Goal: Task Accomplishment & Management: Manage account settings

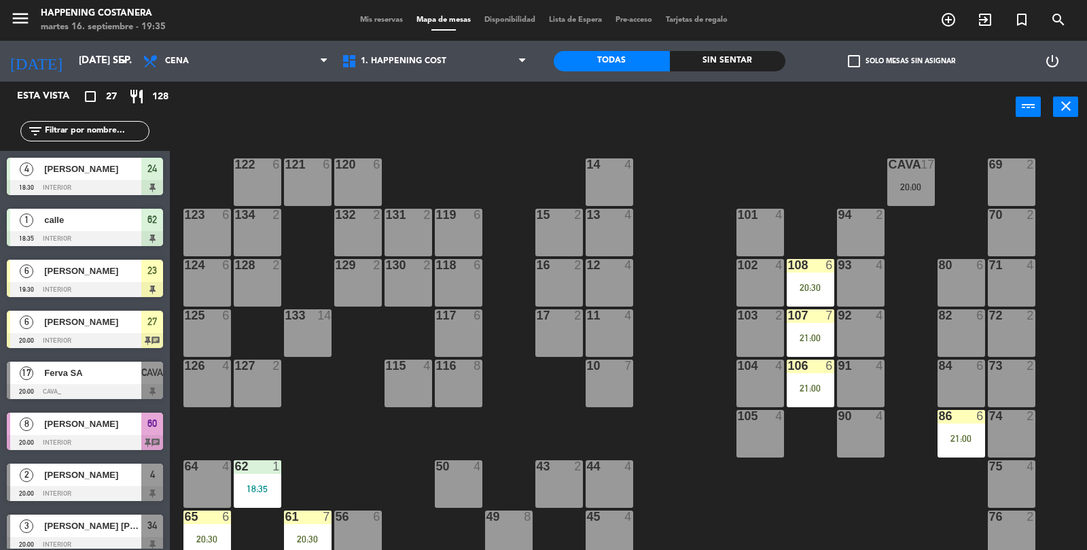
click at [850, 58] on span "check_box_outline_blank" at bounding box center [854, 61] width 12 height 12
click at [902, 61] on input "check_box_outline_blank Solo mesas sin asignar" at bounding box center [902, 61] width 0 height 0
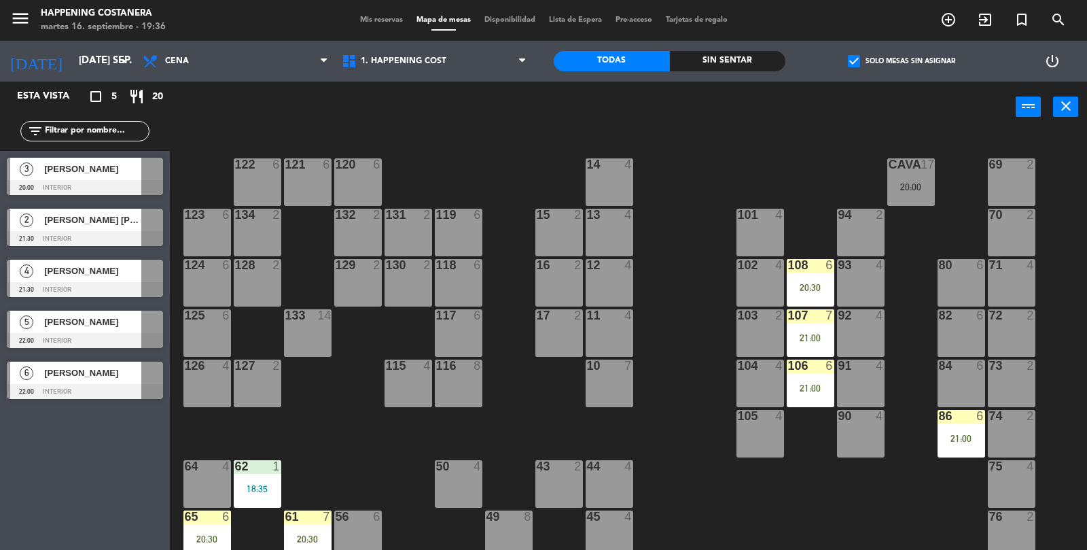
click at [887, 182] on div "20:00" at bounding box center [911, 187] width 48 height 10
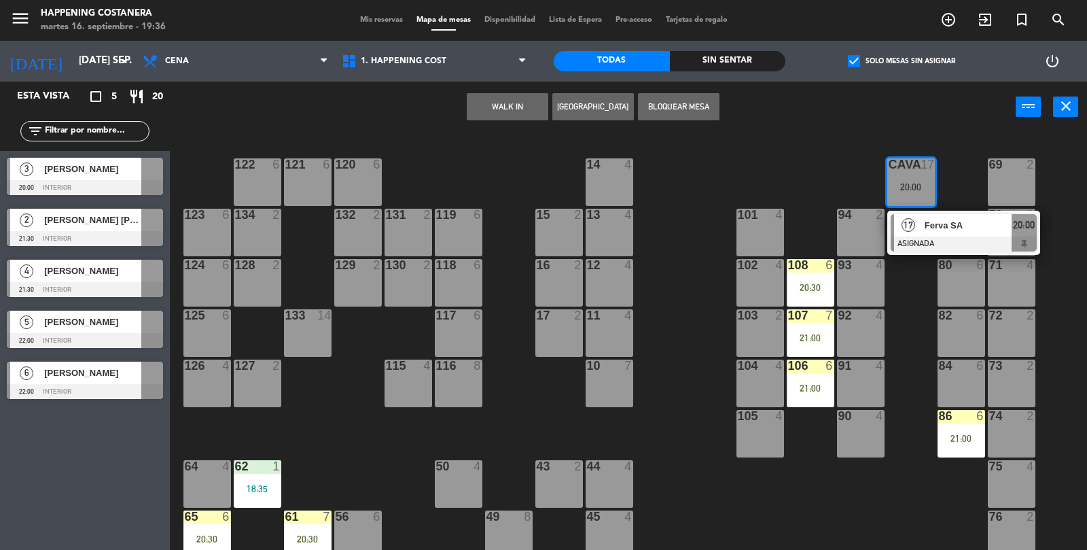
click at [933, 239] on div at bounding box center [964, 243] width 146 height 15
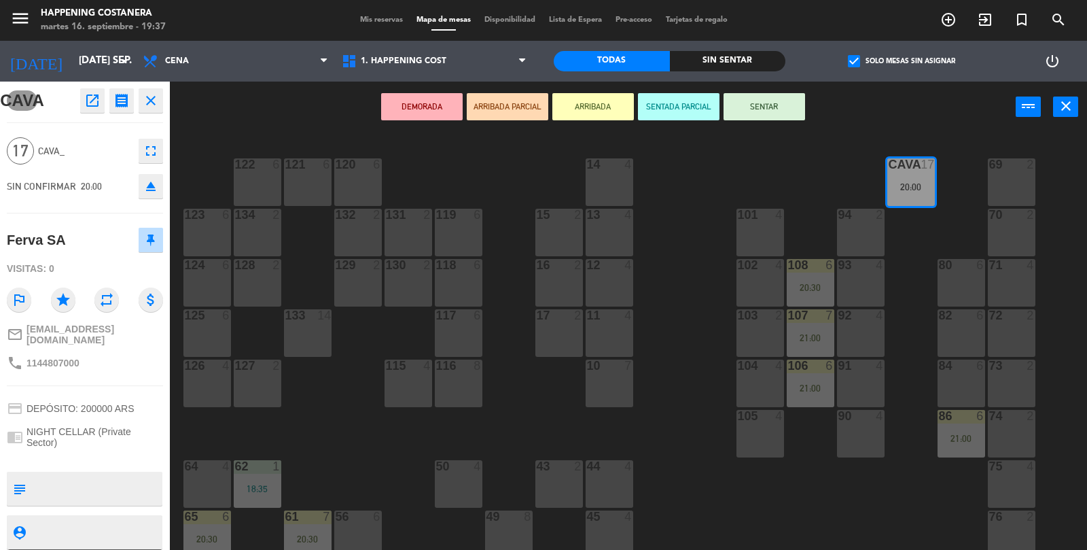
click at [80, 103] on button "open_in_new" at bounding box center [92, 100] width 24 height 24
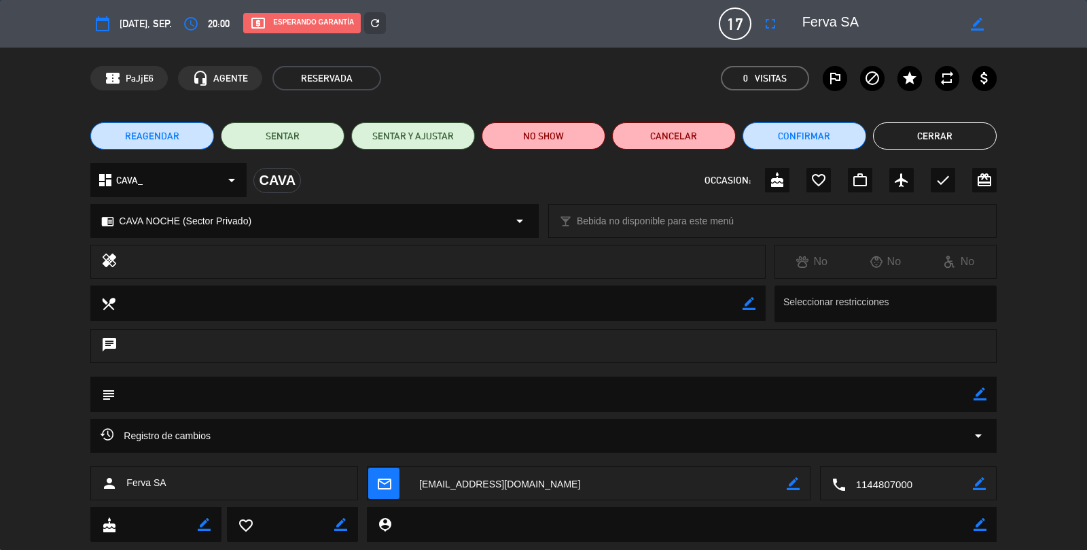
click at [256, 19] on icon "local_atm" at bounding box center [258, 23] width 16 height 16
click at [260, 16] on icon "local_atm" at bounding box center [258, 23] width 16 height 16
click at [264, 21] on icon "local_atm" at bounding box center [258, 23] width 16 height 16
click at [266, 26] on icon "local_atm" at bounding box center [258, 23] width 16 height 16
click at [279, 24] on div "local_atm Esperando garantía" at bounding box center [302, 23] width 118 height 20
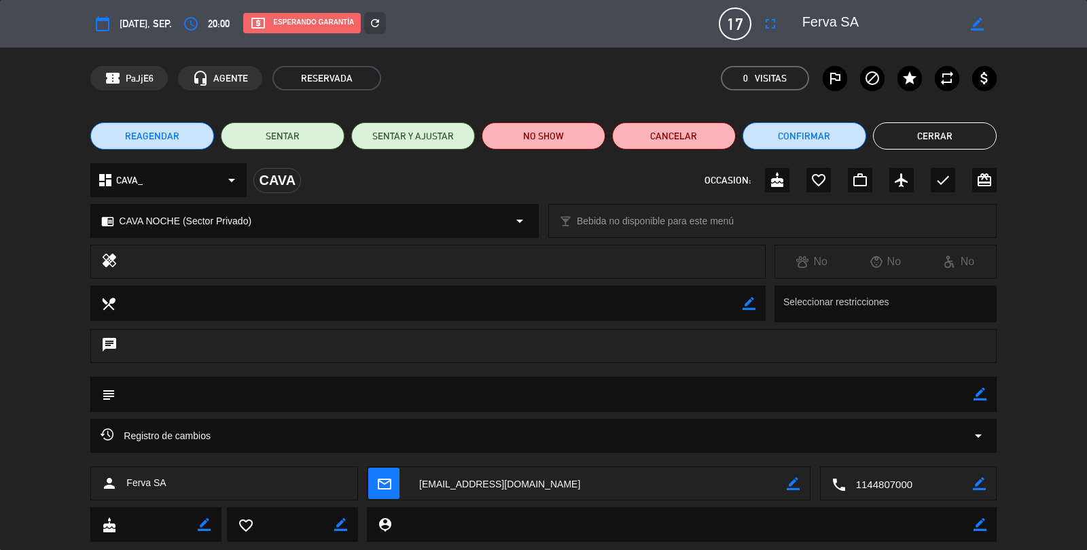
click at [137, 196] on div "dashboard CAVA_ arrow_drop_down" at bounding box center [168, 180] width 156 height 34
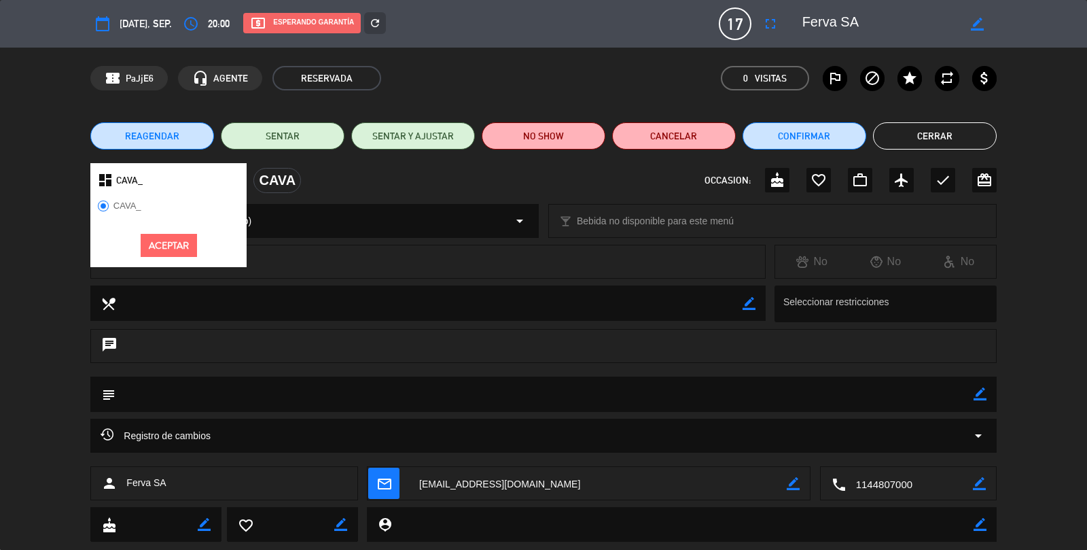
click at [34, 253] on div "healing No No No" at bounding box center [543, 265] width 1087 height 41
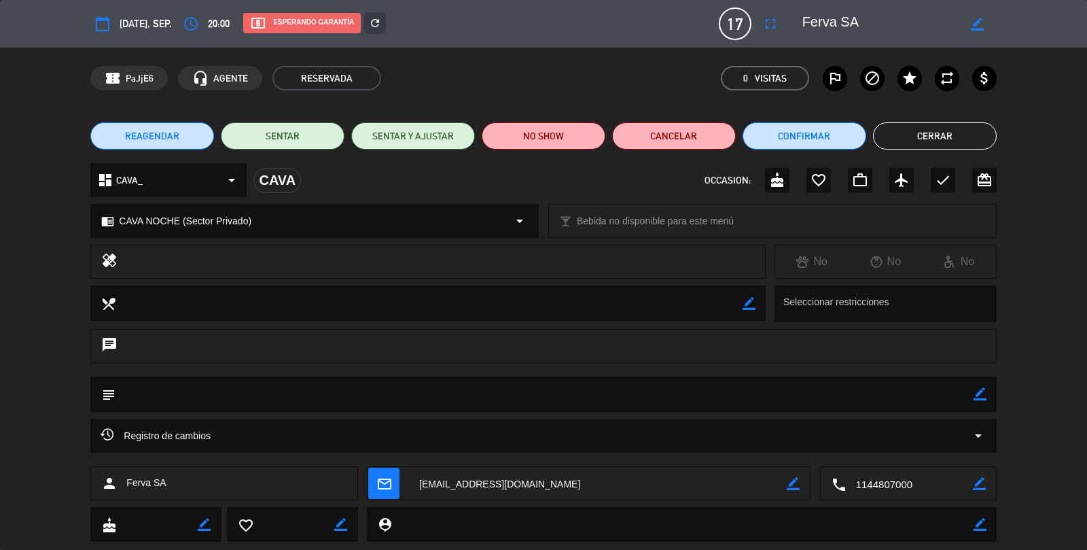
scroll to position [33, 0]
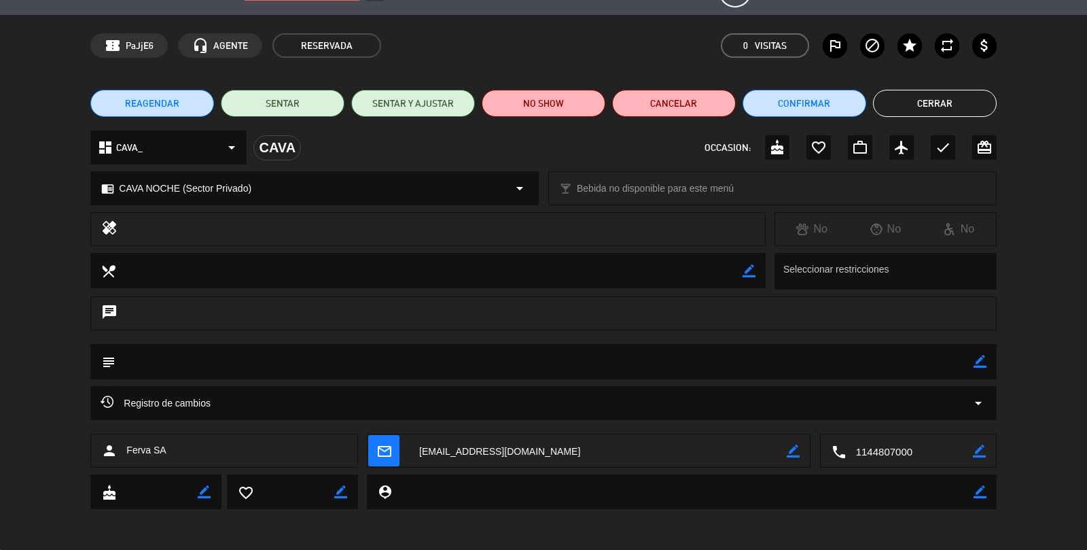
click at [962, 95] on button "Cerrar" at bounding box center [935, 103] width 124 height 27
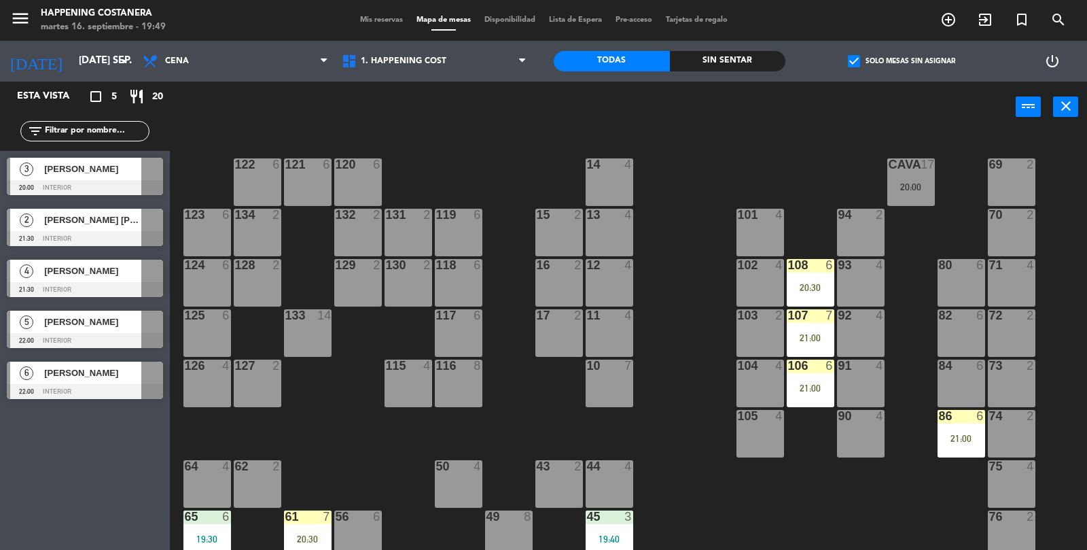
click at [825, 71] on div "check_box Solo mesas sin asignar" at bounding box center [902, 61] width 232 height 41
click at [856, 65] on span "check_box" at bounding box center [854, 61] width 12 height 12
click at [902, 61] on input "check_box Solo mesas sin asignar" at bounding box center [902, 61] width 0 height 0
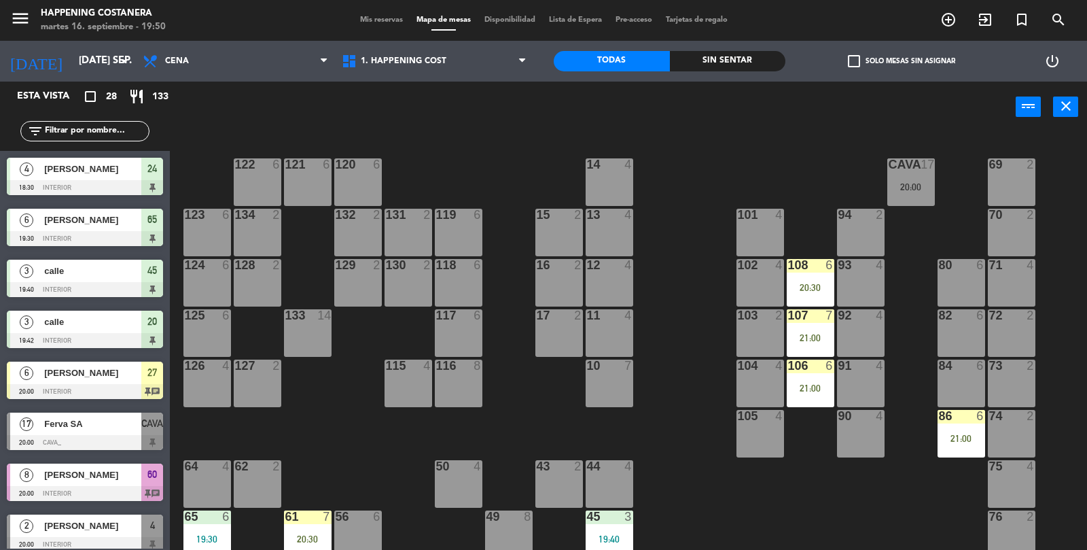
click at [914, 164] on div at bounding box center [911, 164] width 22 height 12
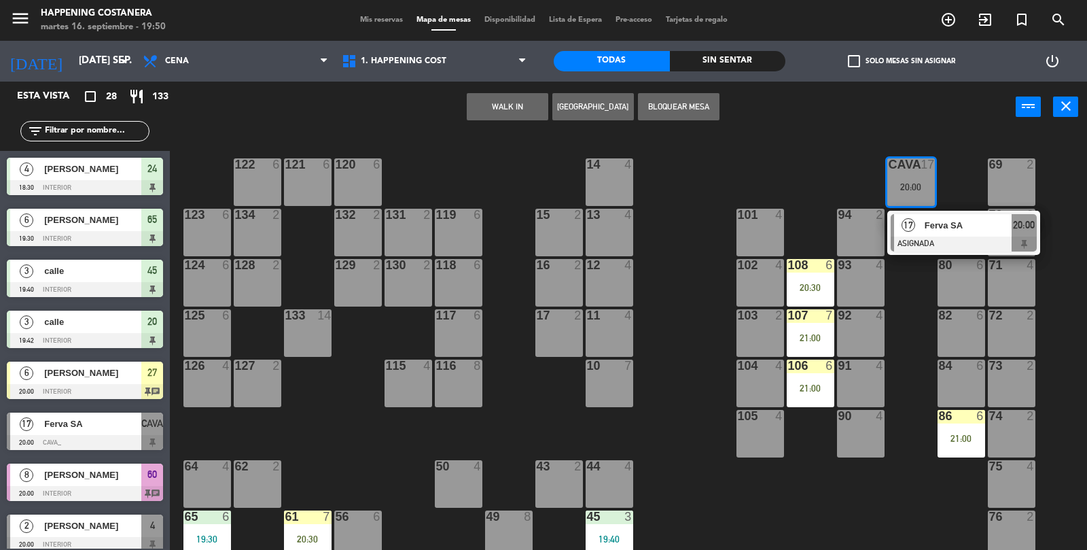
click at [682, 315] on div "69 2 122 6 121 6 120 6 14 4 CAVA 17 20:00 17 Ferva SA ASIGNADA 20:00 101 4 94 2…" at bounding box center [634, 342] width 907 height 417
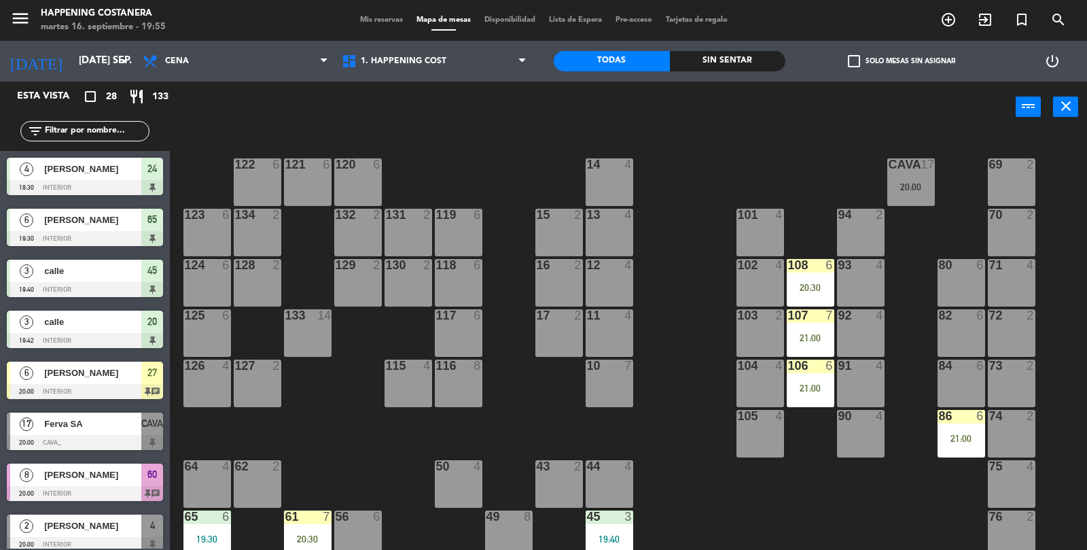
click at [118, 133] on input "text" at bounding box center [95, 131] width 105 height 15
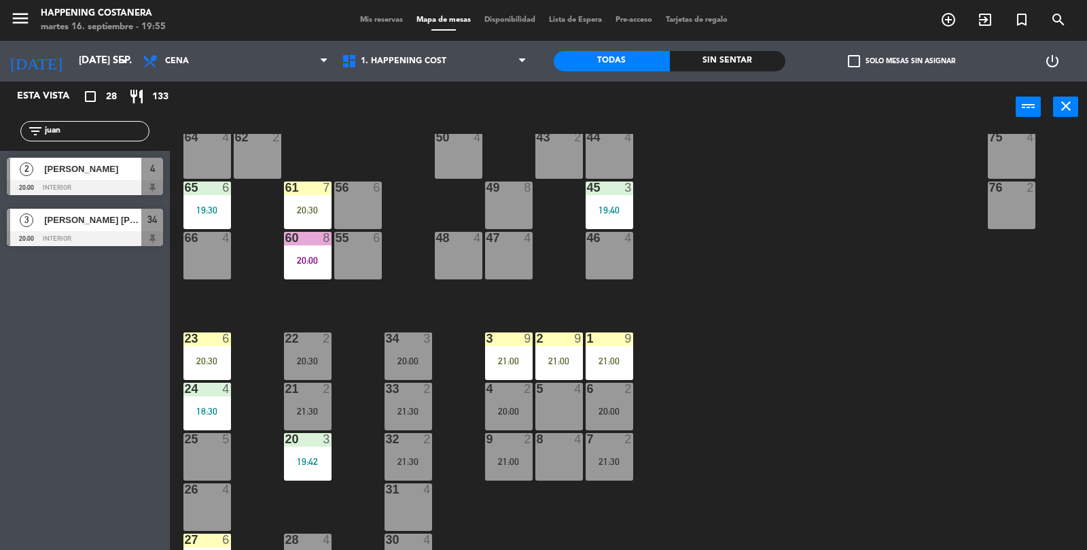
scroll to position [358, 0]
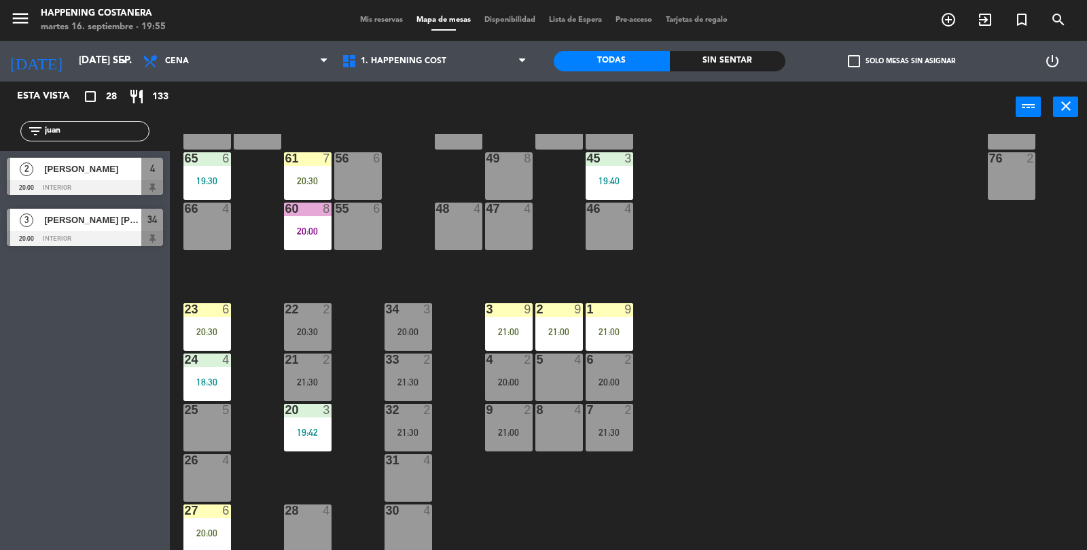
type input "juan"
click at [41, 240] on div at bounding box center [85, 238] width 156 height 15
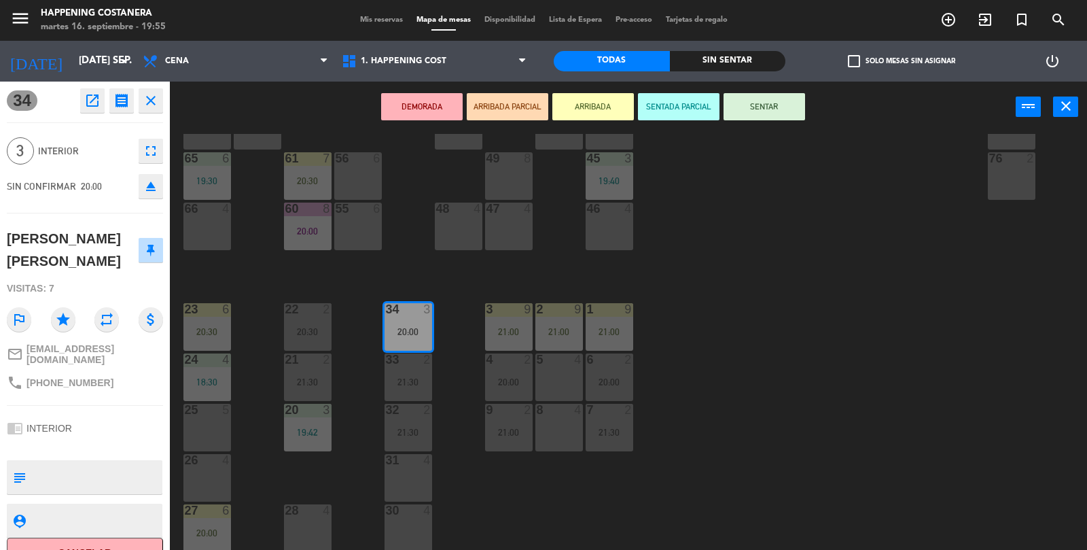
click at [947, 459] on div "69 2 122 6 121 6 120 6 14 4 CAVA 17 20:00 101 4 94 2 70 2 123 6 131 2 134 2 132…" at bounding box center [634, 342] width 907 height 417
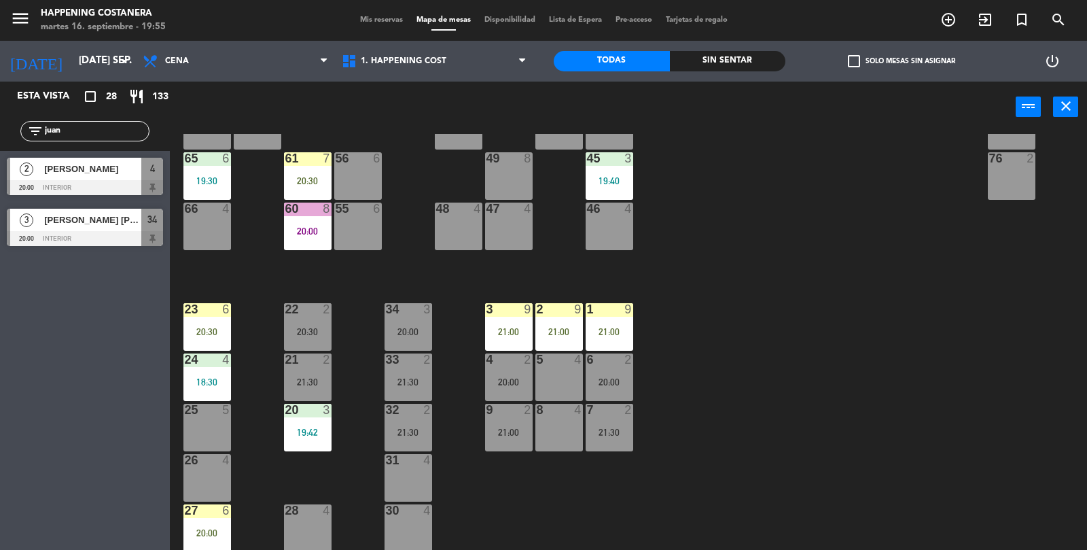
click at [66, 178] on div "[PERSON_NAME]" at bounding box center [92, 169] width 99 height 22
click at [999, 342] on div "69 2 122 6 121 6 120 6 14 4 CAVA 17 20:00 101 4 94 2 70 2 123 6 131 2 134 2 132…" at bounding box center [634, 342] width 907 height 417
click at [42, 236] on div at bounding box center [85, 238] width 156 height 15
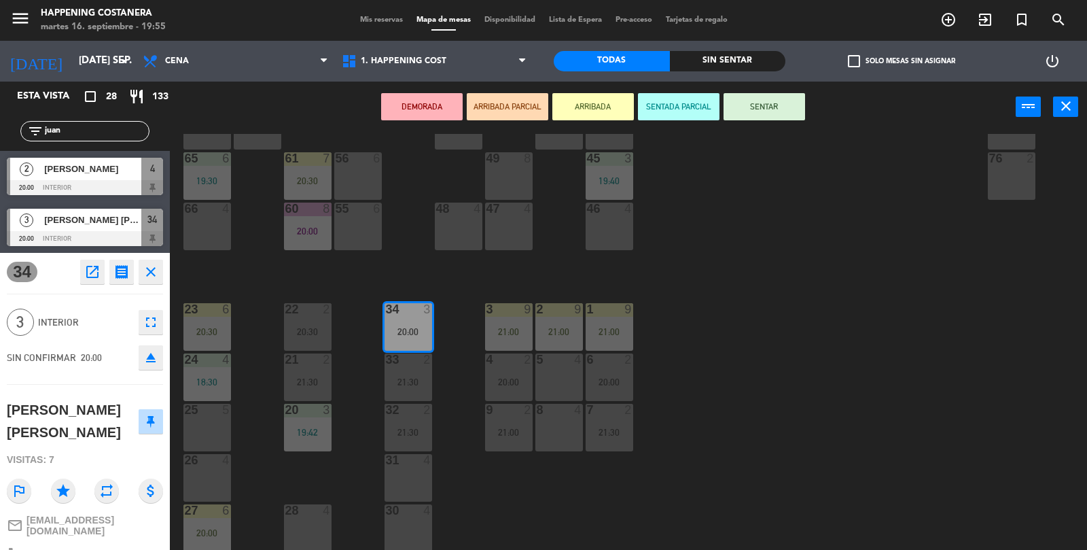
click at [220, 478] on div "26 4" at bounding box center [207, 478] width 48 height 48
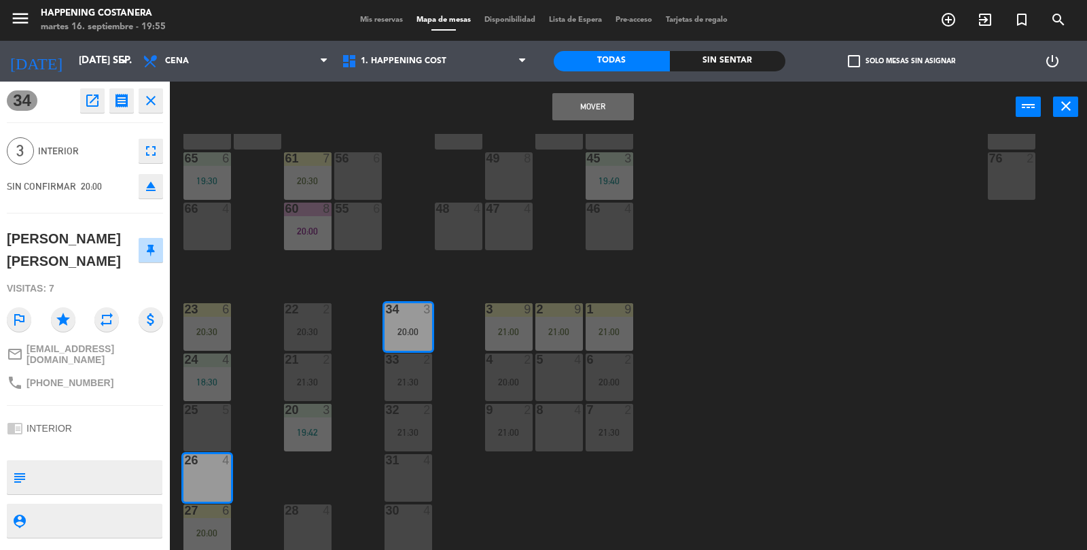
click at [610, 107] on button "Mover" at bounding box center [593, 106] width 82 height 27
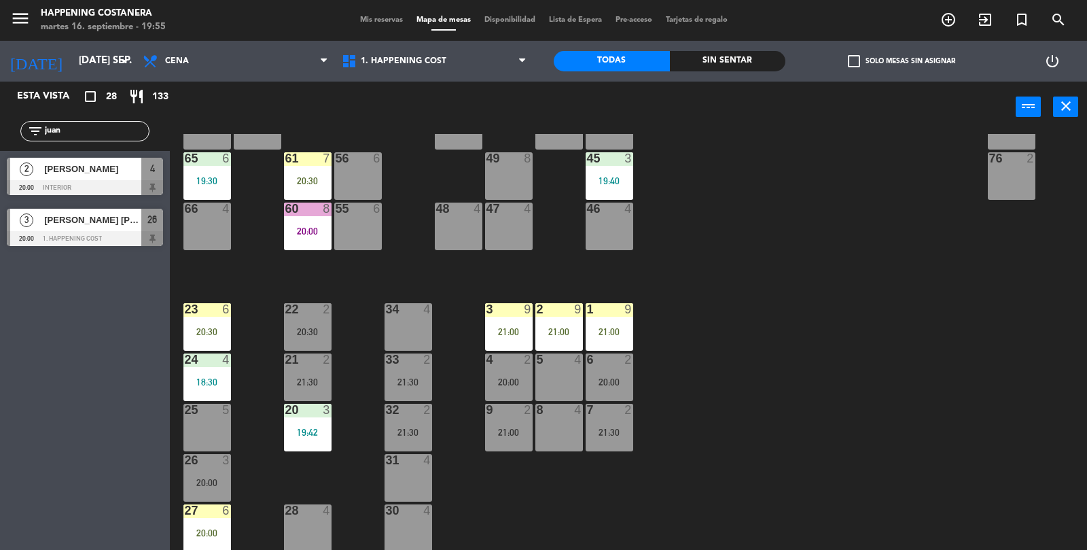
click at [224, 455] on div "3" at bounding box center [226, 460] width 8 height 12
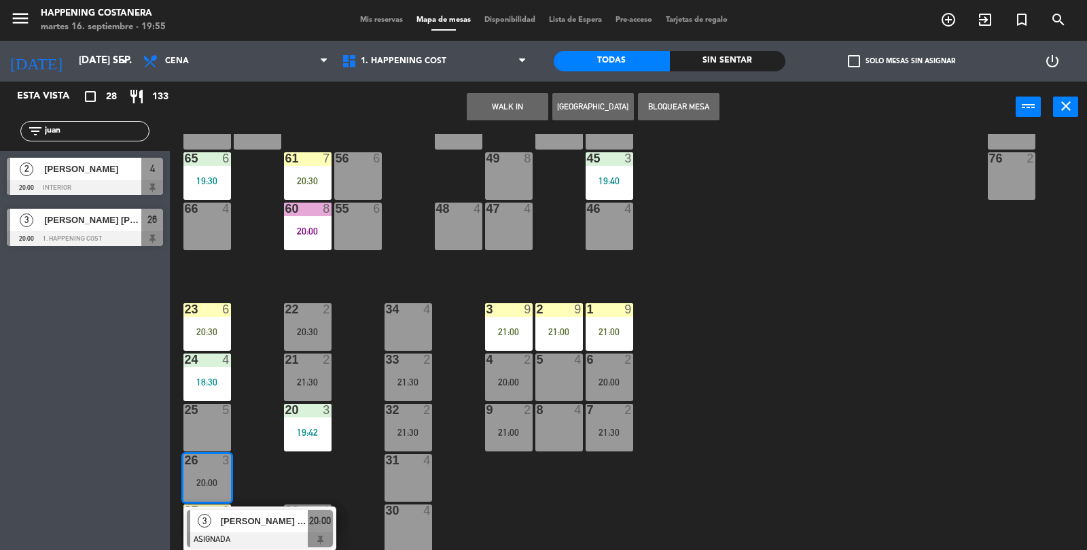
click at [272, 529] on div "[PERSON_NAME] [PERSON_NAME]" at bounding box center [263, 521] width 88 height 22
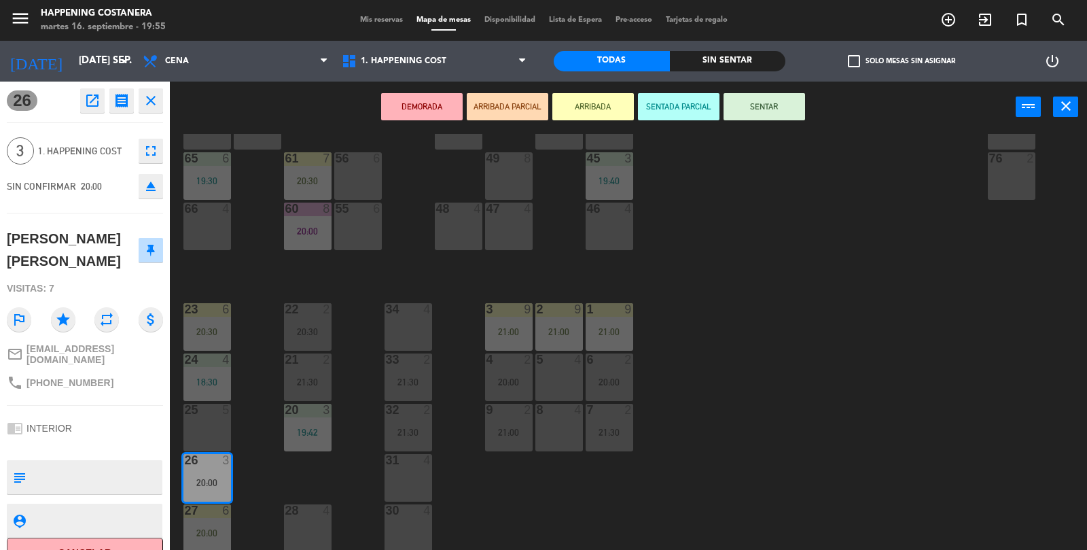
click at [801, 107] on button "SENTAR" at bounding box center [765, 106] width 82 height 27
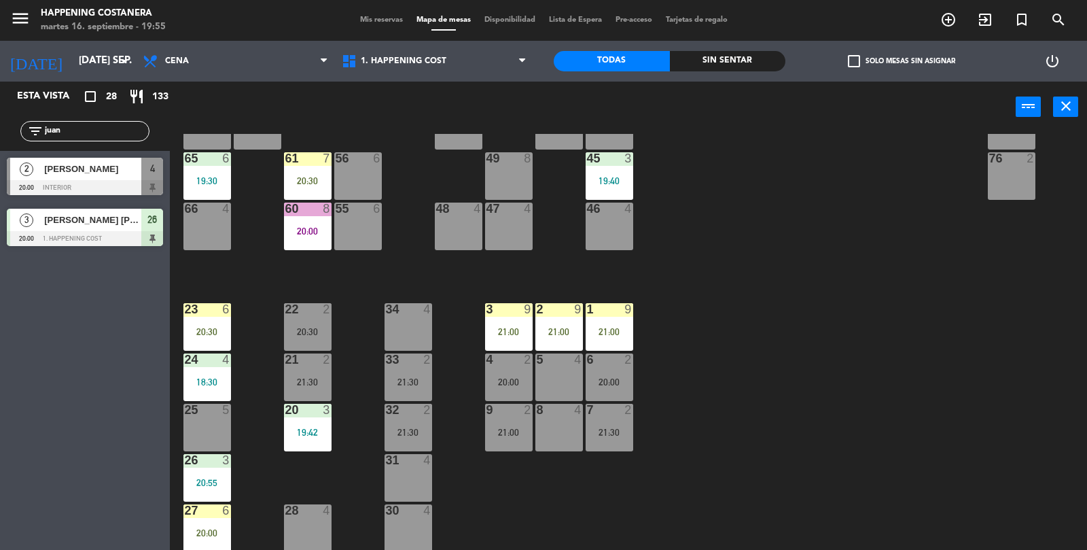
click at [291, 234] on div "20:00" at bounding box center [308, 231] width 48 height 10
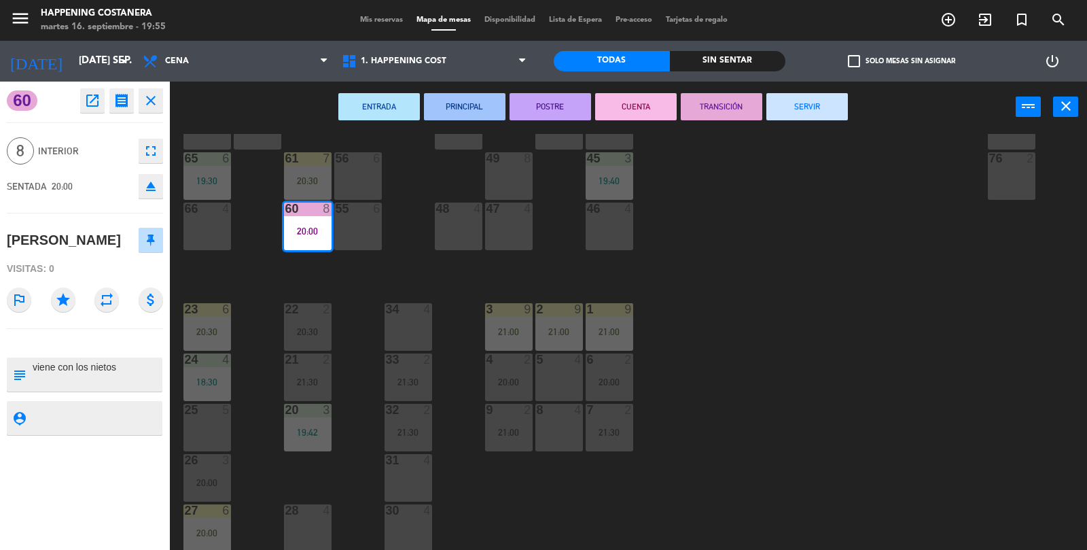
click at [872, 317] on div "69 2 122 6 121 6 120 6 14 4 CAVA 17 20:00 101 4 94 2 70 2 123 6 131 2 134 2 132…" at bounding box center [634, 342] width 907 height 417
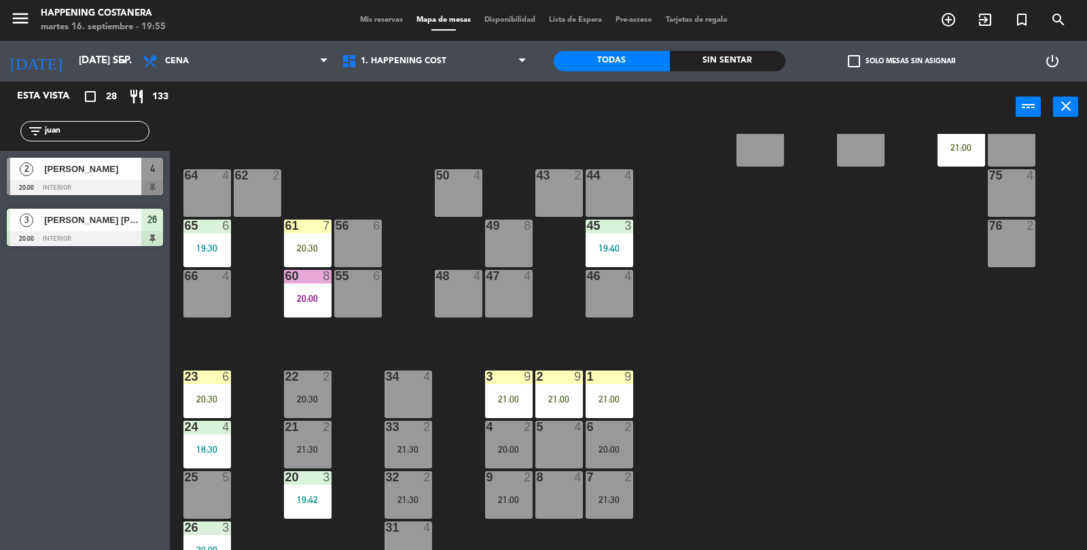
scroll to position [0, 0]
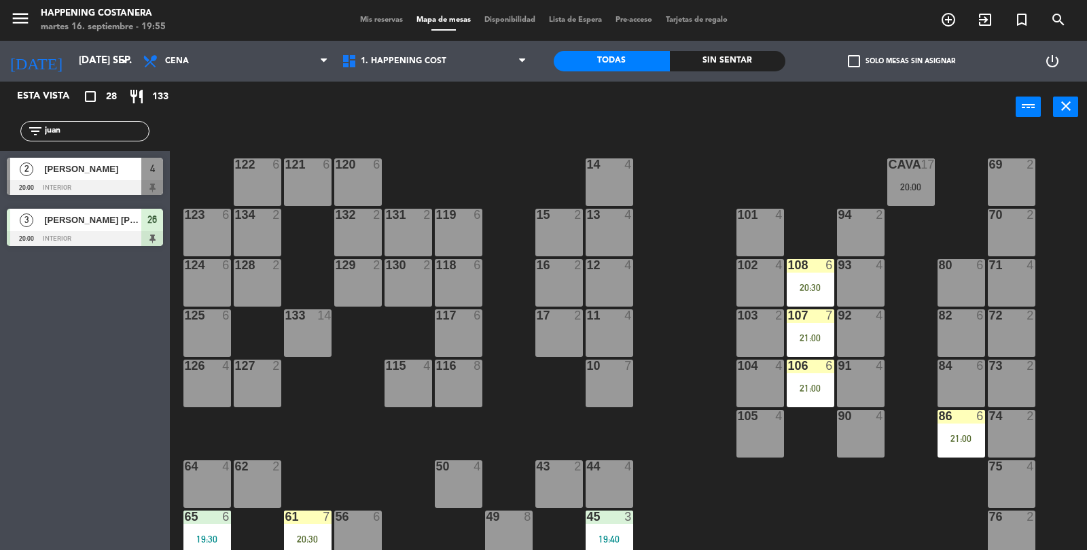
click at [816, 387] on div "21:00" at bounding box center [811, 388] width 48 height 10
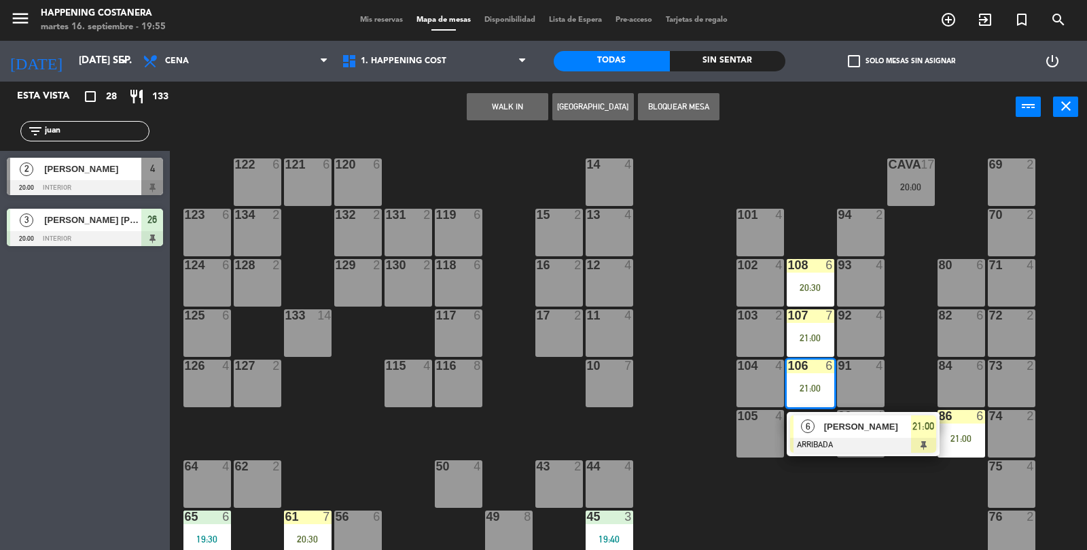
click at [665, 429] on div "69 2 122 6 121 6 120 6 14 4 CAVA 17 20:00 101 4 94 2 70 2 123 6 131 2 134 2 132…" at bounding box center [634, 342] width 907 height 417
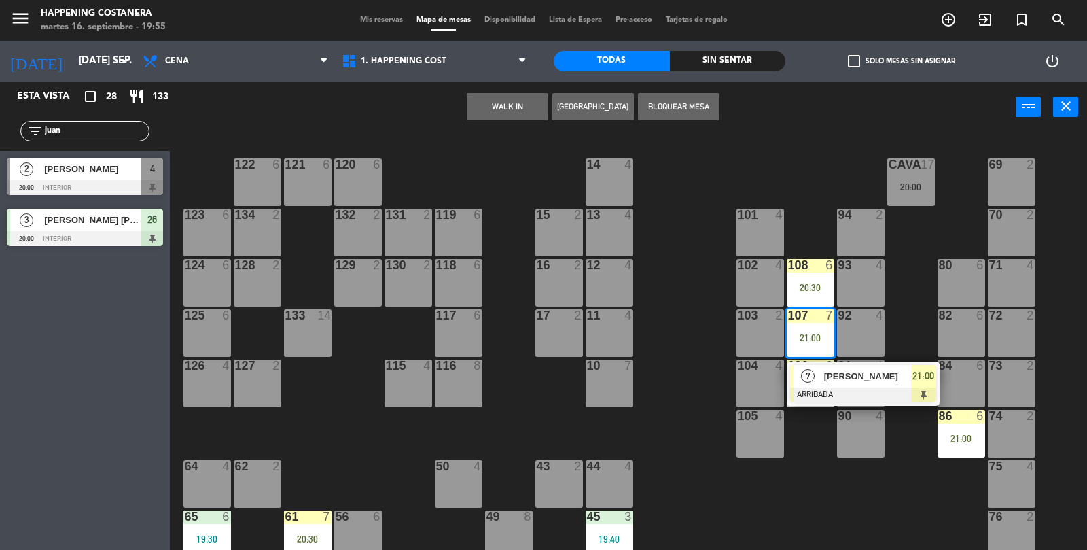
click at [659, 410] on div "69 2 122 6 121 6 120 6 14 4 CAVA 17 20:00 101 4 94 2 70 2 123 6 131 2 134 2 132…" at bounding box center [634, 342] width 907 height 417
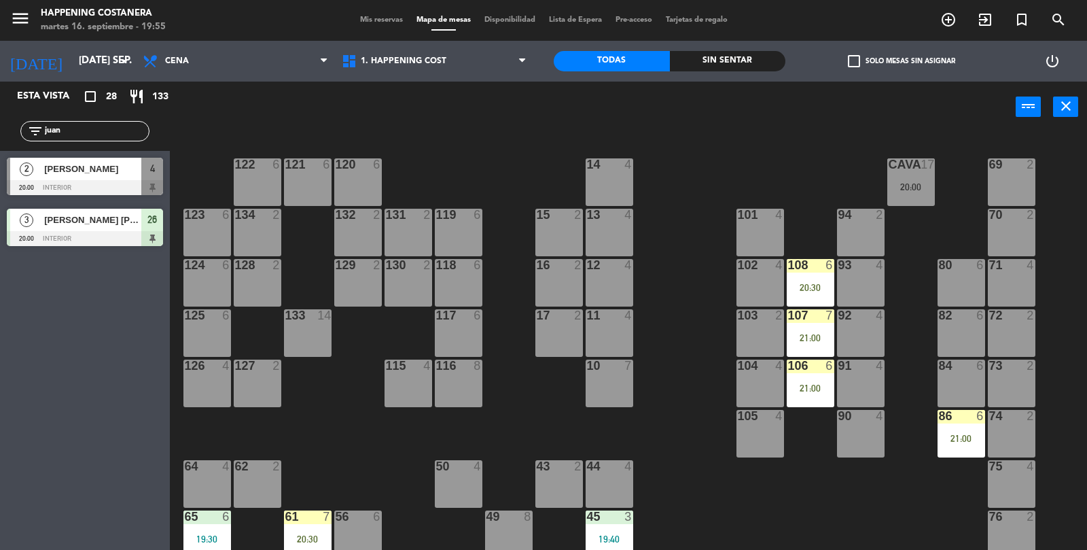
click at [798, 334] on div "21:00" at bounding box center [811, 338] width 48 height 10
click at [676, 472] on div "69 2 122 6 121 6 120 6 14 4 CAVA 17 20:00 101 4 94 2 70 2 123 6 131 2 134 2 132…" at bounding box center [634, 342] width 907 height 417
click at [911, 180] on div "CAVA 17 20:00" at bounding box center [911, 182] width 48 height 48
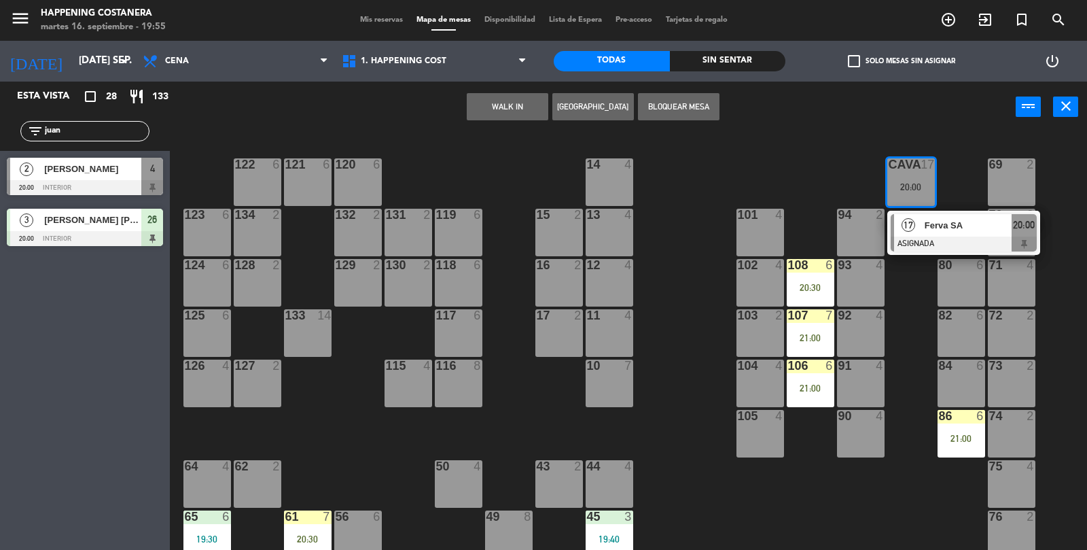
click at [933, 238] on div at bounding box center [964, 243] width 146 height 15
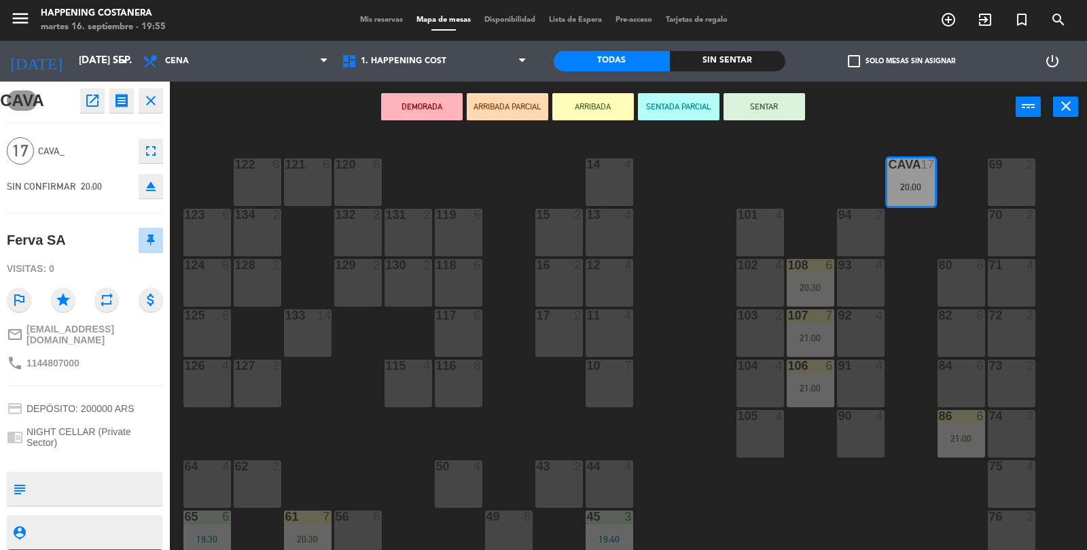
click at [94, 102] on icon "open_in_new" at bounding box center [92, 100] width 16 height 16
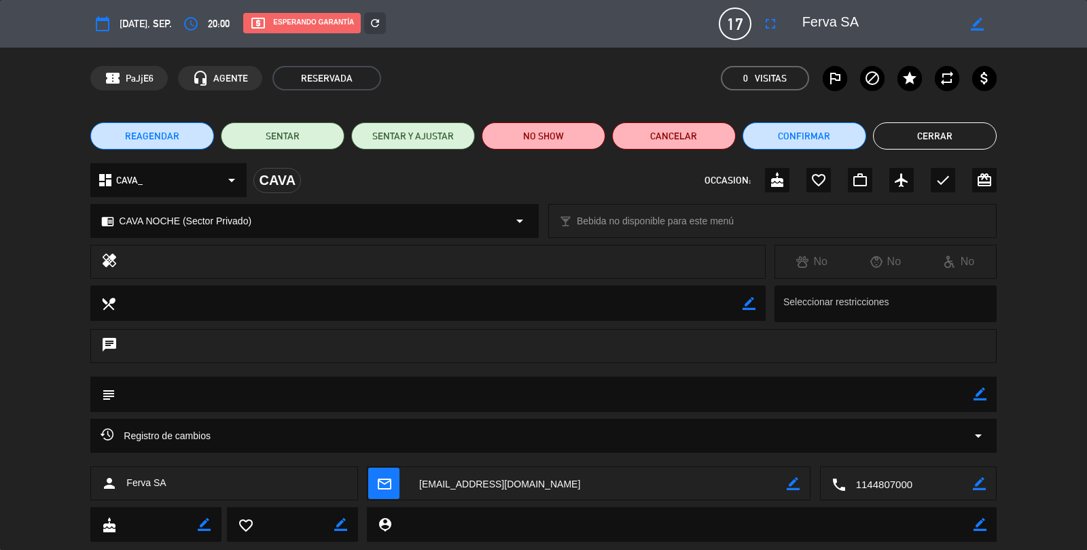
scroll to position [33, 0]
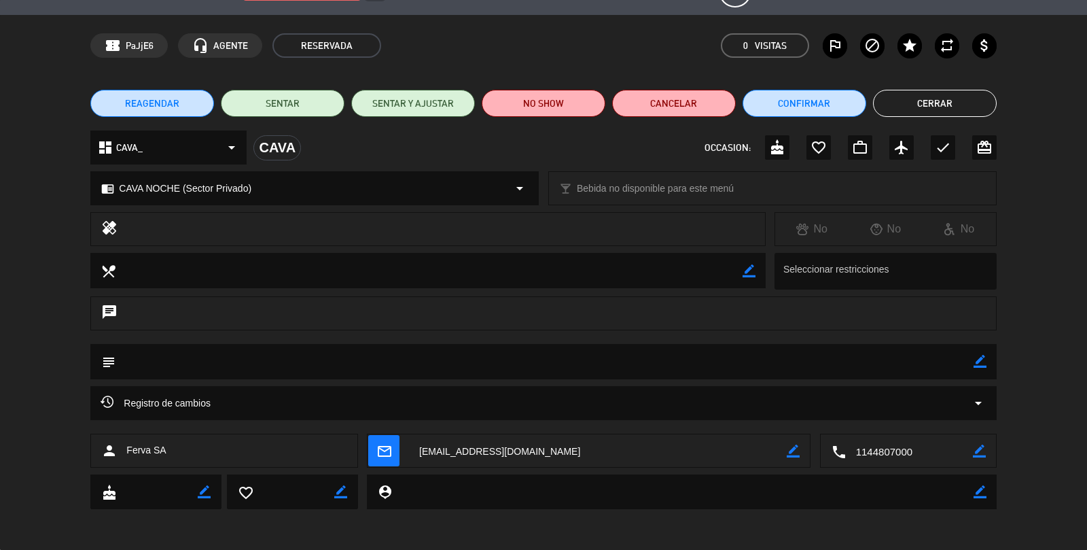
click at [935, 107] on button "Cerrar" at bounding box center [935, 103] width 124 height 27
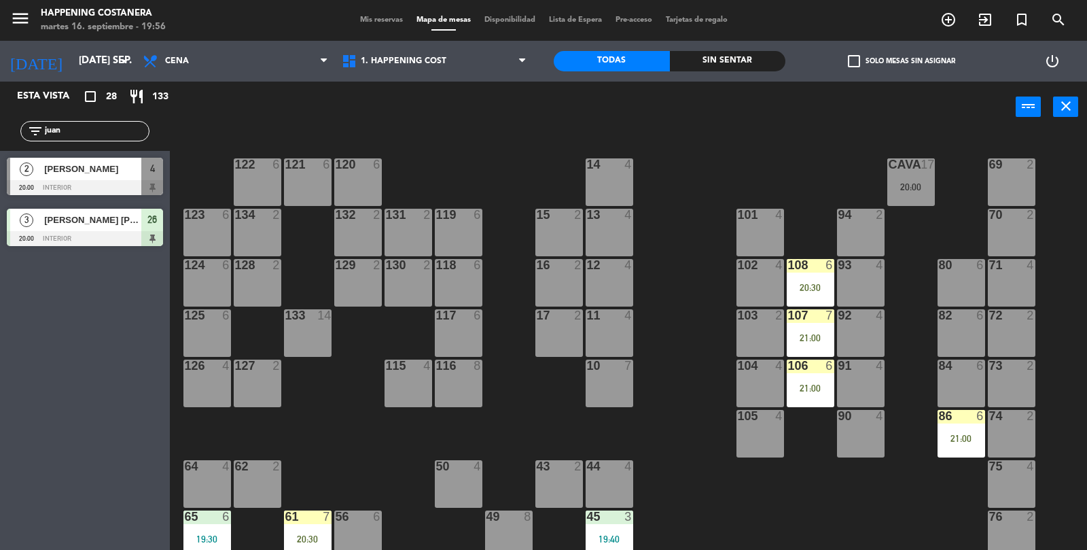
click at [106, 128] on input "juan" at bounding box center [95, 131] width 105 height 15
type input "j"
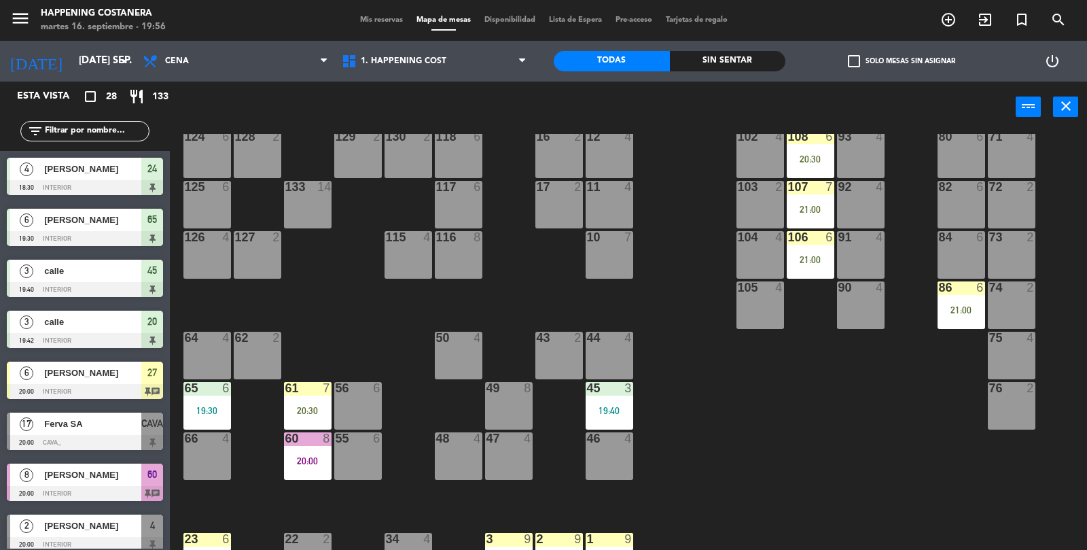
scroll to position [358, 0]
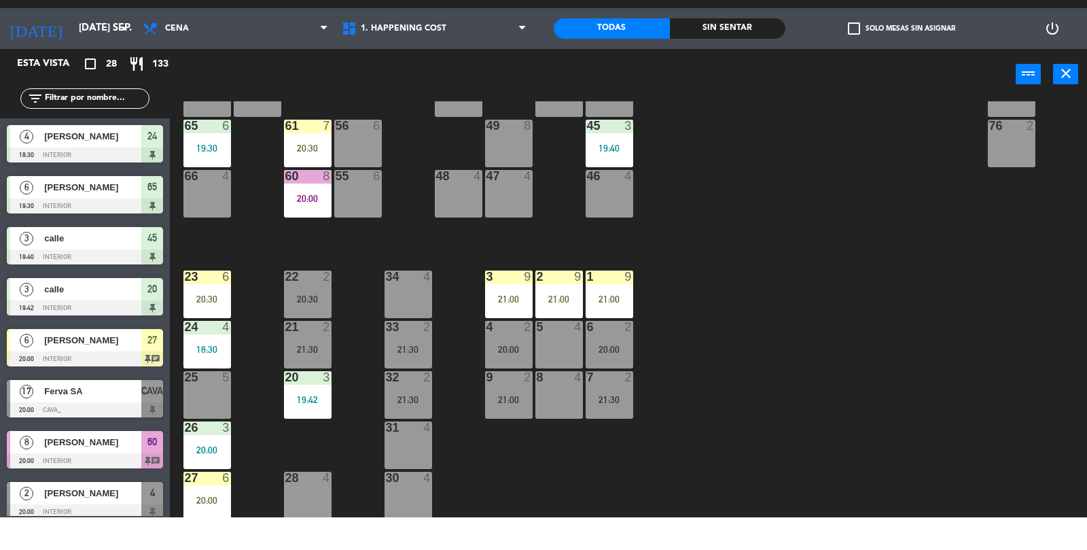
click at [203, 465] on div "26 3" at bounding box center [207, 461] width 48 height 14
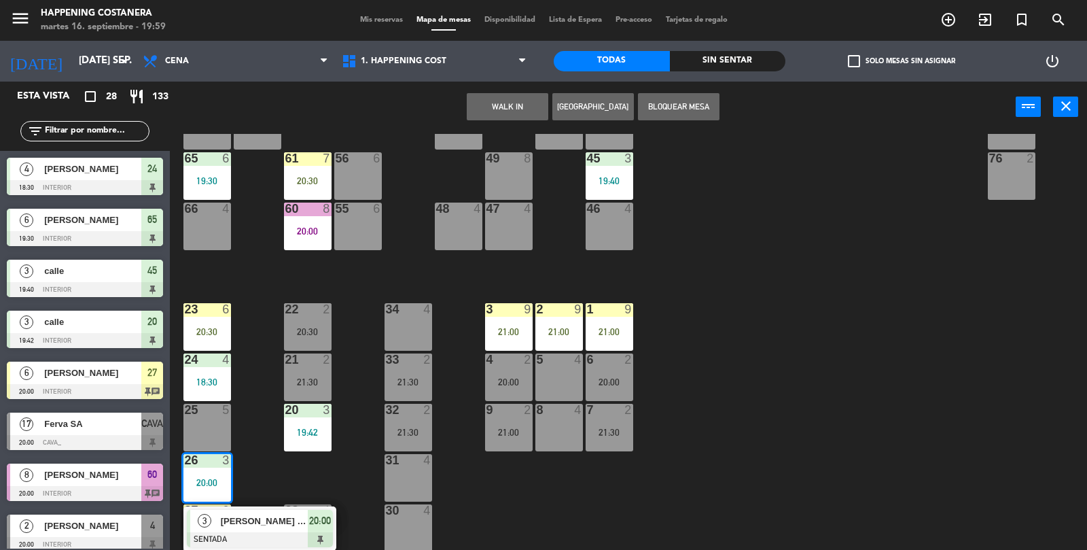
click at [805, 349] on div "69 2 122 6 121 6 120 6 14 4 CAVA 17 20:00 101 4 94 2 70 2 123 6 131 2 134 2 132…" at bounding box center [634, 342] width 907 height 417
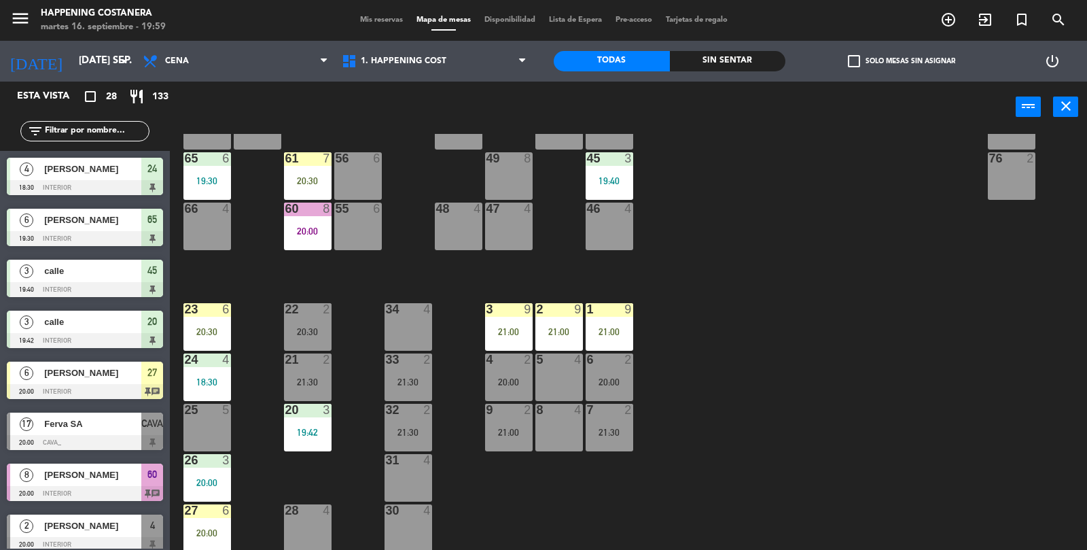
click at [314, 404] on div at bounding box center [307, 410] width 22 height 12
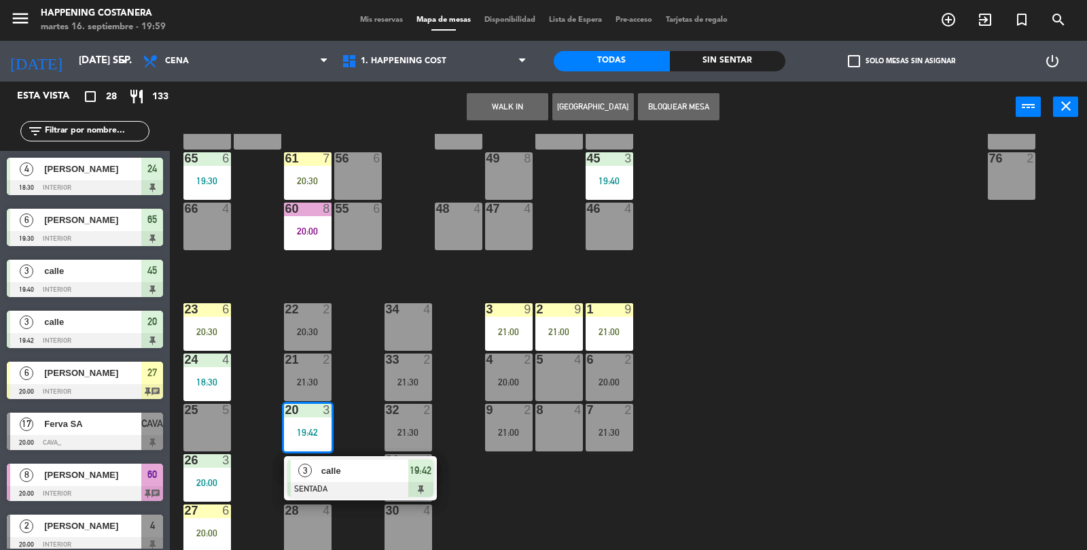
click at [1004, 292] on div "69 2 122 6 121 6 120 6 14 4 CAVA 17 20:00 101 4 94 2 70 2 123 6 131 2 134 2 132…" at bounding box center [634, 342] width 907 height 417
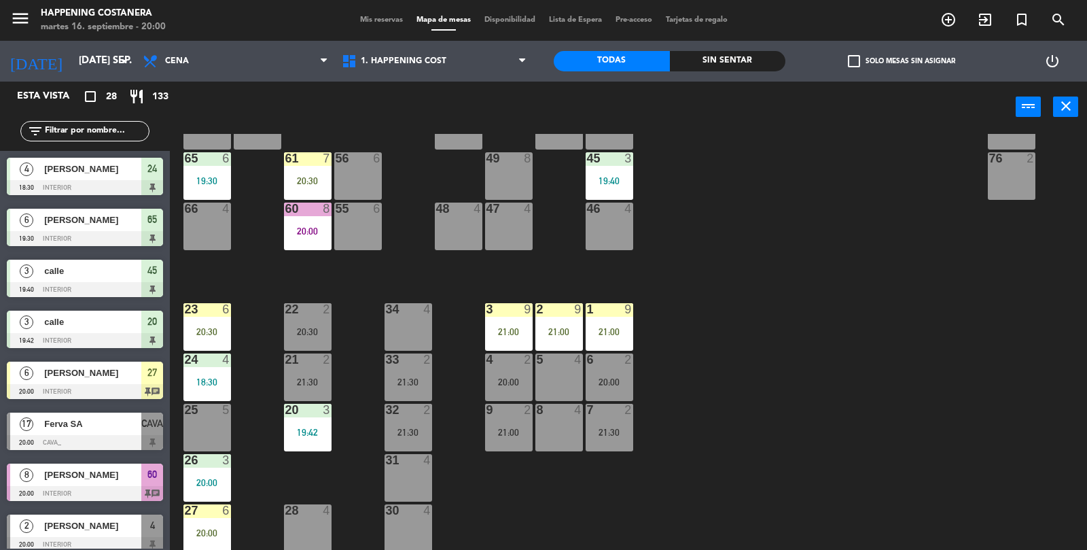
click at [316, 152] on div at bounding box center [307, 158] width 22 height 12
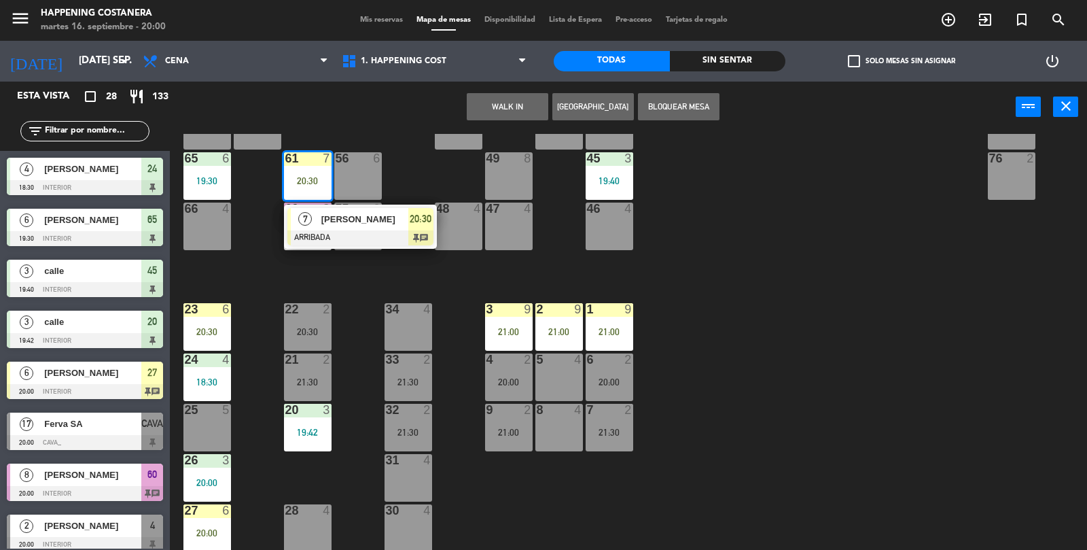
click at [368, 220] on span "[PERSON_NAME]" at bounding box center [364, 219] width 87 height 14
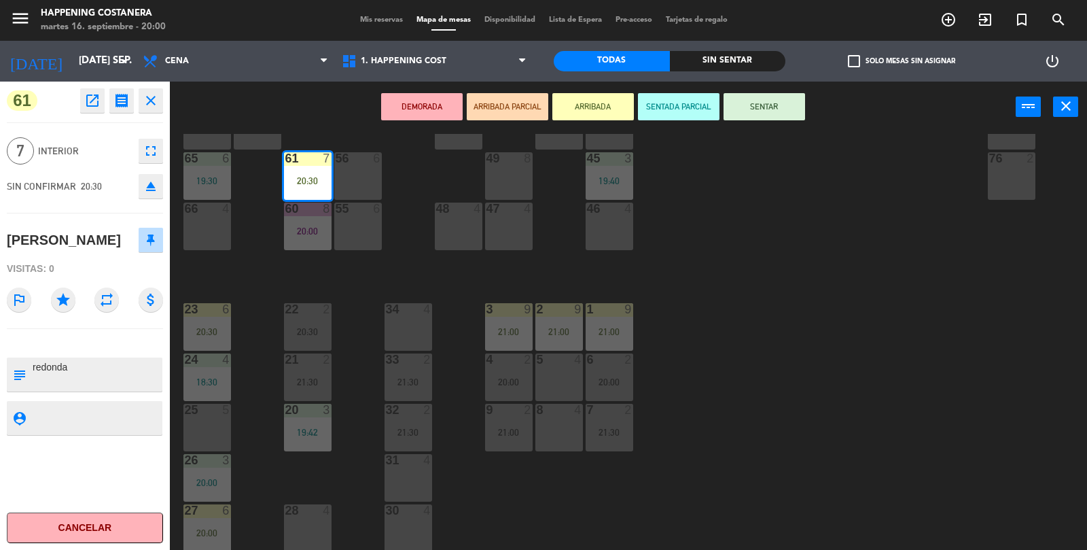
click at [758, 101] on button "SENTAR" at bounding box center [765, 106] width 82 height 27
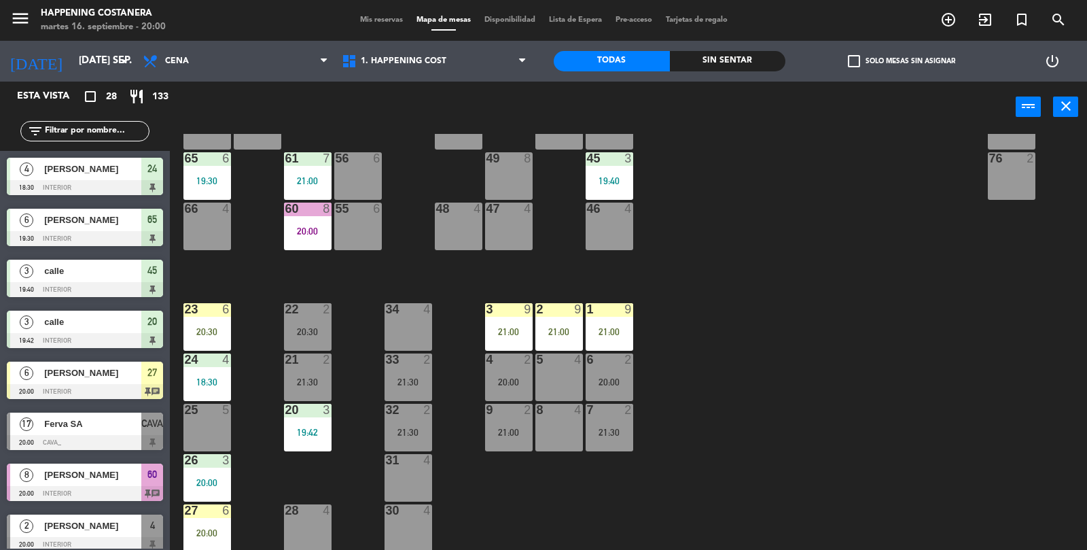
scroll to position [1, 0]
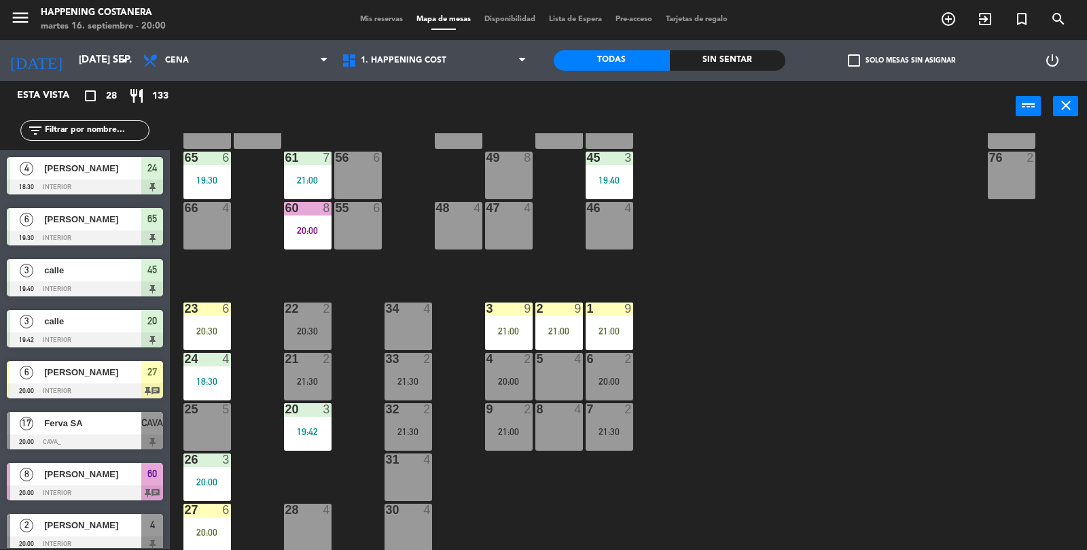
click at [868, 254] on div "69 2 122 6 121 6 120 6 14 4 CAVA 17 20:00 101 4 94 2 70 2 123 6 131 2 134 2 132…" at bounding box center [634, 341] width 907 height 417
click at [304, 165] on div "61 7 21:00" at bounding box center [308, 176] width 48 height 48
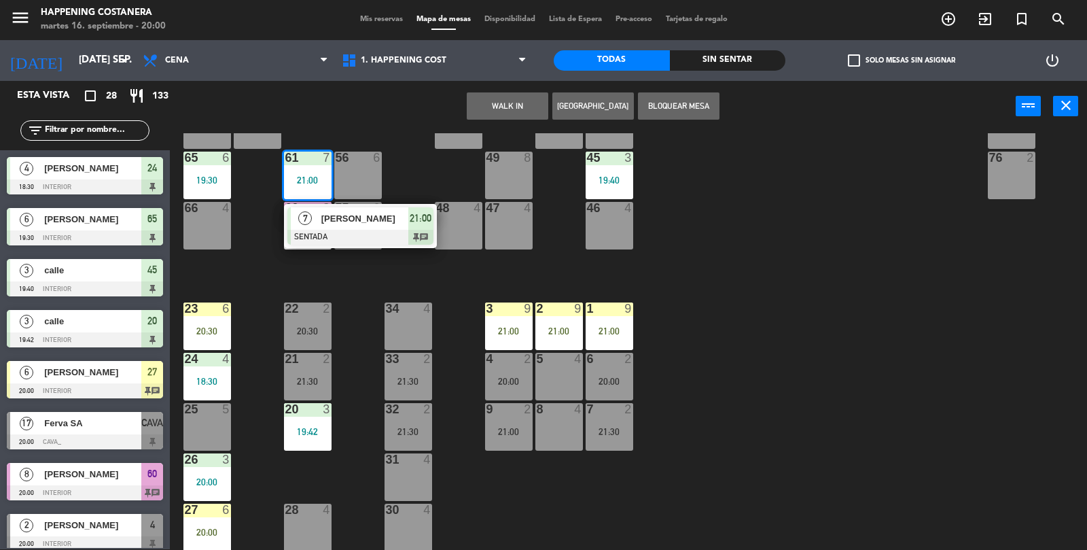
click at [834, 322] on div "69 2 122 6 121 6 120 6 14 4 CAVA 17 20:00 101 4 94 2 70 2 123 6 131 2 134 2 132…" at bounding box center [634, 341] width 907 height 417
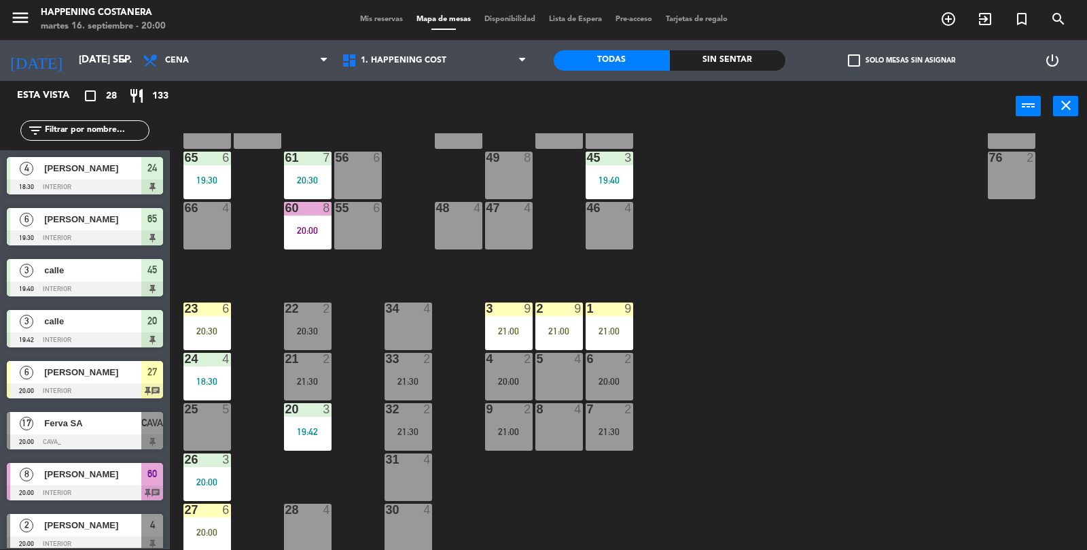
click at [625, 433] on div "21:30" at bounding box center [610, 432] width 48 height 10
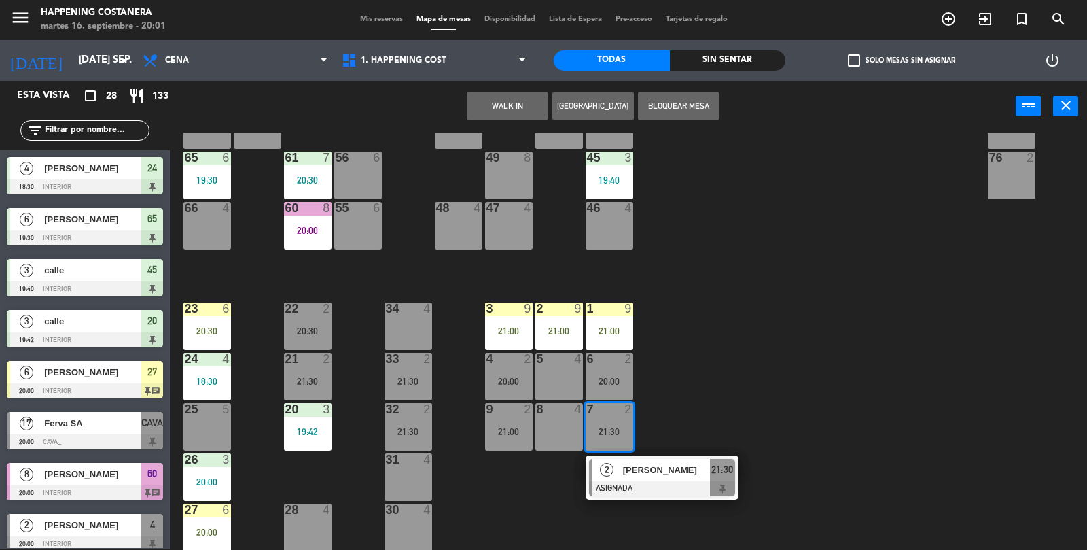
click at [693, 481] on div at bounding box center [662, 488] width 146 height 15
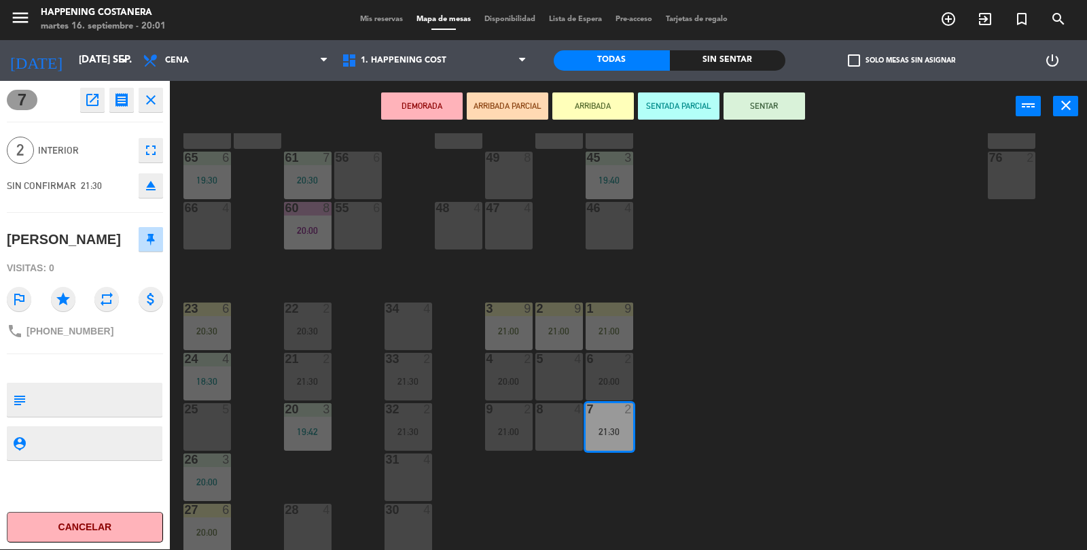
click at [887, 326] on div "69 2 122 6 121 6 120 6 14 4 CAVA 17 20:00 101 4 94 2 70 2 123 6 131 2 134 2 132…" at bounding box center [634, 341] width 907 height 417
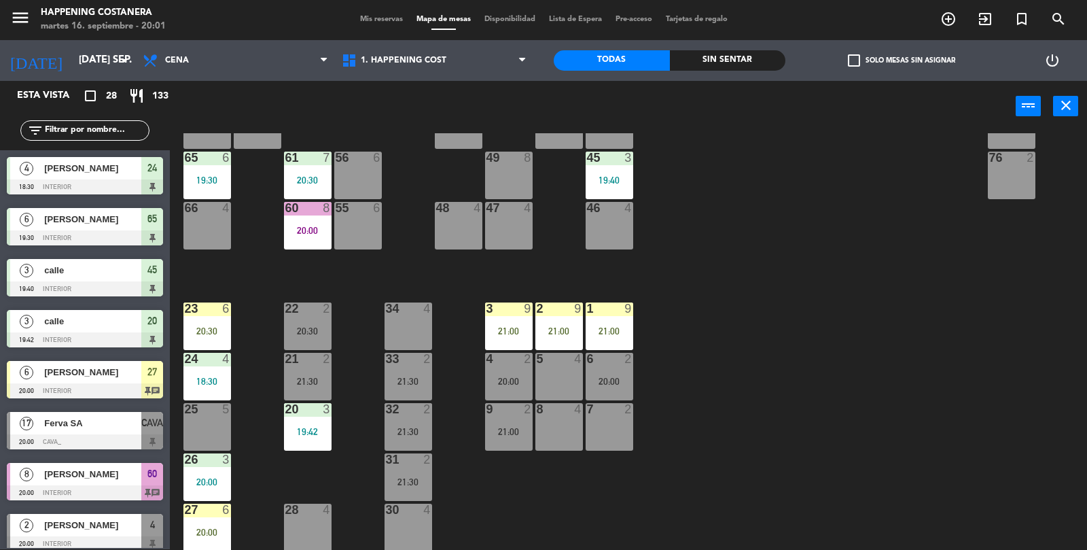
scroll to position [148, 0]
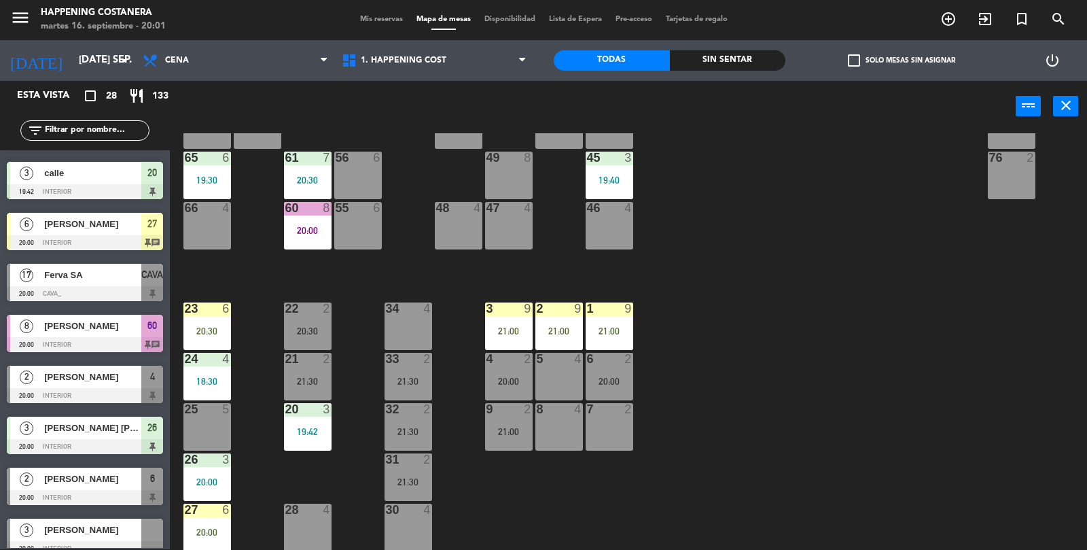
click at [580, 419] on div "8 4" at bounding box center [559, 427] width 48 height 48
click at [716, 453] on div "69 2 122 6 121 6 120 6 14 4 CAVA 17 20:00 101 4 94 2 70 2 123 6 131 2 134 2 132…" at bounding box center [634, 341] width 907 height 417
click at [581, 438] on div "8 4" at bounding box center [559, 427] width 48 height 48
click at [699, 421] on div "69 2 122 6 121 6 120 6 14 4 CAVA 17 20:00 101 4 94 2 70 2 123 6 131 2 134 2 132…" at bounding box center [634, 341] width 907 height 417
click at [616, 414] on div at bounding box center [609, 409] width 22 height 12
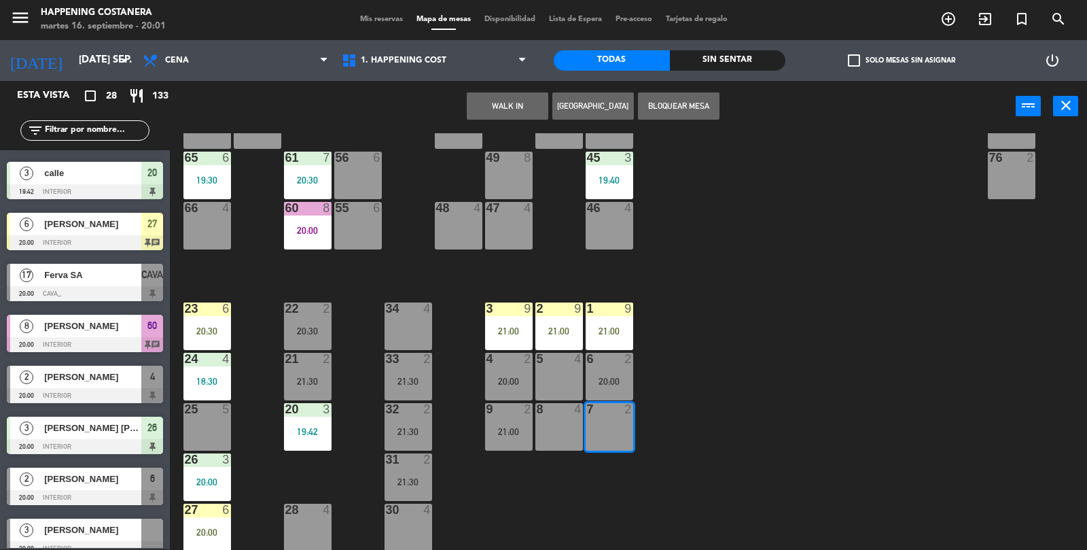
click at [492, 107] on button "WALK IN" at bounding box center [508, 105] width 82 height 27
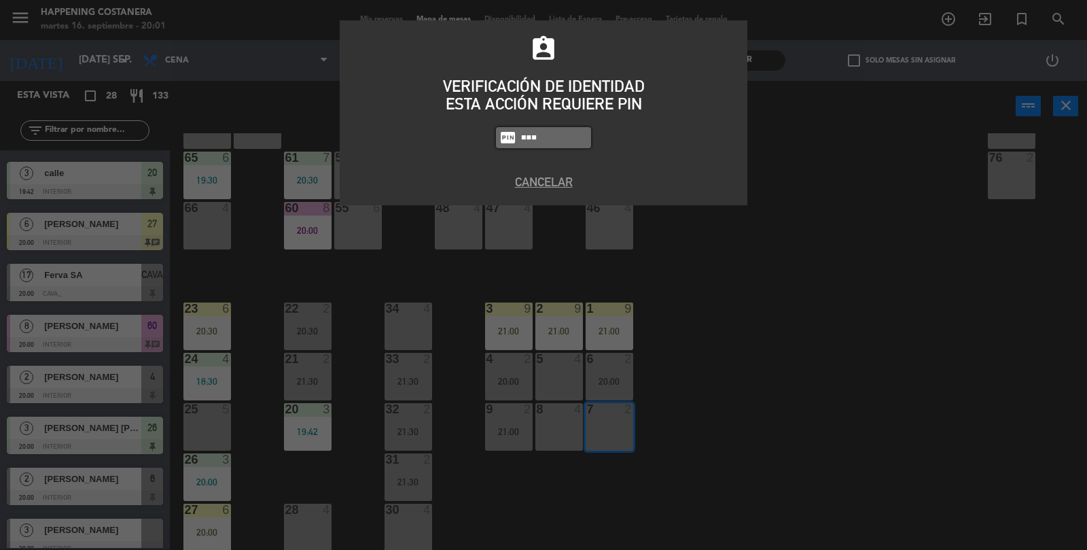
type input "5447"
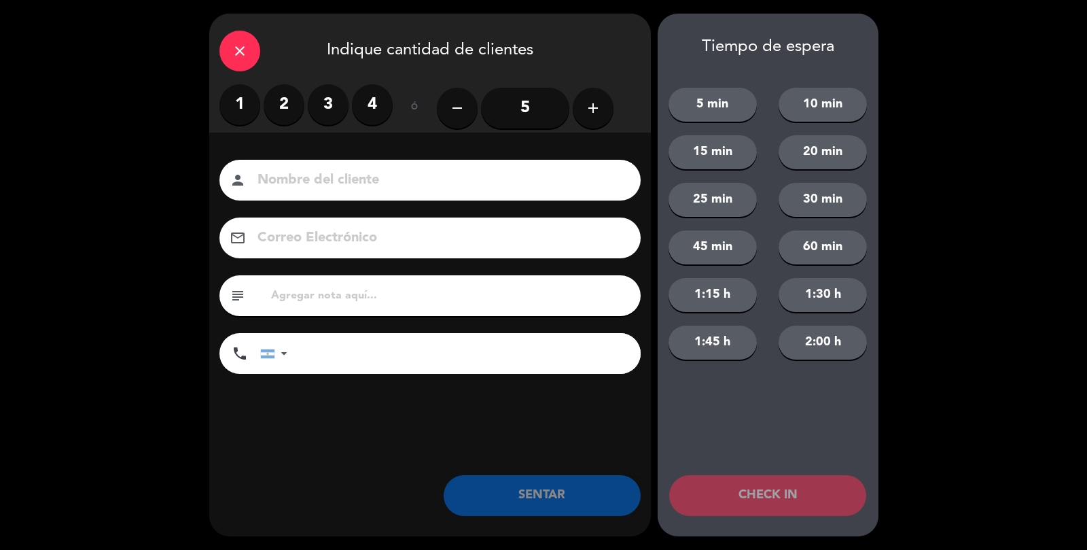
click at [296, 121] on div "1 2 3 4" at bounding box center [305, 104] width 173 height 41
click at [382, 157] on div "Nombre del cliente person Correo Electrónico email subject phone [GEOGRAPHIC_DA…" at bounding box center [430, 289] width 442 height 313
click at [283, 102] on label "2" at bounding box center [284, 104] width 41 height 41
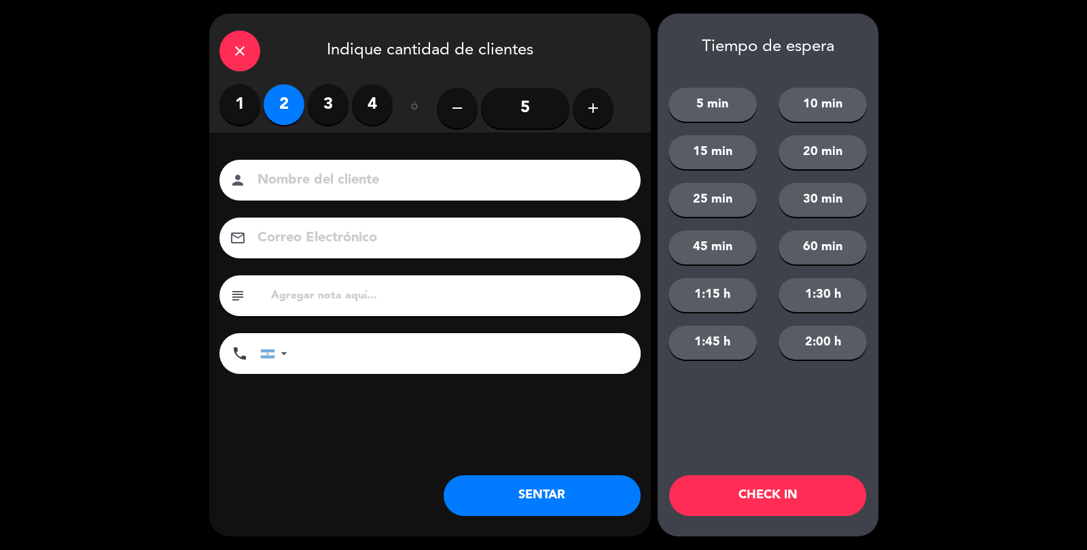
click at [370, 177] on input at bounding box center [439, 181] width 367 height 24
type input "calle"
click at [543, 492] on button "SENTAR" at bounding box center [542, 495] width 197 height 41
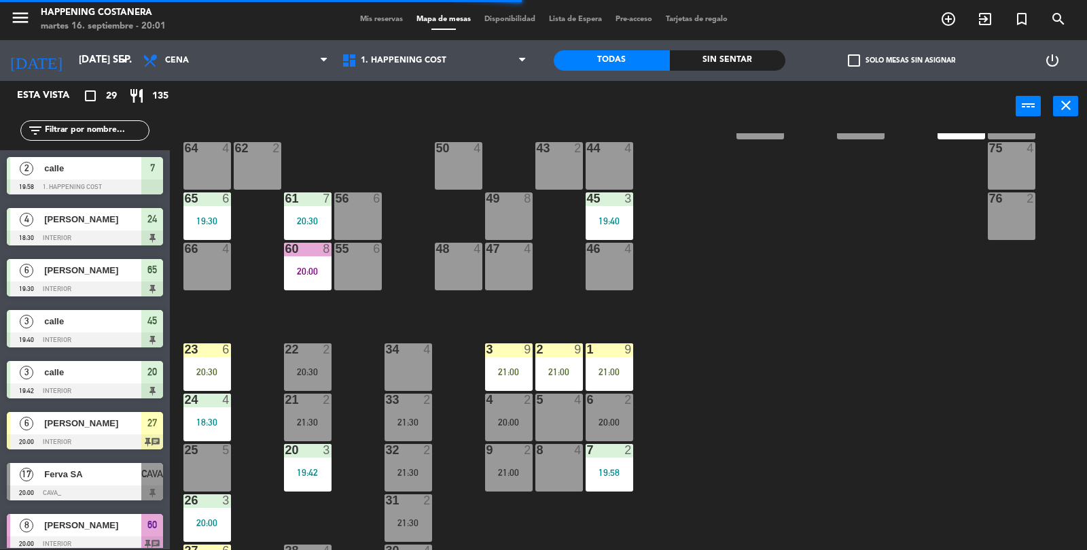
scroll to position [318, 0]
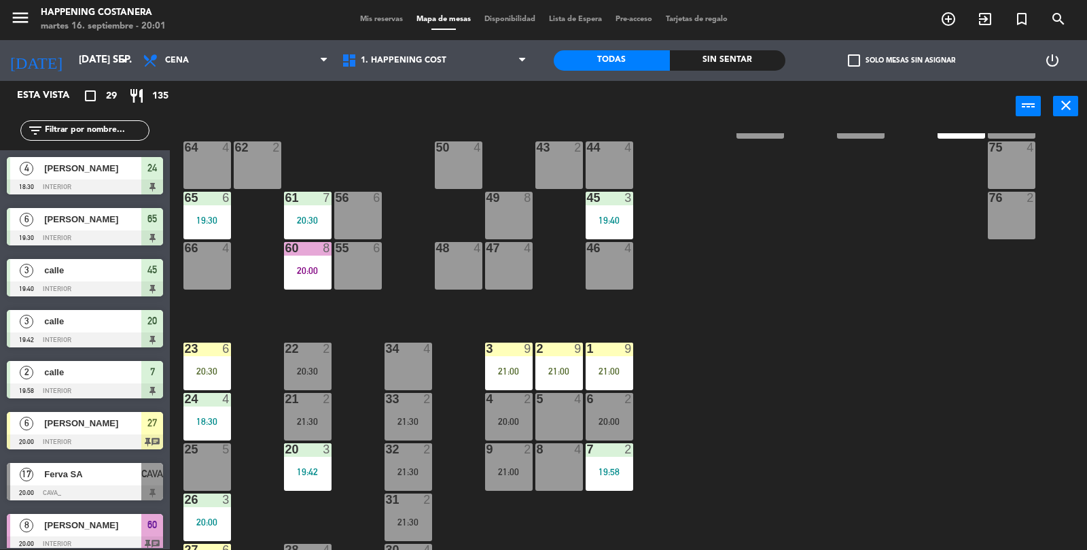
click at [827, 273] on div "69 2 122 6 121 6 120 6 14 4 CAVA 17 20:00 101 4 94 2 70 2 123 6 131 2 134 2 132…" at bounding box center [634, 341] width 907 height 417
click at [95, 150] on div "4 [PERSON_NAME] 18:30 INTERIOR 24" at bounding box center [85, 175] width 170 height 51
click at [1014, 383] on div "69 2 122 6 121 6 120 6 14 4 CAVA 17 20:00 101 4 94 2 70 2 123 6 131 2 134 2 132…" at bounding box center [634, 341] width 907 height 417
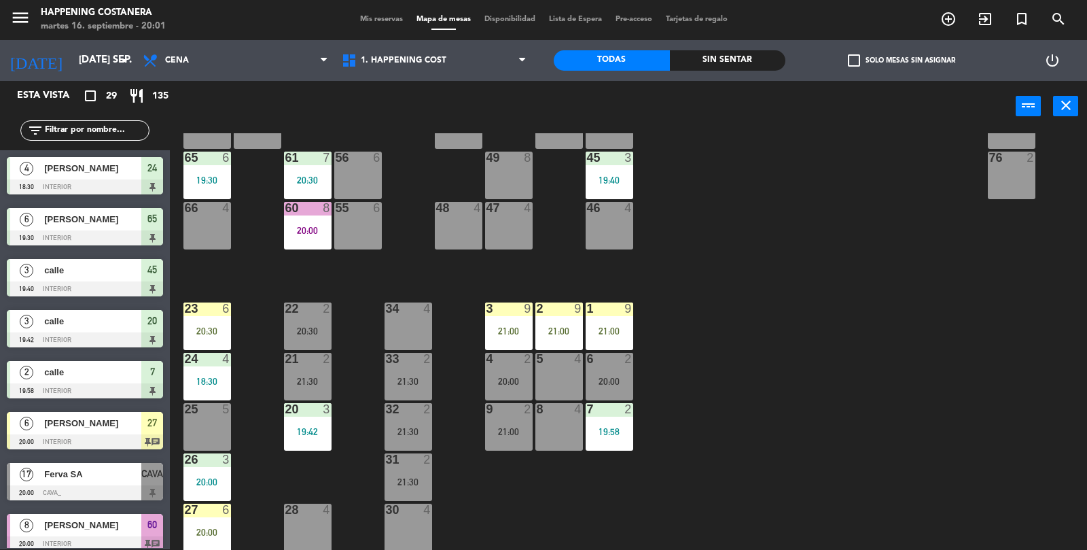
click at [919, 256] on div "69 2 122 6 121 6 120 6 14 4 CAVA 17 20:00 101 4 94 2 70 2 123 6 131 2 134 2 132…" at bounding box center [634, 341] width 907 height 417
click at [290, 177] on div "20:30" at bounding box center [308, 180] width 48 height 10
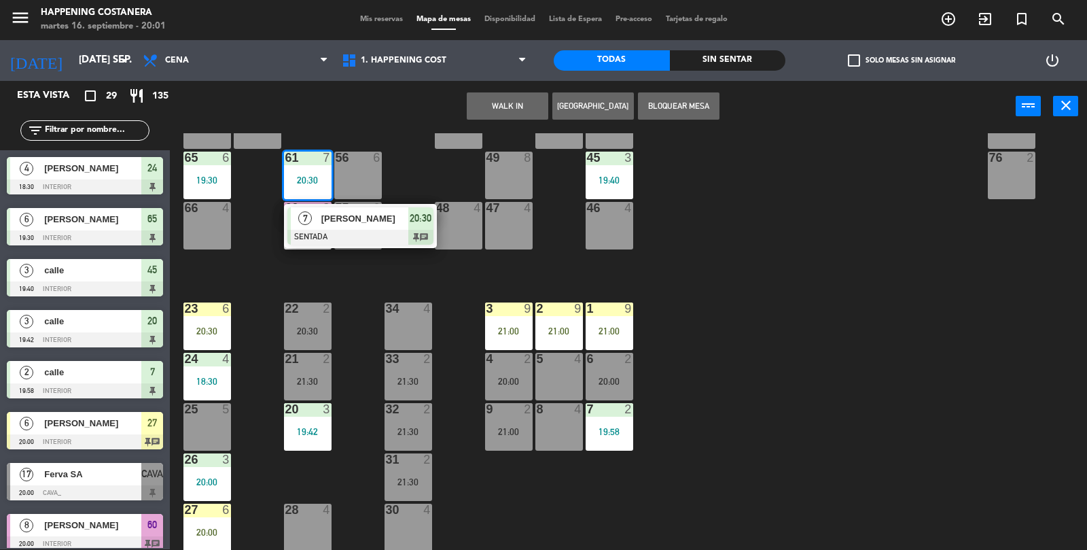
click at [902, 277] on div "69 2 122 6 121 6 120 6 14 4 CAVA 17 20:00 101 4 94 2 70 2 123 6 131 2 134 2 132…" at bounding box center [634, 341] width 907 height 417
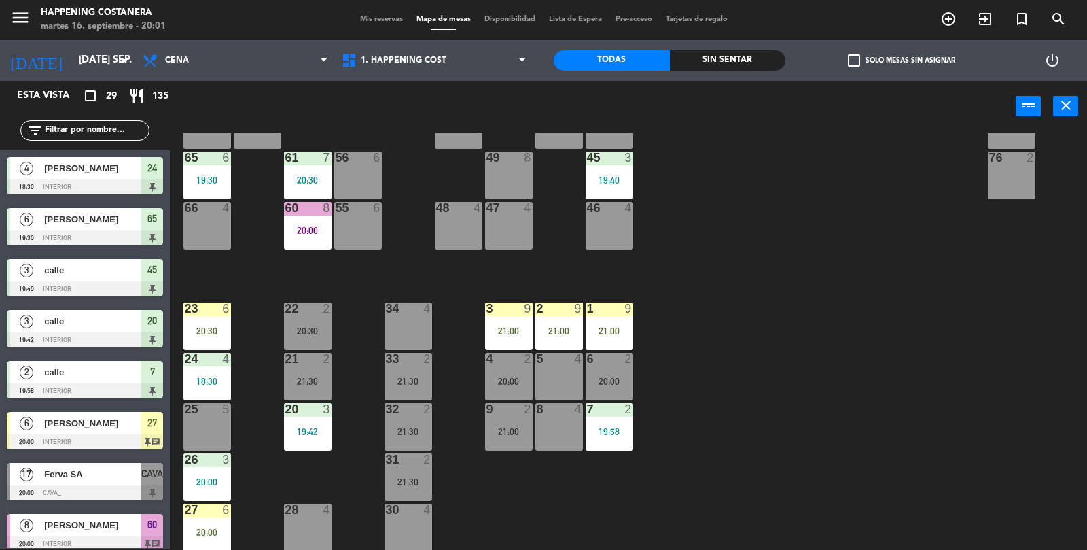
click at [309, 177] on div "20:30" at bounding box center [308, 180] width 48 height 10
click at [822, 249] on div "69 2 122 6 121 6 120 6 14 4 CAVA 17 20:00 101 4 94 2 70 2 123 6 131 2 134 2 132…" at bounding box center [634, 341] width 907 height 417
click at [962, 272] on div "69 2 122 6 121 6 120 6 14 4 CAVA 17 20:00 101 4 94 2 70 2 123 6 131 2 134 2 132…" at bounding box center [634, 341] width 907 height 417
click at [300, 163] on div "61 7" at bounding box center [308, 159] width 48 height 14
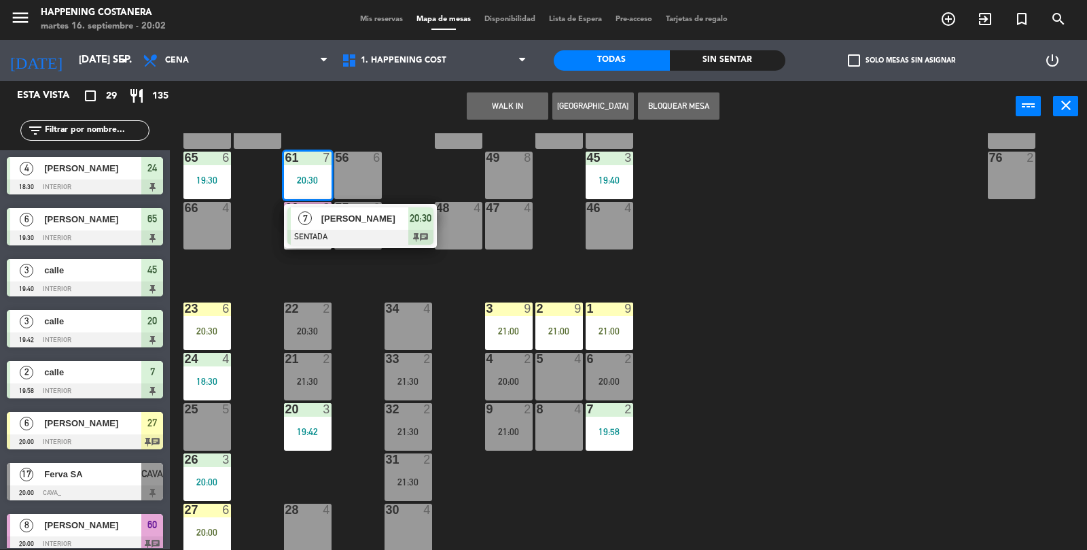
click at [746, 381] on div "69 2 122 6 121 6 120 6 14 4 CAVA 17 20:00 101 4 94 2 70 2 123 6 131 2 134 2 132…" at bounding box center [634, 341] width 907 height 417
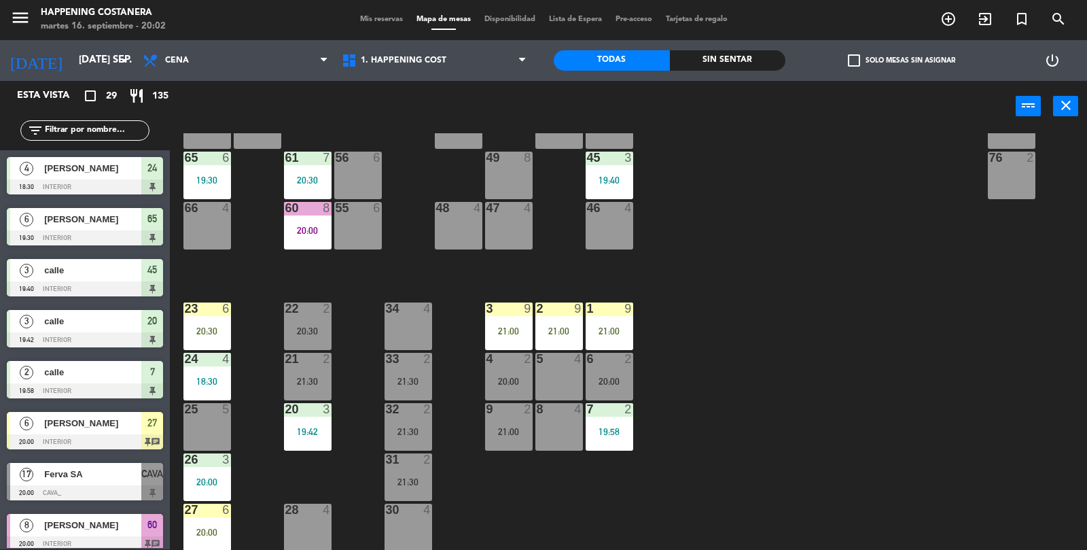
click at [71, 115] on div "filter_list" at bounding box center [85, 130] width 170 height 39
click at [116, 126] on input "text" at bounding box center [95, 130] width 105 height 15
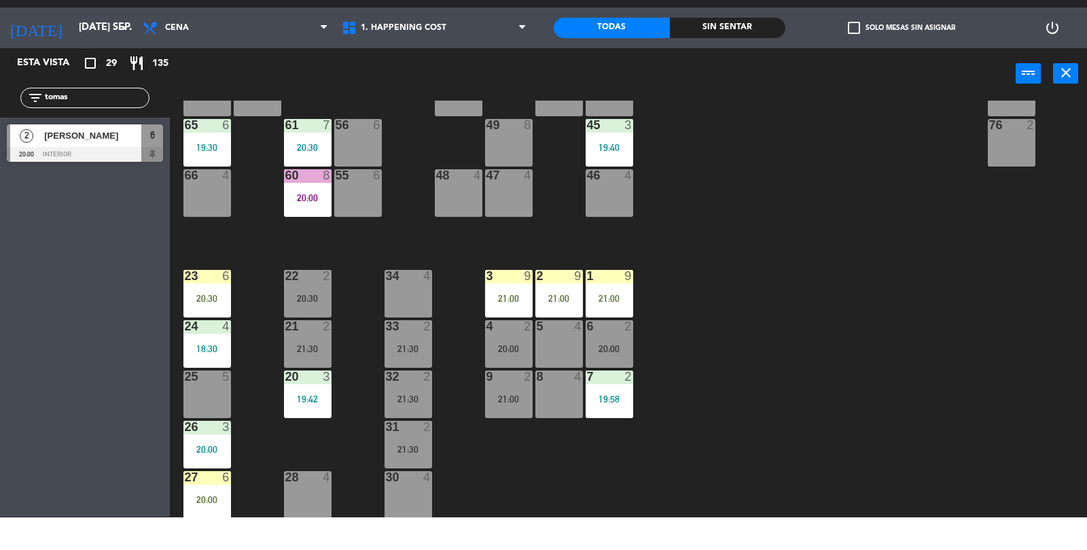
type input "tomas"
click at [120, 158] on div "[PERSON_NAME]" at bounding box center [92, 168] width 99 height 22
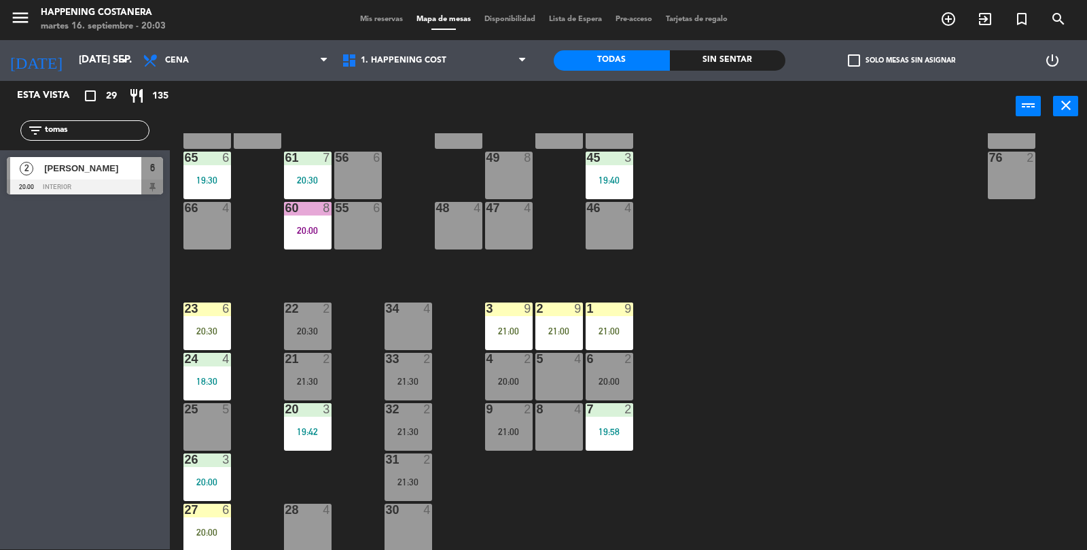
click at [143, 191] on div at bounding box center [85, 186] width 156 height 15
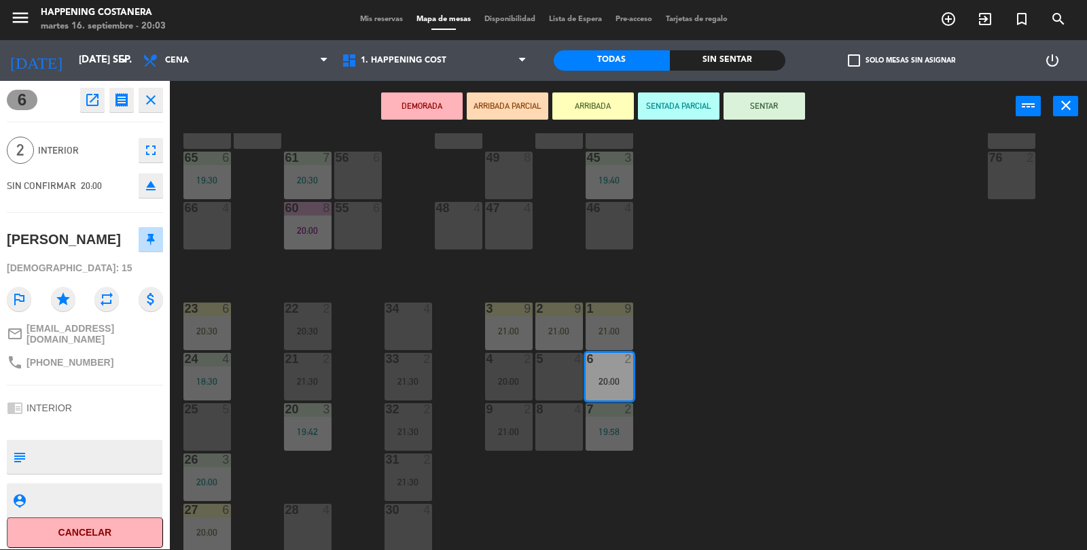
click at [420, 329] on div "34 4" at bounding box center [409, 326] width 48 height 48
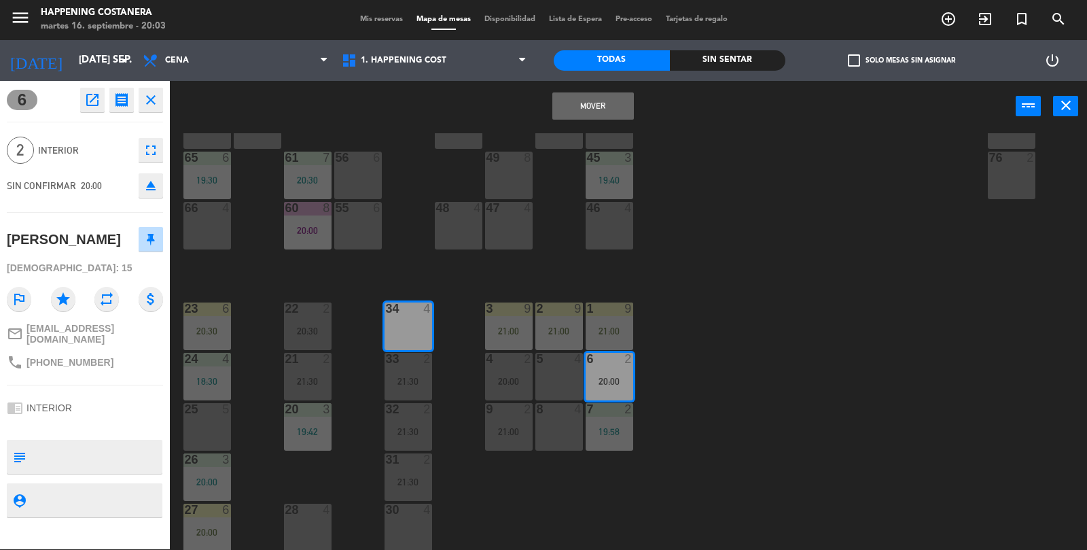
click at [595, 114] on button "Mover" at bounding box center [593, 105] width 82 height 27
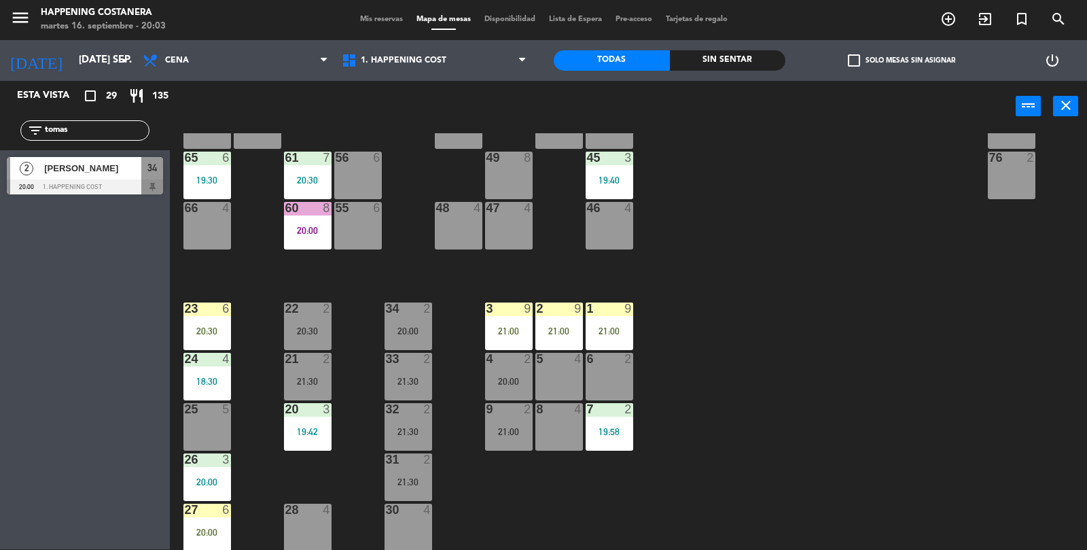
click at [397, 326] on div "20:00" at bounding box center [409, 331] width 48 height 10
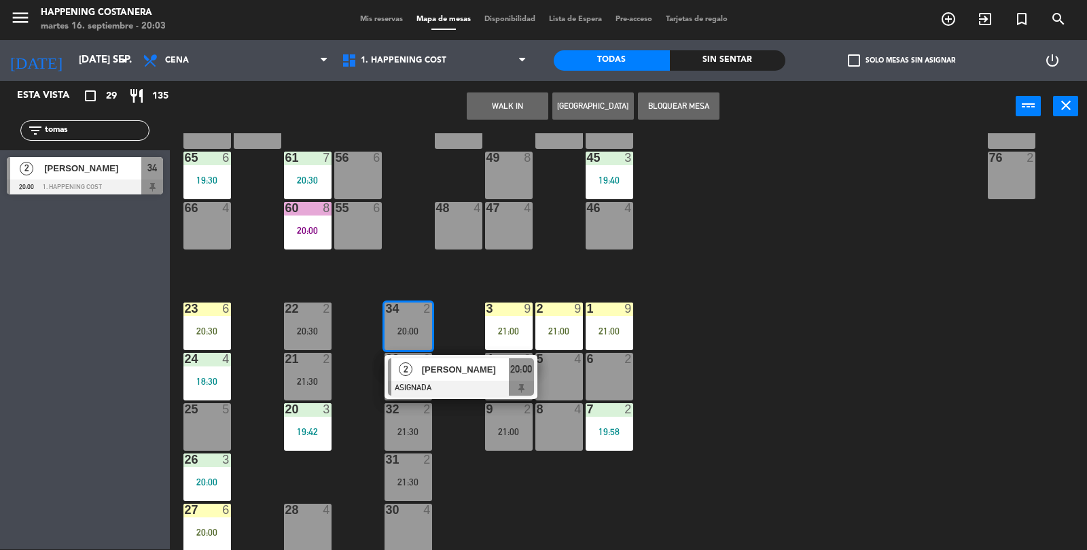
click at [460, 364] on span "[PERSON_NAME]" at bounding box center [465, 369] width 87 height 14
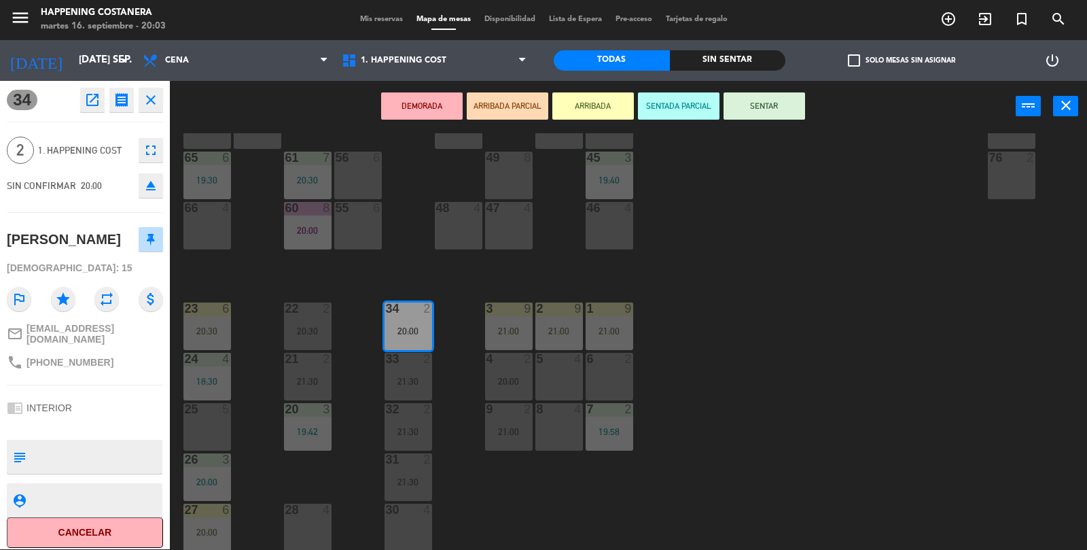
click at [771, 114] on button "SENTAR" at bounding box center [765, 105] width 82 height 27
click at [845, 209] on div "69 2 122 6 121 6 120 6 14 4 CAVA 17 20:00 101 4 94 2 70 2 123 6 131 2 134 2 132…" at bounding box center [634, 341] width 907 height 417
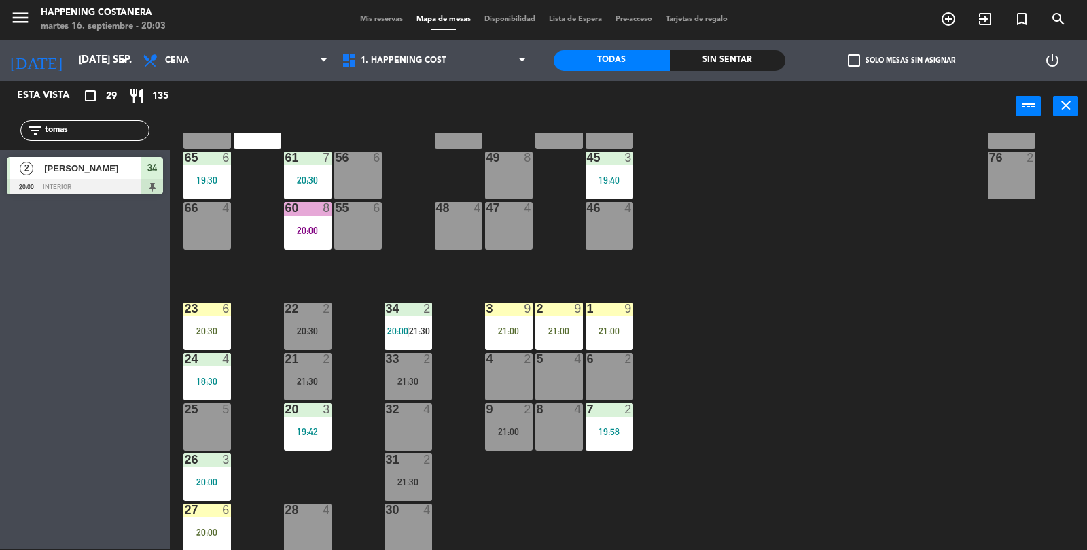
click at [400, 406] on div at bounding box center [408, 409] width 22 height 12
click at [376, 373] on div "69 2 122 6 121 6 120 6 14 4 CAVA 17 20:00 101 4 94 2 70 2 123 6 131 2 134 2 132…" at bounding box center [634, 341] width 907 height 417
click at [395, 330] on span "20:00" at bounding box center [397, 331] width 21 height 11
click at [402, 383] on div "21:30" at bounding box center [409, 381] width 48 height 10
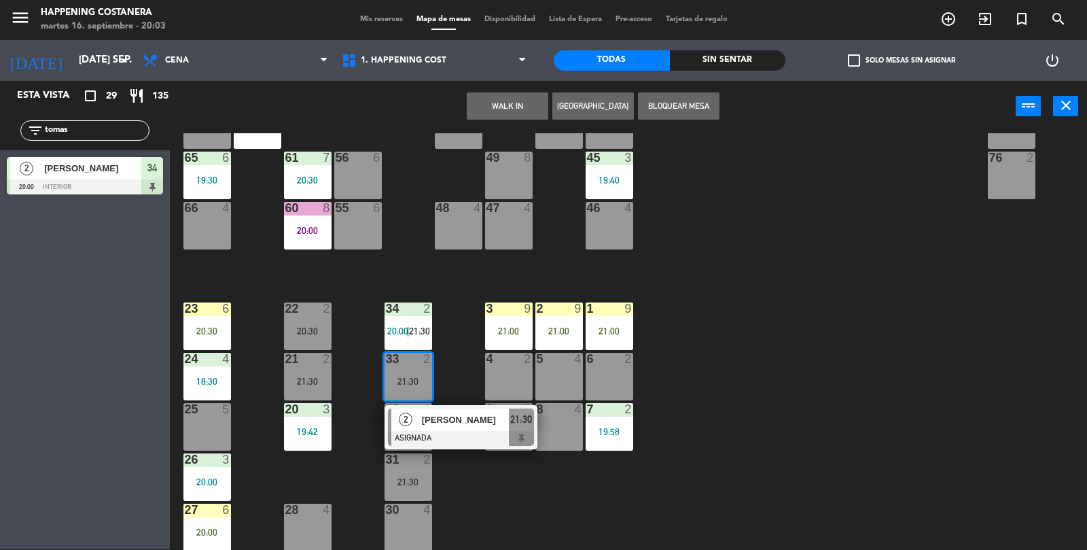
click at [404, 311] on div at bounding box center [408, 308] width 22 height 12
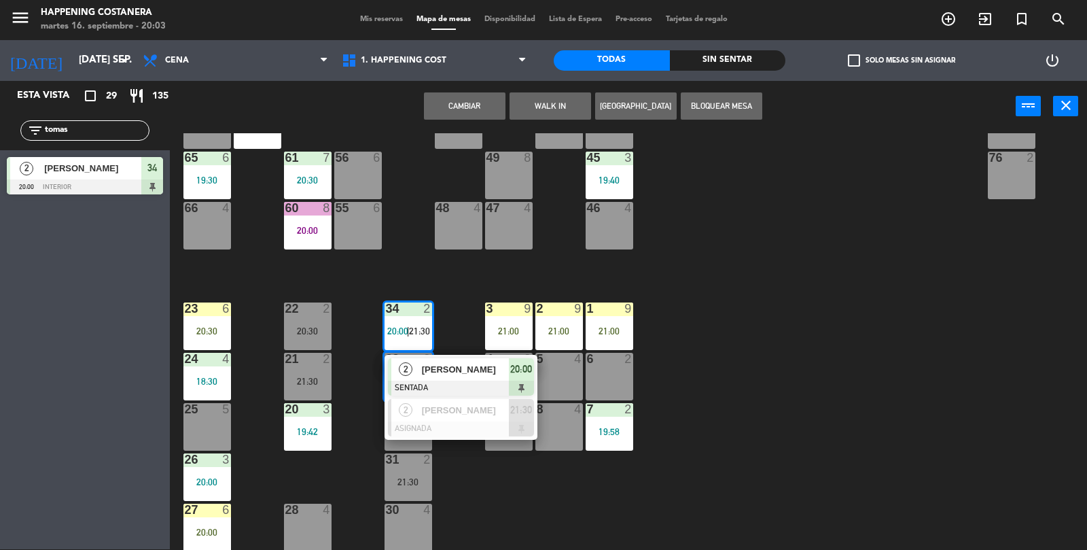
click at [796, 258] on div "69 2 122 6 121 6 120 6 14 4 CAVA 17 20:00 101 4 94 2 70 2 123 6 131 2 134 2 132…" at bounding box center [634, 341] width 907 height 417
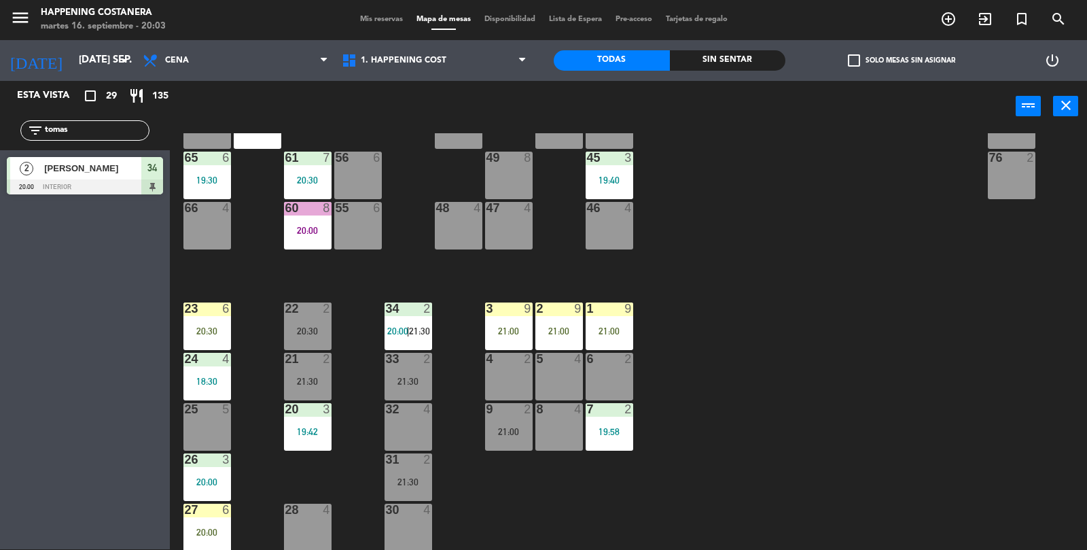
click at [404, 305] on div at bounding box center [408, 308] width 22 height 12
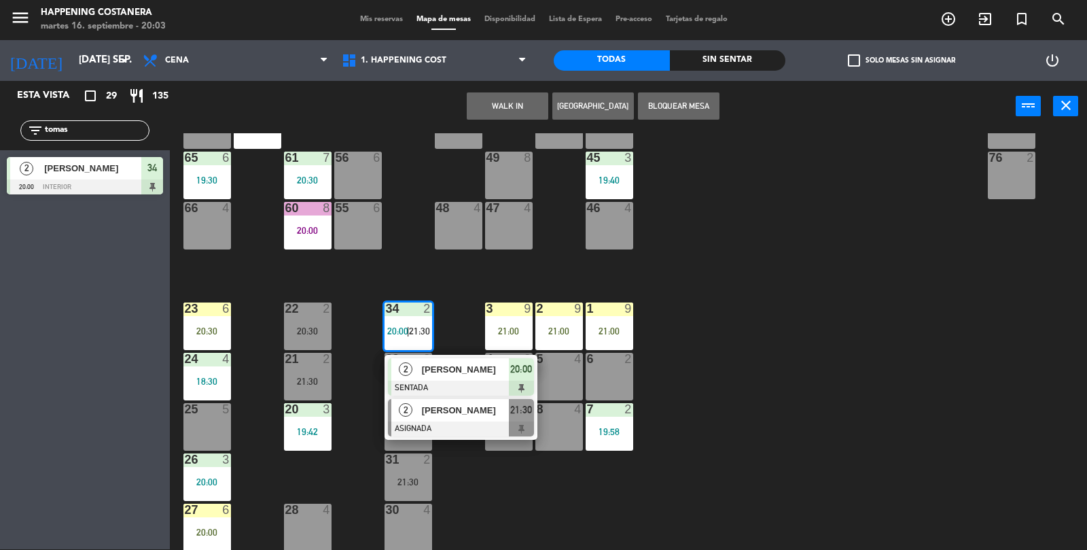
click at [447, 422] on div at bounding box center [461, 428] width 146 height 15
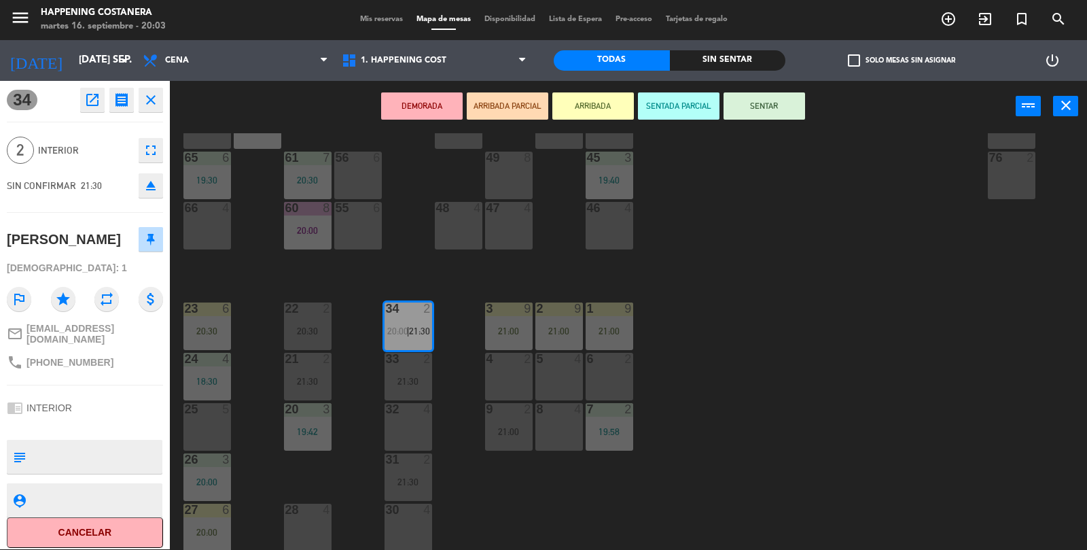
click at [151, 194] on button "eject" at bounding box center [151, 185] width 24 height 24
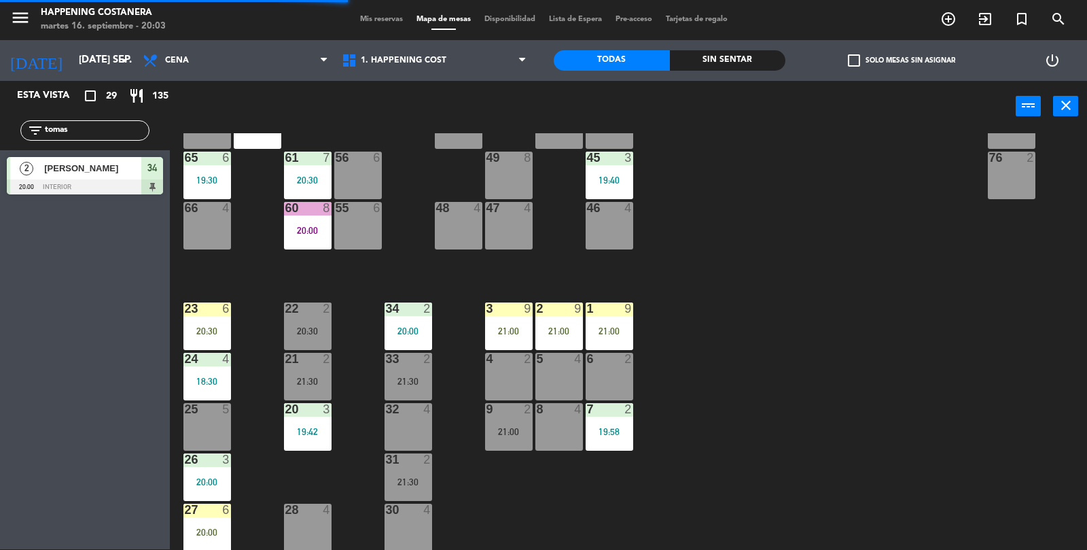
click at [391, 368] on div "33 2 21:30" at bounding box center [409, 377] width 48 height 48
click at [400, 315] on div "34 2 20:00" at bounding box center [409, 326] width 48 height 48
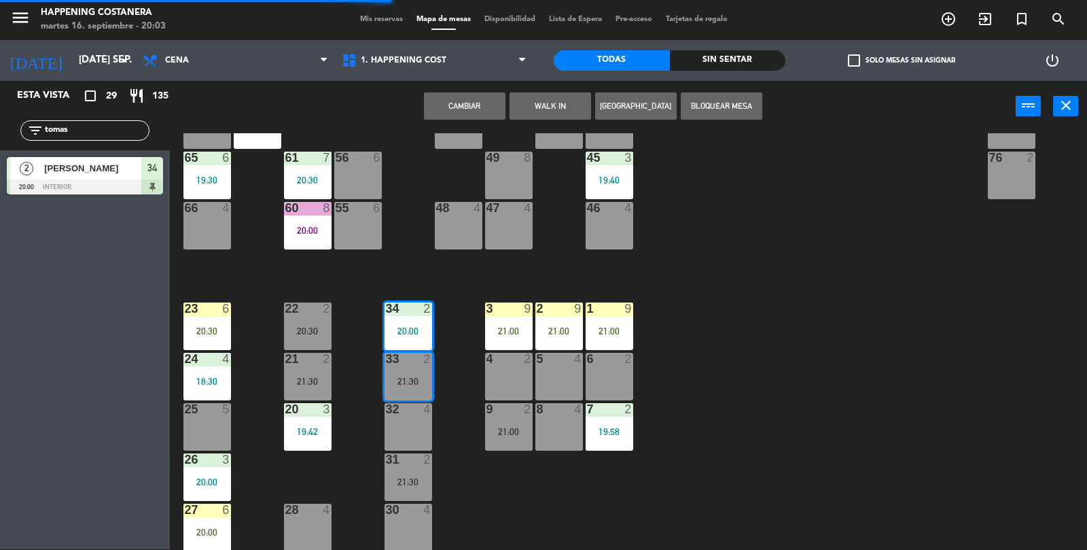
click at [472, 113] on button "Cambiar" at bounding box center [465, 105] width 82 height 27
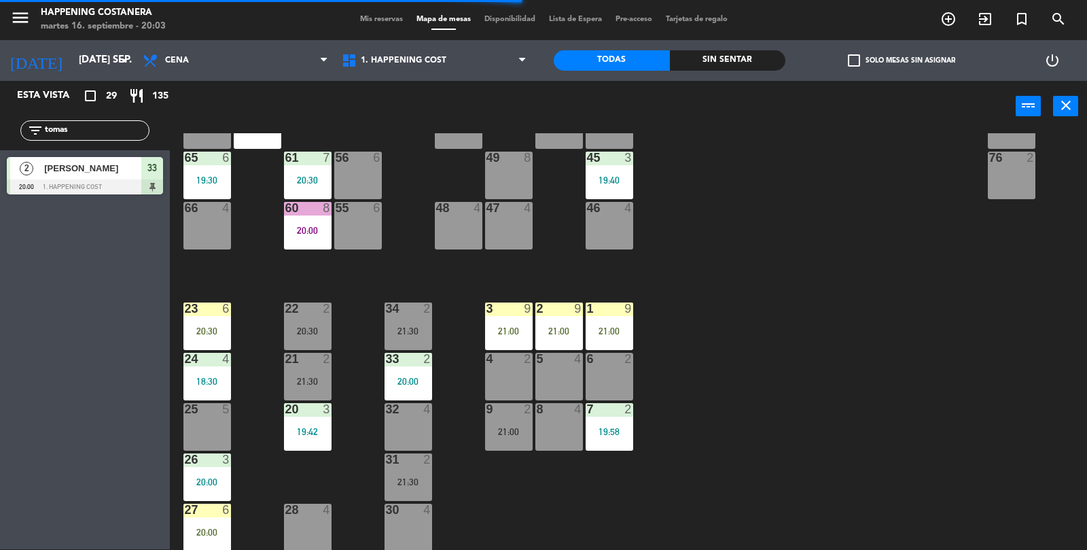
click at [117, 135] on input "tomas" at bounding box center [95, 130] width 105 height 15
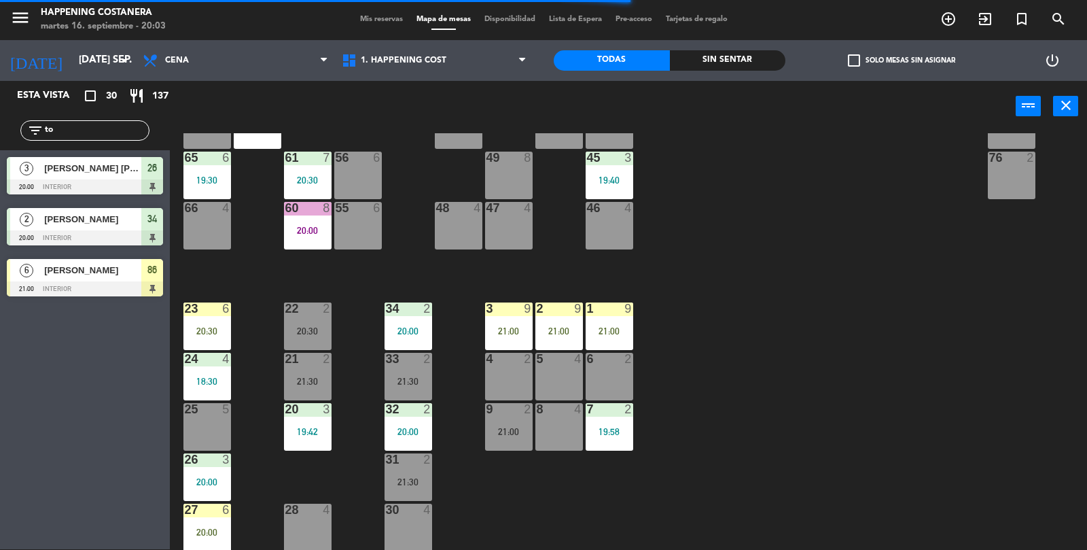
type input "t"
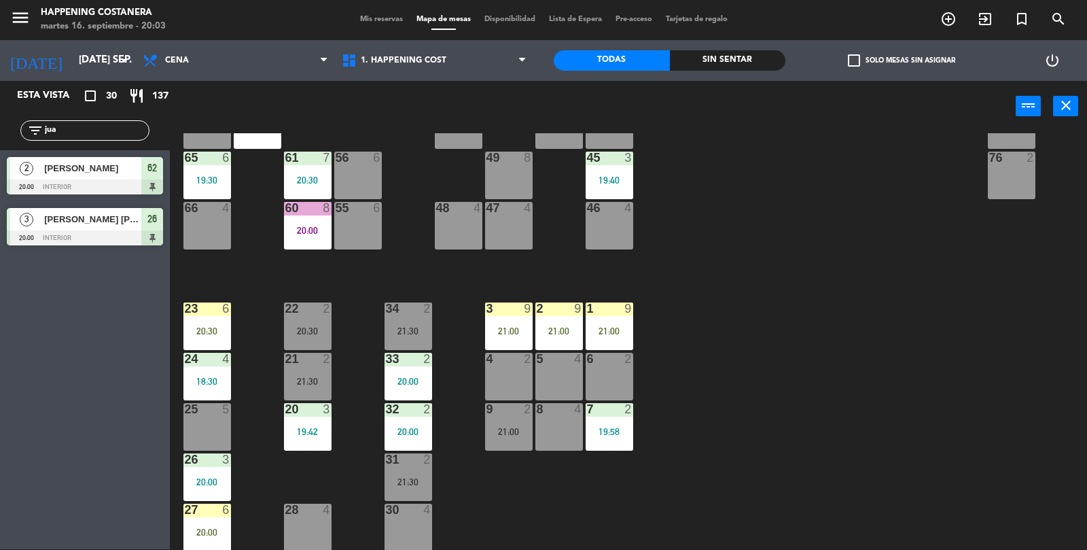
type input "jua"
click at [84, 239] on div at bounding box center [85, 237] width 156 height 15
click at [902, 408] on div "69 2 122 6 121 6 120 6 14 4 CAVA 17 20:00 101 4 94 2 70 2 123 6 131 2 134 2 132…" at bounding box center [634, 341] width 907 height 417
click at [251, 145] on div "62 2 20:00" at bounding box center [258, 125] width 48 height 48
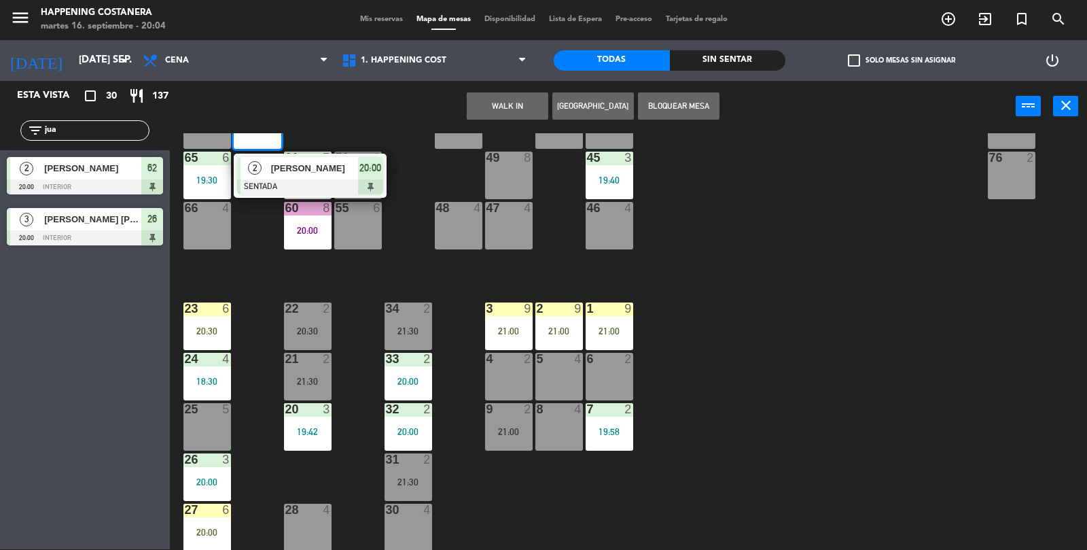
click at [817, 302] on div "69 2 122 6 121 6 120 6 14 4 CAVA 17 20:00 101 4 94 2 70 2 123 6 131 2 134 2 132…" at bounding box center [634, 341] width 907 height 417
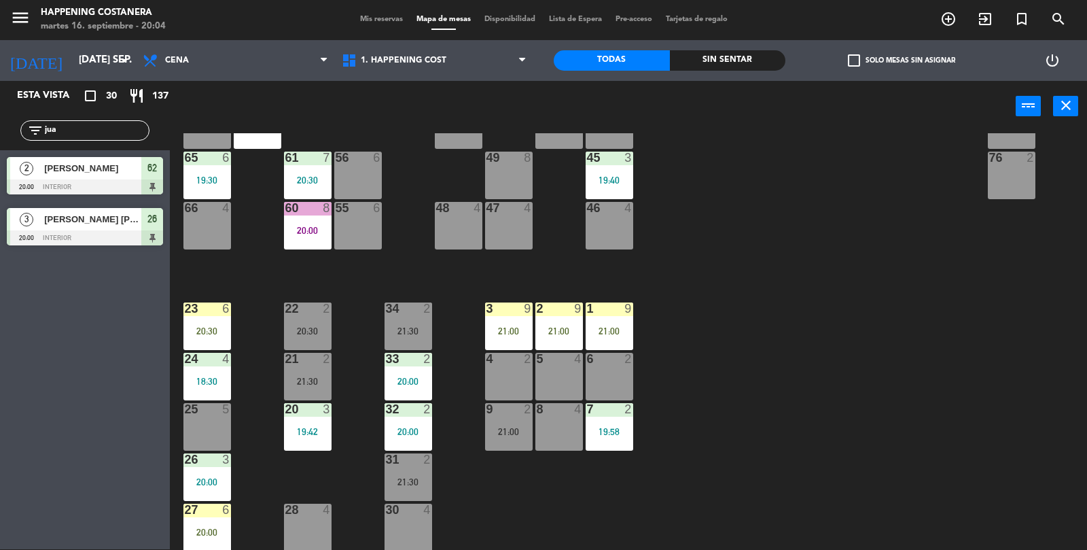
click at [95, 125] on input "jua" at bounding box center [95, 130] width 105 height 15
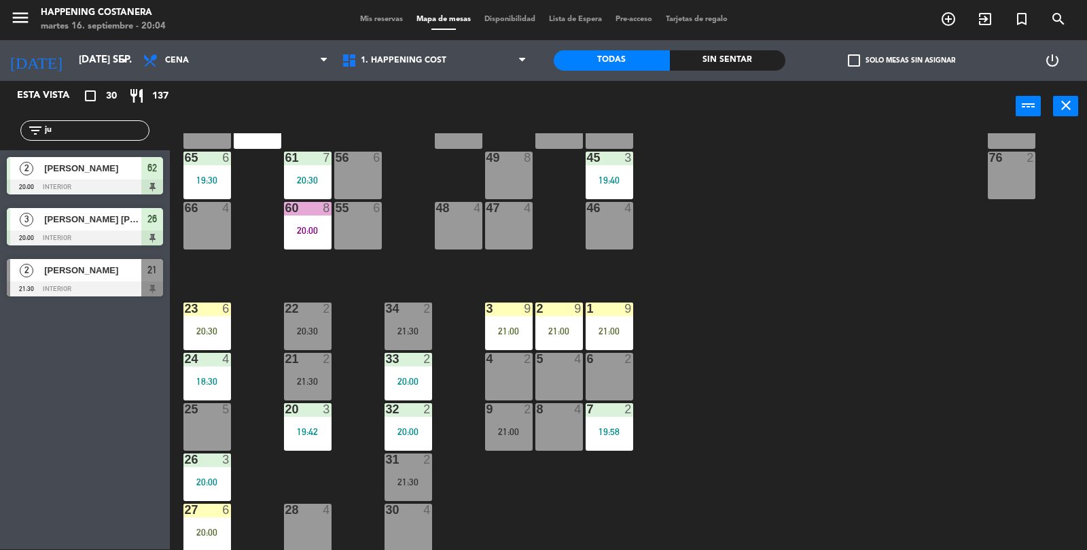
type input "j"
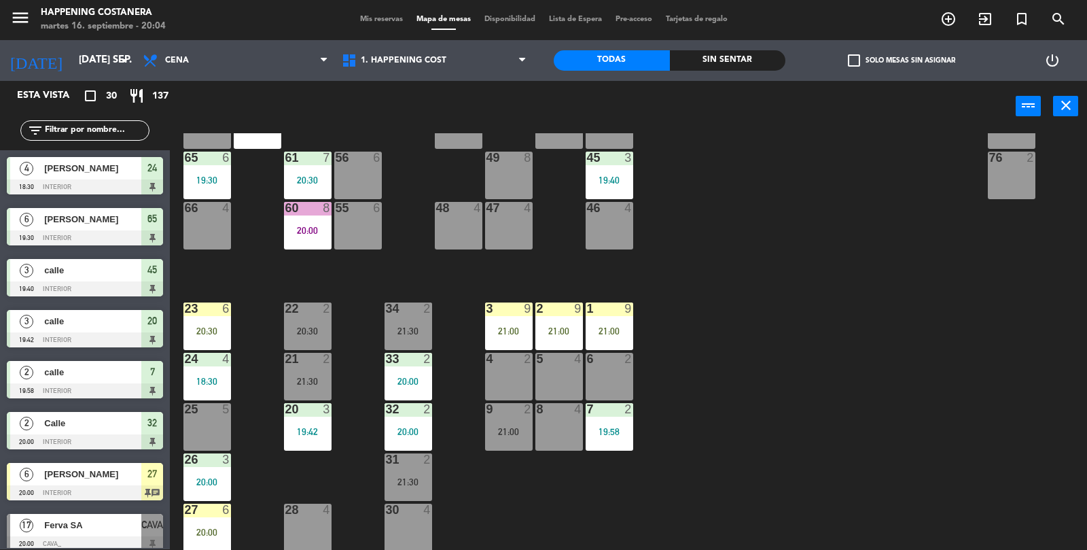
click at [419, 395] on div "33 2 20:00" at bounding box center [409, 377] width 48 height 48
click at [875, 423] on div "69 2 122 6 121 6 120 6 14 4 CAVA 17 20:00 101 4 94 2 70 2 123 6 131 2 134 2 132…" at bounding box center [634, 341] width 907 height 417
click at [413, 391] on div "33 2 20:00" at bounding box center [409, 377] width 48 height 48
click at [310, 228] on div "20:00" at bounding box center [308, 231] width 48 height 10
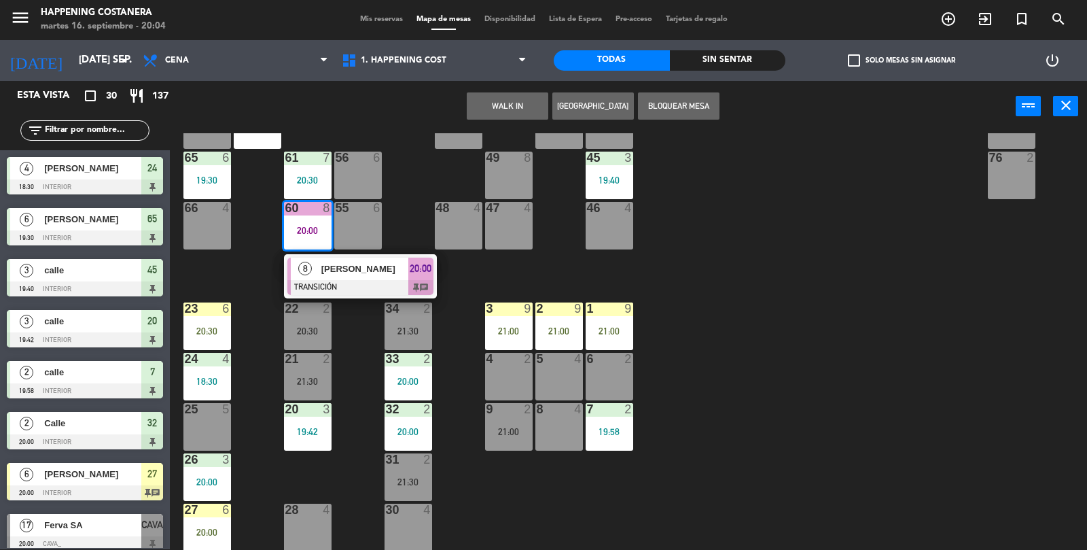
click at [421, 275] on span "20:00" at bounding box center [421, 268] width 22 height 16
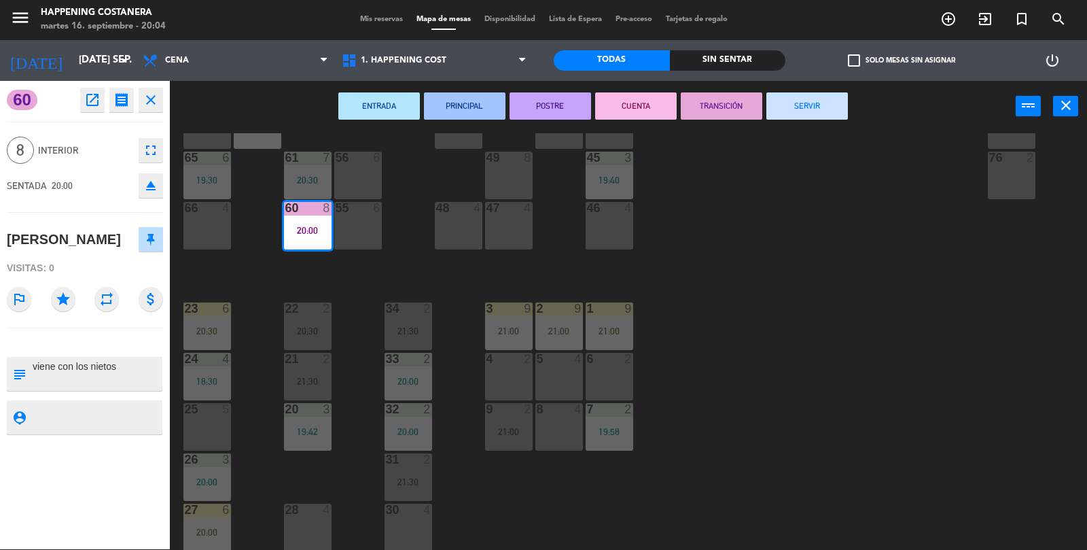
click at [868, 315] on div "69 2 122 6 121 6 120 6 14 4 CAVA 17 20:00 101 4 94 2 70 2 123 6 131 2 134 2 132…" at bounding box center [634, 341] width 907 height 417
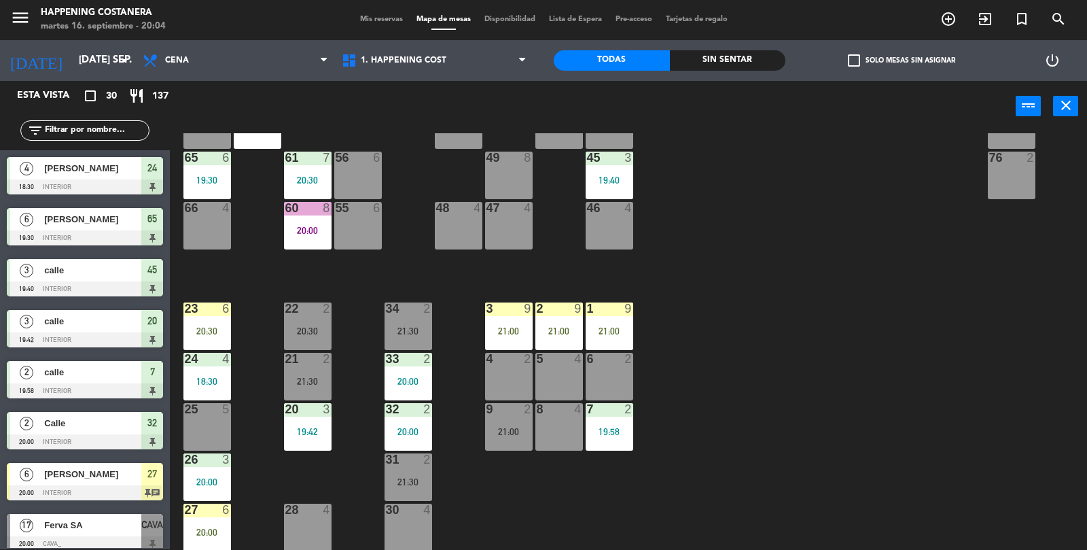
scroll to position [1, 0]
click at [309, 233] on div "20:00" at bounding box center [308, 231] width 48 height 10
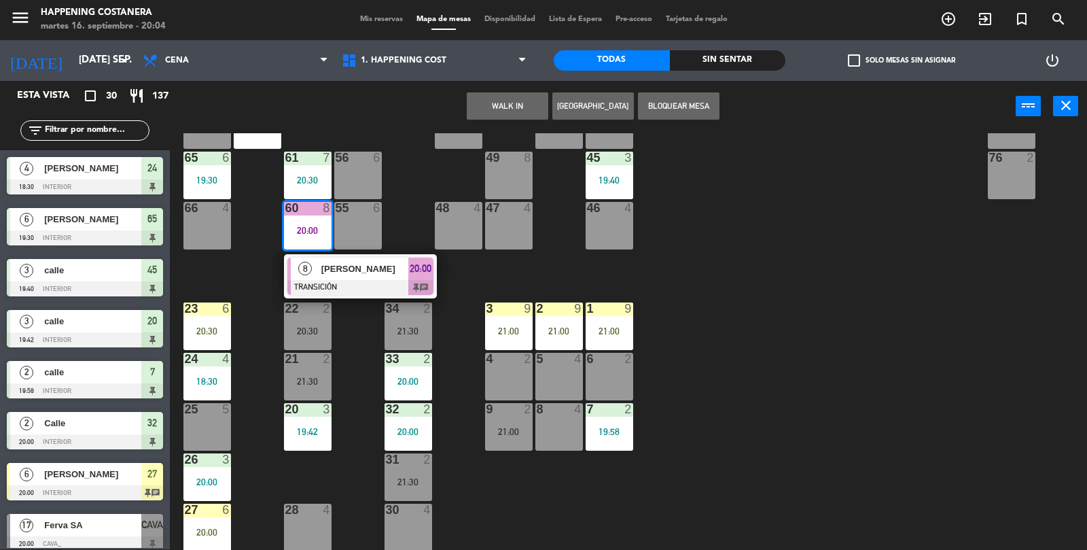
click at [394, 269] on span "[PERSON_NAME]" at bounding box center [364, 269] width 87 height 14
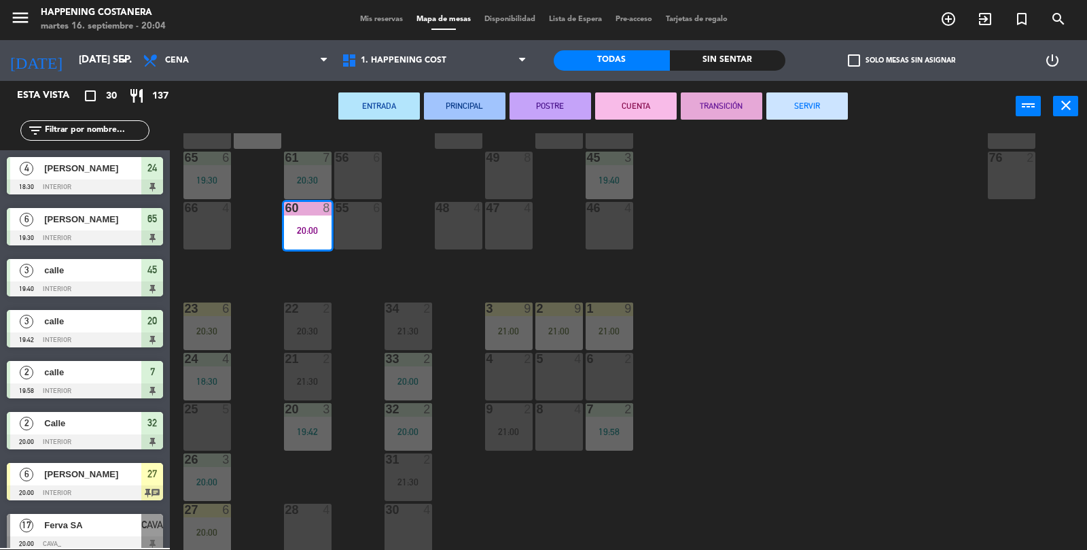
click at [798, 128] on div "ENTRADA PRINCIPAL POSTRE CUENTA TRANSICIÓN SERVIR power_input close" at bounding box center [593, 107] width 846 height 52
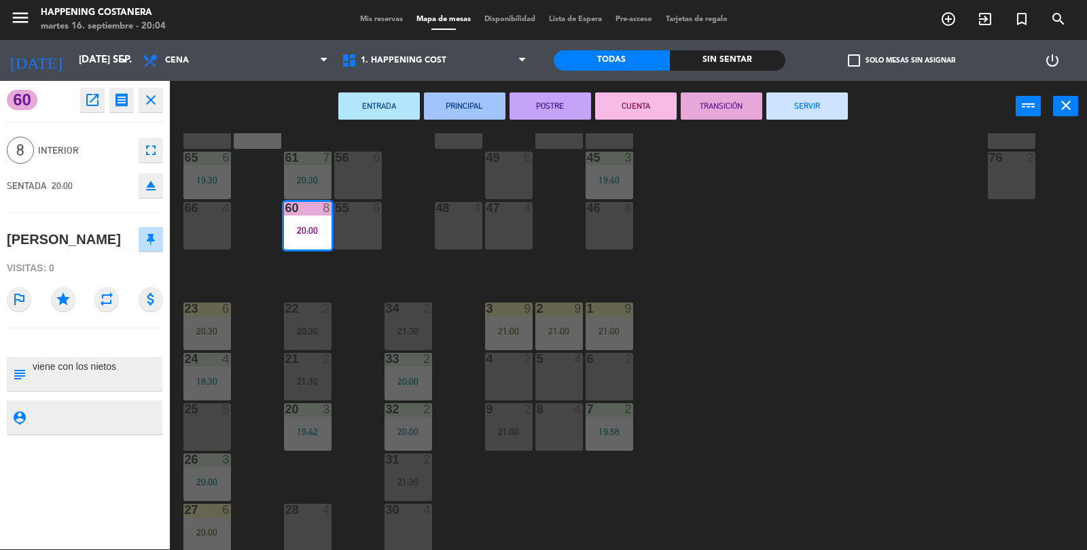
click at [817, 99] on button "SERVIR" at bounding box center [808, 105] width 82 height 27
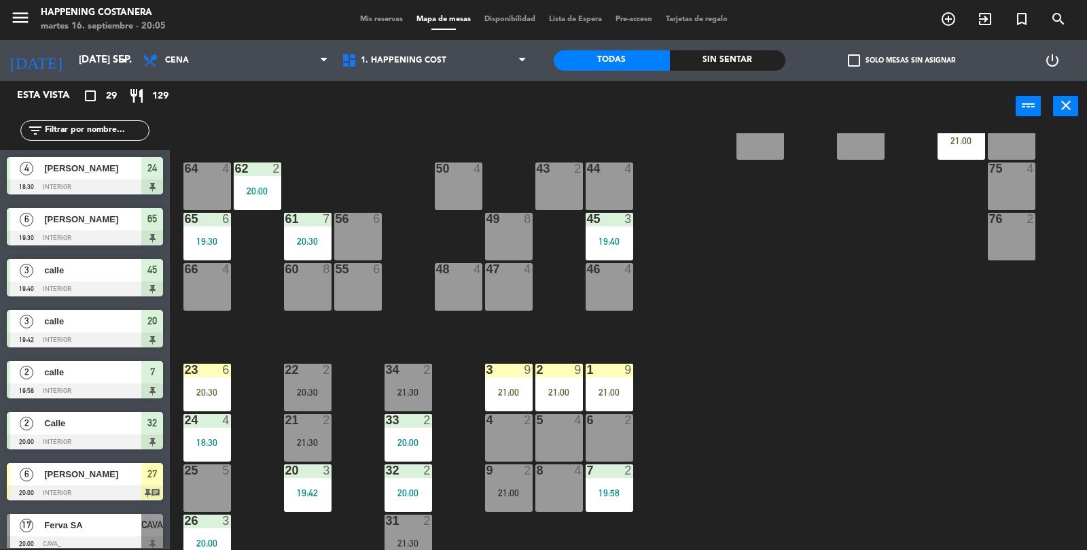
scroll to position [300, 0]
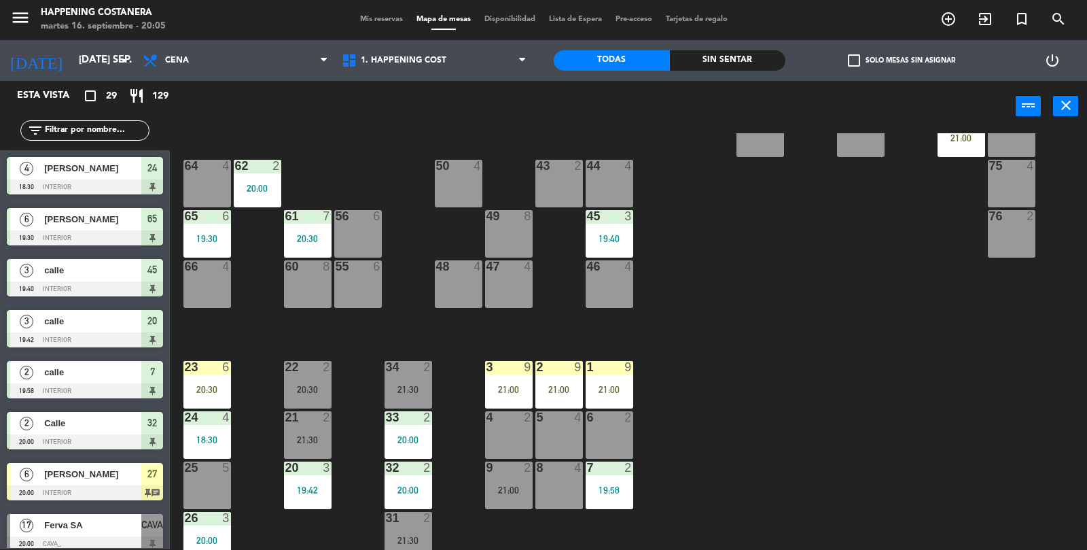
click at [308, 212] on div at bounding box center [307, 216] width 22 height 12
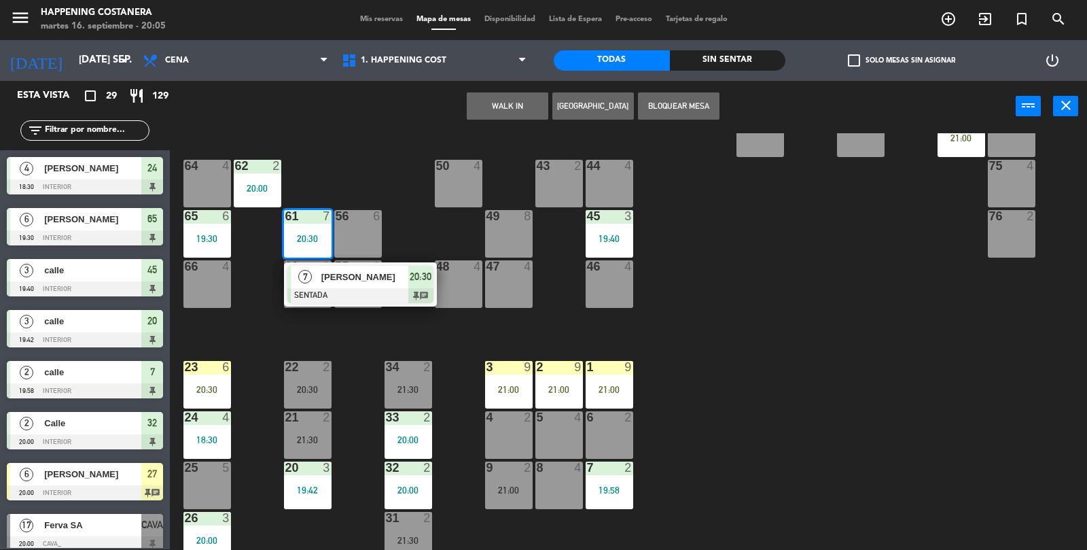
click at [843, 252] on div "69 2 122 6 121 6 120 6 14 4 CAVA 17 20:00 101 4 94 2 70 2 123 6 131 2 134 2 132…" at bounding box center [634, 341] width 907 height 417
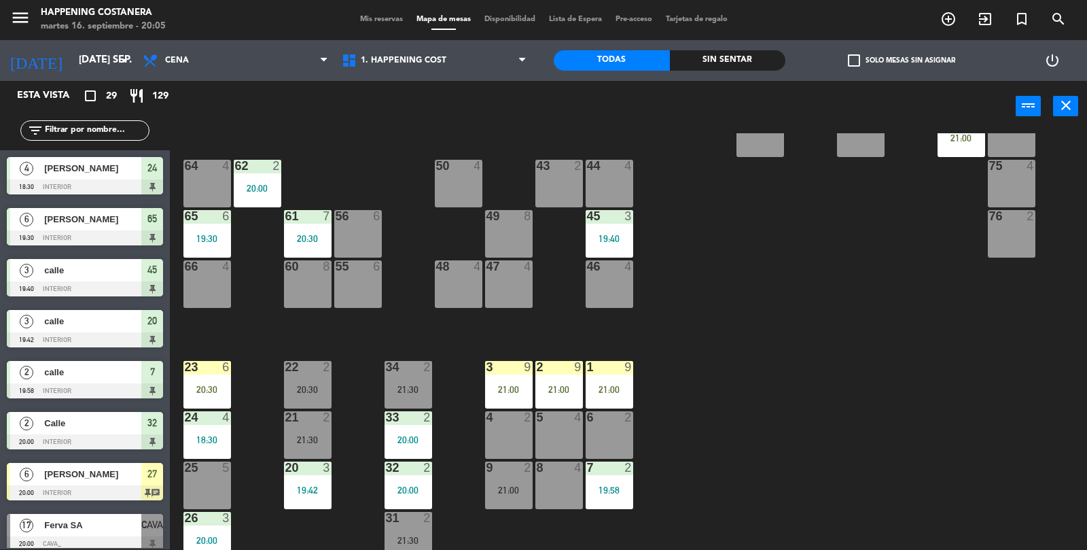
click at [204, 361] on div at bounding box center [207, 367] width 22 height 12
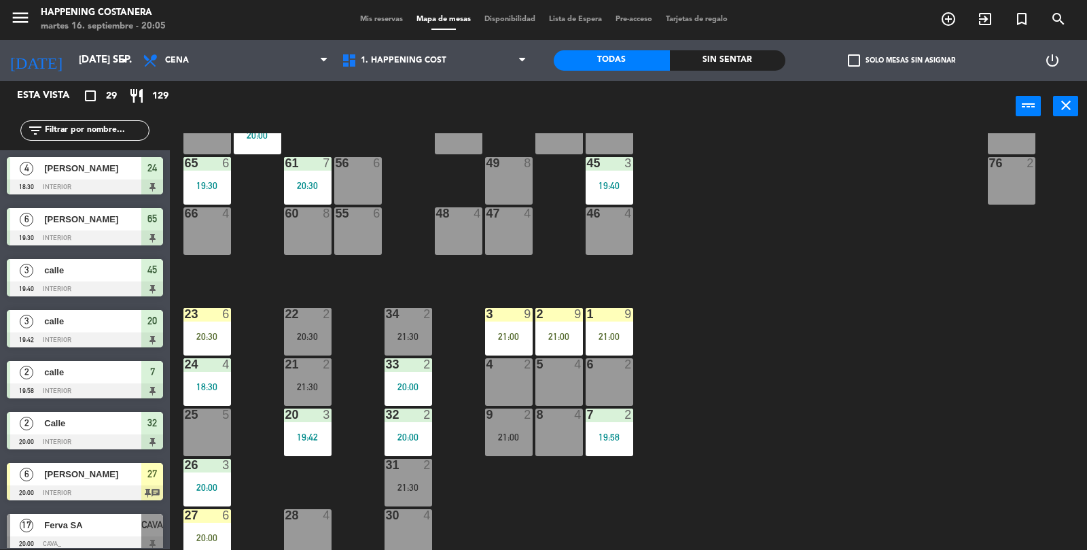
scroll to position [358, 0]
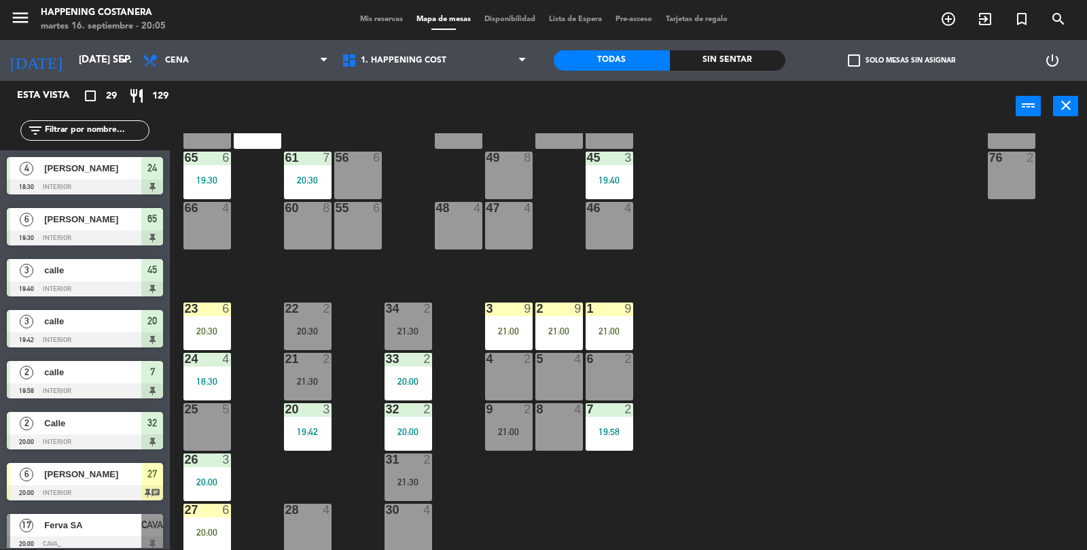
click at [194, 491] on div "26 3 20:00" at bounding box center [207, 477] width 48 height 48
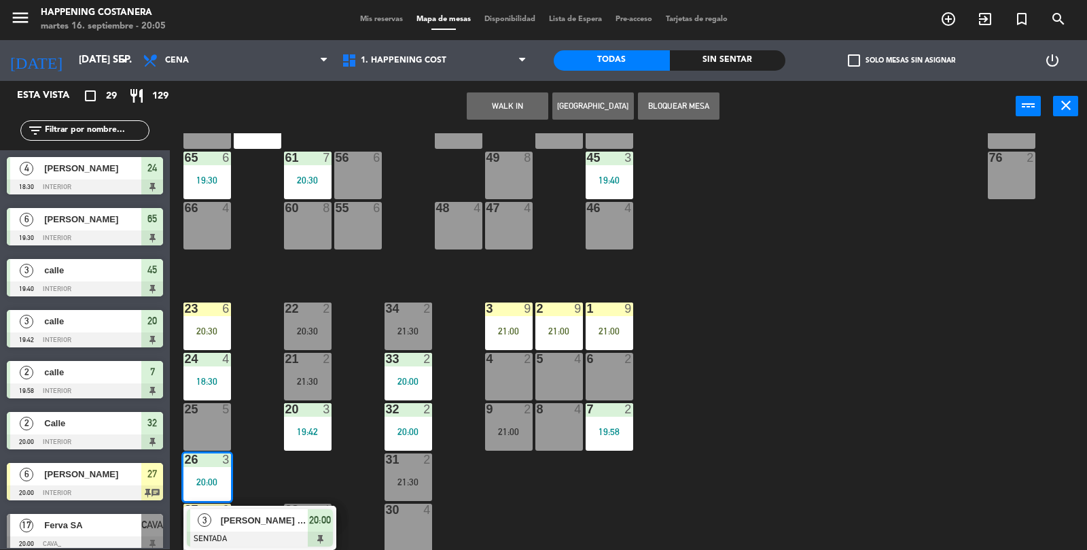
click at [842, 243] on div "69 2 122 6 121 6 120 6 14 4 CAVA 17 20:00 101 4 94 2 70 2 123 6 131 2 134 2 132…" at bounding box center [634, 341] width 907 height 417
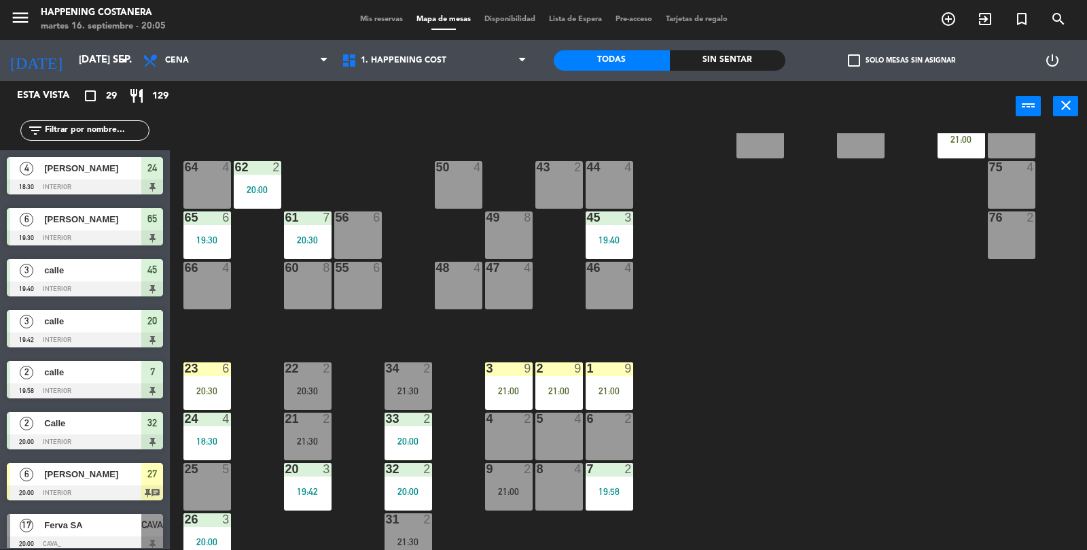
scroll to position [297, 0]
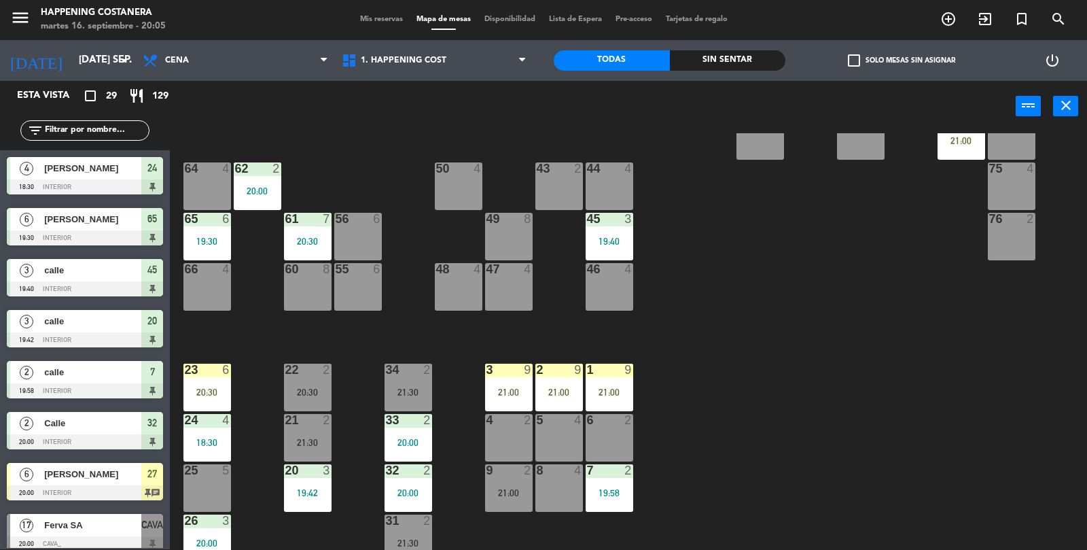
click at [228, 196] on div "64 4" at bounding box center [207, 186] width 48 height 48
click at [322, 160] on div "69 2 122 6 121 6 120 6 14 4 CAVA 17 20:00 101 4 94 2 70 2 123 6 131 2 134 2 132…" at bounding box center [634, 341] width 907 height 417
click at [261, 191] on div "20:00" at bounding box center [258, 191] width 48 height 10
click at [786, 211] on div "69 2 122 6 121 6 120 6 14 4 CAVA 17 20:00 101 4 94 2 70 2 123 6 131 2 134 2 132…" at bounding box center [634, 341] width 907 height 417
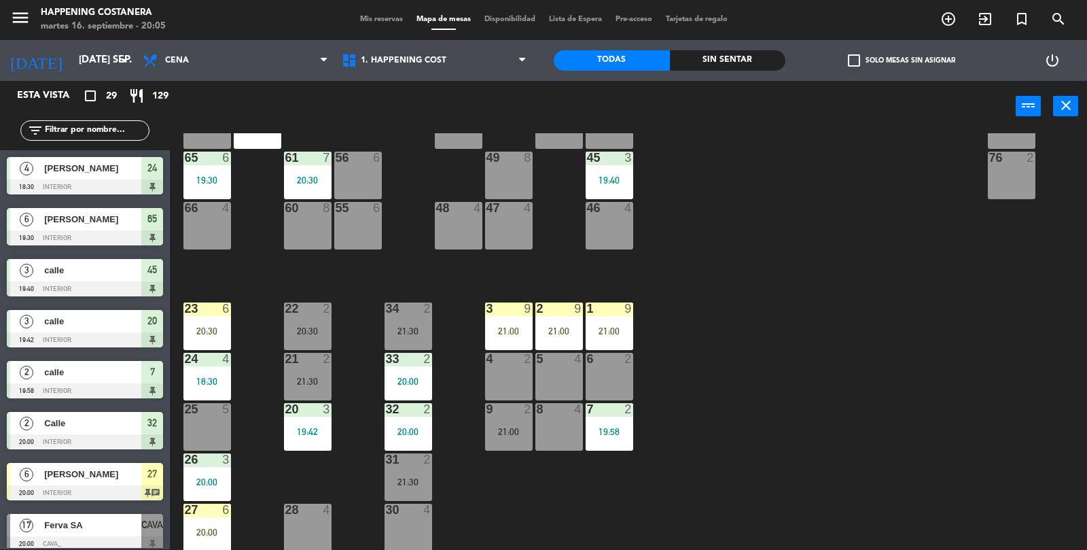
click at [224, 170] on div "65 6 19:30" at bounding box center [207, 176] width 48 height 48
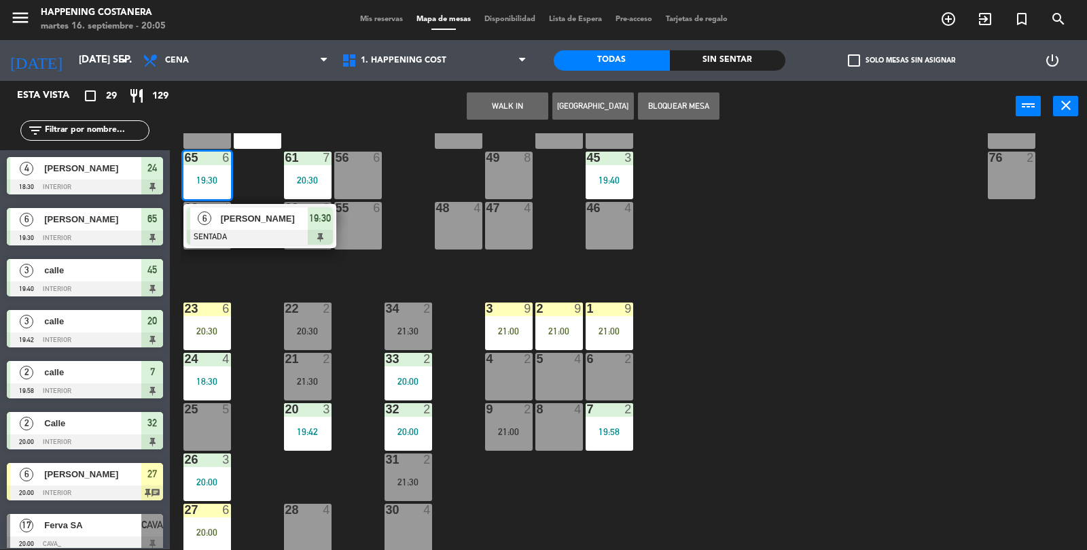
click at [798, 223] on div "69 2 122 6 121 6 120 6 14 4 CAVA 17 20:00 101 4 94 2 70 2 123 6 131 2 134 2 132…" at bounding box center [634, 341] width 907 height 417
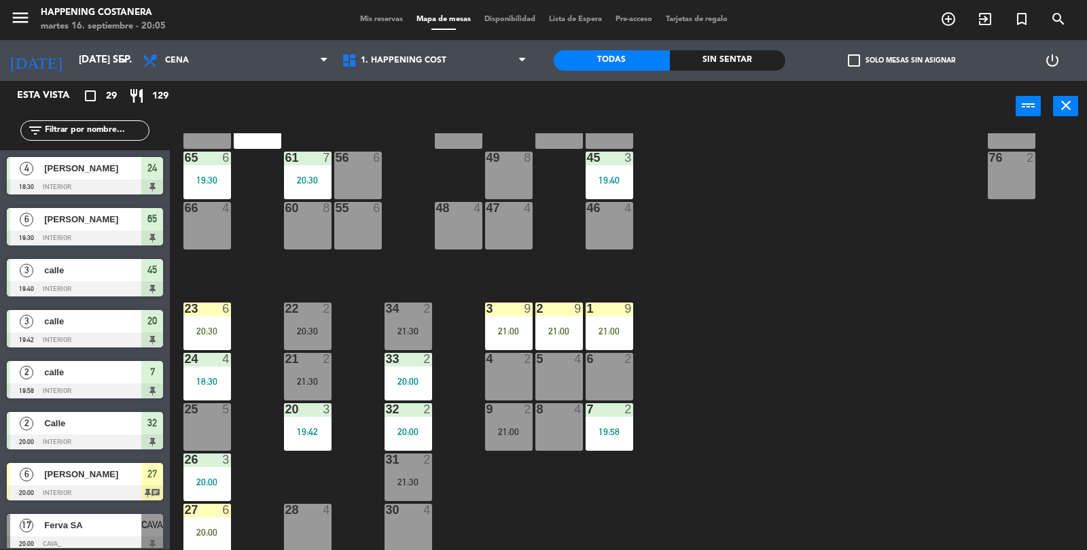
click at [300, 427] on div "19:42" at bounding box center [308, 432] width 48 height 10
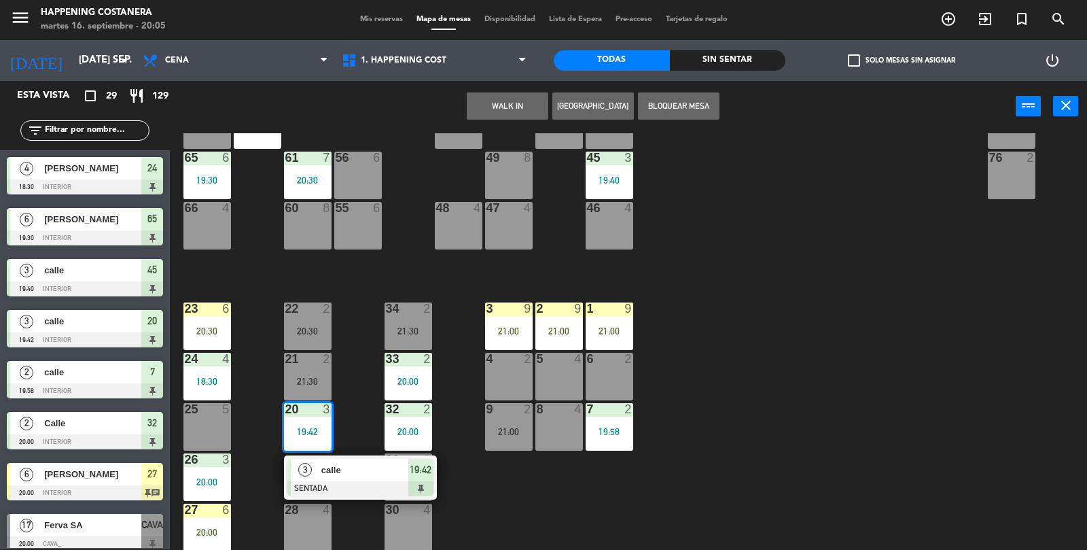
click at [770, 255] on div "69 2 122 6 121 6 120 6 14 4 CAVA 17 20:00 101 4 94 2 70 2 123 6 131 2 134 2 132…" at bounding box center [634, 341] width 907 height 417
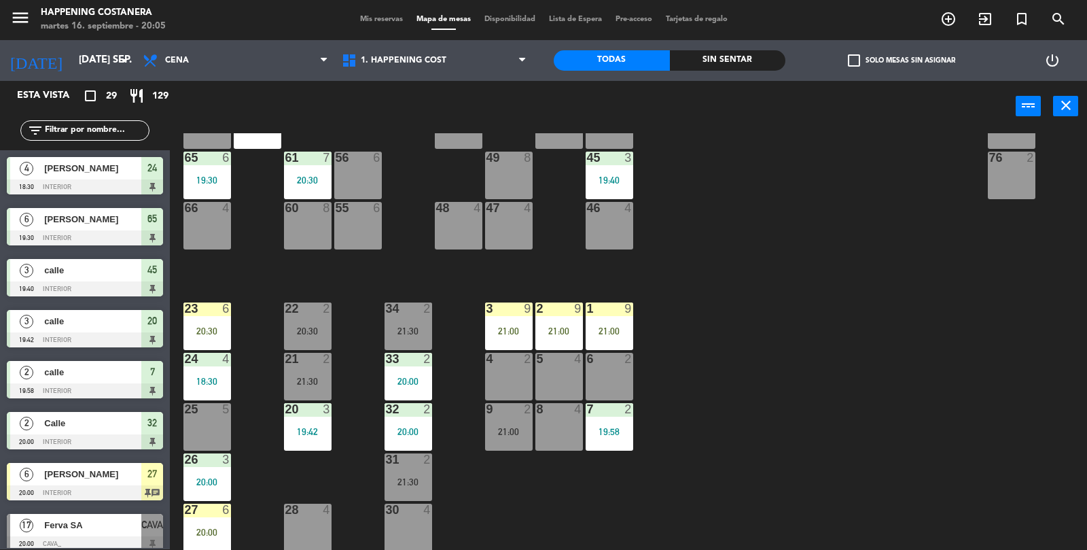
click at [631, 423] on div "7 2 19:58" at bounding box center [610, 427] width 48 height 48
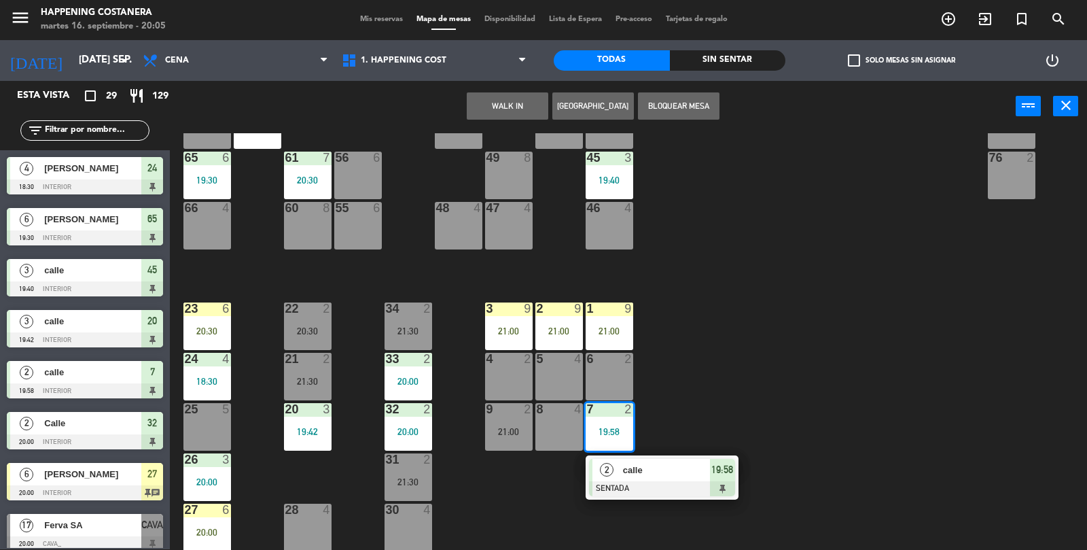
click at [823, 286] on div "69 2 122 6 121 6 120 6 14 4 CAVA 17 20:00 101 4 94 2 70 2 123 6 131 2 134 2 132…" at bounding box center [634, 341] width 907 height 417
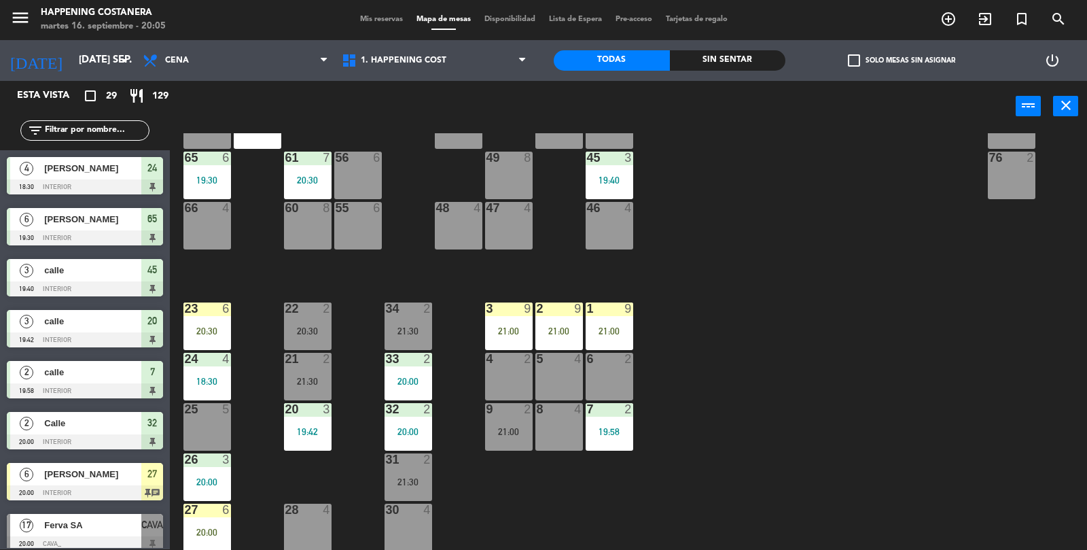
click at [605, 340] on div "1 9 21:00" at bounding box center [610, 326] width 48 height 48
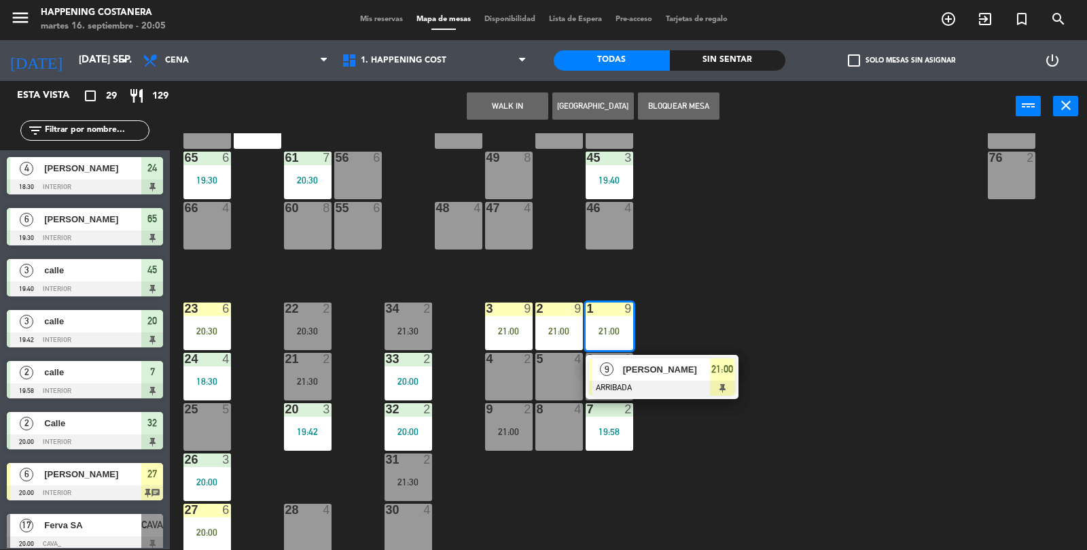
click at [907, 341] on div "69 2 122 6 121 6 120 6 14 4 CAVA 17 20:00 101 4 94 2 70 2 123 6 131 2 134 2 132…" at bounding box center [634, 341] width 907 height 417
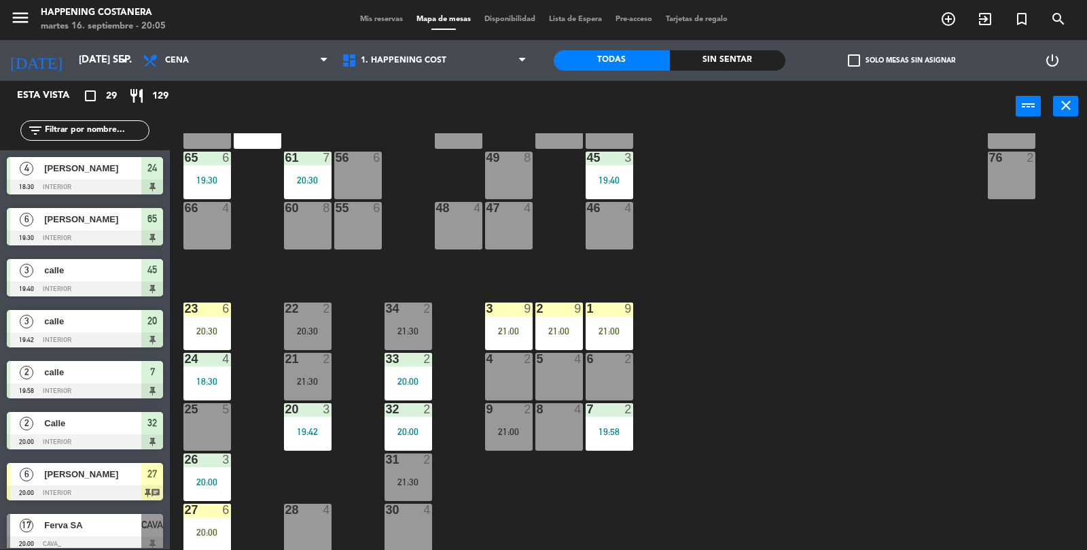
click at [873, 88] on div "power_input close" at bounding box center [593, 107] width 846 height 52
click at [885, 54] on label "check_box_outline_blank Solo mesas sin asignar" at bounding box center [901, 60] width 107 height 12
click at [902, 60] on input "check_box_outline_blank Solo mesas sin asignar" at bounding box center [902, 60] width 0 height 0
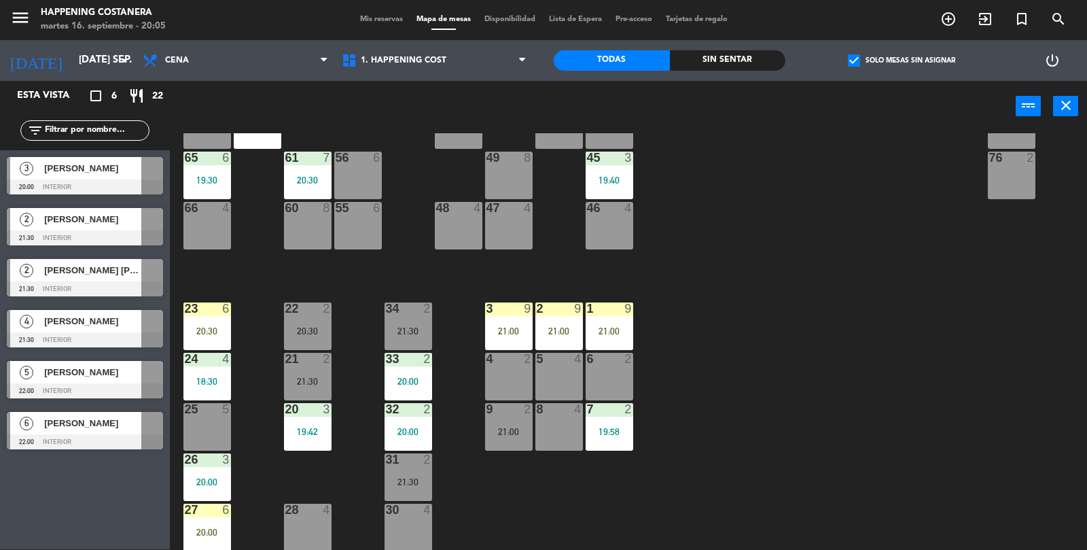
click at [107, 178] on div "[PERSON_NAME]" at bounding box center [92, 168] width 99 height 22
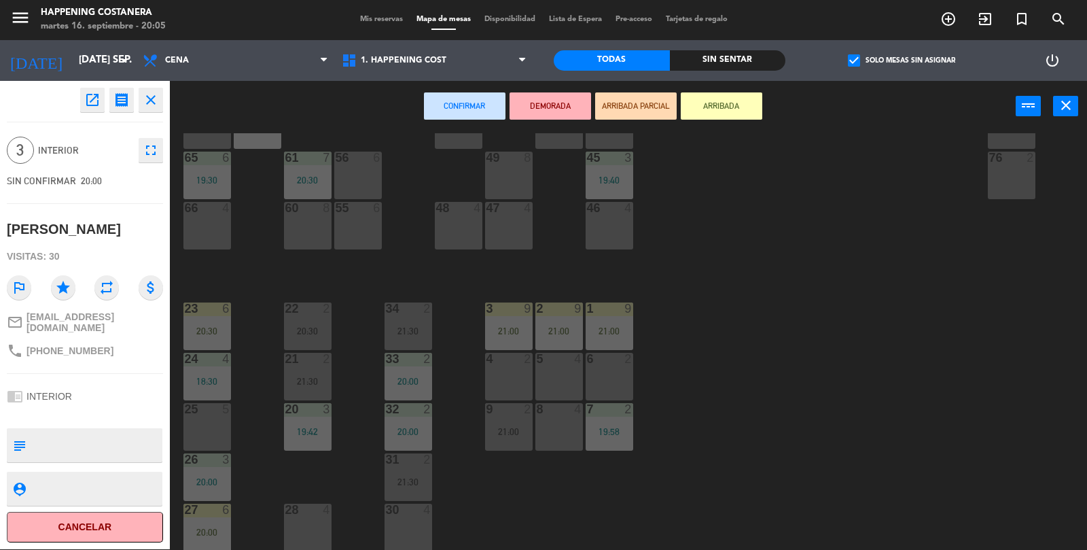
click at [209, 231] on div "66 4" at bounding box center [207, 226] width 48 height 48
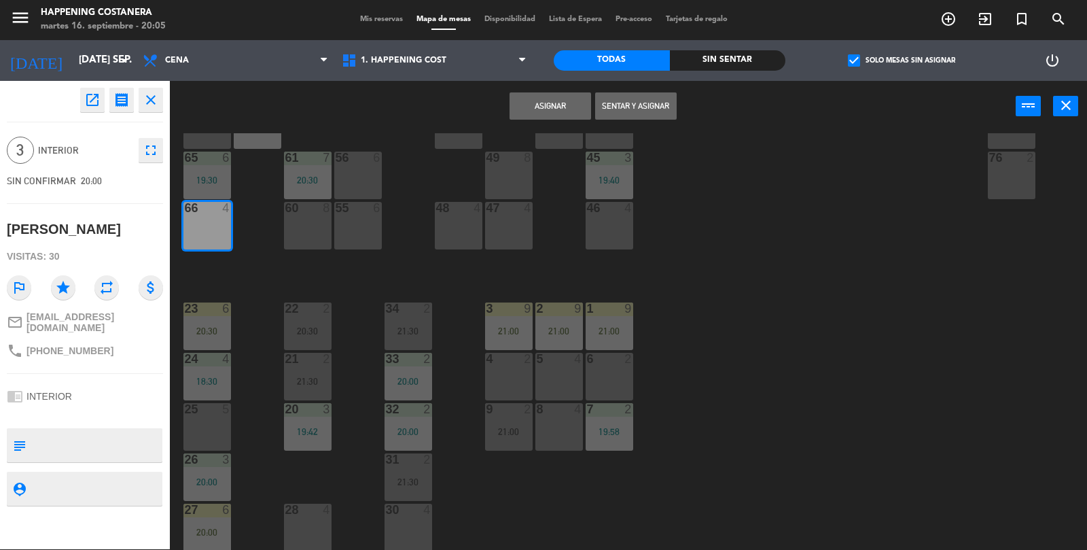
click at [562, 102] on button "Asignar" at bounding box center [551, 105] width 82 height 27
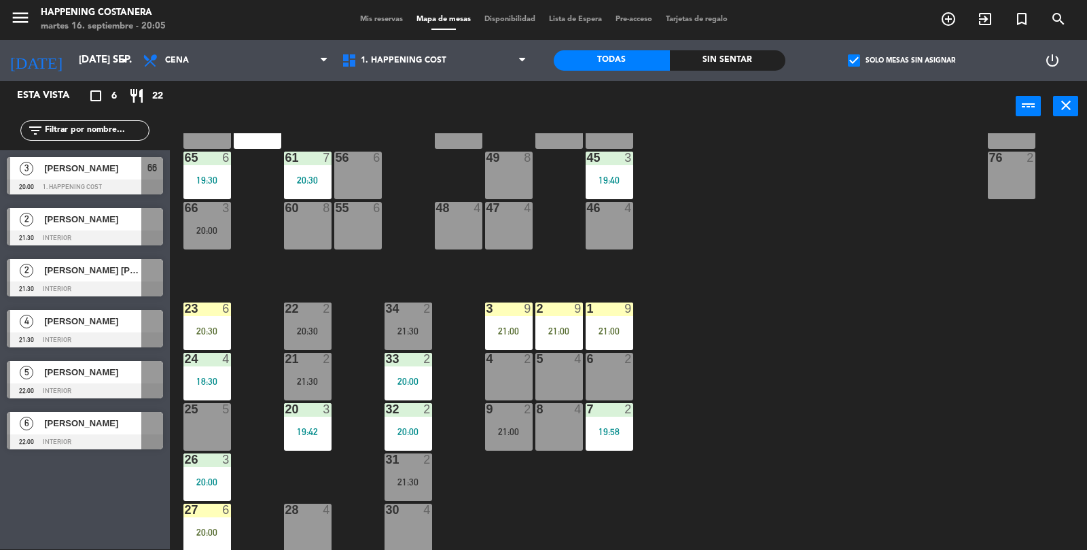
click at [98, 234] on div at bounding box center [85, 237] width 156 height 15
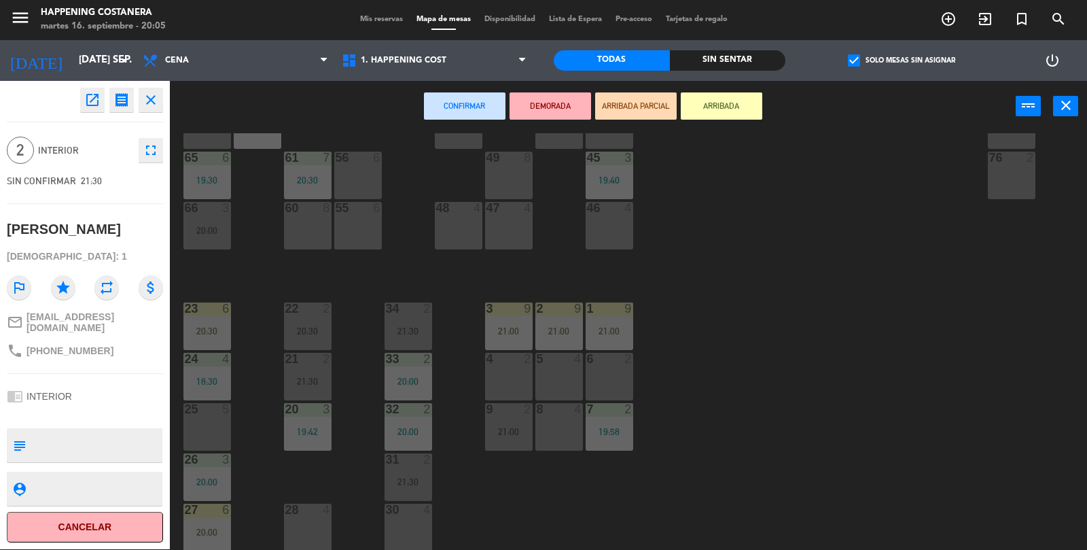
click at [411, 527] on div "30 4" at bounding box center [409, 528] width 48 height 48
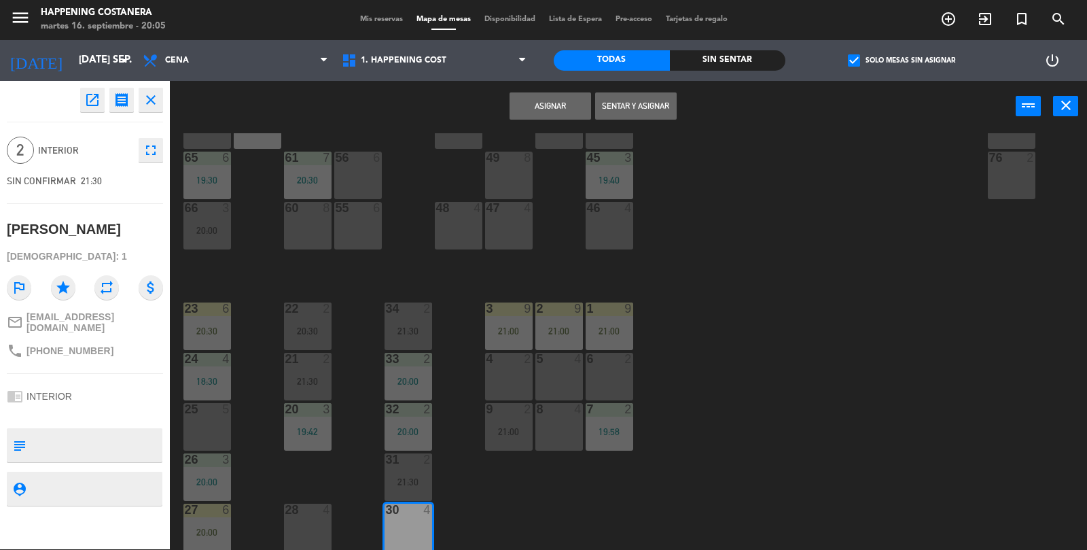
click at [545, 103] on button "Asignar" at bounding box center [551, 105] width 82 height 27
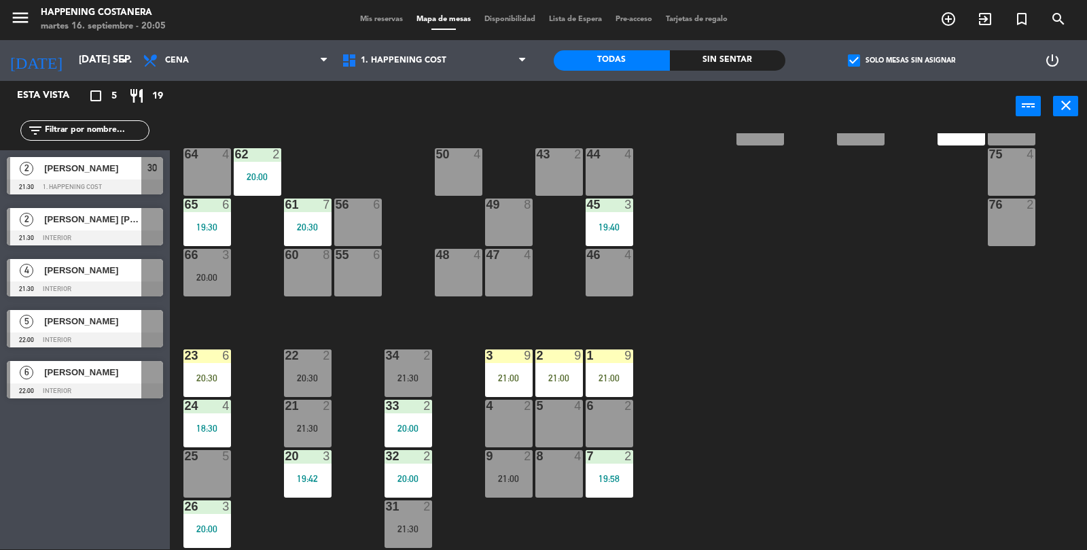
scroll to position [300, 0]
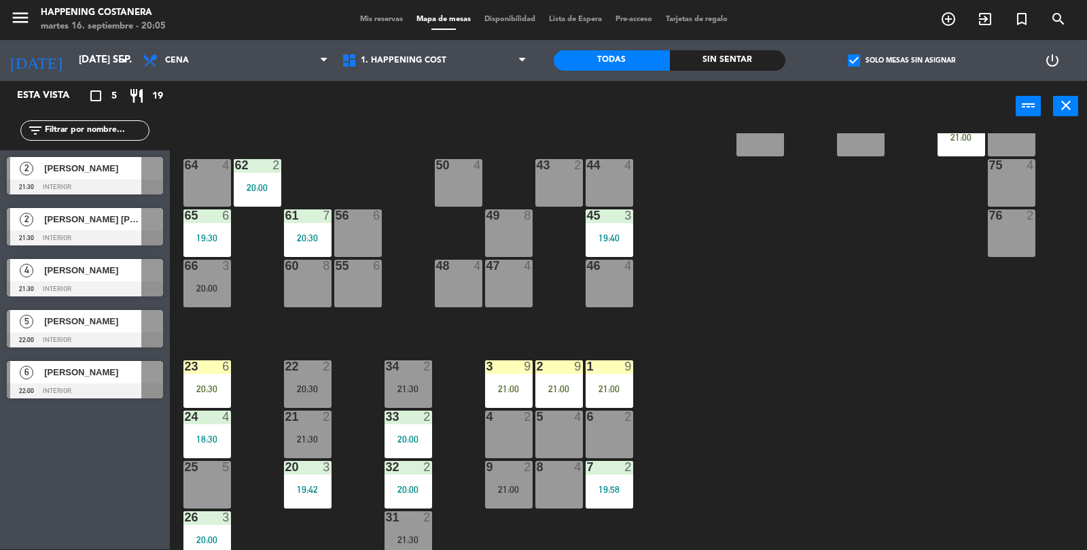
click at [95, 235] on div at bounding box center [85, 237] width 156 height 15
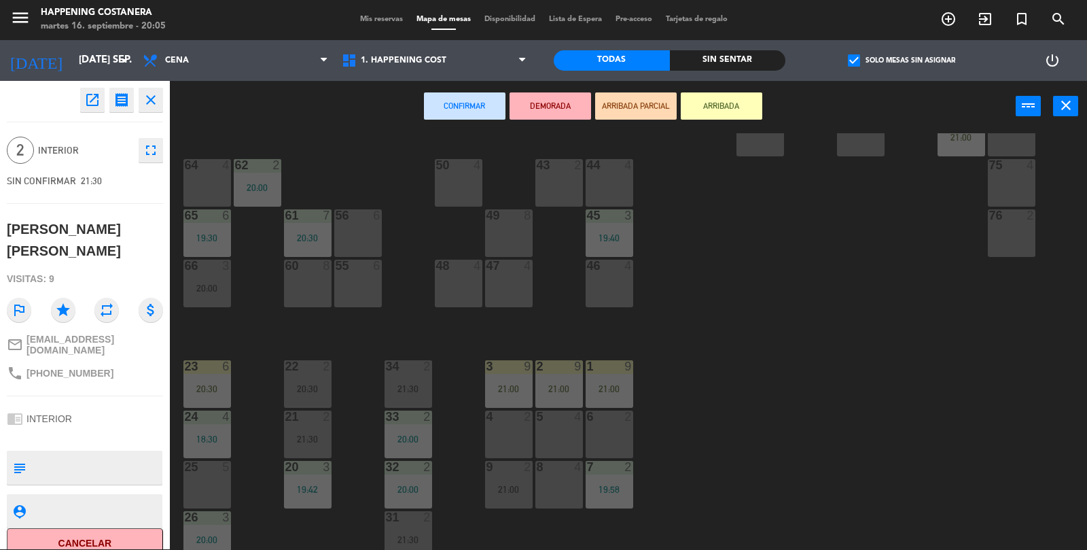
click at [197, 175] on div "64 4" at bounding box center [207, 183] width 48 height 48
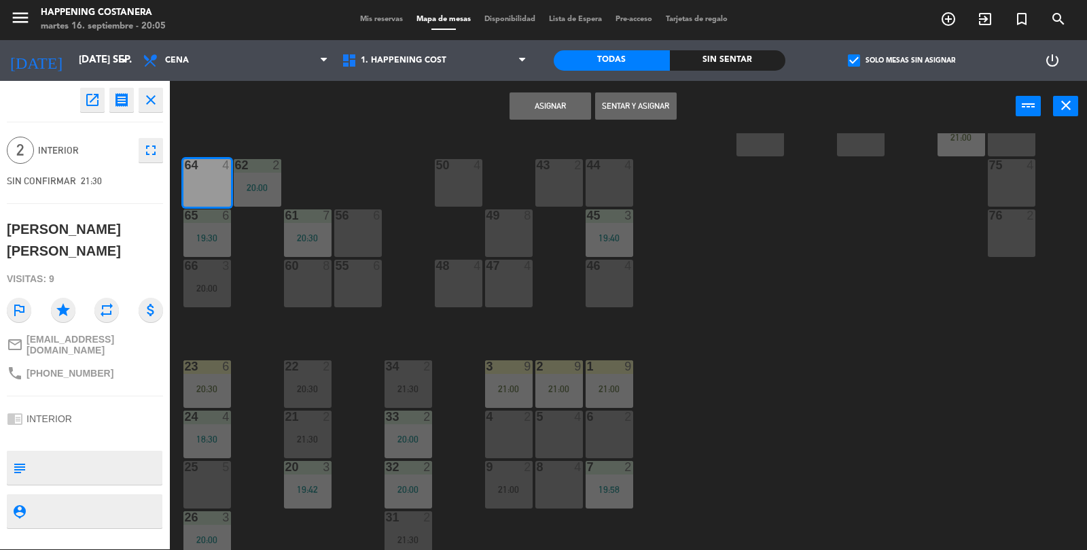
click at [526, 107] on button "Asignar" at bounding box center [551, 105] width 82 height 27
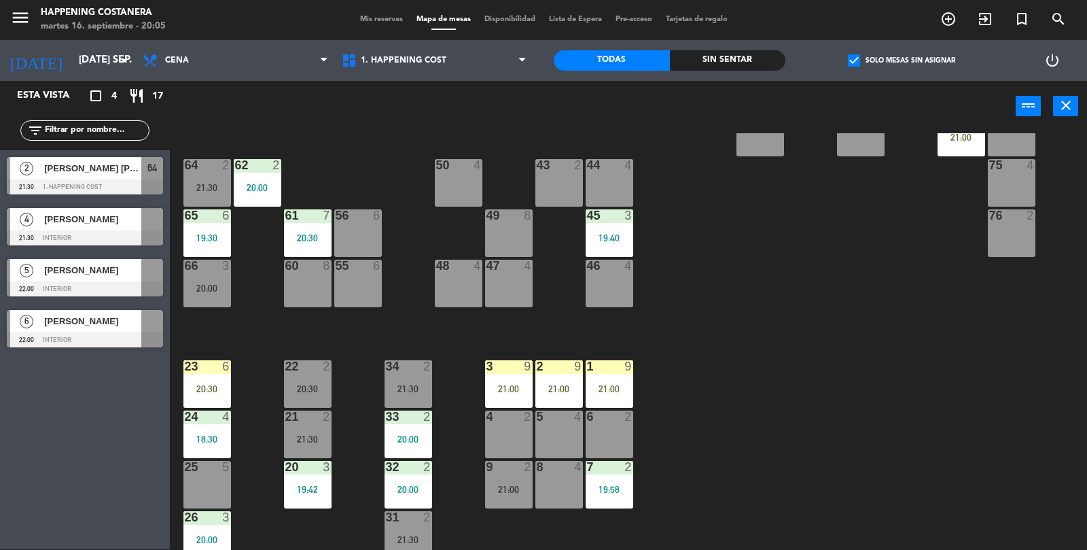
click at [1004, 311] on div "69 2 122 6 121 6 120 6 14 4 CAVA 17 20:00 101 4 94 2 70 2 123 6 131 2 134 2 132…" at bounding box center [634, 341] width 907 height 417
click at [102, 124] on input "text" at bounding box center [95, 130] width 105 height 15
click at [877, 46] on div "check_box Solo mesas sin asignar" at bounding box center [902, 60] width 232 height 41
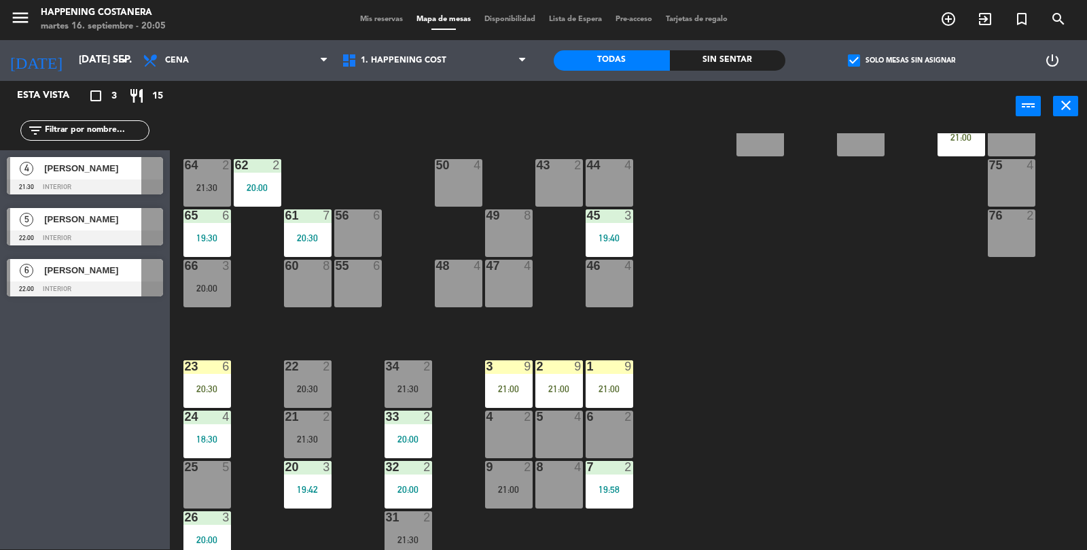
click at [856, 60] on span "check_box" at bounding box center [854, 60] width 12 height 12
click at [902, 60] on input "check_box Solo mesas sin asignar" at bounding box center [902, 60] width 0 height 0
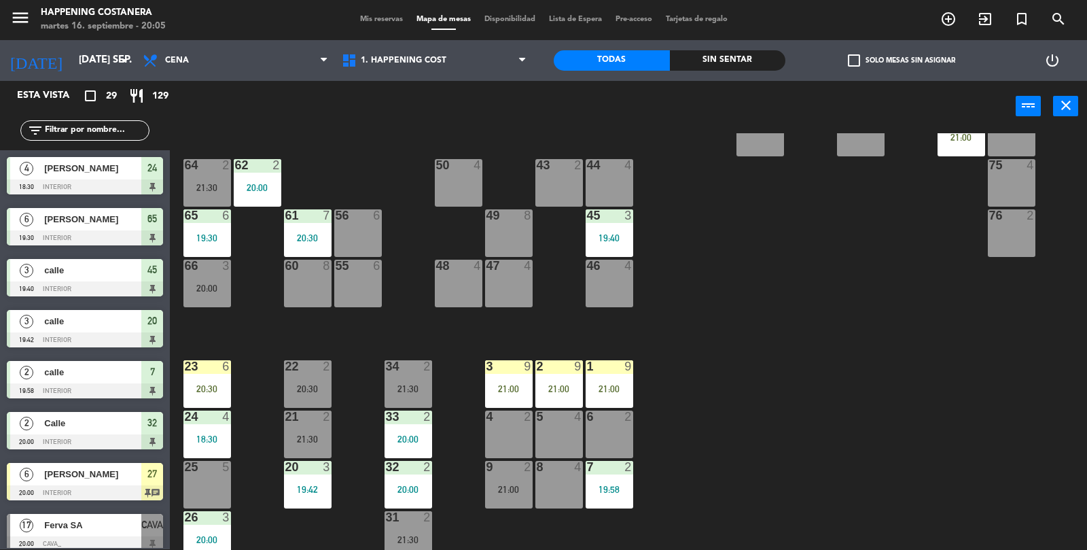
click at [946, 20] on icon "add_circle_outline" at bounding box center [948, 19] width 16 height 16
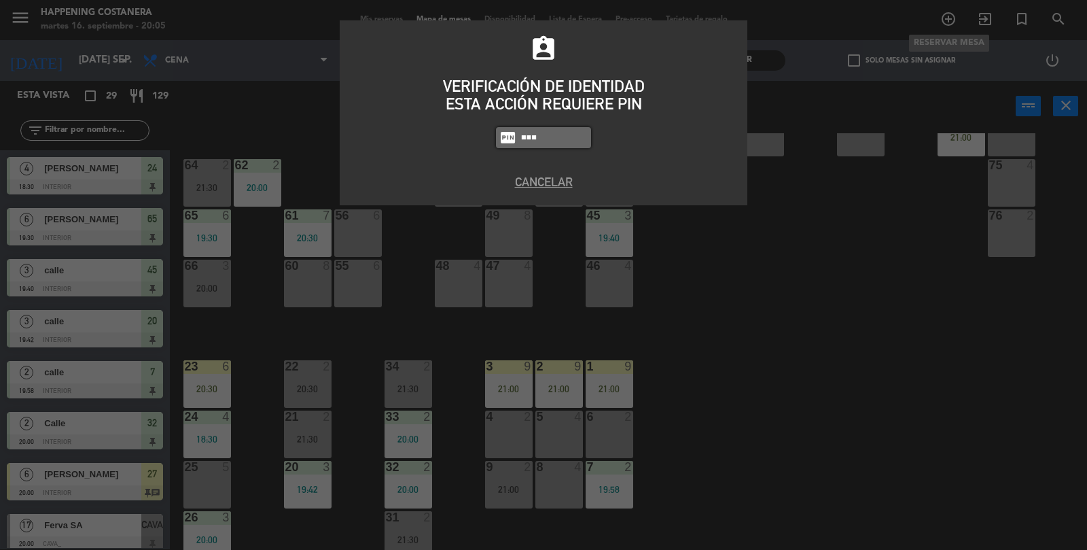
type input "5447"
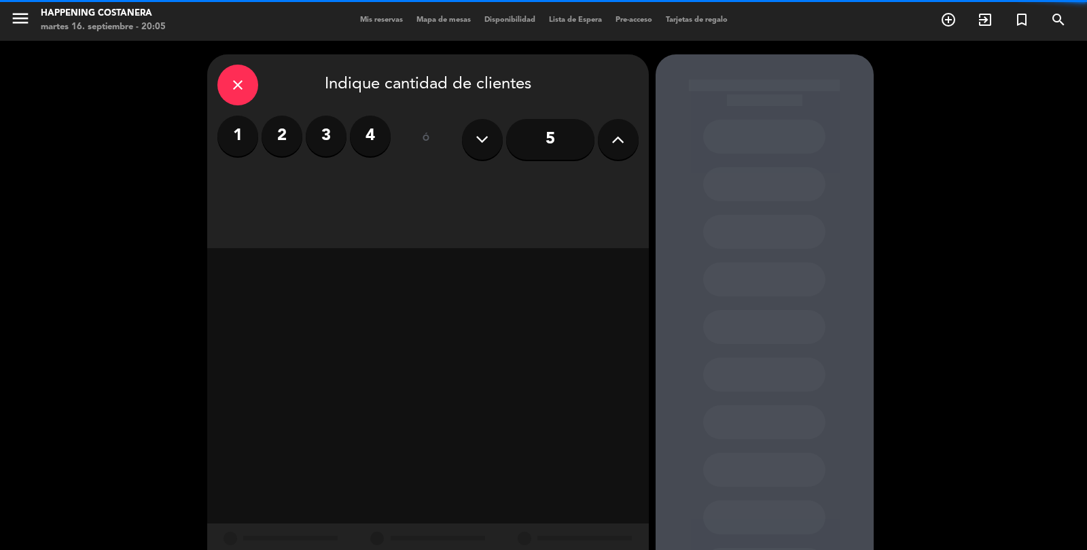
click at [355, 116] on label "4" at bounding box center [370, 136] width 41 height 41
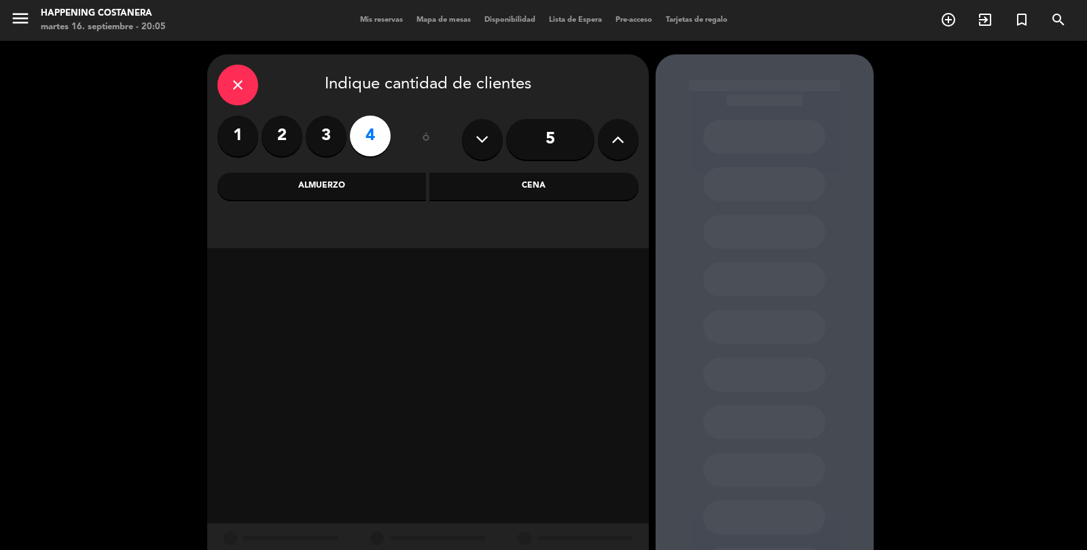
click at [319, 173] on div "Almuerzo" at bounding box center [321, 186] width 209 height 27
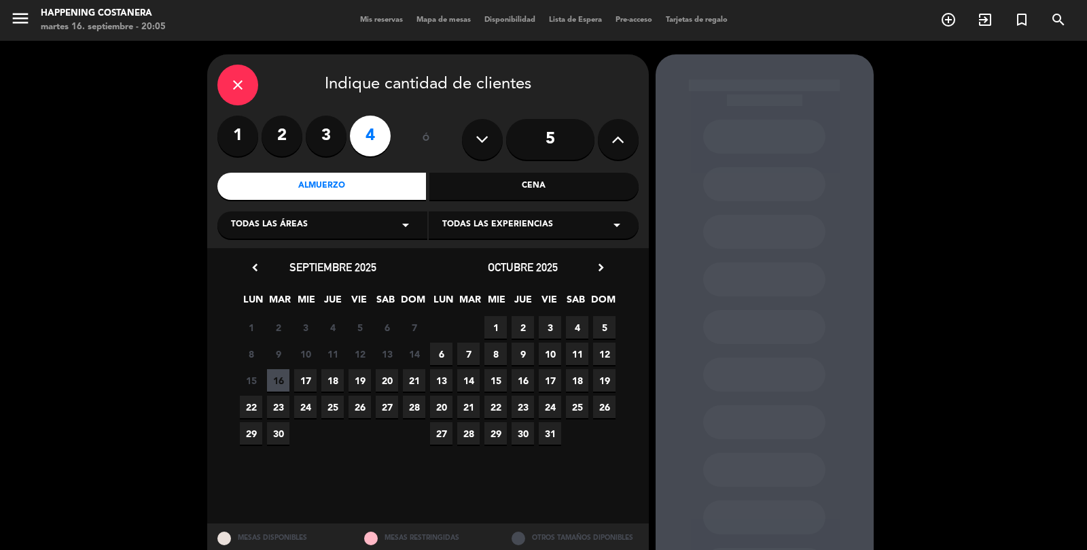
click at [336, 369] on span "18" at bounding box center [332, 380] width 22 height 22
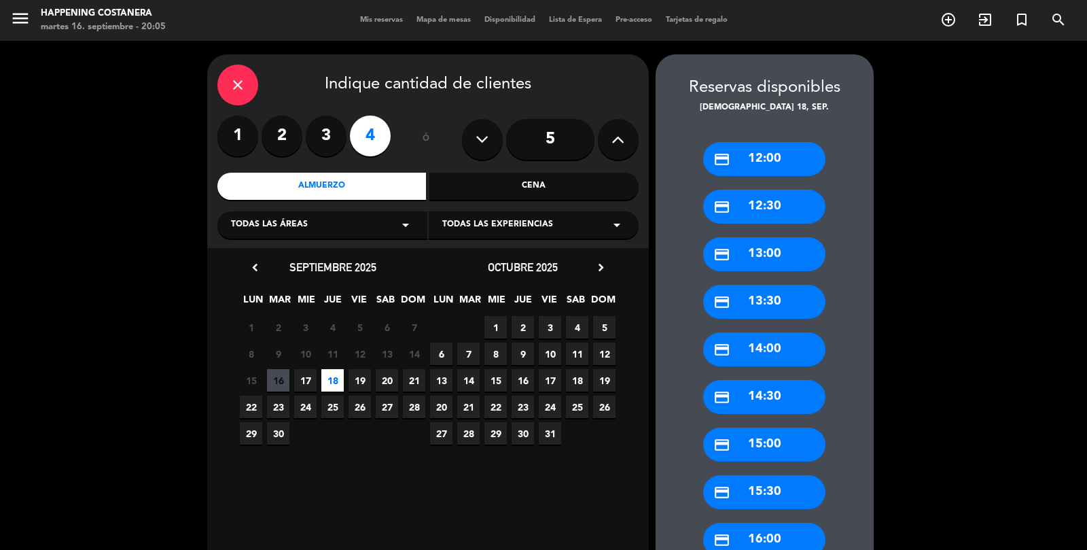
click at [812, 285] on div "credit_card 13:30" at bounding box center [764, 302] width 122 height 34
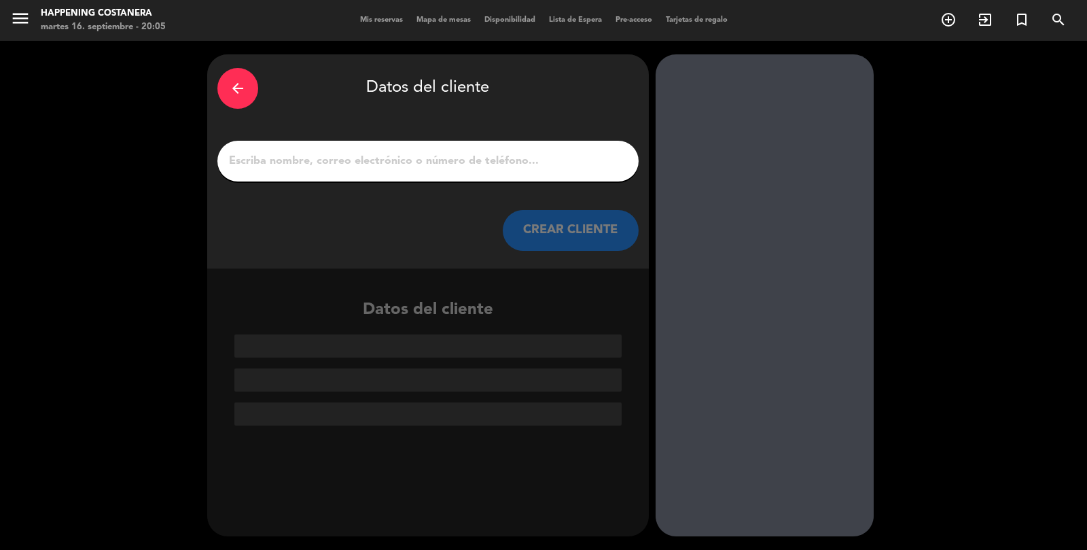
click at [555, 152] on input "1" at bounding box center [428, 161] width 401 height 19
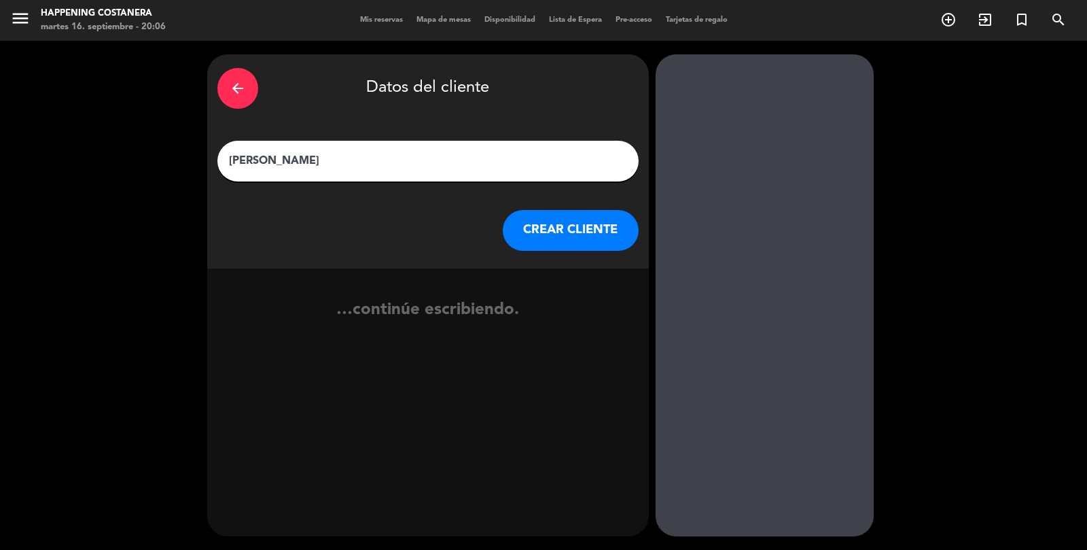
type input "[PERSON_NAME]"
click at [598, 210] on button "CREAR CLIENTE" at bounding box center [571, 230] width 136 height 41
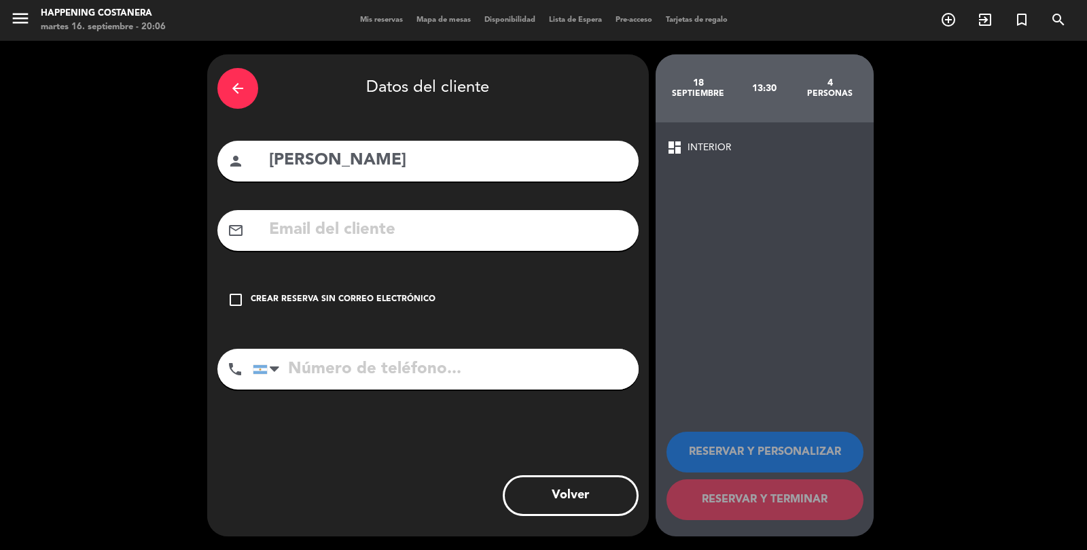
click at [224, 279] on div "check_box_outline_blank Crear reserva sin correo electrónico" at bounding box center [427, 299] width 421 height 41
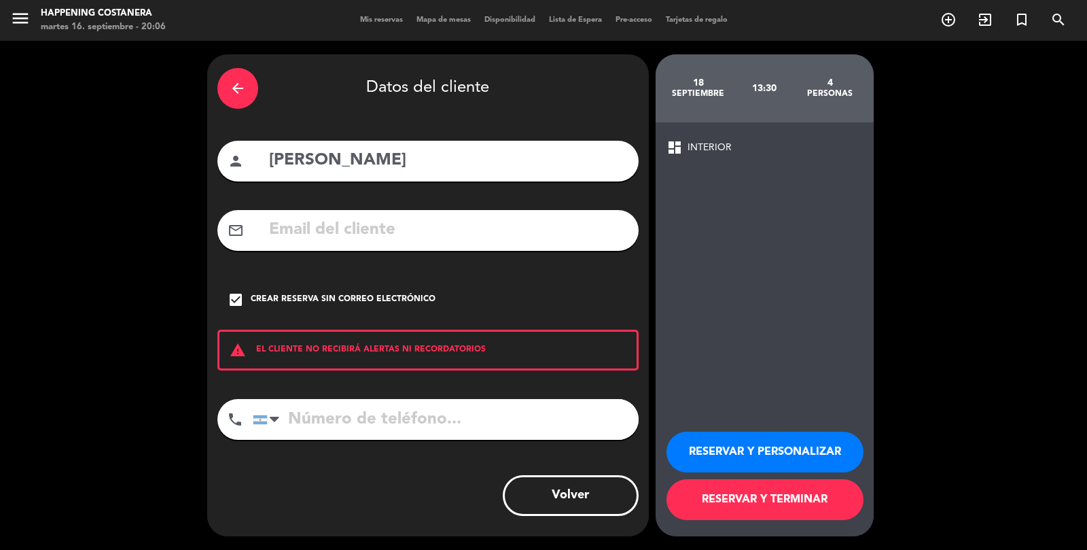
click at [813, 500] on button "RESERVAR Y TERMINAR" at bounding box center [765, 499] width 197 height 41
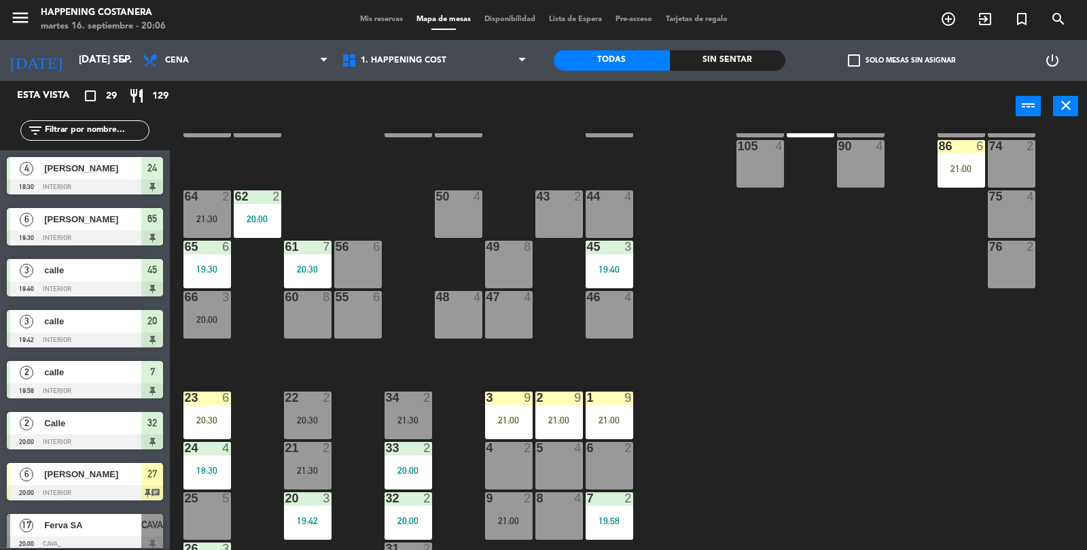
scroll to position [358, 0]
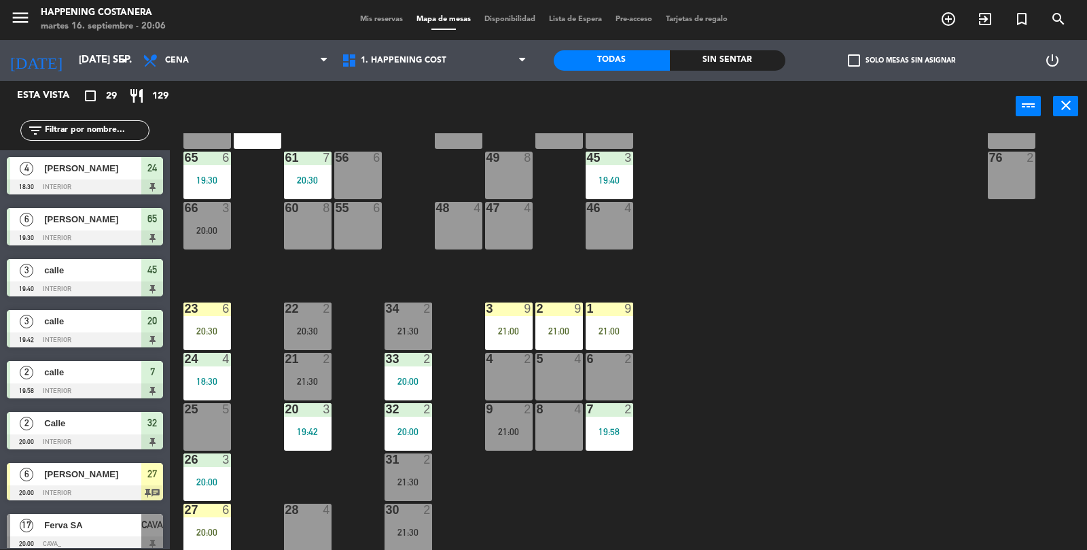
click at [771, 268] on div "69 2 122 6 121 6 120 6 14 4 CAVA 17 20:00 101 4 94 2 70 2 123 6 131 2 134 2 132…" at bounding box center [634, 341] width 907 height 417
click at [299, 211] on div at bounding box center [307, 208] width 22 height 12
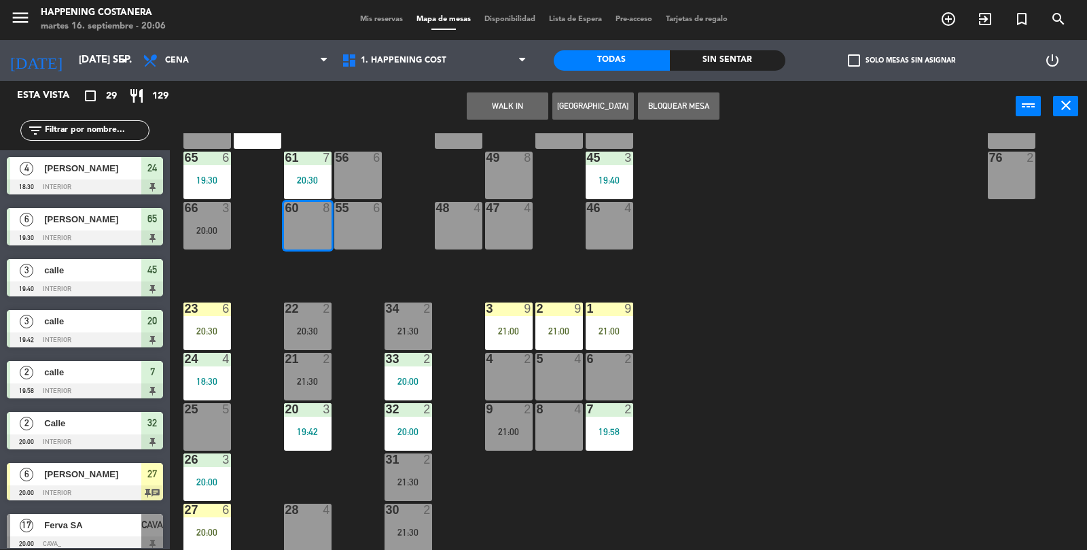
click at [820, 298] on div "69 2 122 6 121 6 120 6 14 4 CAVA 17 20:00 101 4 94 2 70 2 123 6 131 2 134 2 132…" at bounding box center [634, 341] width 907 height 417
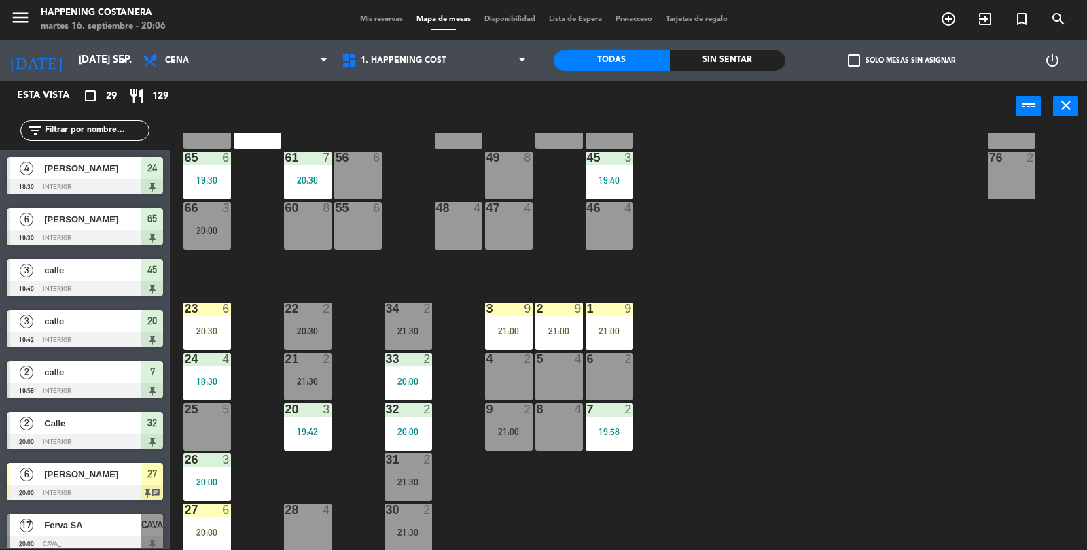
click at [87, 158] on div "[PERSON_NAME]" at bounding box center [92, 168] width 99 height 22
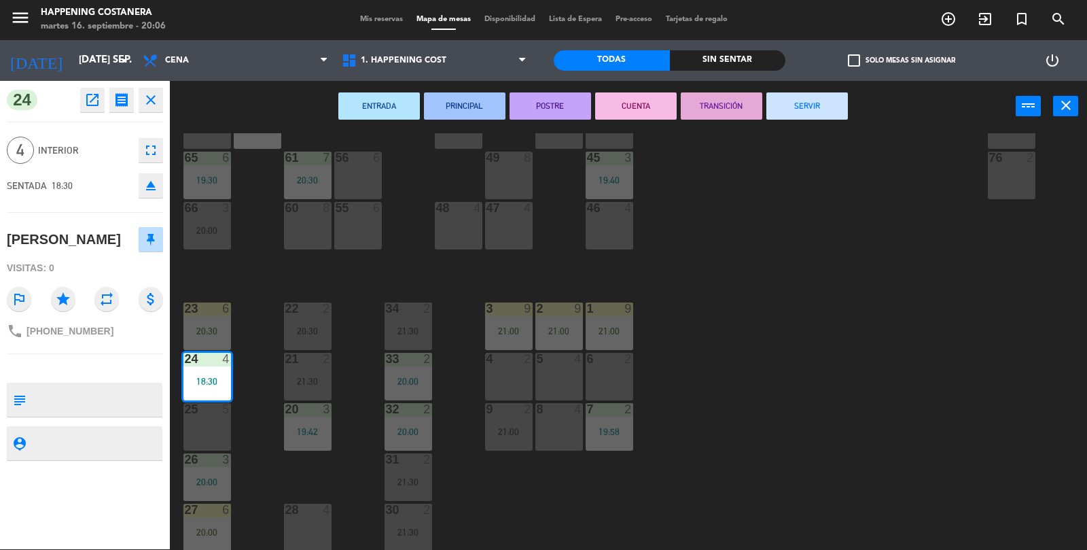
click at [884, 388] on div "69 2 122 6 121 6 120 6 14 4 CAVA 17 20:00 101 4 94 2 70 2 123 6 131 2 134 2 132…" at bounding box center [634, 341] width 907 height 417
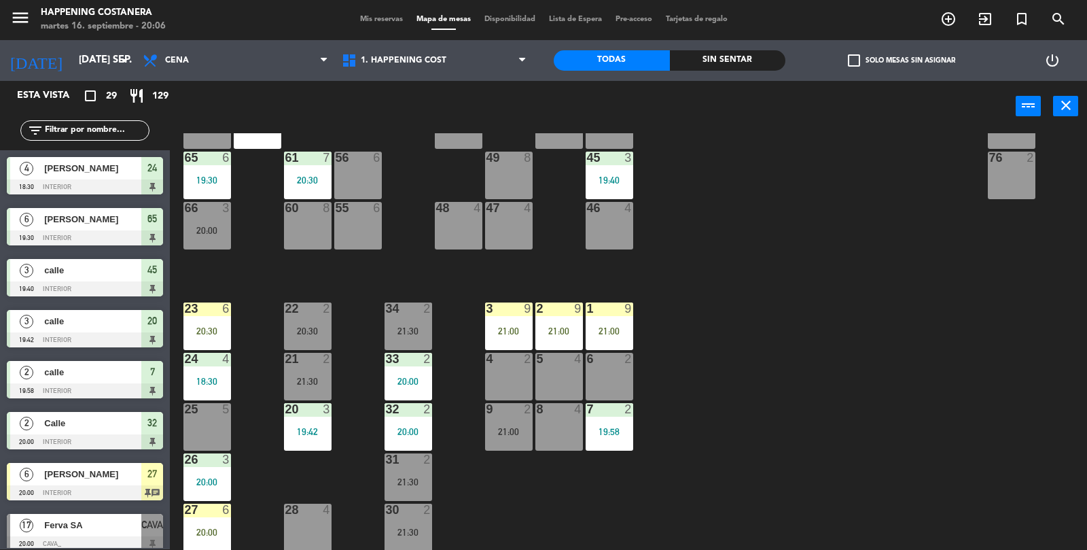
click at [99, 135] on input "text" at bounding box center [95, 130] width 105 height 15
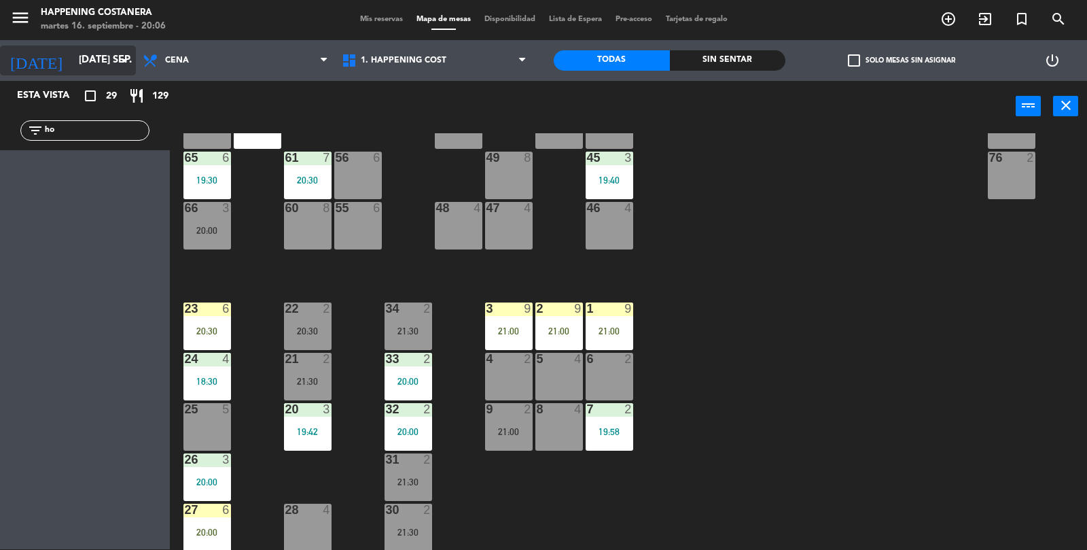
click at [117, 58] on icon "arrow_drop_down" at bounding box center [124, 60] width 16 height 16
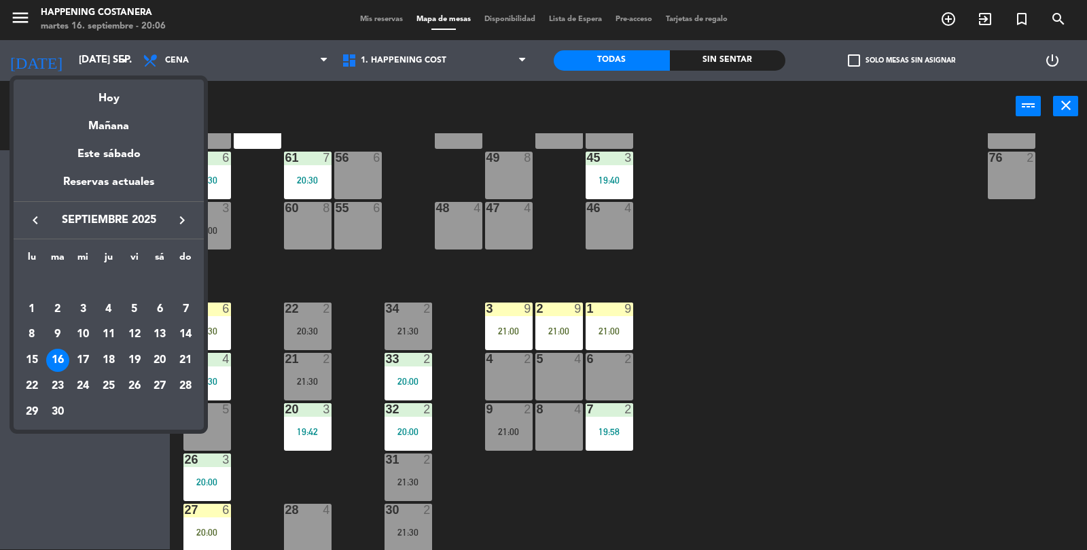
click at [809, 330] on div at bounding box center [543, 275] width 1087 height 550
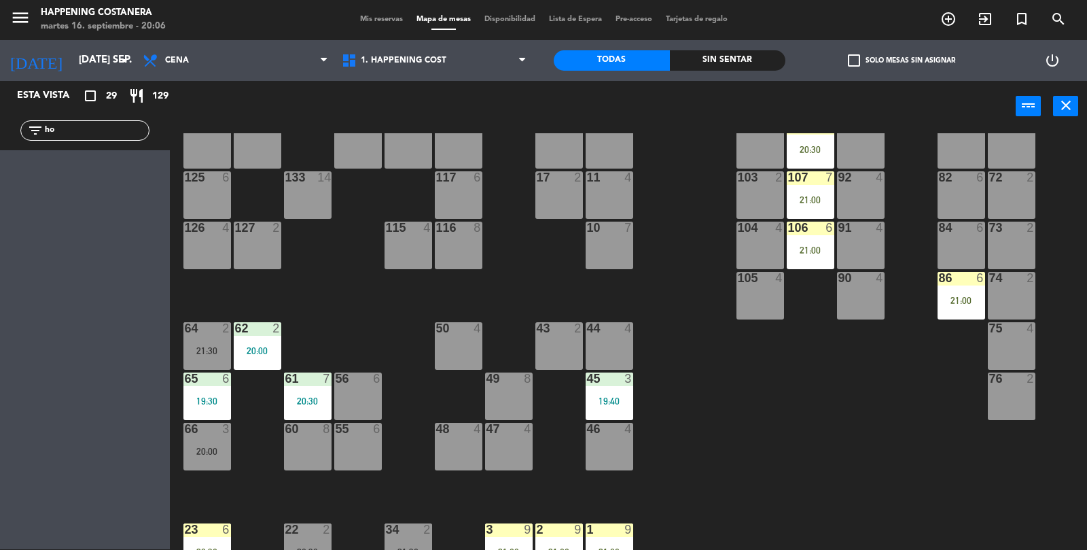
scroll to position [138, 0]
click at [826, 245] on div "21:00" at bounding box center [811, 250] width 48 height 10
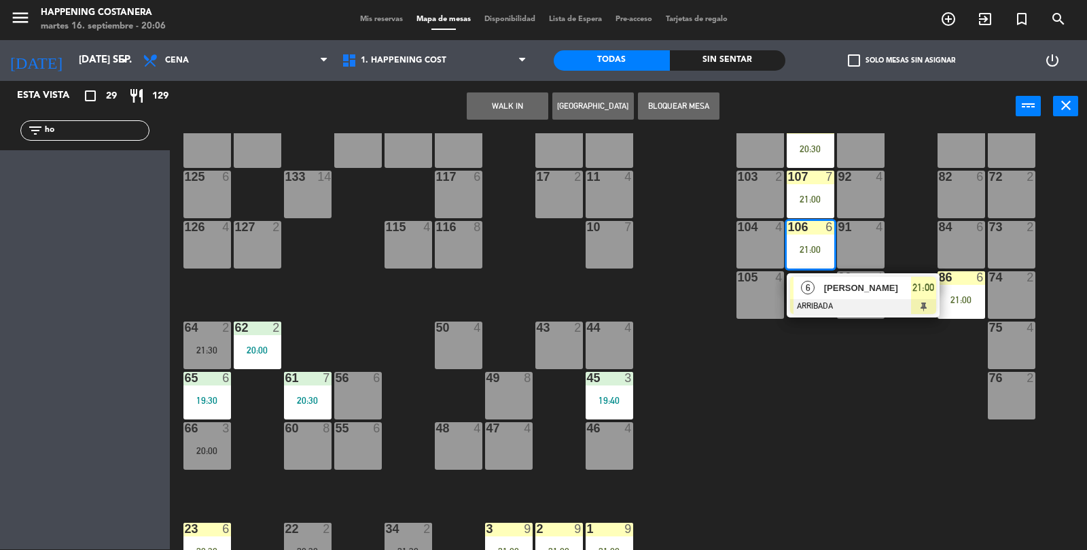
click at [792, 419] on div "69 2 122 6 121 6 120 6 14 4 CAVA 17 20:00 101 4 94 2 70 2 123 6 131 2 134 2 132…" at bounding box center [634, 341] width 907 height 417
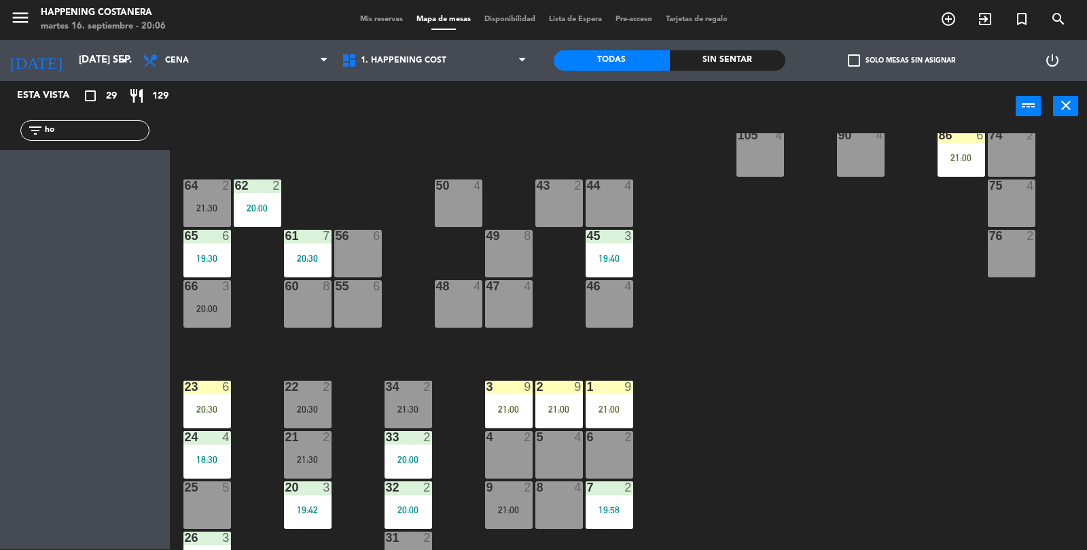
scroll to position [358, 0]
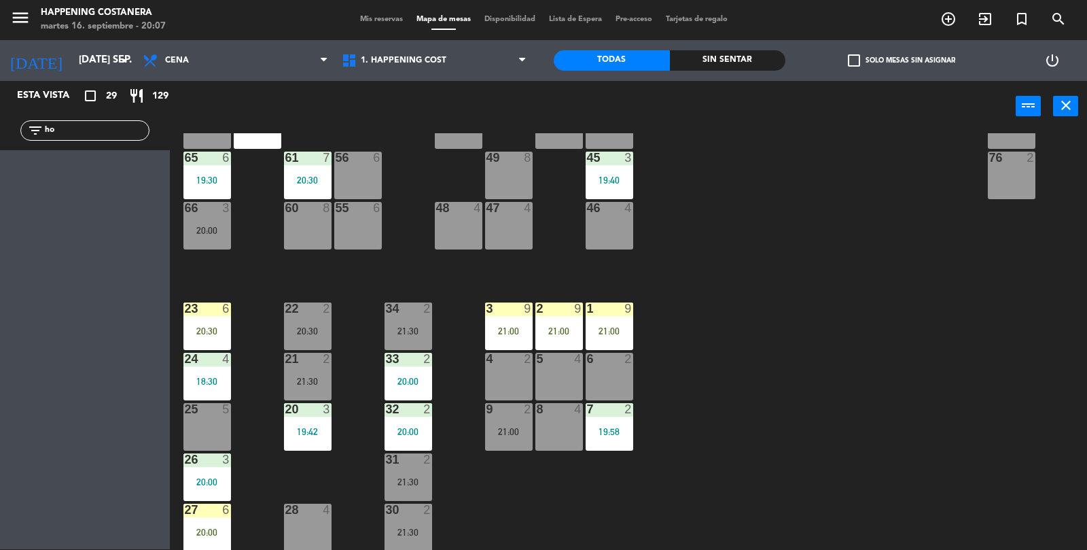
click at [82, 124] on input "ho" at bounding box center [95, 130] width 105 height 15
type input "h"
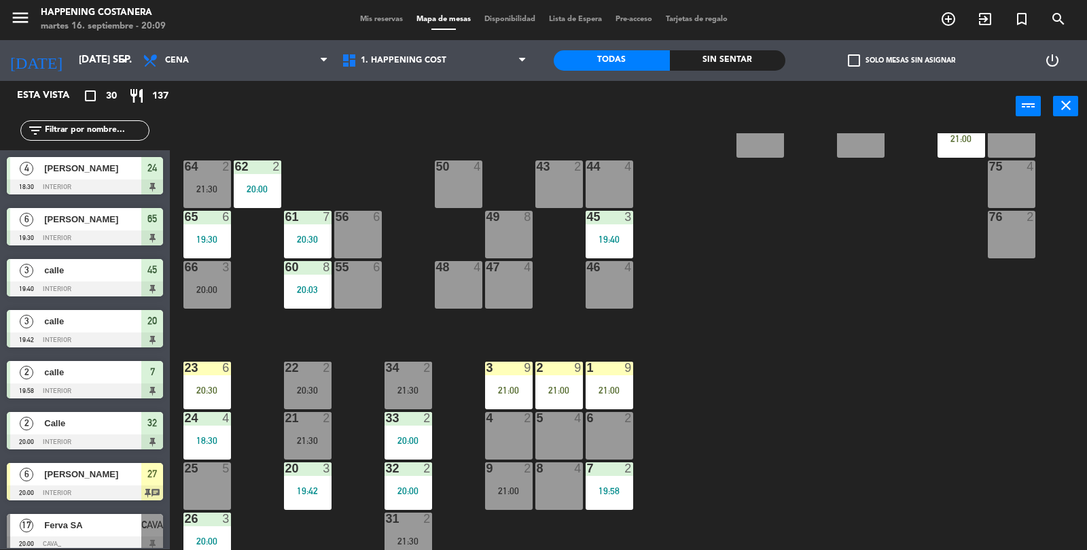
scroll to position [304, 0]
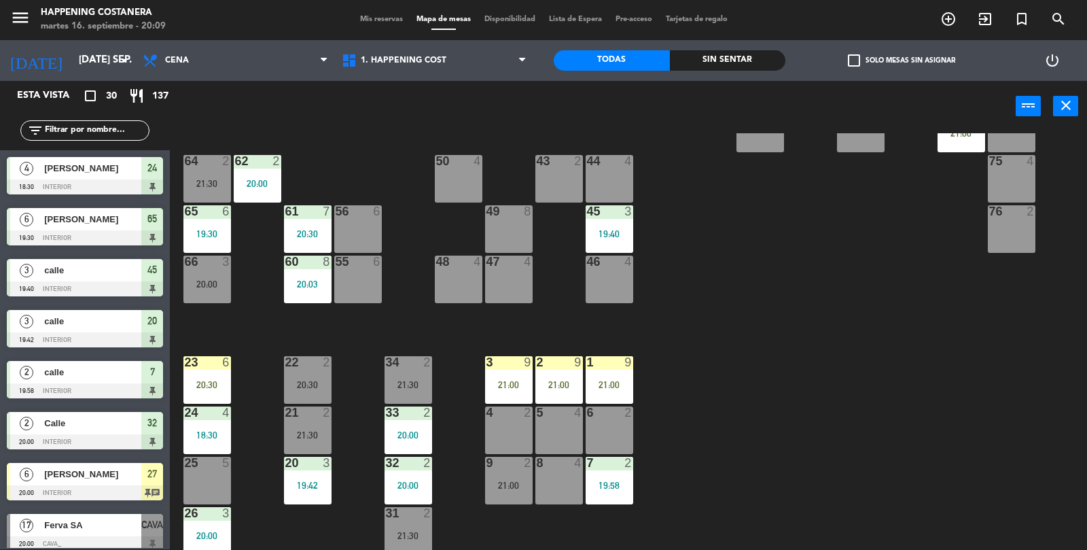
click at [91, 126] on input "text" at bounding box center [95, 130] width 105 height 15
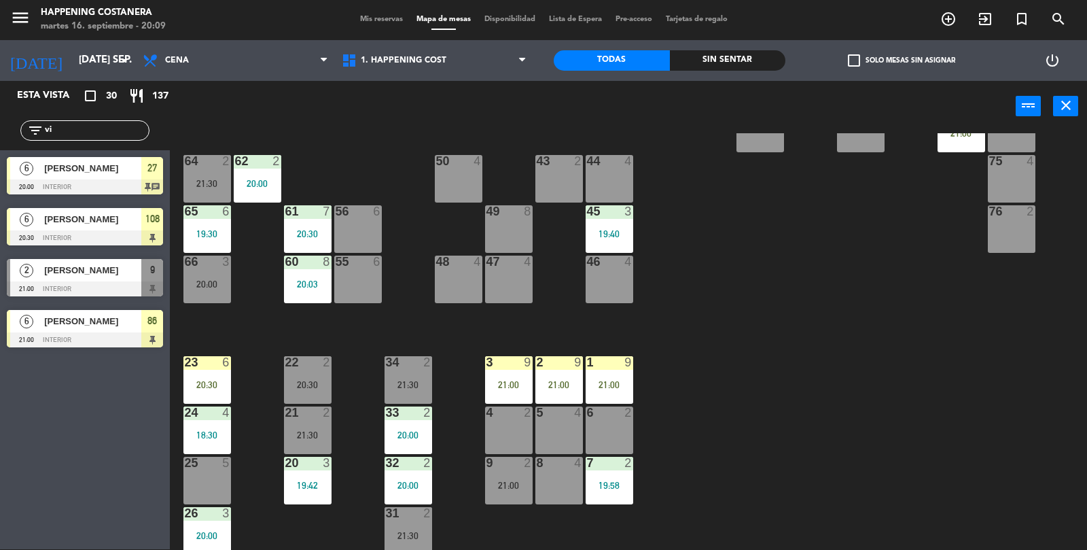
type input "v"
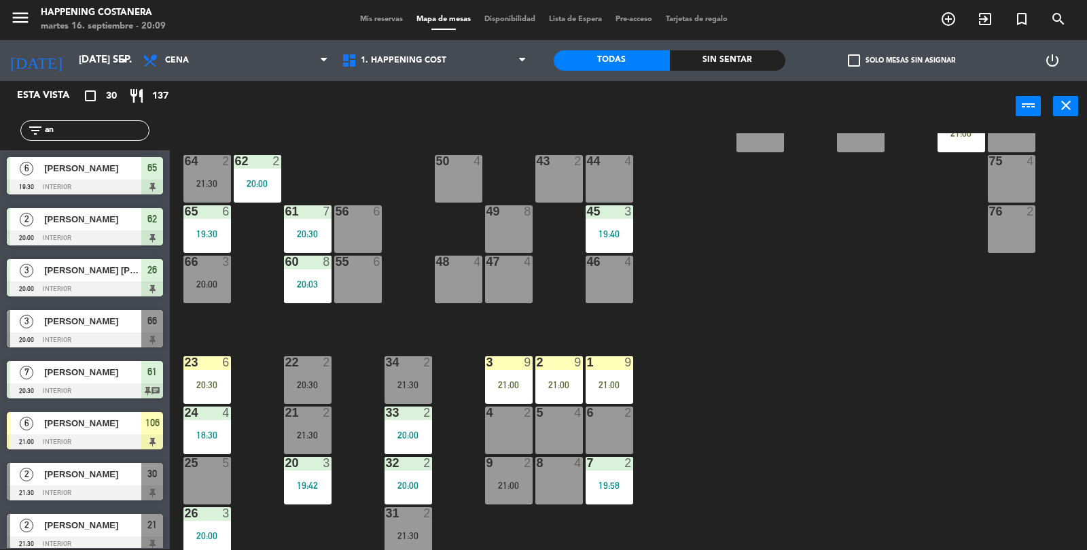
type input "a"
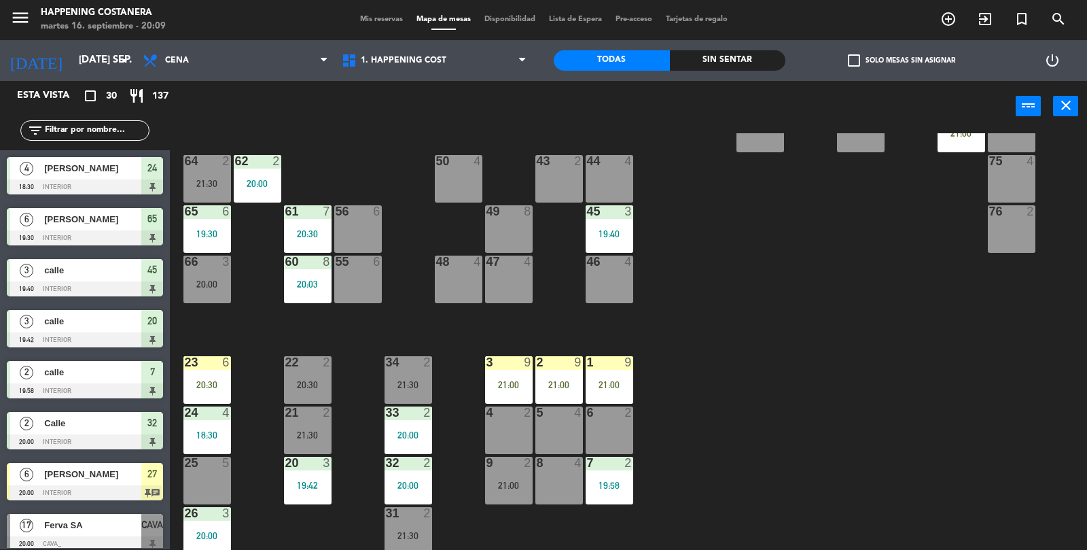
scroll to position [358, 0]
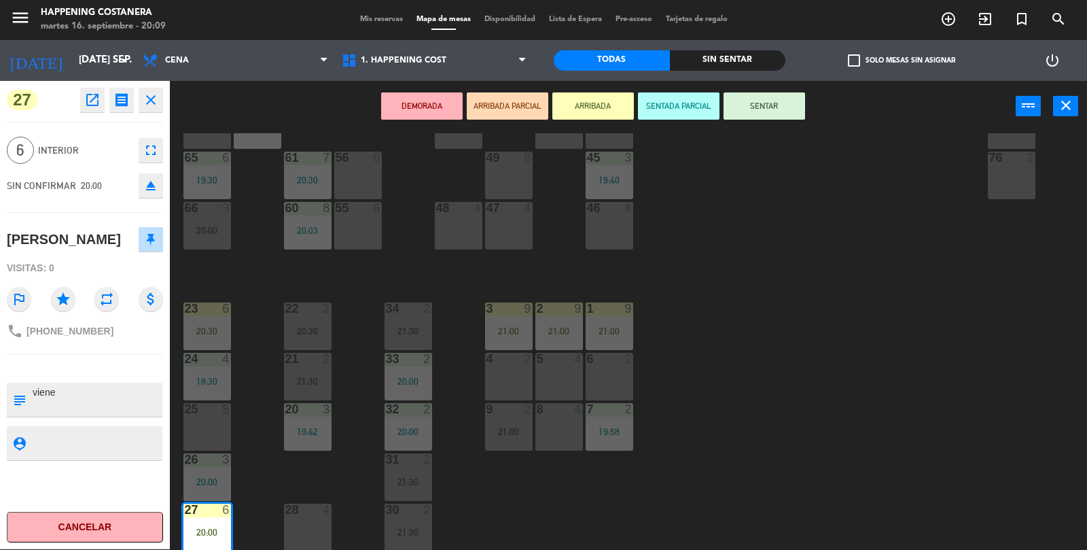
click at [735, 107] on button "SENTAR" at bounding box center [765, 105] width 82 height 27
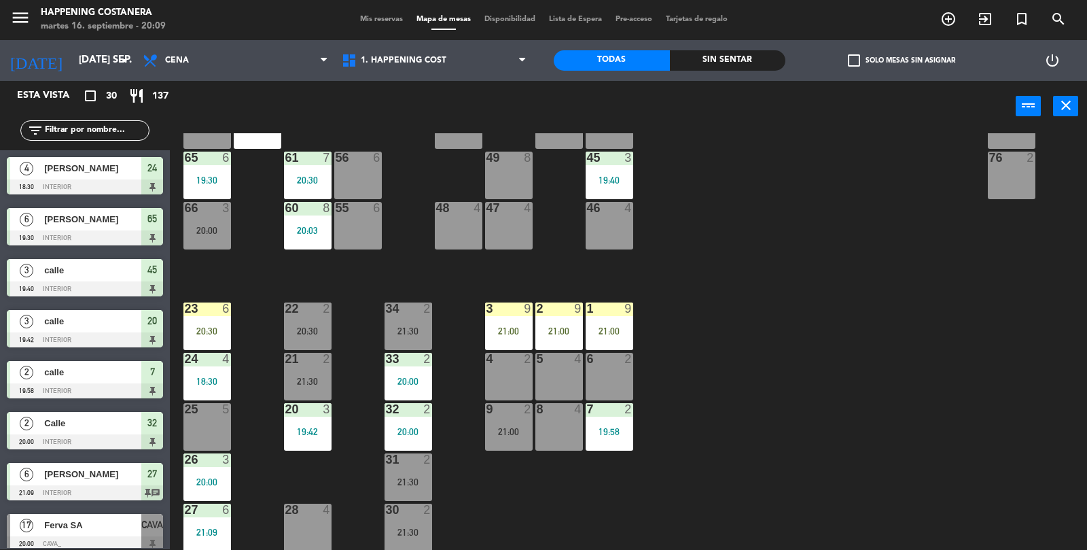
click at [912, 273] on div "69 2 122 6 121 6 120 6 14 4 CAVA 17 20:00 101 4 94 2 70 2 123 6 131 2 134 2 132…" at bounding box center [634, 341] width 907 height 417
click at [198, 333] on div "20:30" at bounding box center [207, 331] width 48 height 10
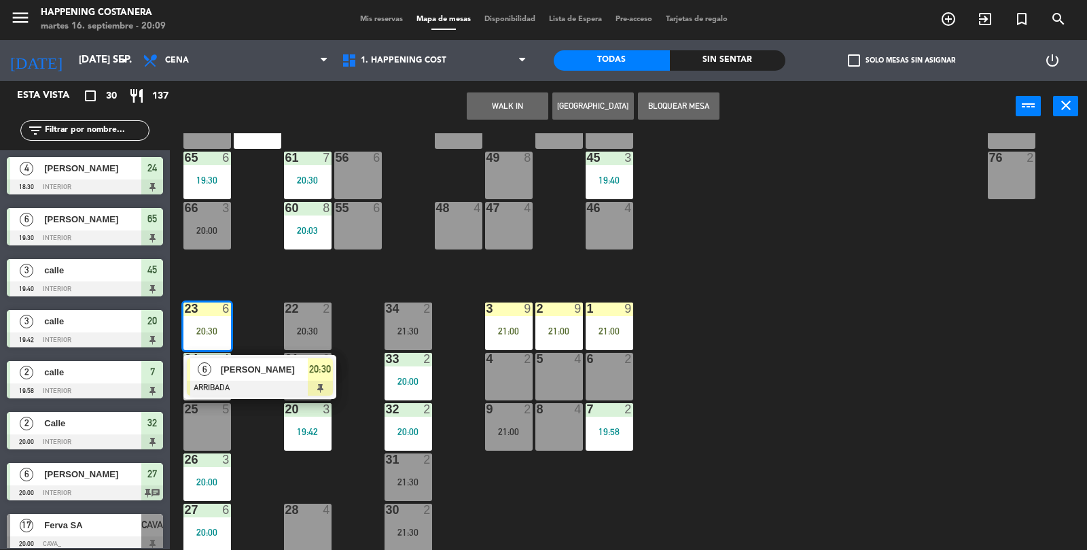
click at [216, 389] on div at bounding box center [260, 388] width 146 height 15
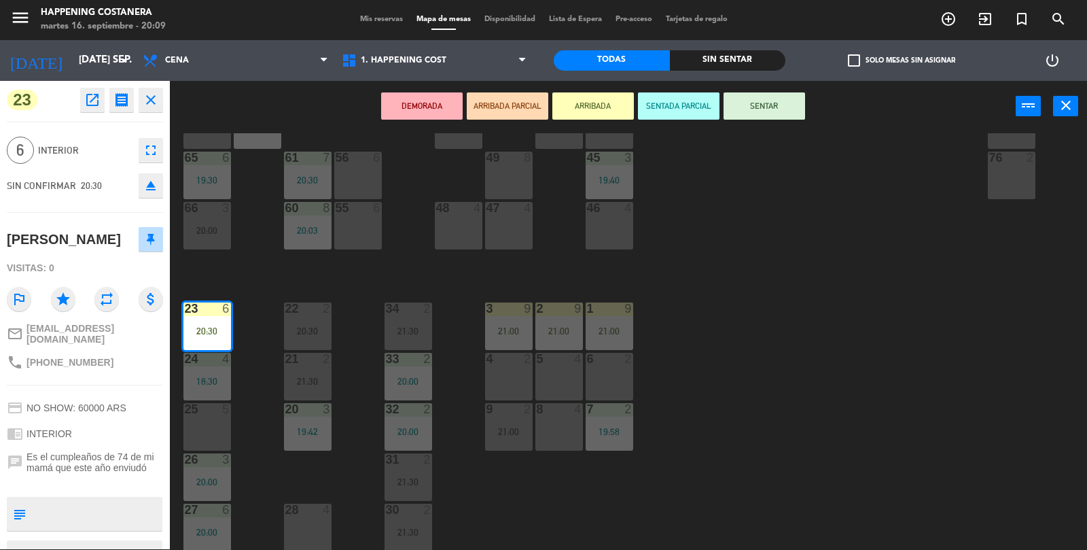
click at [768, 343] on div "69 2 122 6 121 6 120 6 14 4 CAVA 17 20:00 101 4 94 2 70 2 123 6 131 2 134 2 132…" at bounding box center [634, 341] width 907 height 417
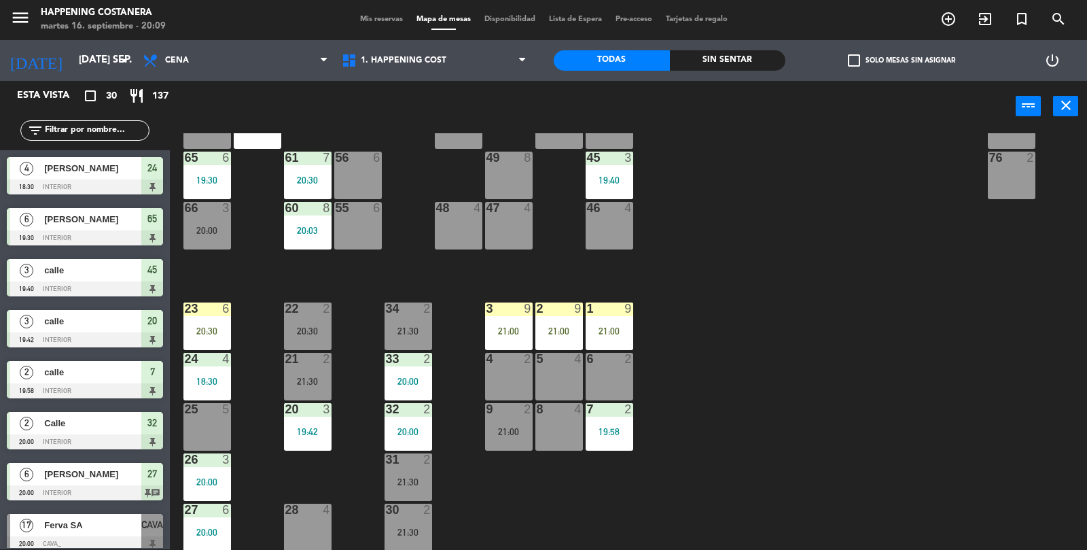
click at [93, 130] on input "text" at bounding box center [95, 130] width 105 height 15
click at [205, 326] on div "20:30" at bounding box center [207, 331] width 48 height 10
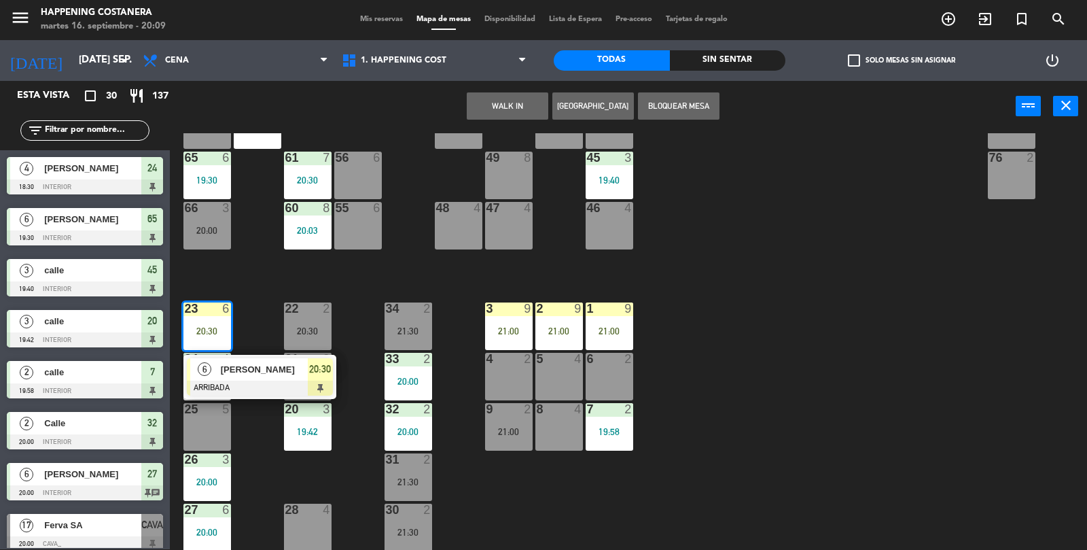
click at [286, 366] on span "[PERSON_NAME]" at bounding box center [264, 369] width 87 height 14
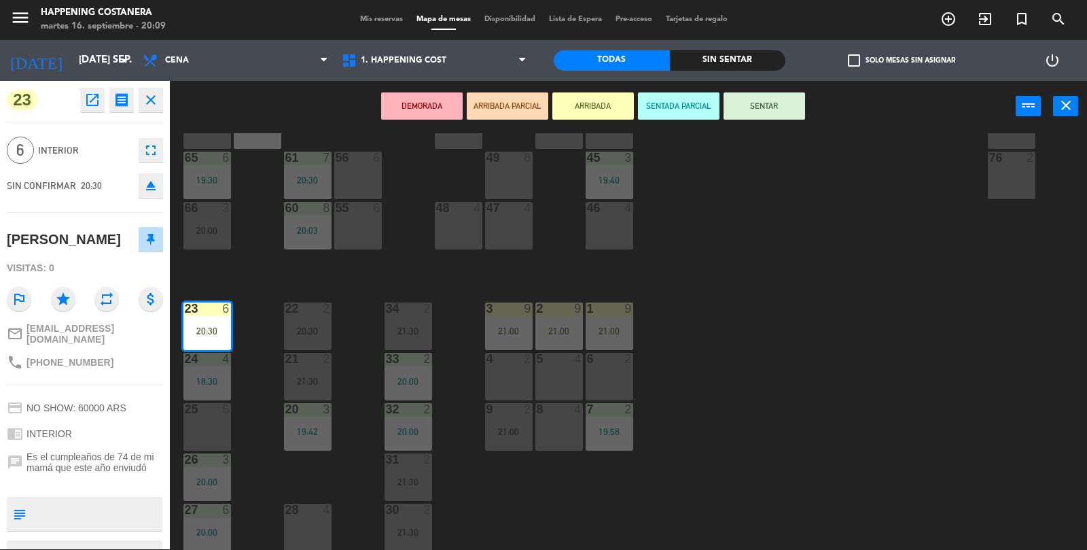
click at [107, 504] on textarea at bounding box center [96, 513] width 130 height 29
type textarea "Abajo"
click at [113, 360] on div "phone [PHONE_NUMBER]" at bounding box center [85, 362] width 156 height 26
click at [132, 367] on div "phone [PHONE_NUMBER]" at bounding box center [85, 362] width 156 height 26
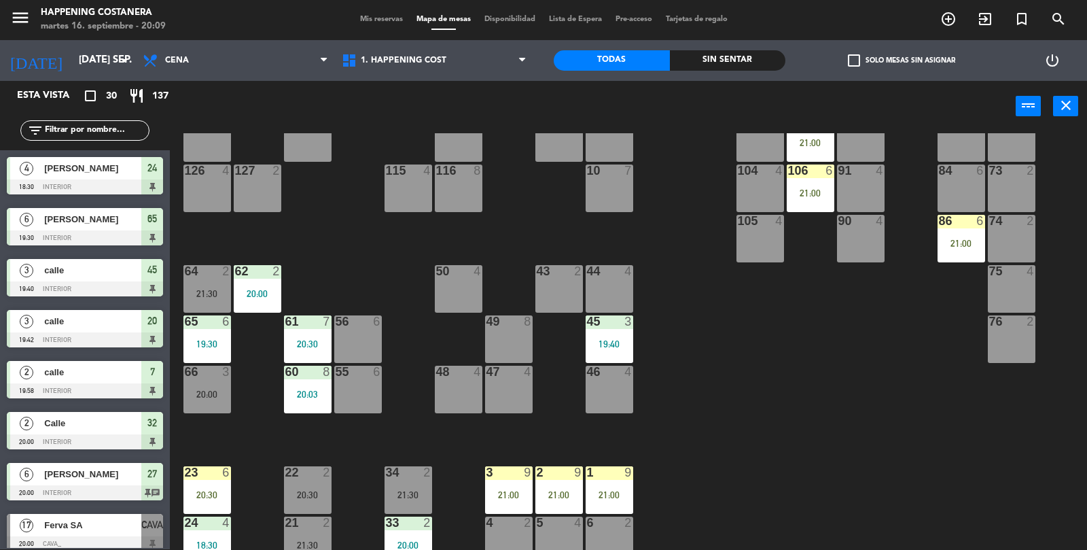
scroll to position [200, 0]
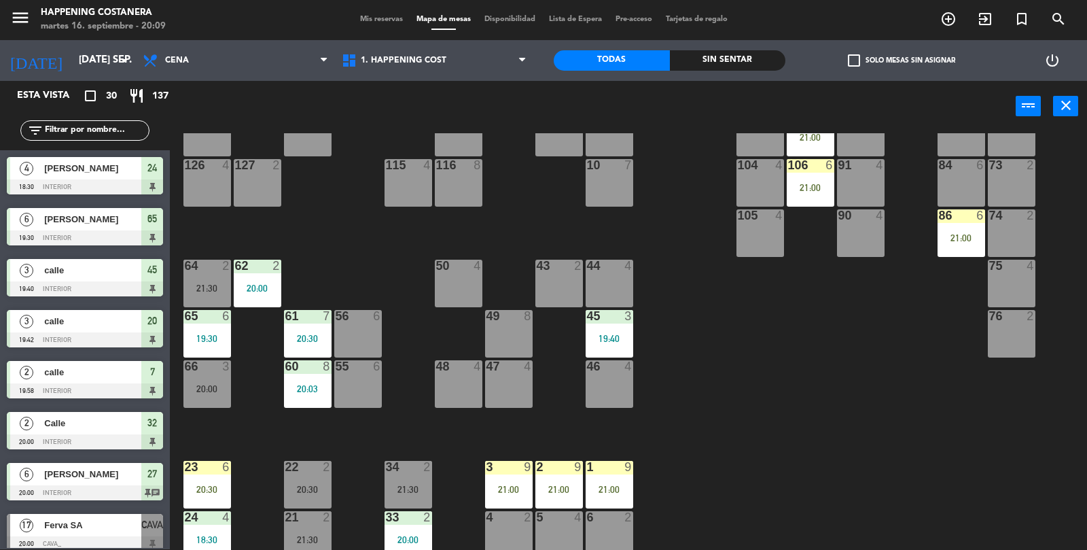
click at [616, 485] on div "21:00" at bounding box center [610, 490] width 48 height 10
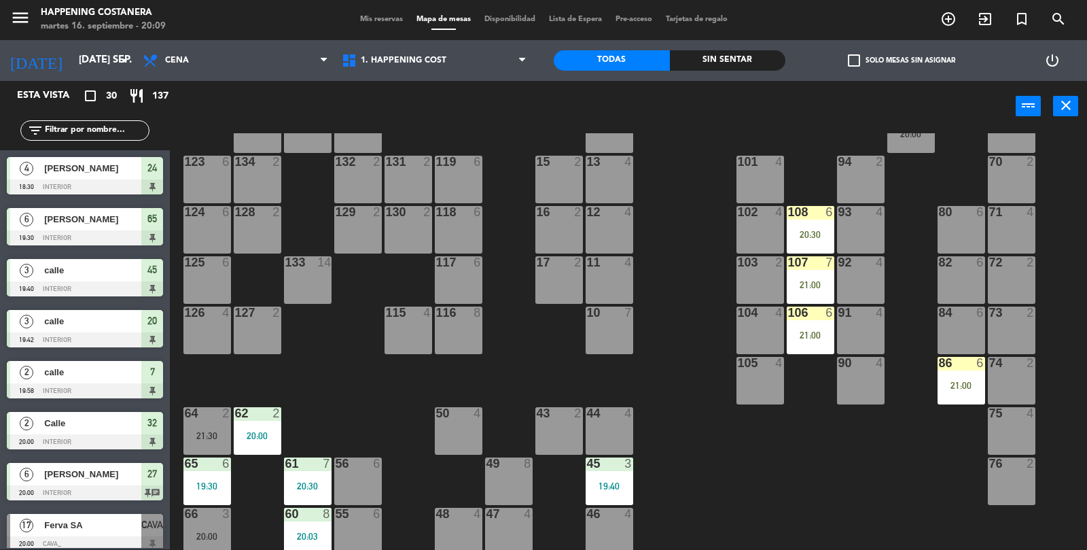
scroll to position [52, 0]
click at [819, 332] on div "21:00" at bounding box center [811, 335] width 48 height 10
click at [761, 469] on div "69 2 122 6 121 6 120 6 14 4 CAVA 17 20:00 101 4 94 2 70 2 123 6 131 2 134 2 132…" at bounding box center [634, 341] width 907 height 417
click at [829, 207] on div "6" at bounding box center [830, 212] width 8 height 12
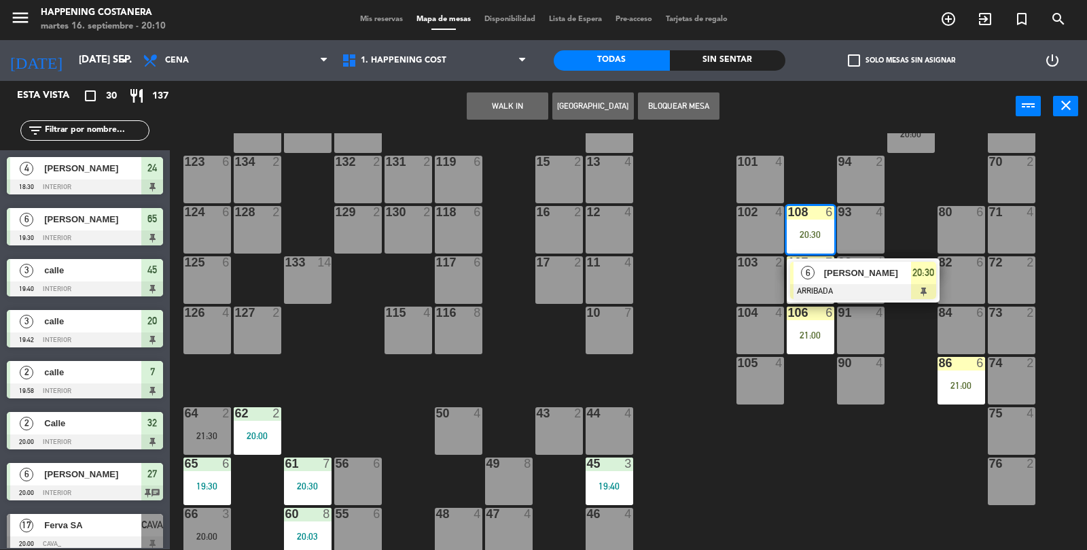
click at [754, 459] on div "69 2 122 6 121 6 120 6 14 4 CAVA 17 20:00 101 4 94 2 70 2 123 6 131 2 134 2 132…" at bounding box center [634, 341] width 907 height 417
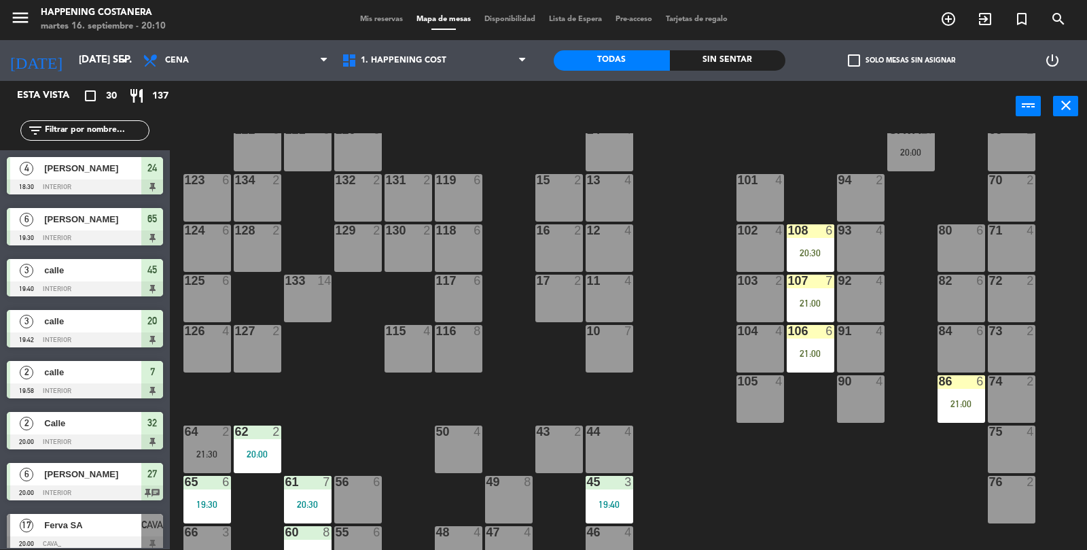
scroll to position [36, 0]
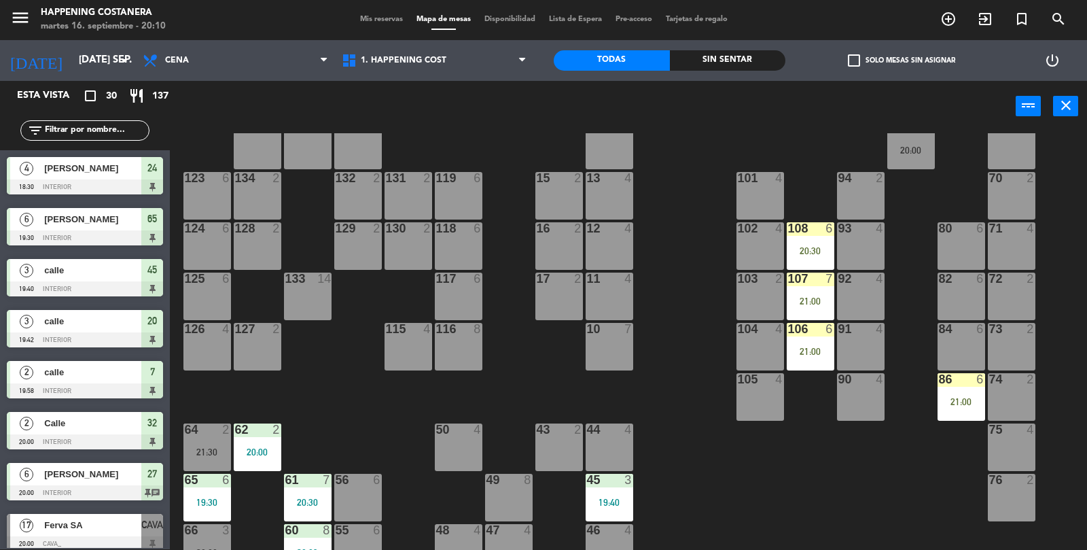
click at [96, 157] on div "[PERSON_NAME]" at bounding box center [92, 168] width 99 height 22
click at [115, 133] on input "text" at bounding box center [95, 130] width 105 height 15
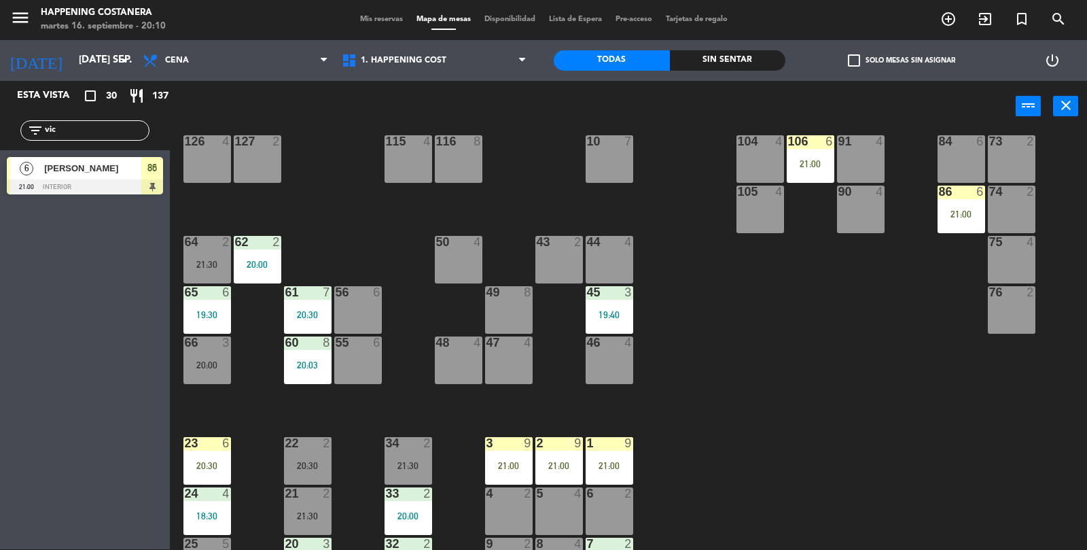
scroll to position [358, 0]
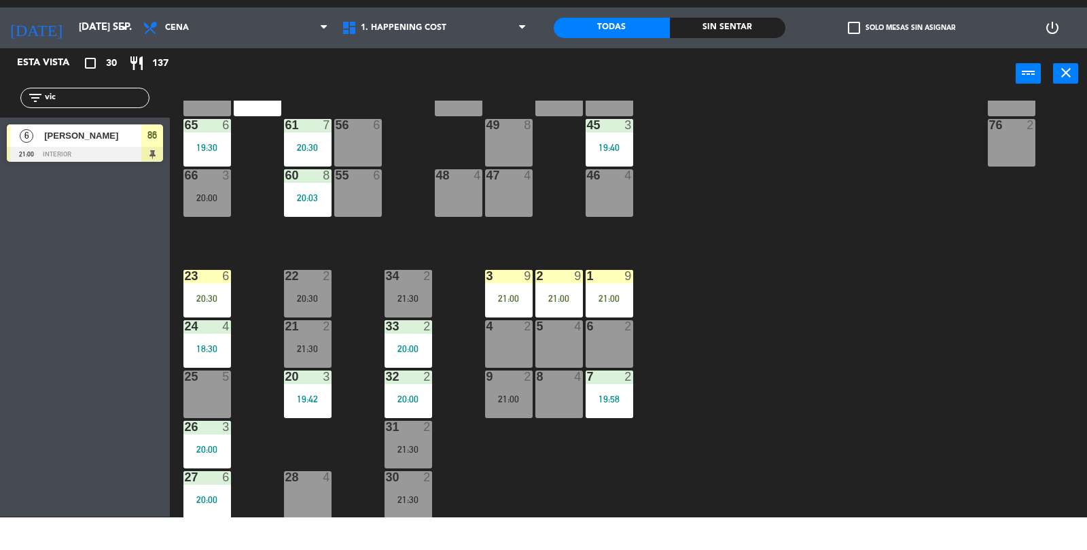
click at [96, 134] on input "vic" at bounding box center [95, 130] width 105 height 15
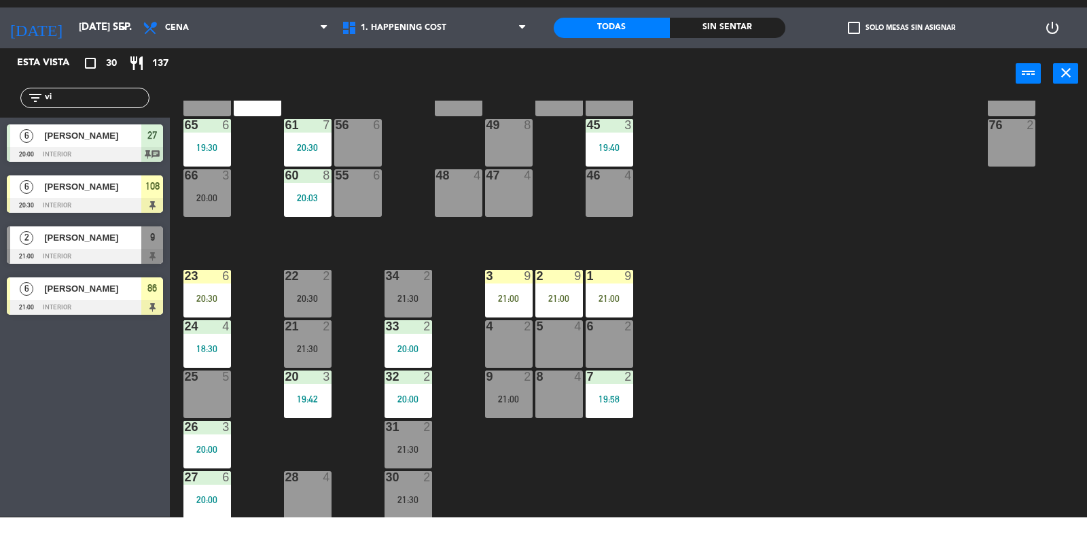
type input "v"
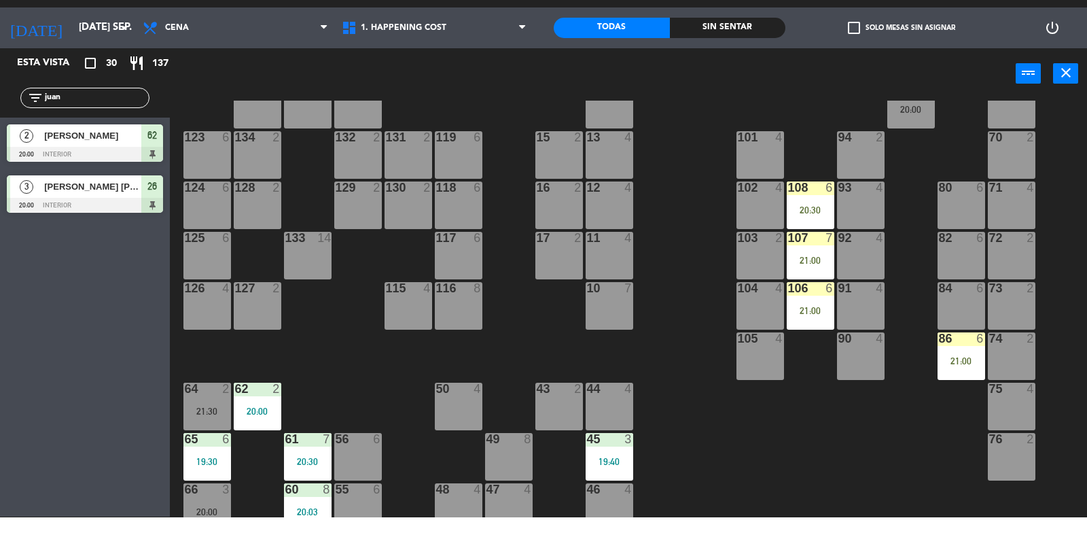
scroll to position [41, 0]
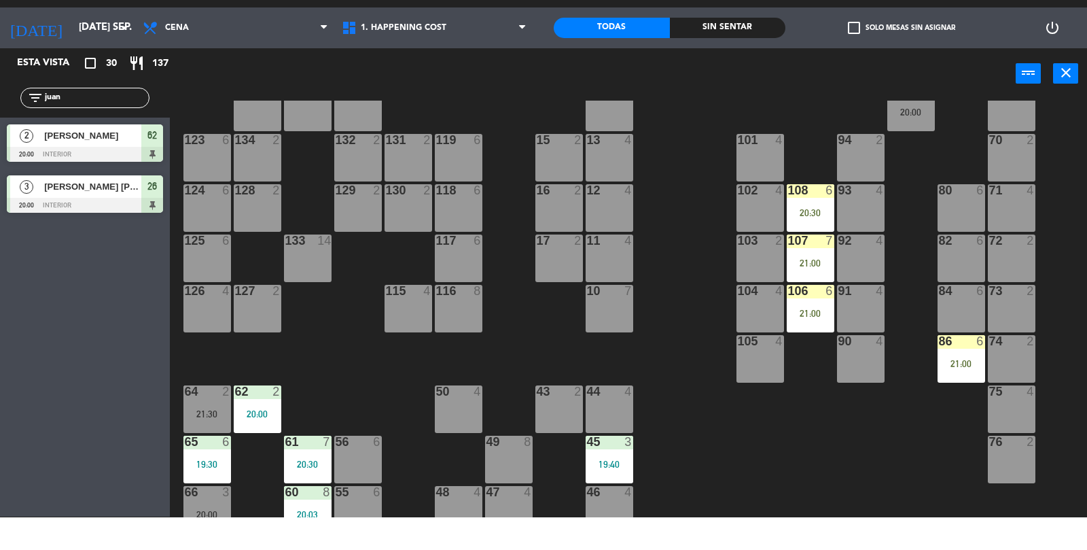
type input "juan"
click at [964, 398] on div "21:00" at bounding box center [962, 396] width 48 height 10
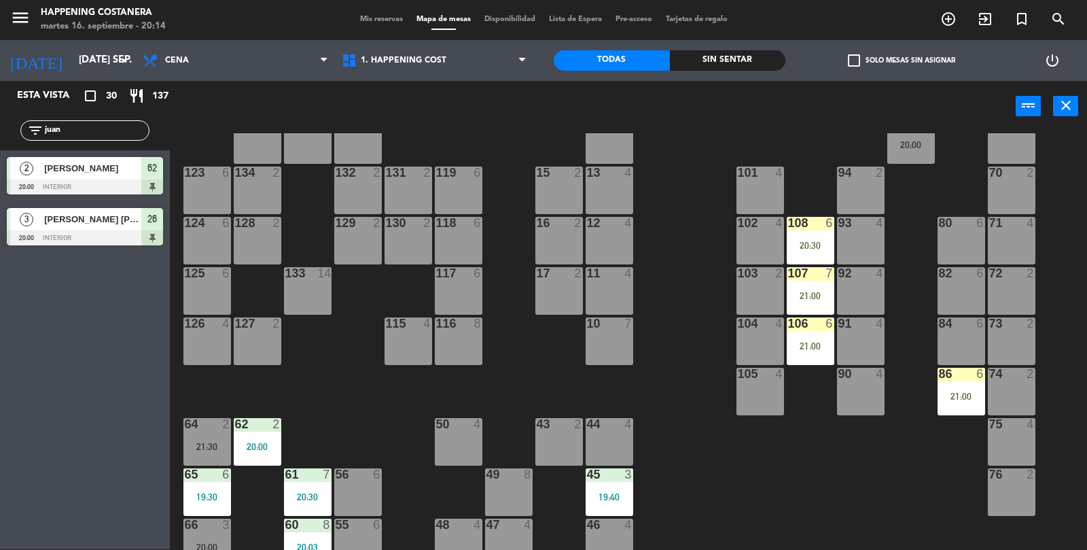
click at [874, 490] on div "69 2 122 6 121 6 120 6 14 4 CAVA 17 20:00 101 4 94 2 70 2 123 6 131 2 134 2 132…" at bounding box center [634, 341] width 907 height 417
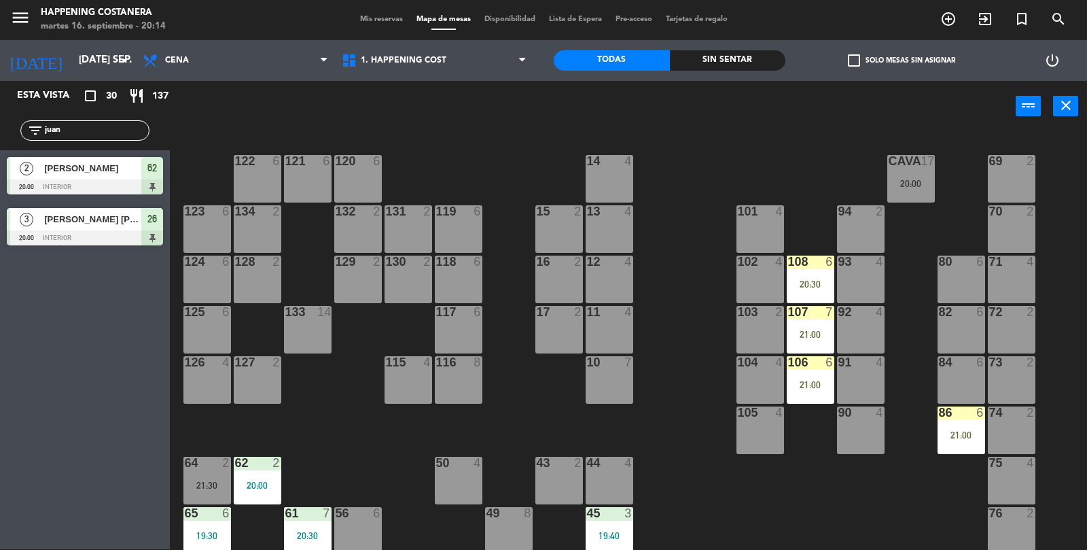
scroll to position [0, 0]
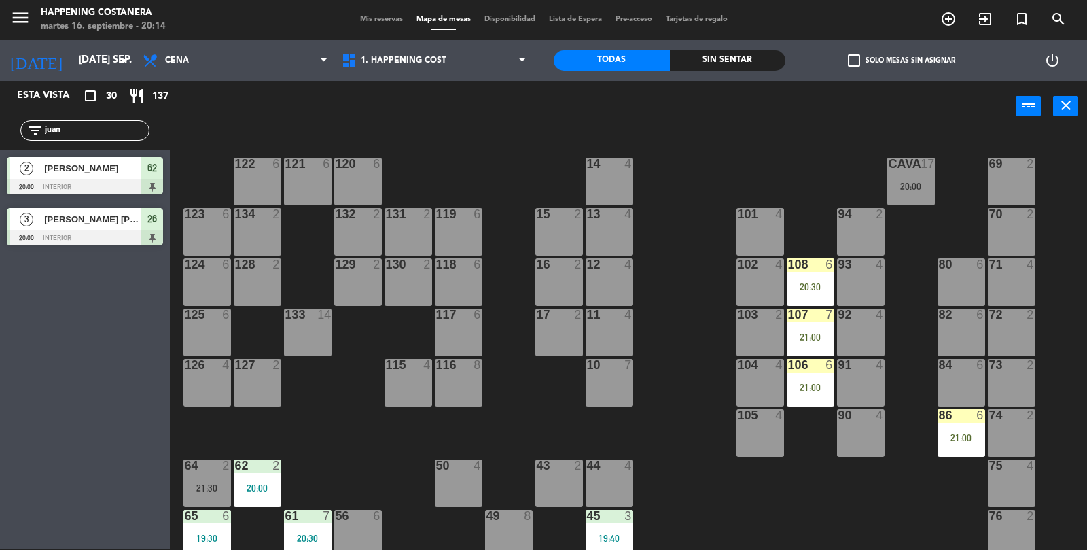
click at [918, 186] on div "20:00" at bounding box center [911, 186] width 48 height 10
click at [690, 364] on div "69 2 122 6 121 6 120 6 14 4 CAVA 17 20:00 101 4 94 2 70 2 123 6 131 2 134 2 132…" at bounding box center [634, 341] width 907 height 417
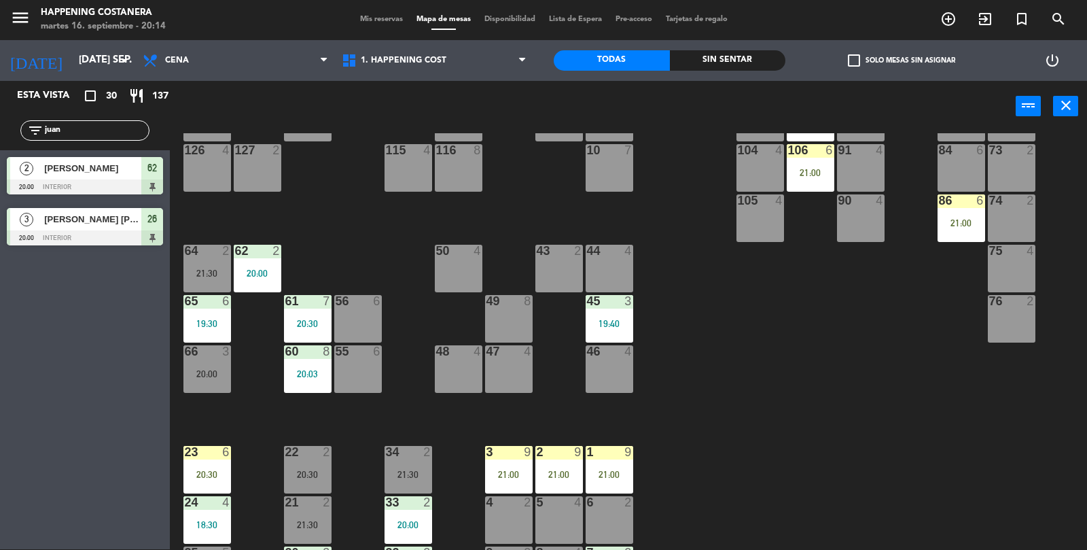
scroll to position [213, 0]
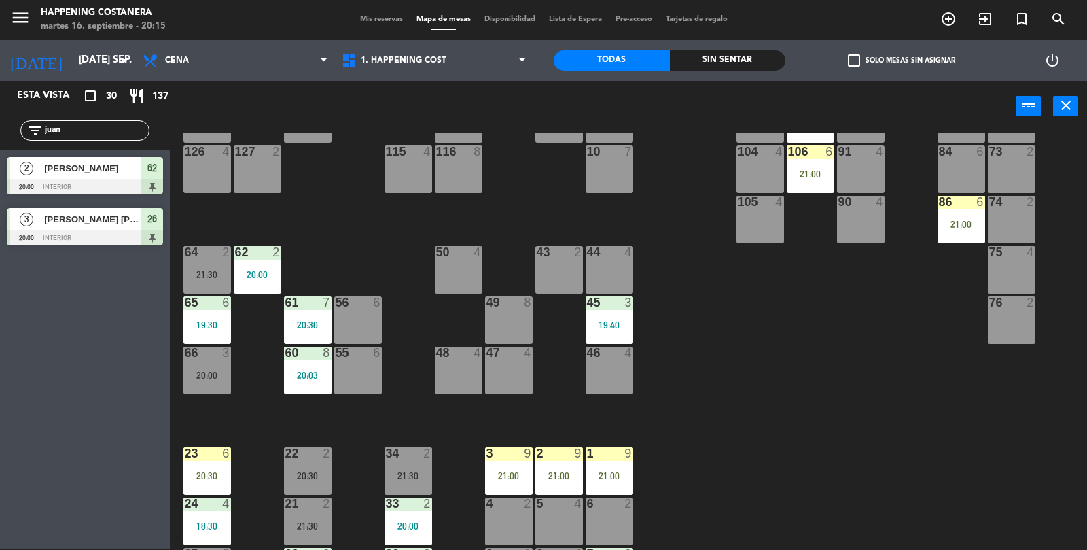
click at [385, 467] on div "34 2 21:30" at bounding box center [409, 471] width 48 height 48
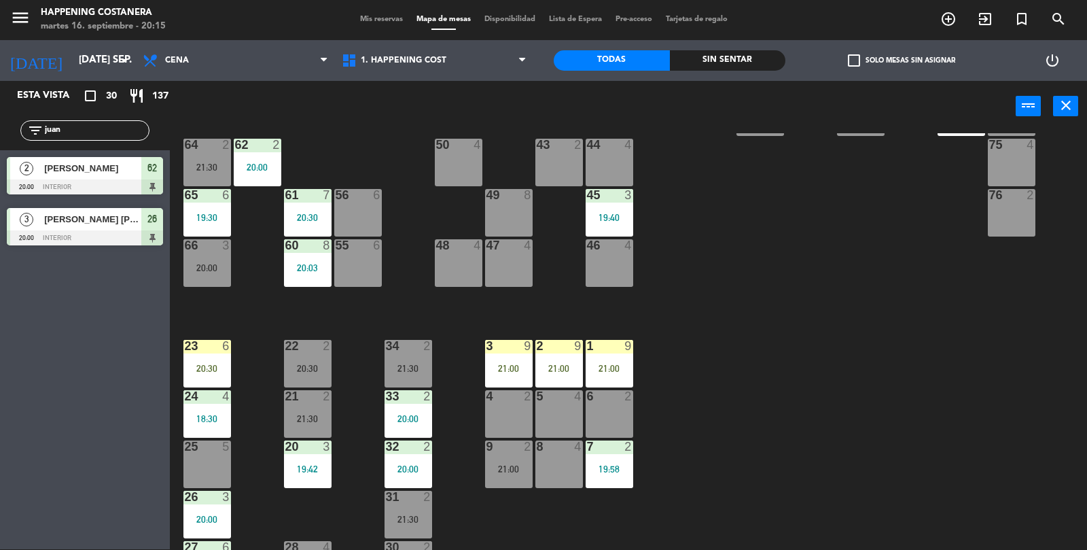
scroll to position [358, 0]
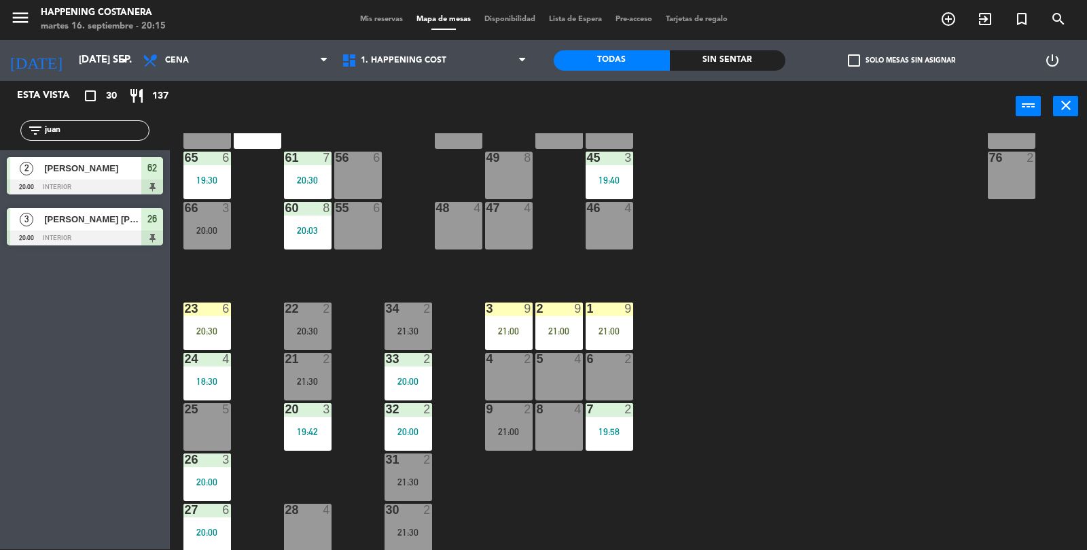
click at [821, 236] on div "69 2 122 6 121 6 120 6 14 4 CAVA 17 20:00 101 4 94 2 70 2 123 6 131 2 134 2 132…" at bounding box center [634, 341] width 907 height 417
click at [386, 325] on div "34 4" at bounding box center [409, 326] width 48 height 48
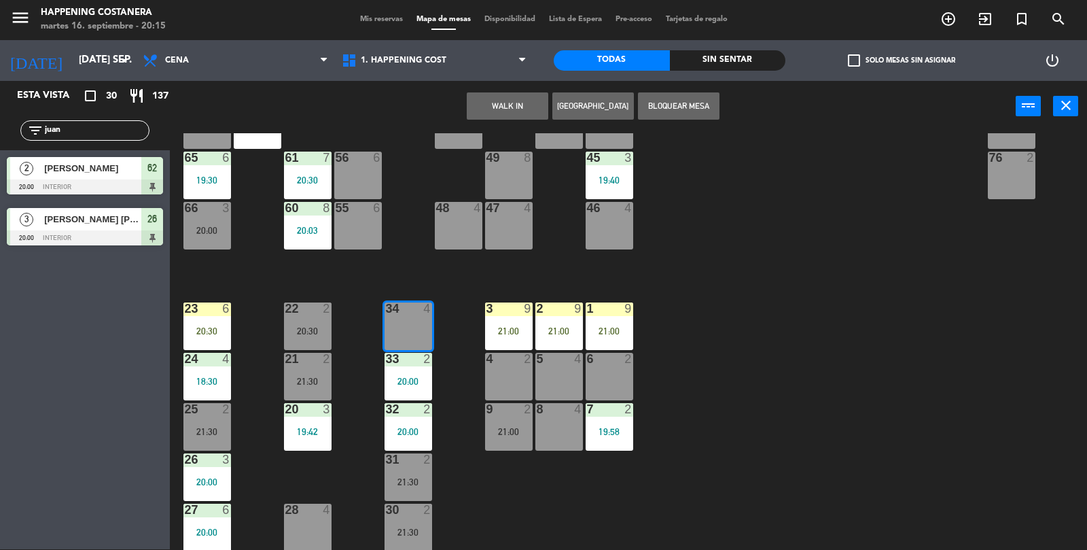
click at [478, 116] on button "WALK IN" at bounding box center [508, 105] width 82 height 27
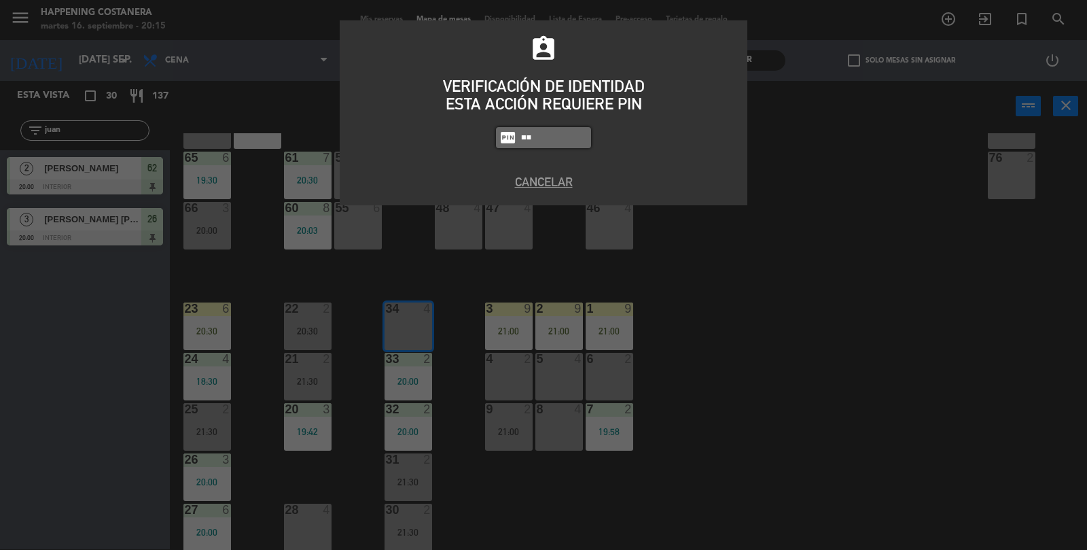
type input "5"
type input "5447"
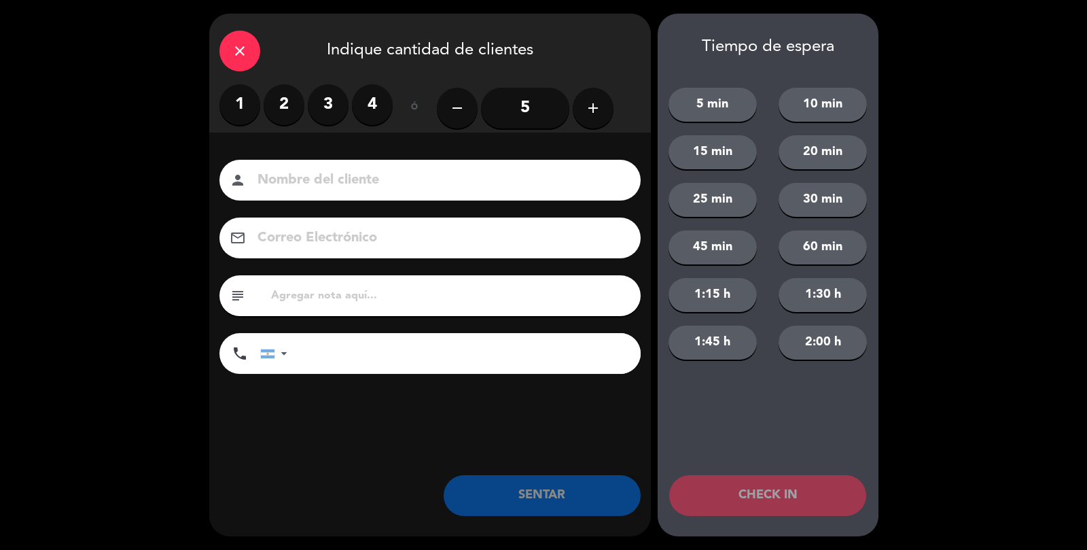
click at [325, 104] on label "3" at bounding box center [328, 104] width 41 height 41
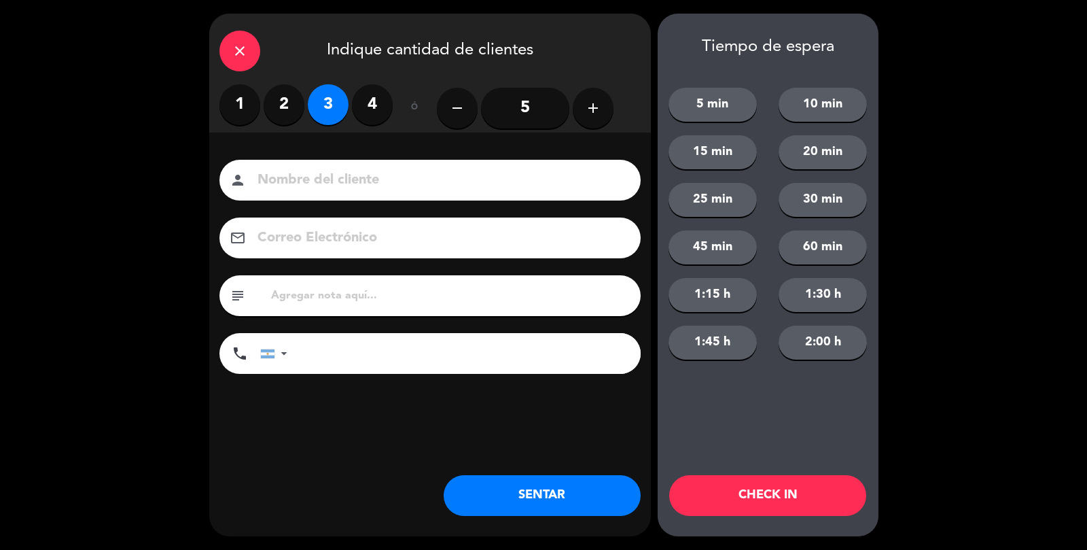
click at [362, 161] on div "person" at bounding box center [429, 180] width 421 height 41
click at [513, 189] on input at bounding box center [439, 181] width 367 height 24
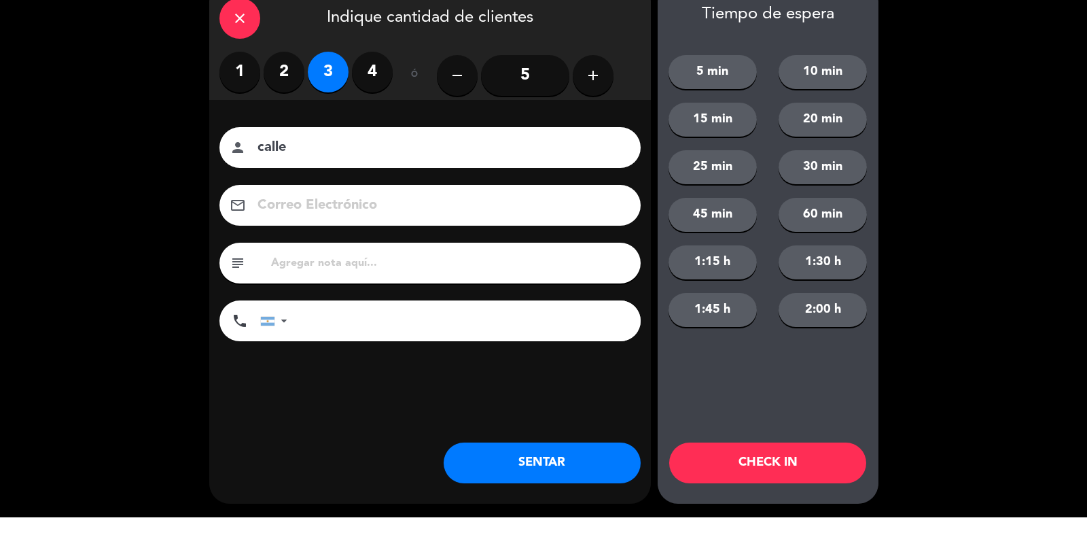
click at [607, 498] on button "SENTAR" at bounding box center [542, 495] width 197 height 41
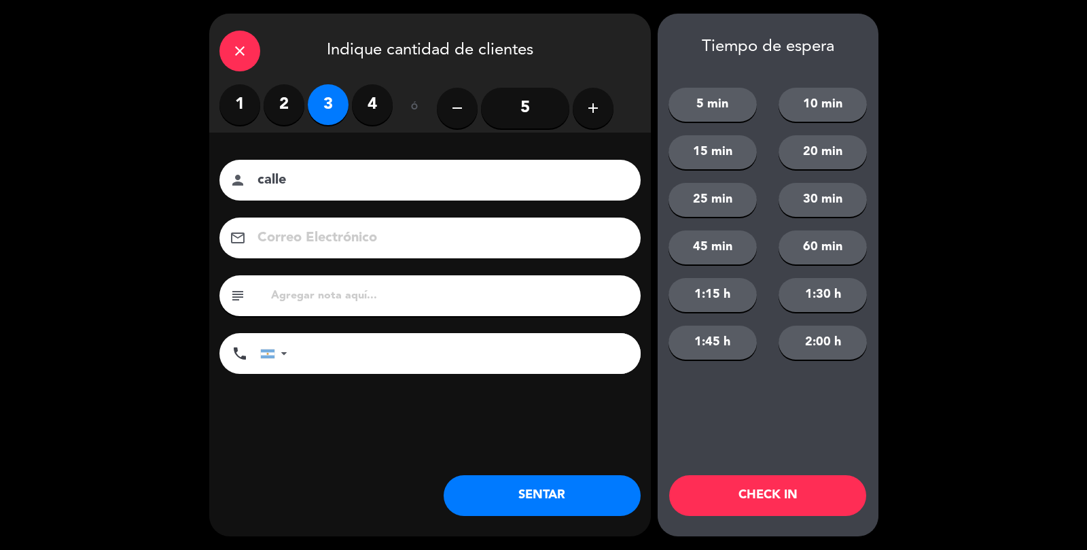
click at [371, 190] on input "calle" at bounding box center [439, 181] width 367 height 24
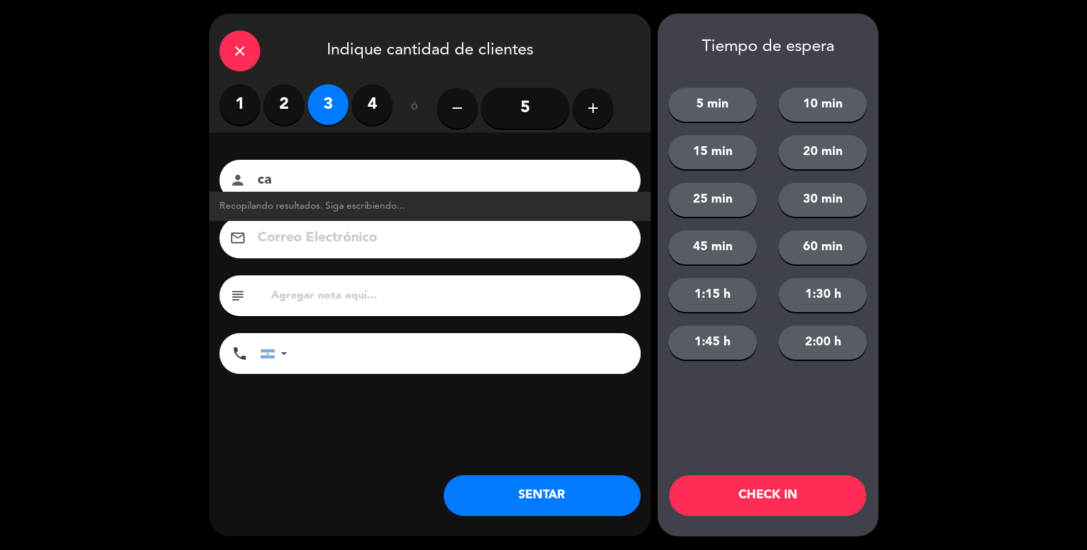
type input "c"
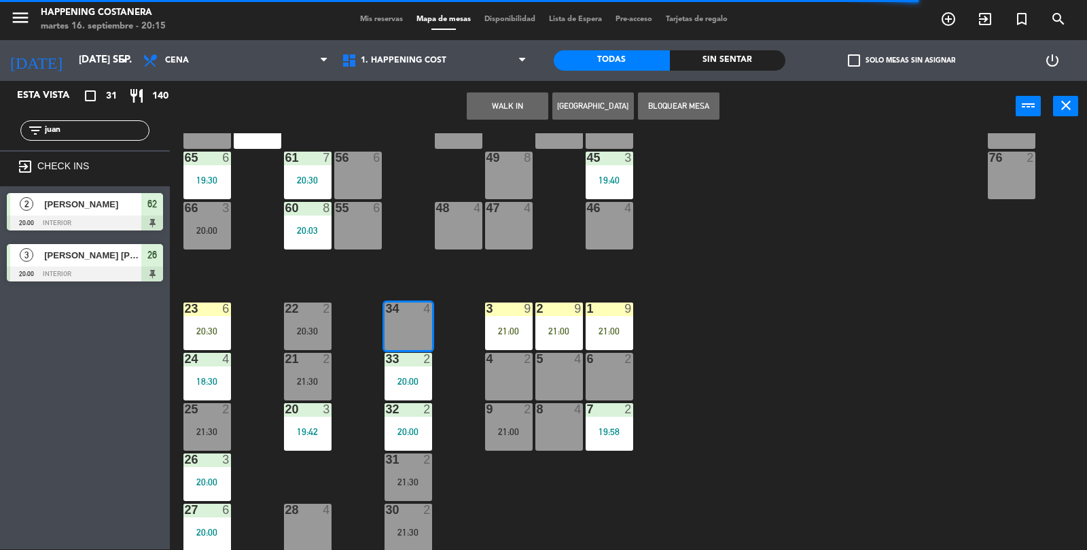
type input "[PERSON_NAME] c"
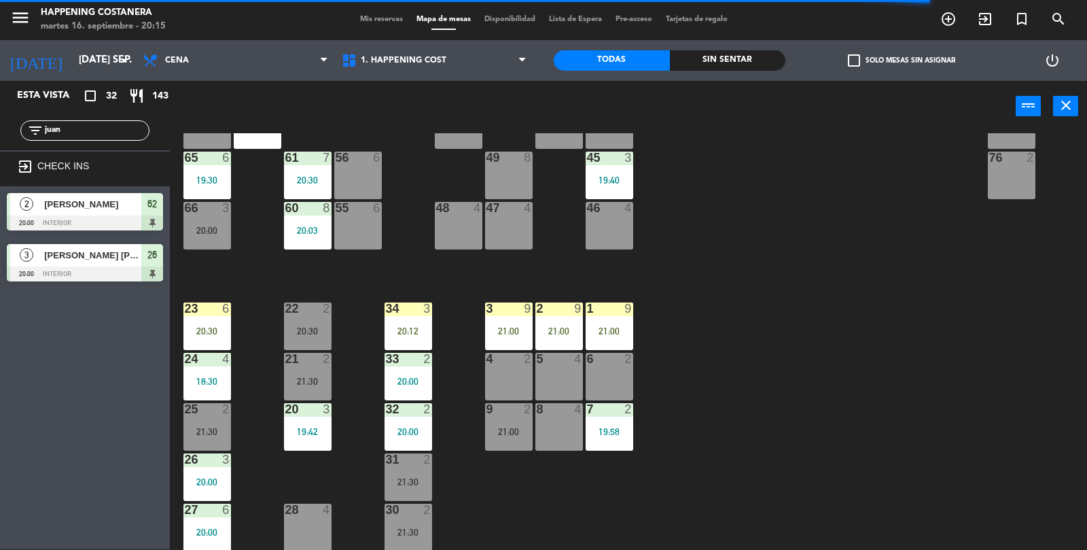
click at [903, 357] on div "69 2 122 6 121 6 120 6 14 4 CAVA 17 20:00 101 4 94 2 70 2 123 6 131 2 134 2 132…" at bounding box center [634, 341] width 907 height 417
click at [414, 320] on div "34 3 20:12" at bounding box center [409, 326] width 48 height 48
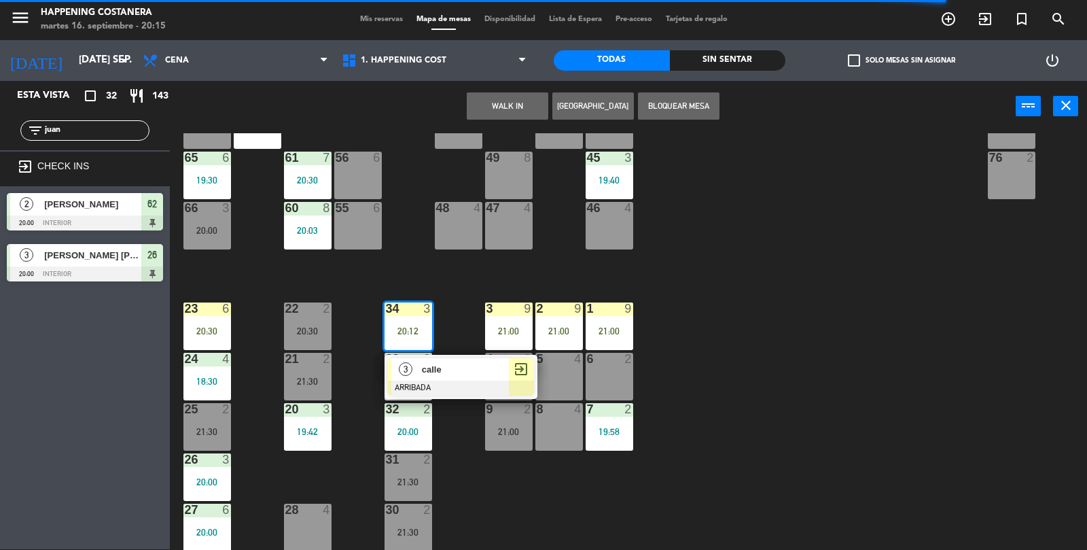
click at [474, 371] on span "calle" at bounding box center [465, 369] width 87 height 14
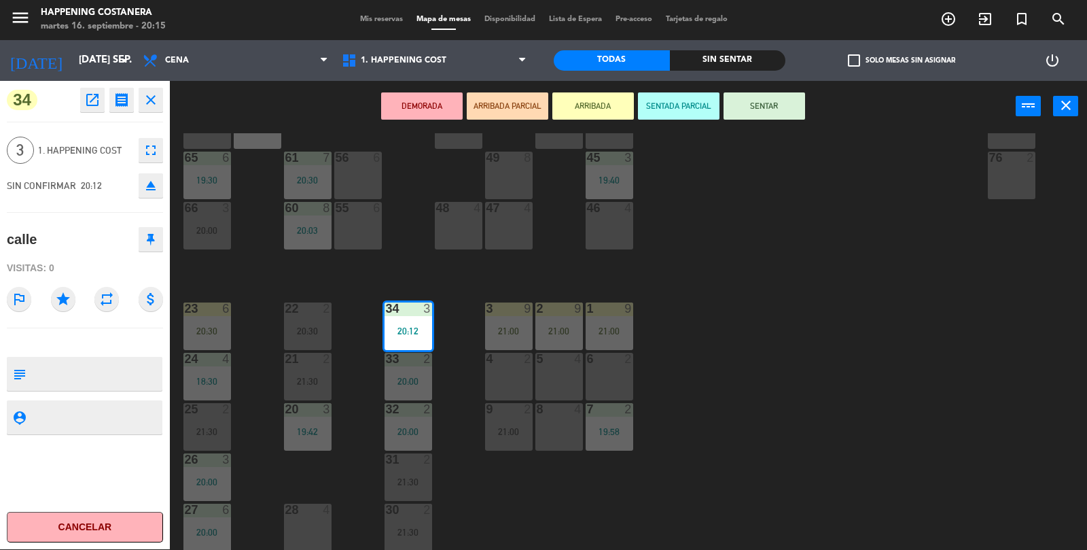
click at [826, 205] on div "69 2 122 6 121 6 120 6 14 4 CAVA 17 20:00 101 4 94 2 70 2 123 6 131 2 134 2 132…" at bounding box center [634, 341] width 907 height 417
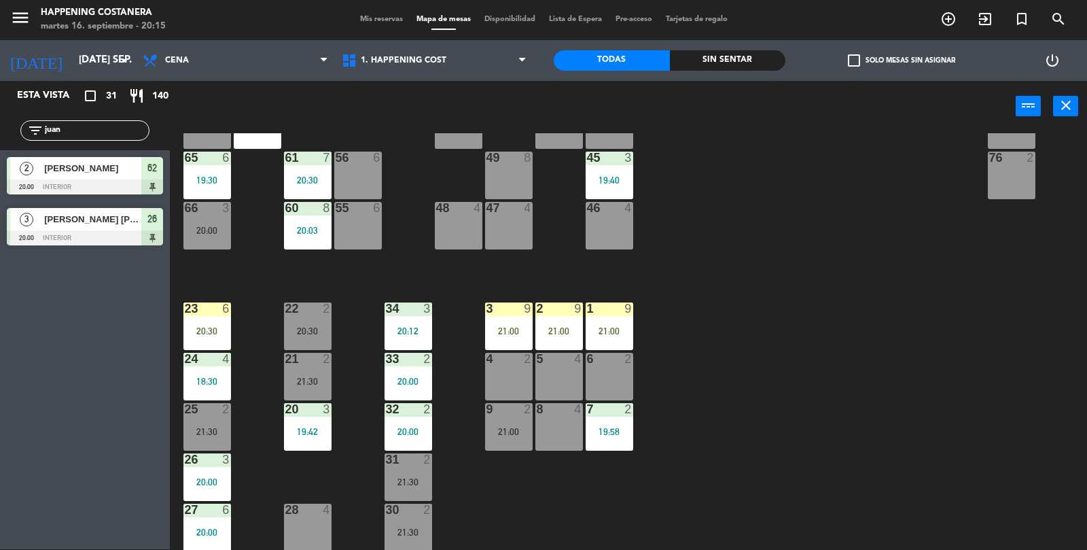
click at [403, 329] on div "20:12" at bounding box center [409, 331] width 48 height 10
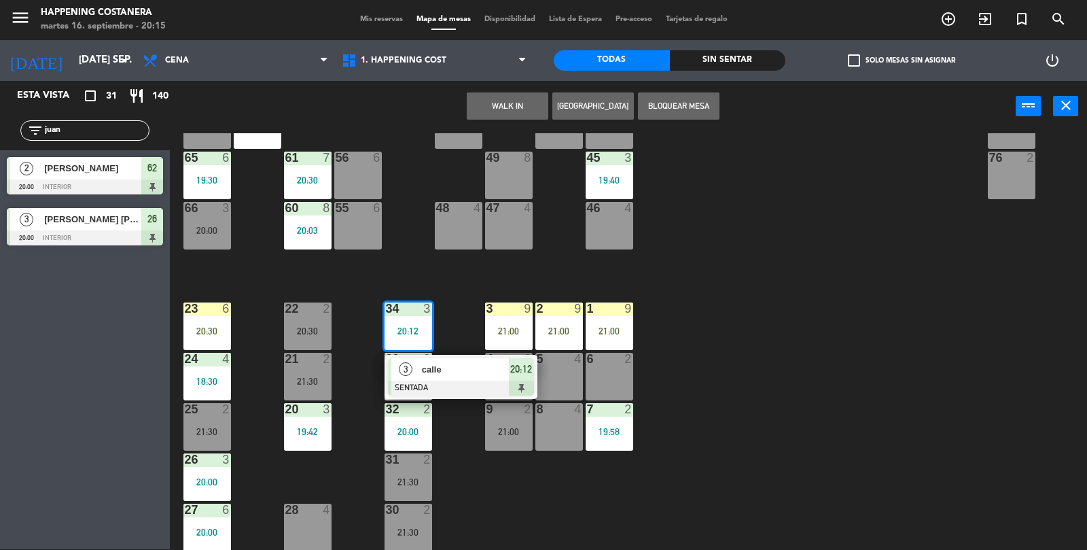
click at [446, 387] on div at bounding box center [461, 388] width 146 height 15
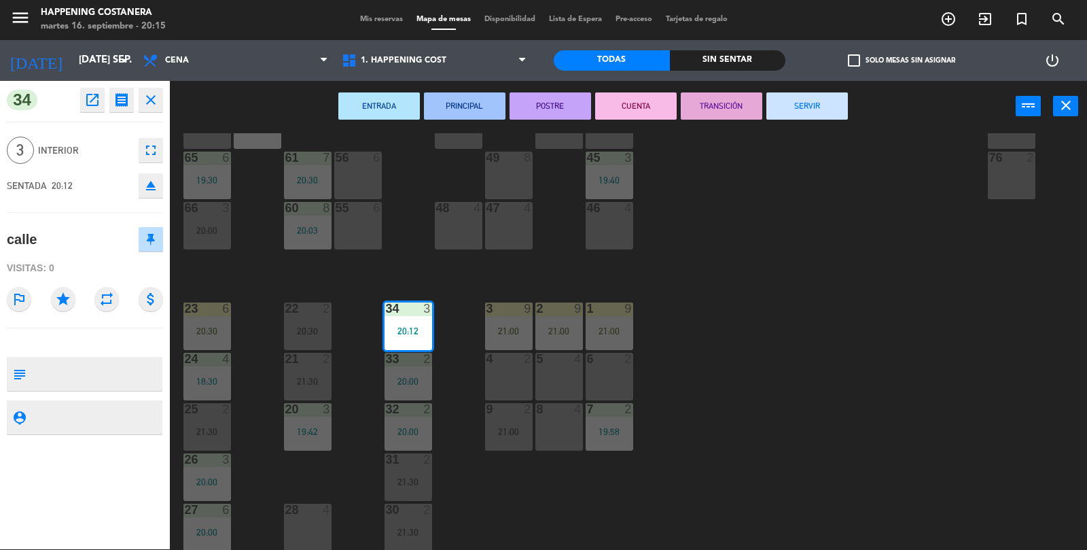
click at [90, 106] on icon "open_in_new" at bounding box center [92, 100] width 16 height 16
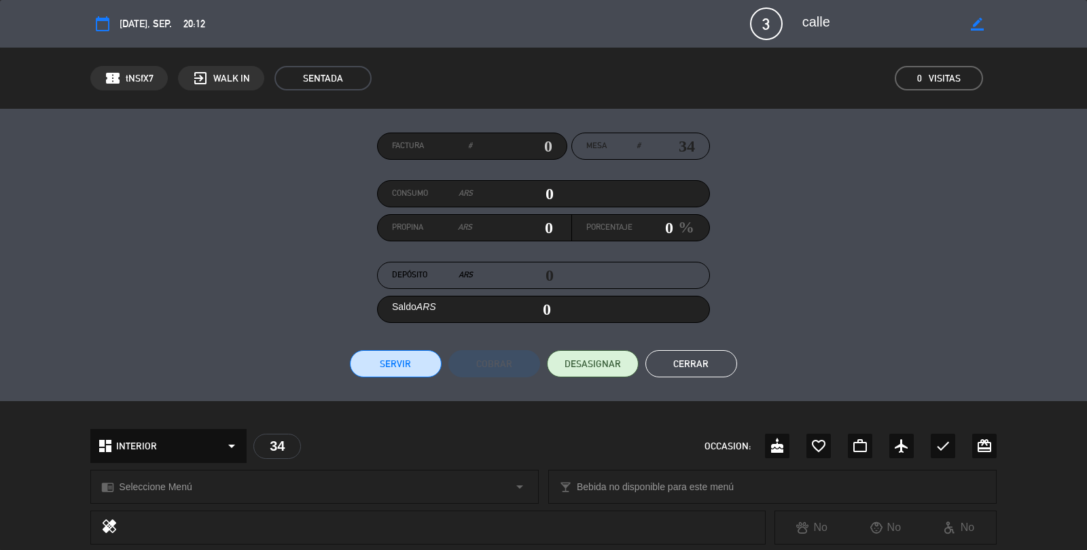
click at [982, 26] on icon "border_color" at bounding box center [977, 24] width 13 height 13
type textarea "c"
click at [982, 20] on icon at bounding box center [977, 24] width 13 height 13
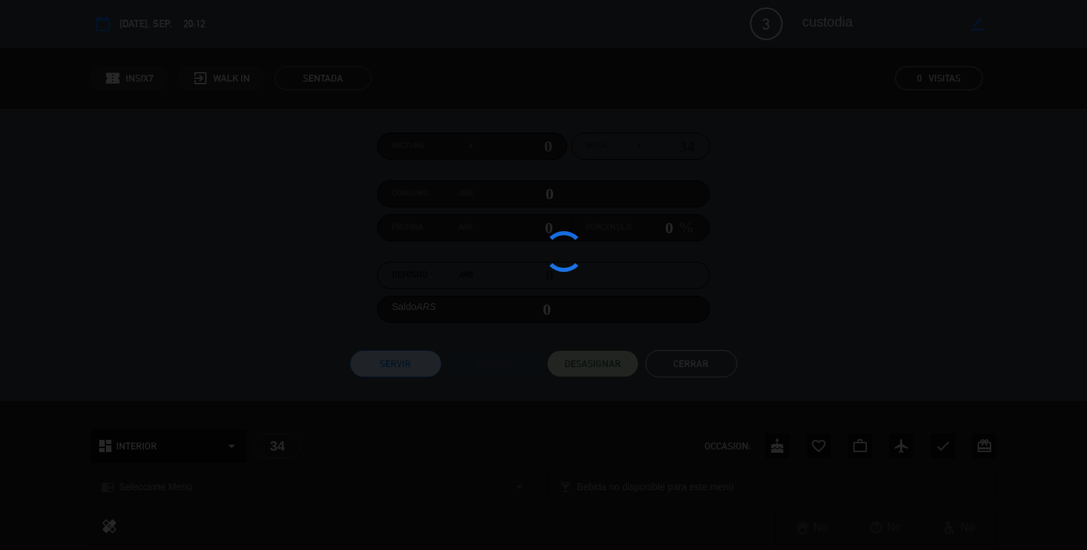
type textarea "custodia"
click at [1026, 258] on div at bounding box center [543, 275] width 1087 height 550
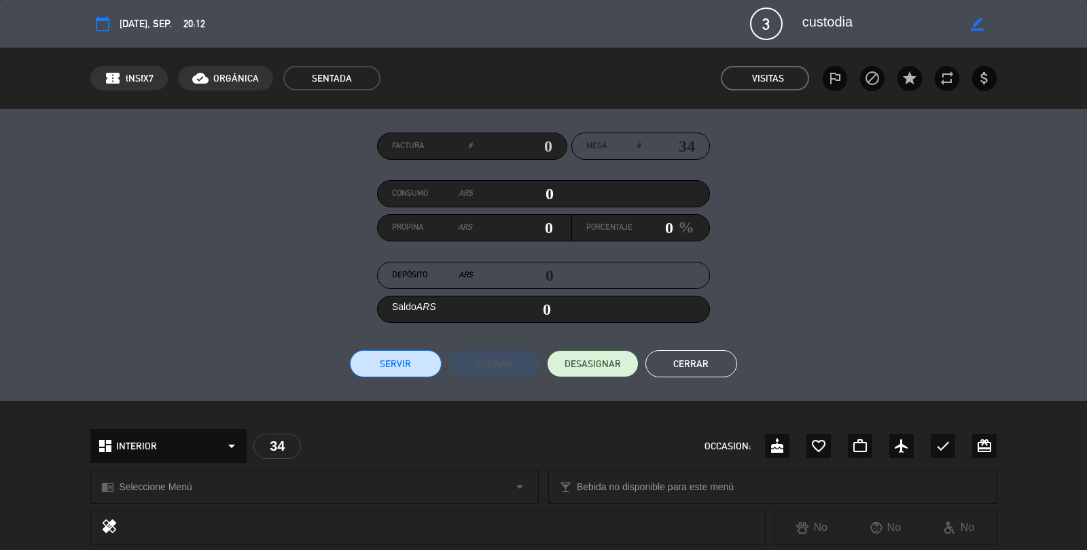
click at [696, 352] on button "Cerrar" at bounding box center [692, 363] width 92 height 27
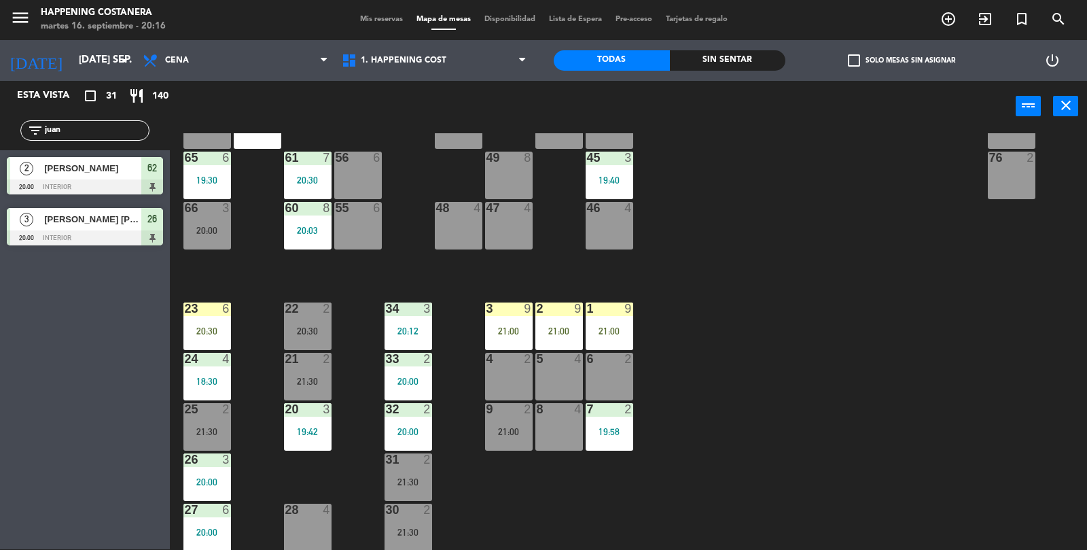
click at [392, 343] on div "34 3 20:12" at bounding box center [409, 326] width 48 height 48
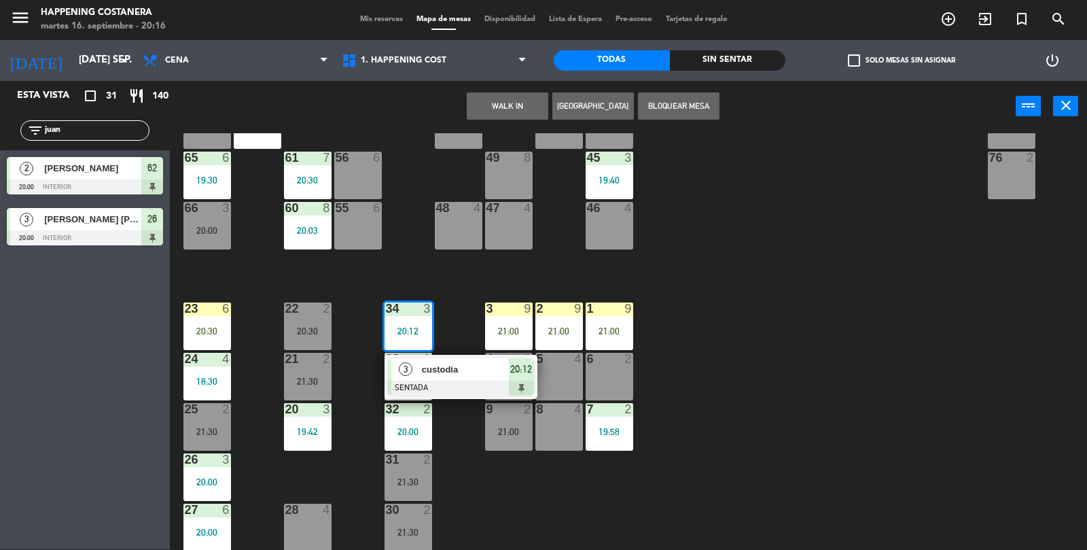
click at [844, 423] on div "69 2 122 6 121 6 120 6 14 4 CAVA 17 20:00 101 4 94 2 70 2 123 6 131 2 134 2 132…" at bounding box center [634, 341] width 907 height 417
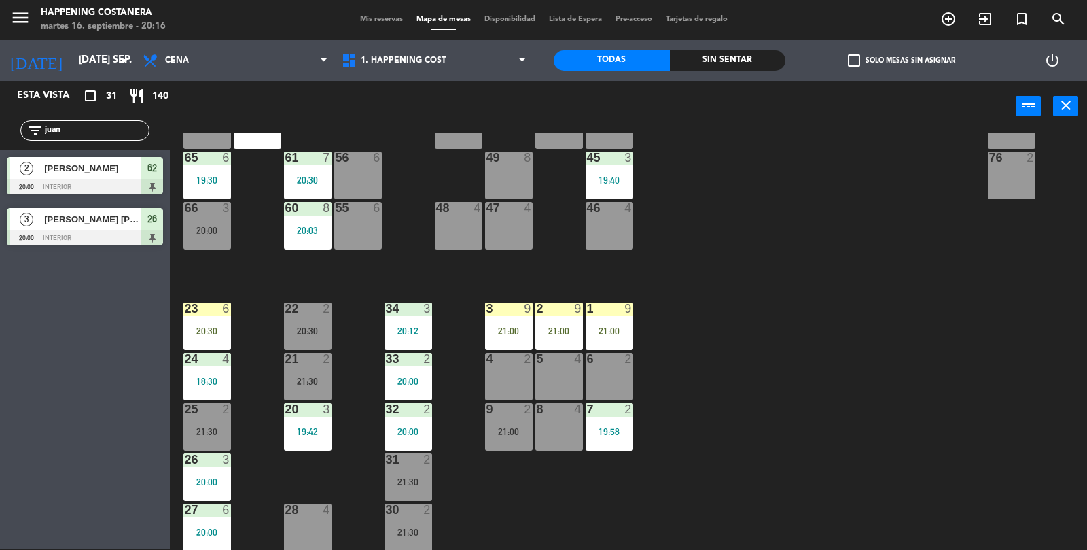
click at [417, 322] on div "34 3 20:12" at bounding box center [409, 326] width 48 height 48
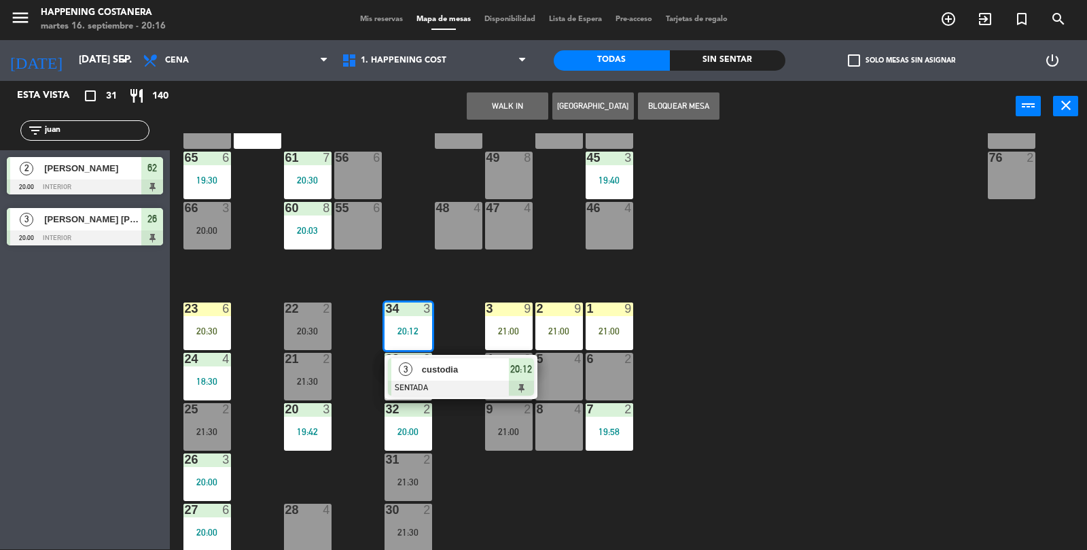
click at [794, 423] on div "69 2 122 6 121 6 120 6 14 4 CAVA 17 20:00 101 4 94 2 70 2 123 6 131 2 134 2 132…" at bounding box center [634, 341] width 907 height 417
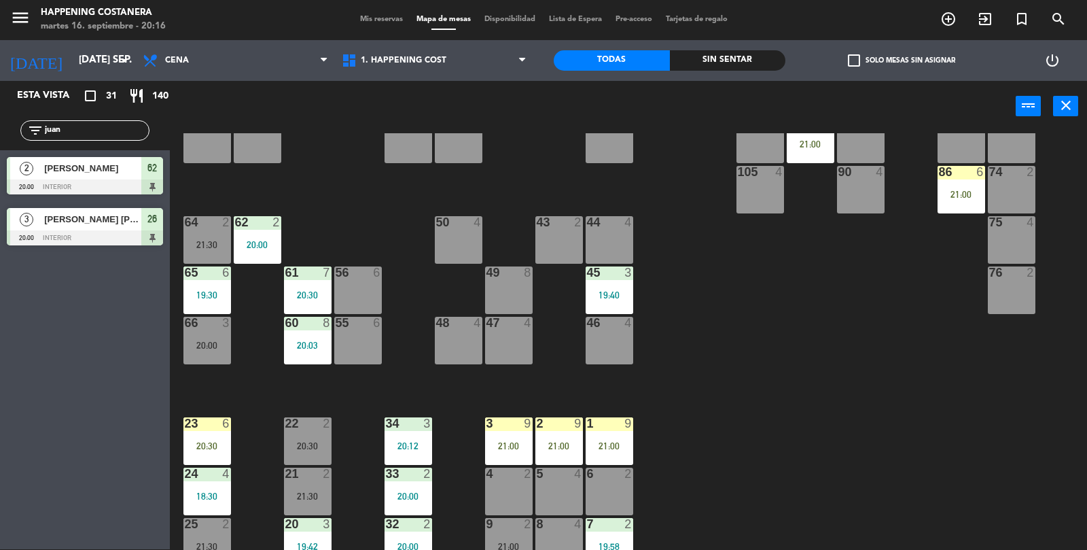
scroll to position [0, 0]
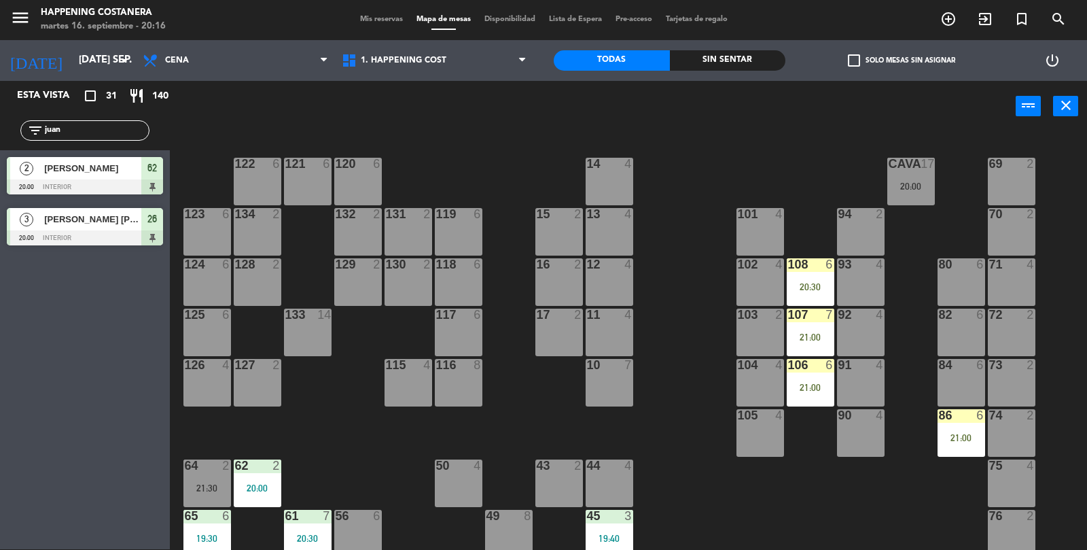
click at [915, 201] on div "CAVA 17 20:00" at bounding box center [911, 182] width 48 height 48
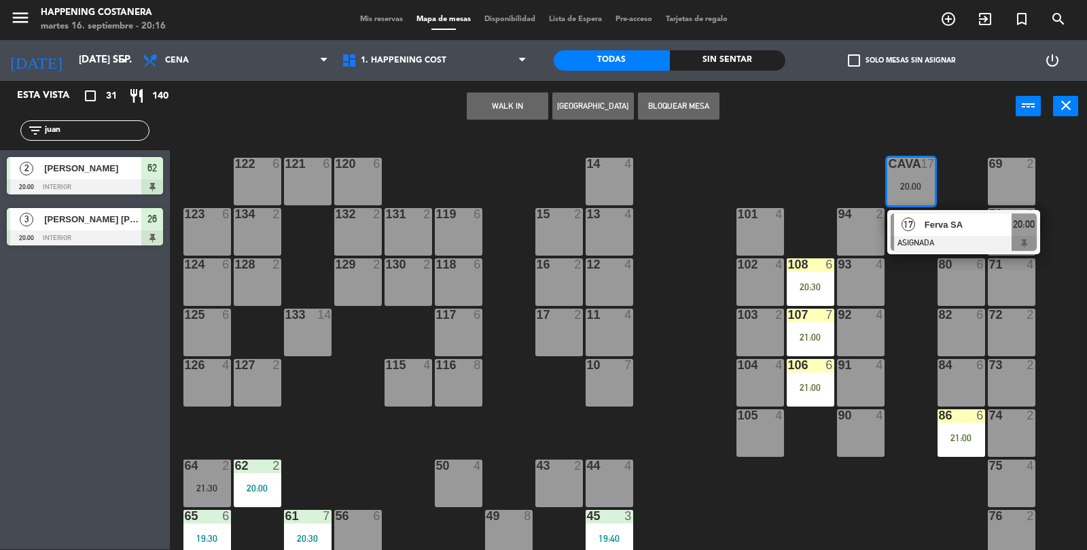
click at [710, 319] on div "69 2 122 6 121 6 120 6 14 4 CAVA 17 20:00 17 Ferva SA ASIGNADA 20:00 101 4 94 2…" at bounding box center [634, 341] width 907 height 417
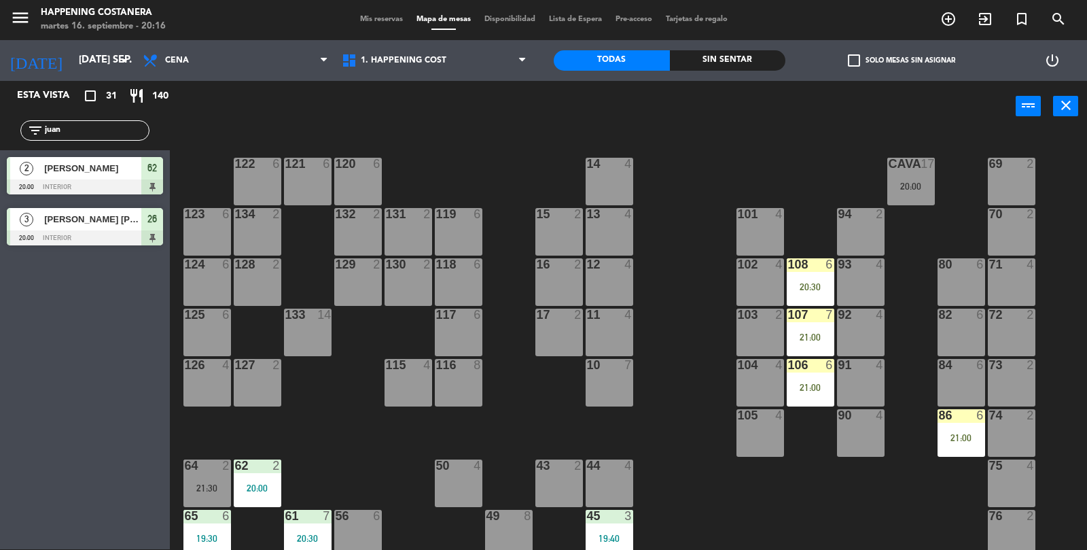
click at [818, 351] on div "107 7 21:00" at bounding box center [811, 333] width 48 height 48
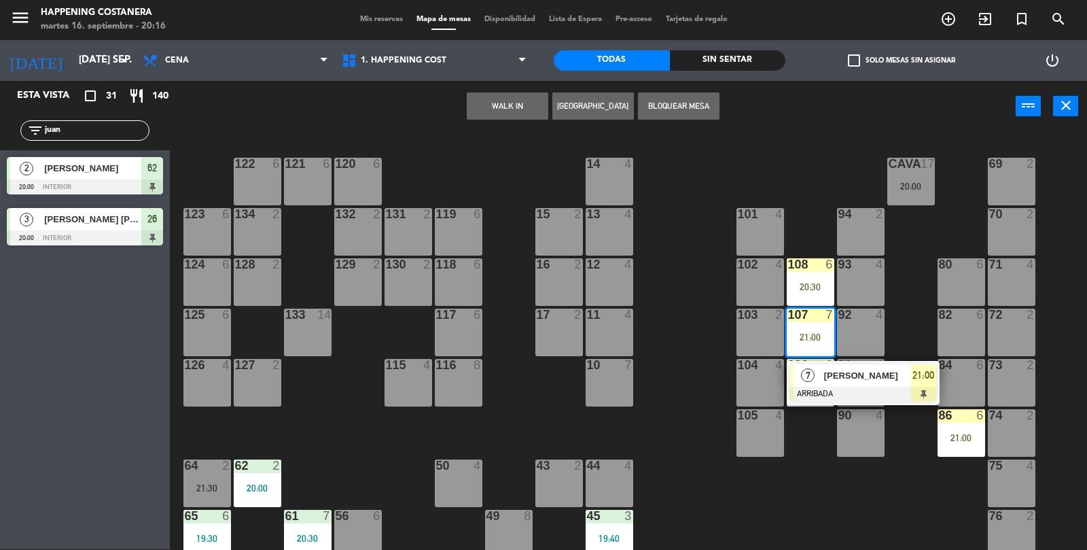
click at [826, 489] on div "69 2 122 6 121 6 120 6 14 4 CAVA 17 20:00 101 4 94 2 70 2 123 6 131 2 134 2 132…" at bounding box center [634, 341] width 907 height 417
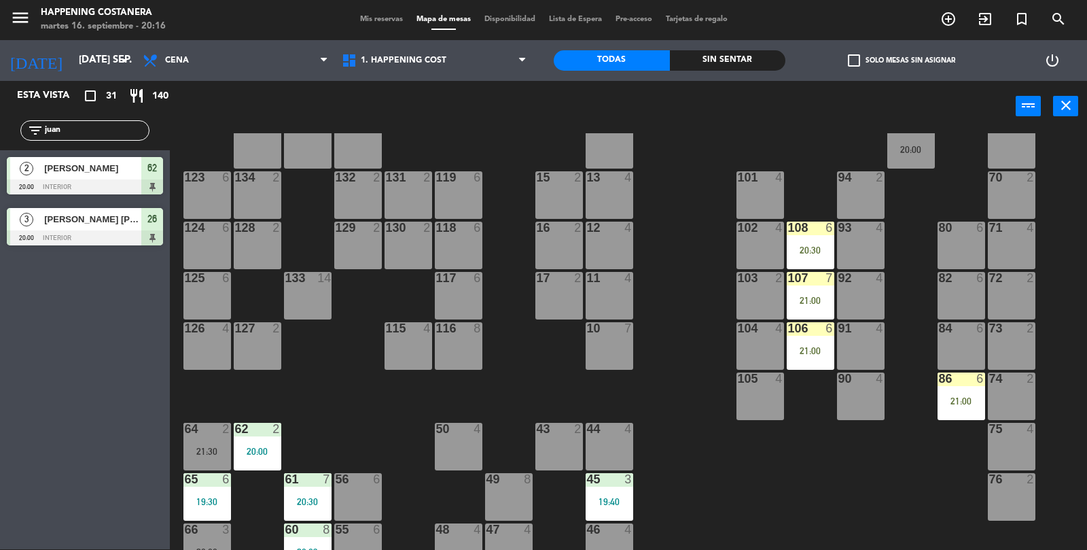
scroll to position [27, 0]
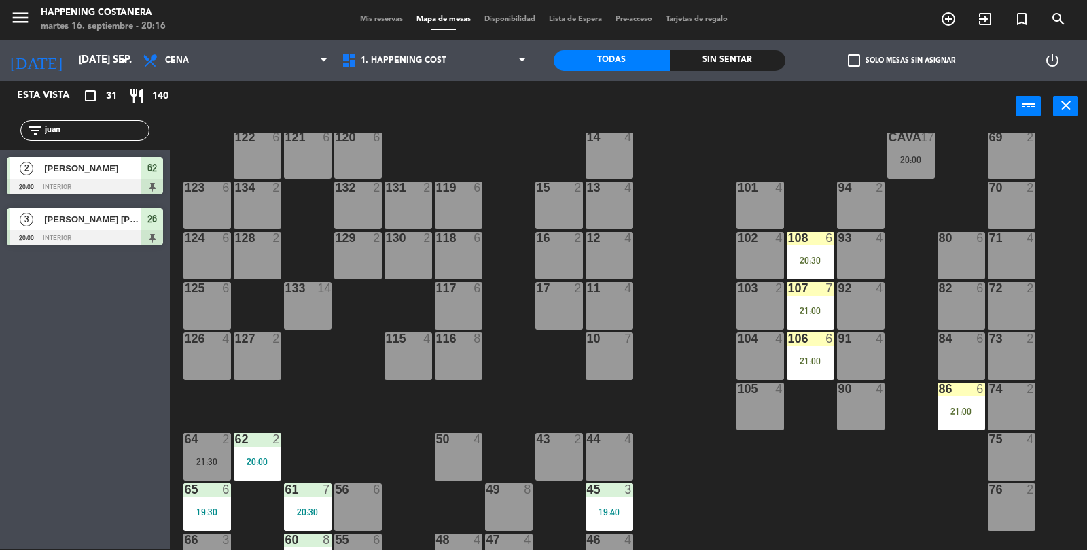
click at [917, 162] on div "20:00" at bounding box center [911, 160] width 48 height 10
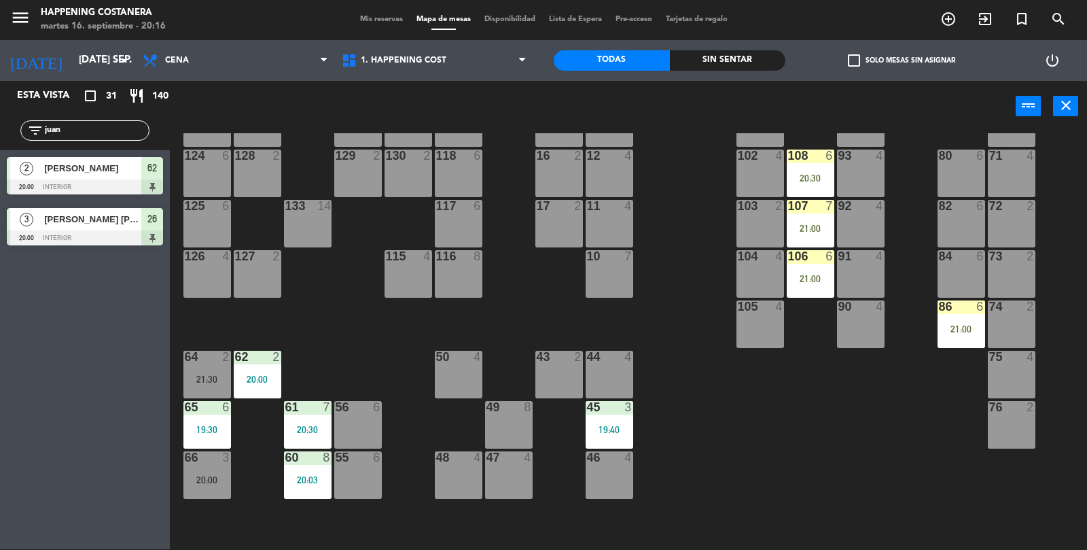
scroll to position [106, 0]
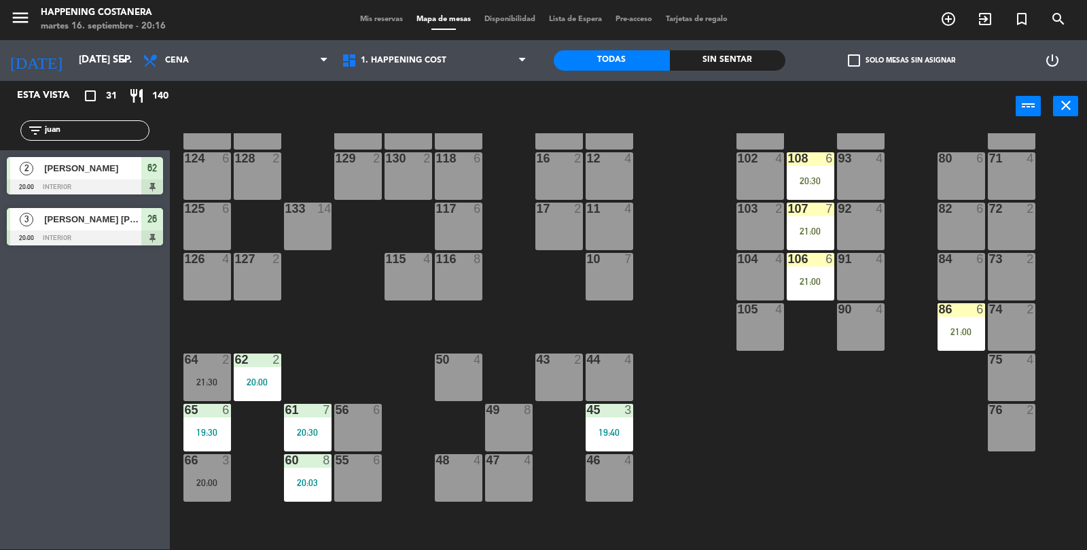
click at [970, 318] on div "86 6 21:00" at bounding box center [962, 327] width 48 height 48
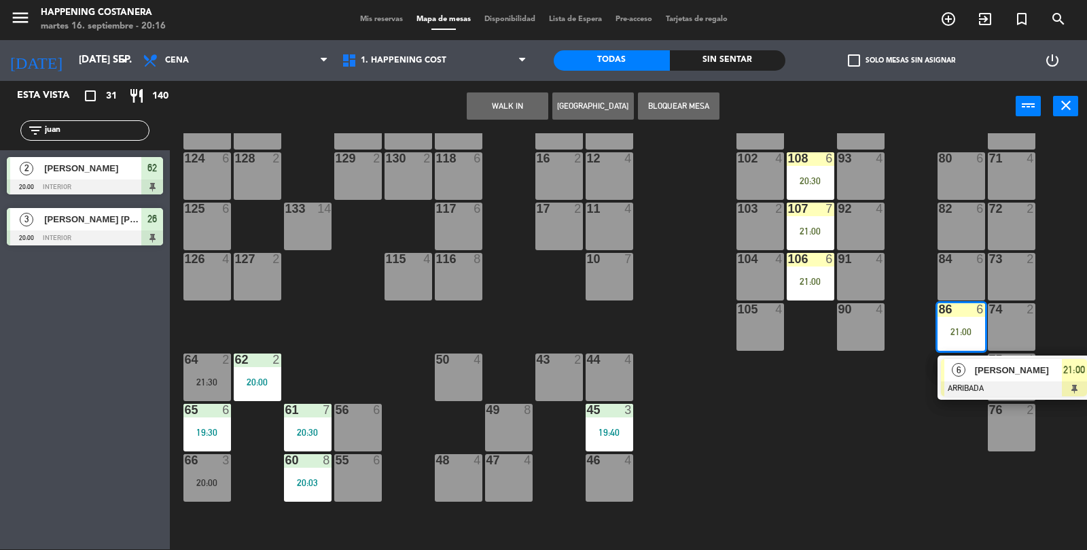
click at [968, 382] on div at bounding box center [1014, 388] width 146 height 15
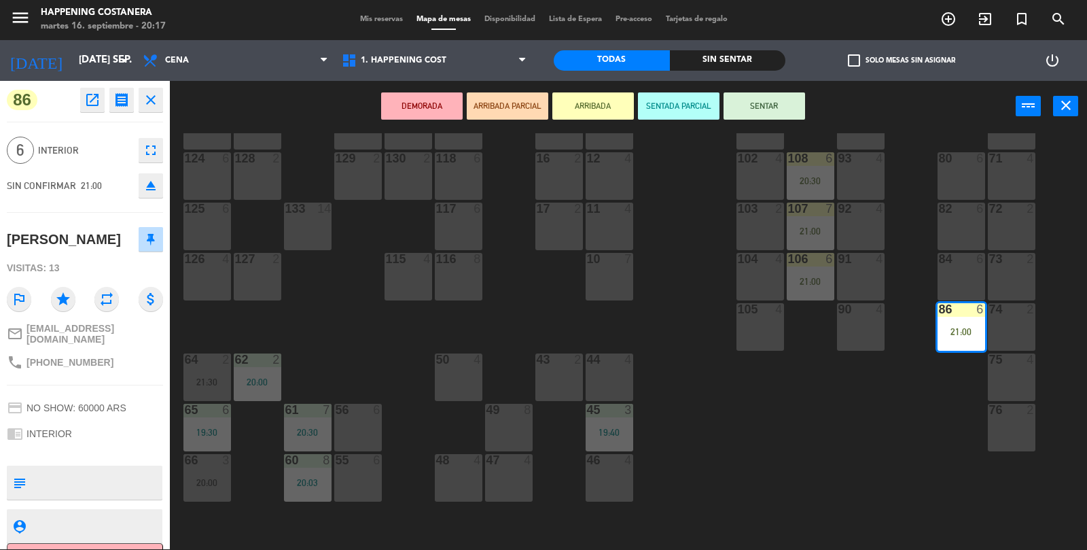
click at [80, 110] on button "open_in_new" at bounding box center [92, 100] width 24 height 24
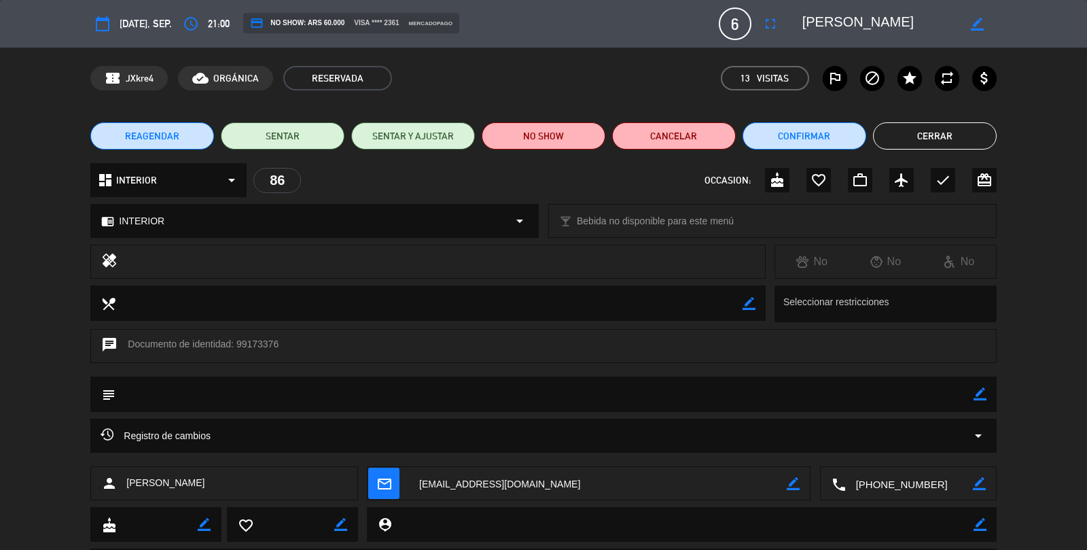
click at [946, 129] on button "Cerrar" at bounding box center [935, 135] width 124 height 27
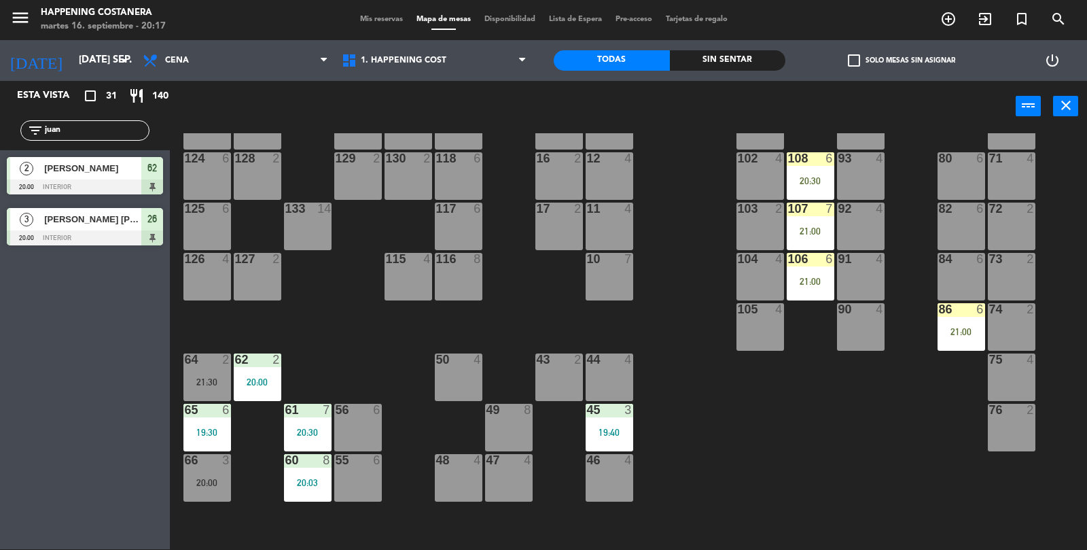
click at [817, 277] on div "21:00" at bounding box center [811, 282] width 48 height 10
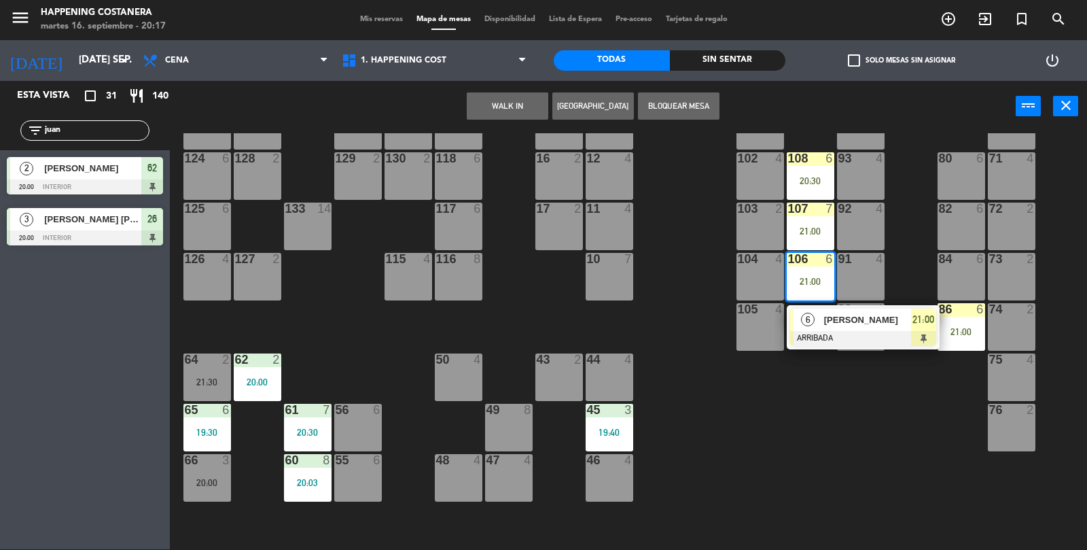
click at [855, 324] on span "[PERSON_NAME]" at bounding box center [867, 320] width 87 height 14
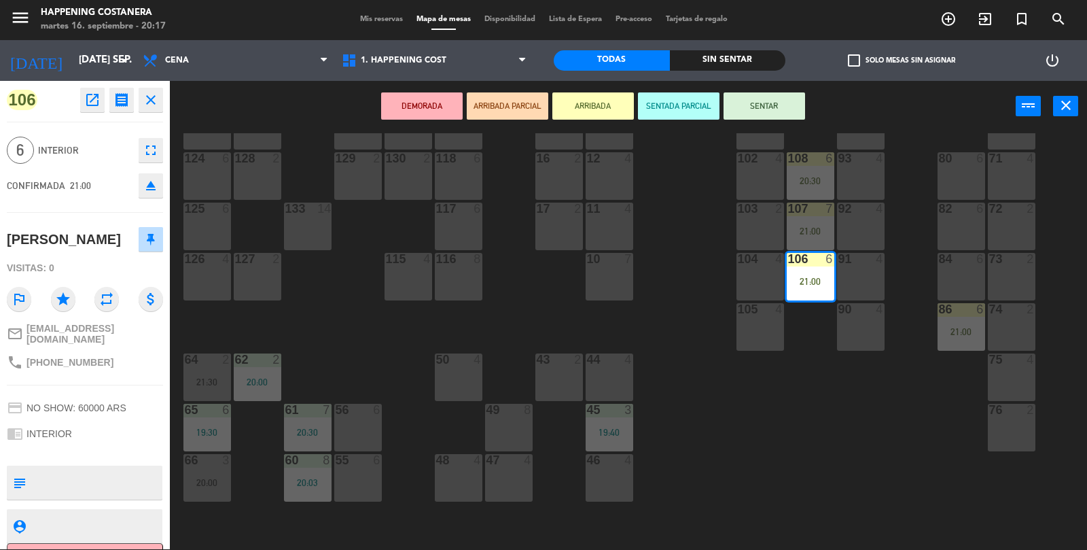
click at [82, 102] on button "open_in_new" at bounding box center [92, 100] width 24 height 24
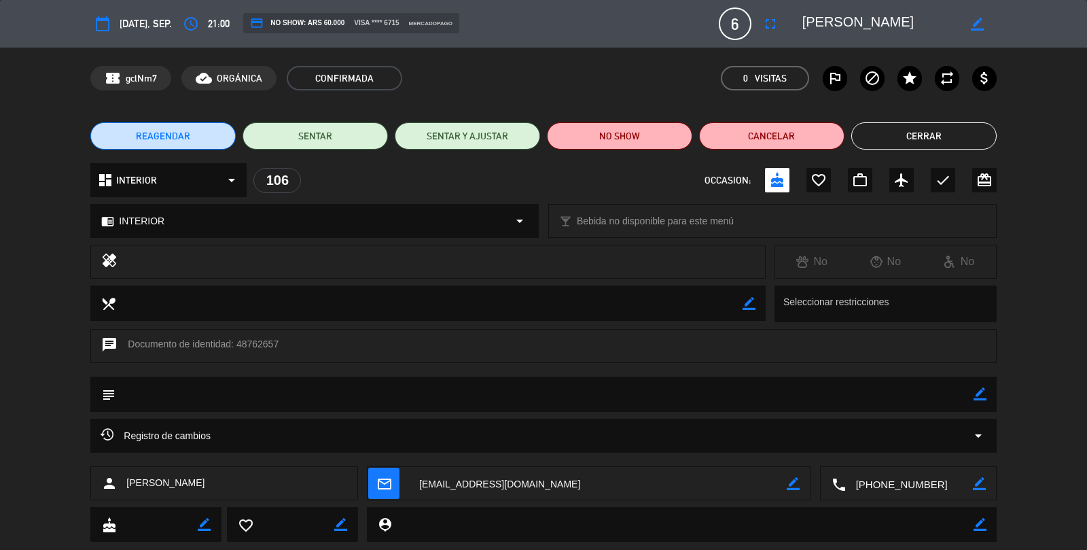
click at [911, 136] on button "Cerrar" at bounding box center [923, 135] width 145 height 27
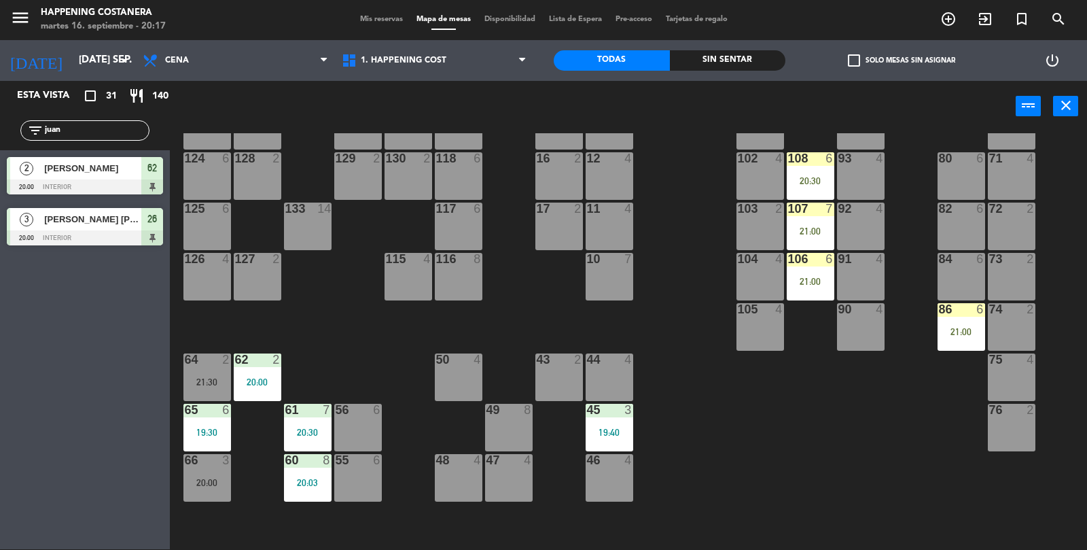
click at [803, 177] on div "20:30" at bounding box center [811, 181] width 48 height 10
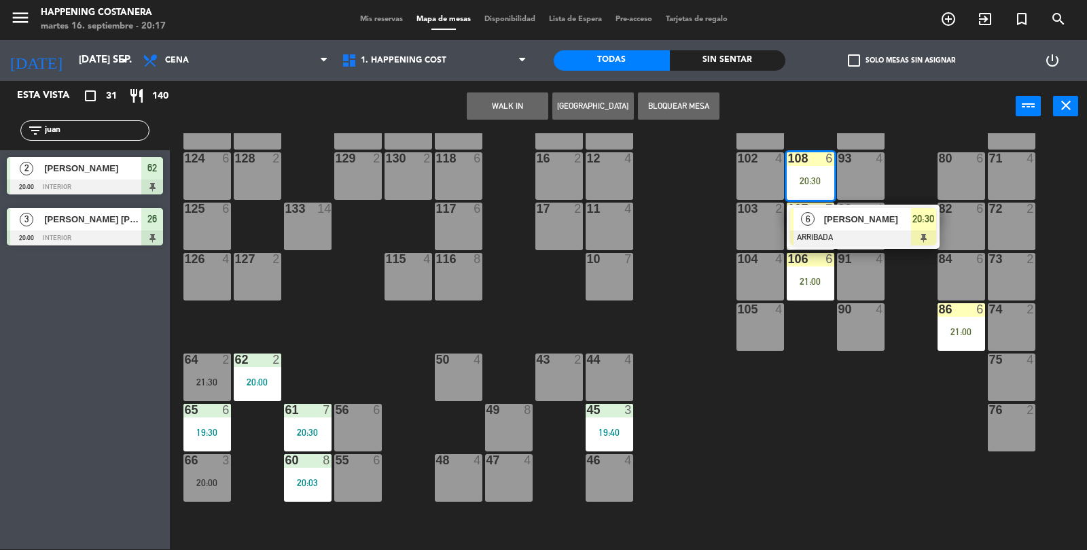
click at [858, 213] on span "[PERSON_NAME]" at bounding box center [867, 219] width 87 height 14
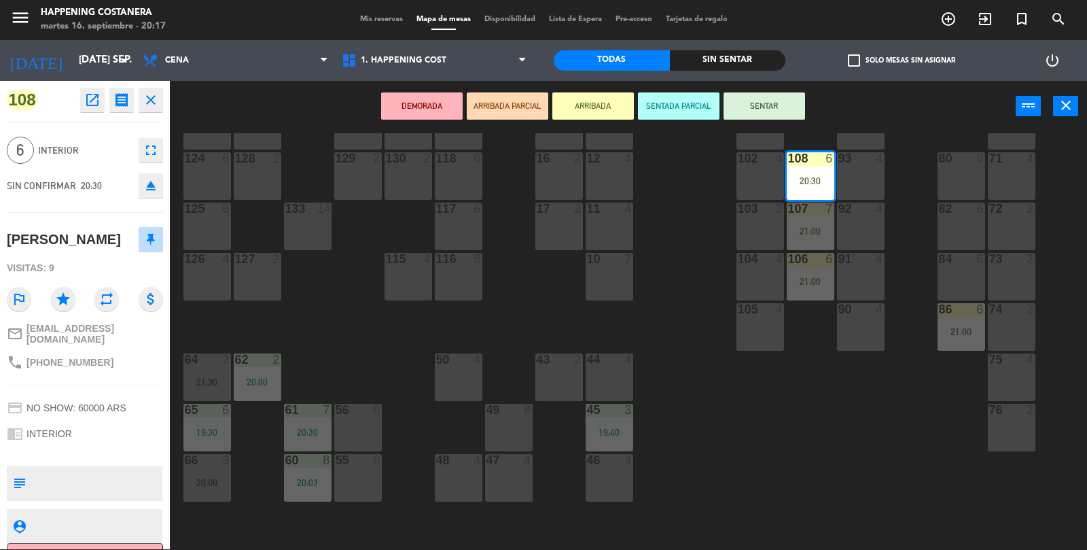
click at [86, 109] on button "open_in_new" at bounding box center [92, 100] width 24 height 24
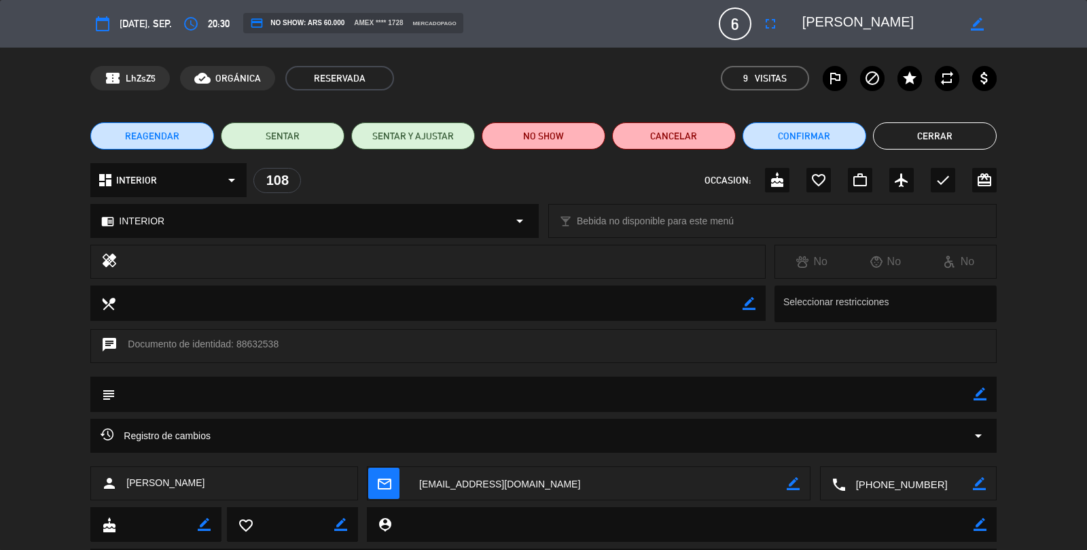
click at [954, 140] on button "Cerrar" at bounding box center [935, 135] width 124 height 27
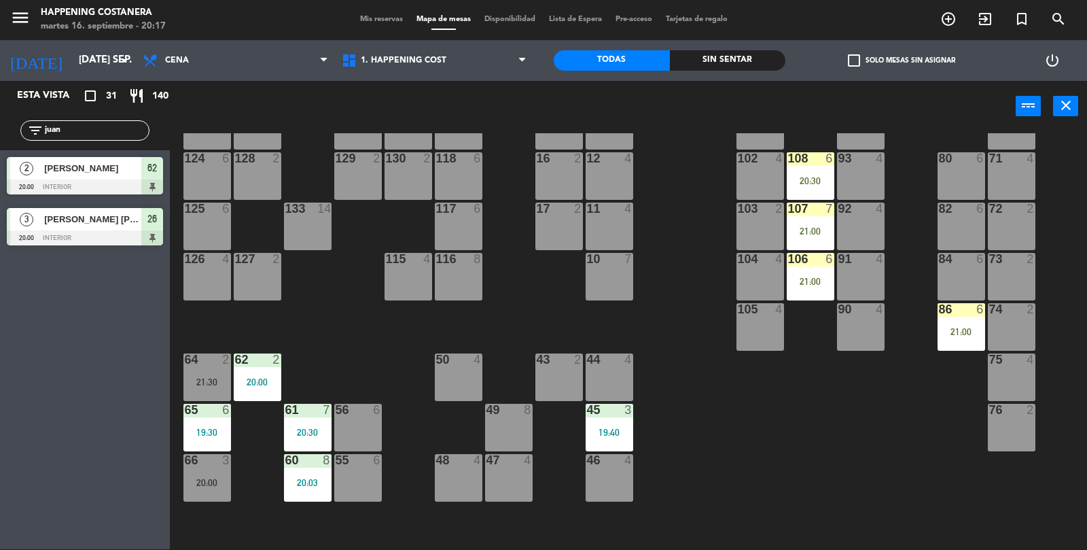
click at [818, 231] on div "21:00" at bounding box center [811, 231] width 48 height 10
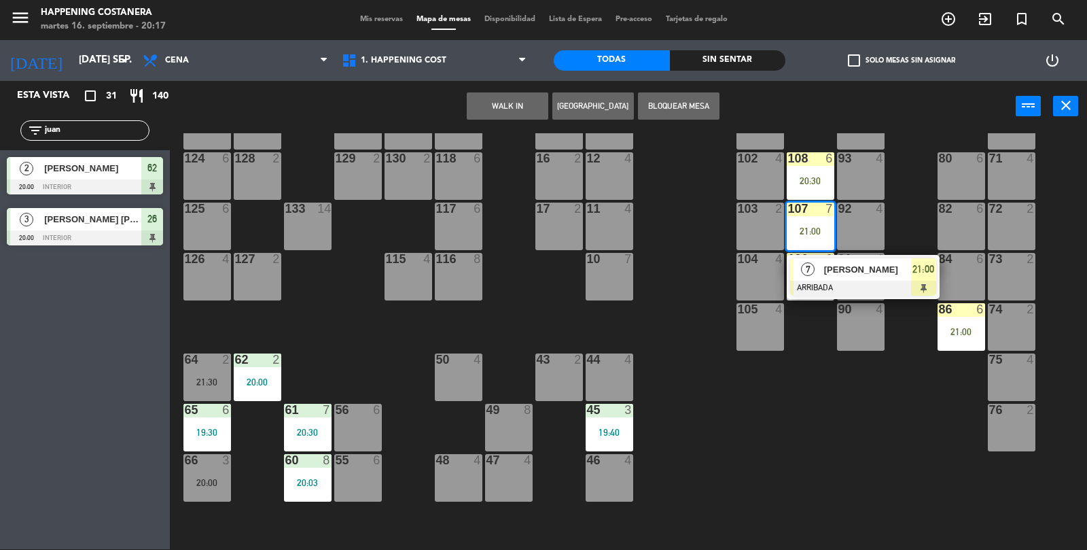
click at [851, 278] on div "[PERSON_NAME]" at bounding box center [867, 269] width 88 height 22
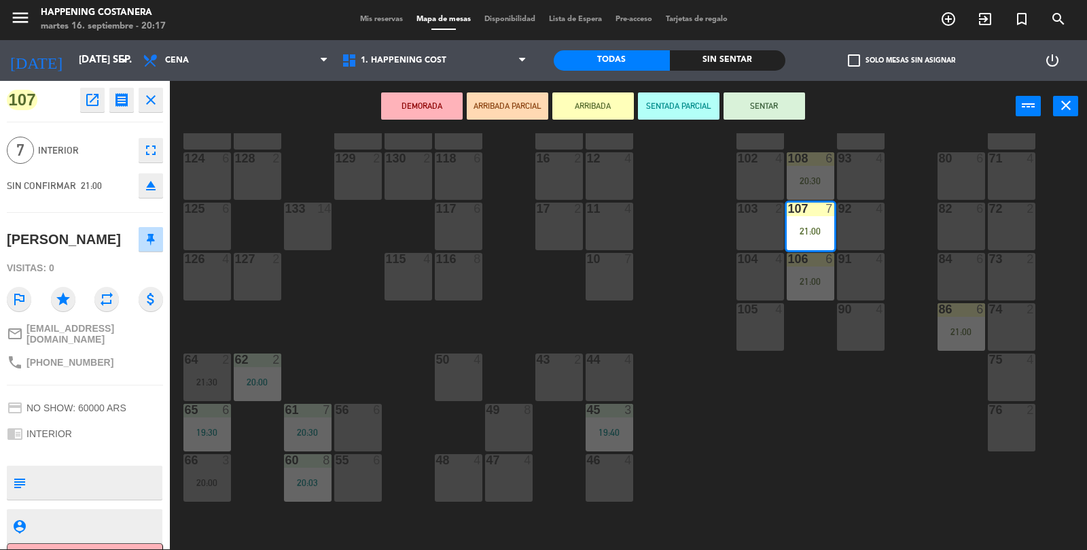
click at [86, 99] on icon "open_in_new" at bounding box center [92, 100] width 16 height 16
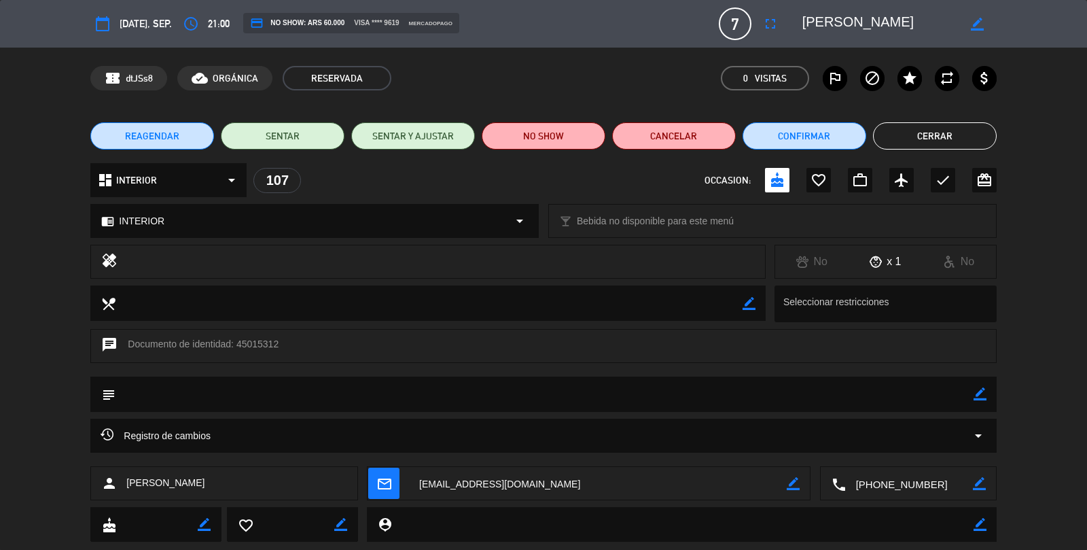
click at [926, 143] on button "Cerrar" at bounding box center [935, 135] width 124 height 27
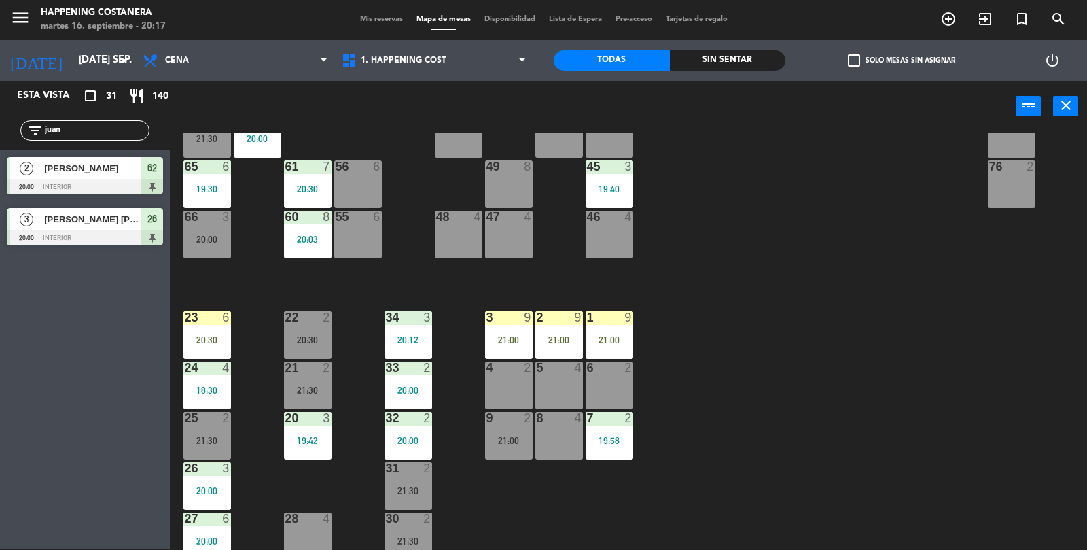
scroll to position [358, 0]
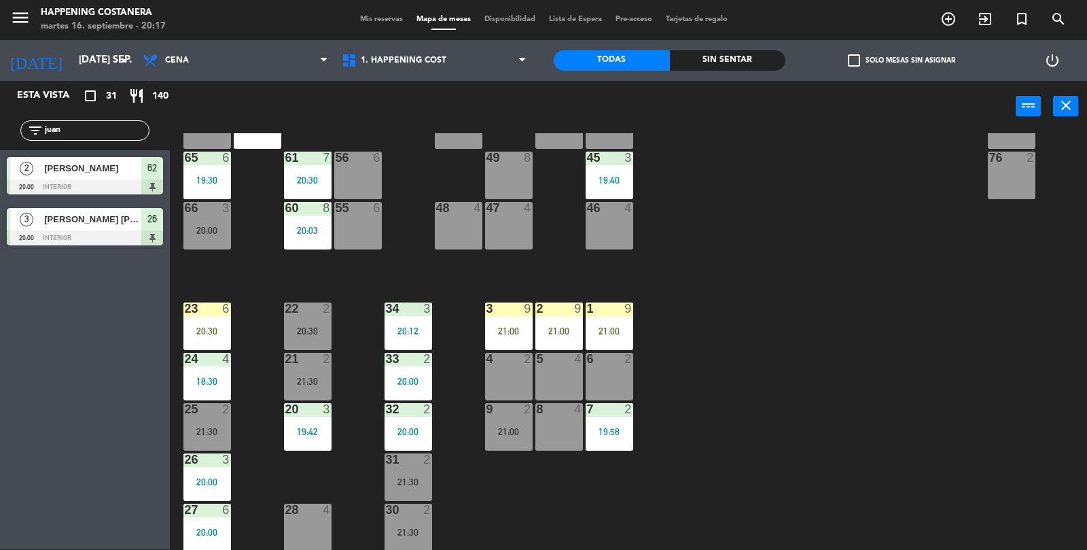
click at [115, 126] on input "juan" at bounding box center [95, 130] width 105 height 15
type input "j"
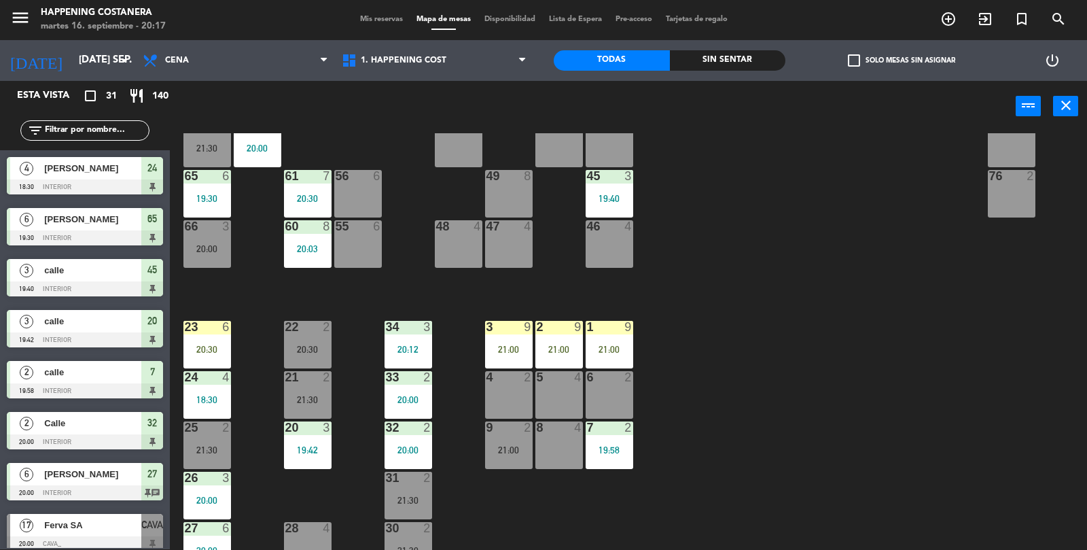
scroll to position [341, 0]
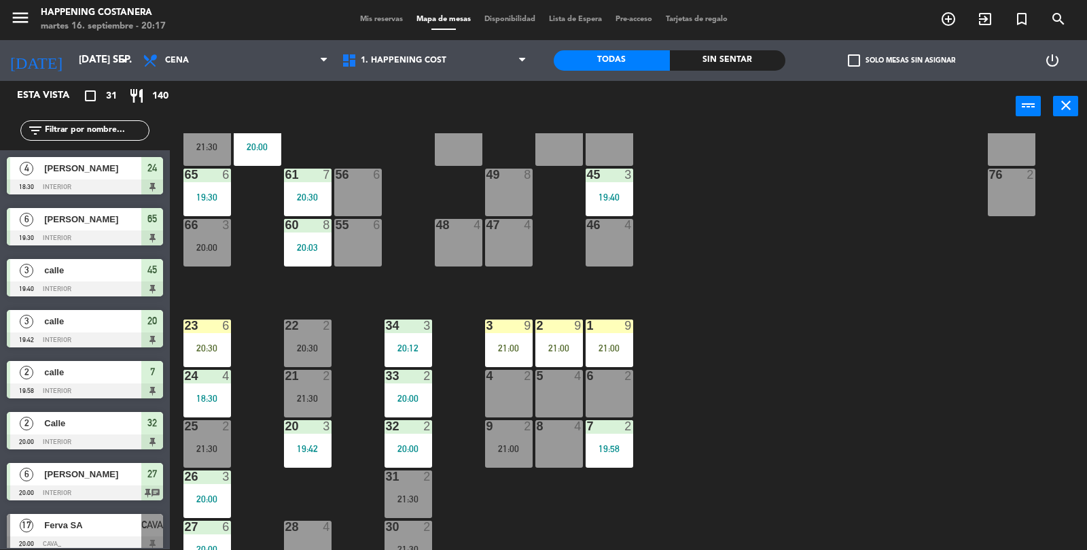
click at [267, 132] on div "62 2 20:00" at bounding box center [258, 142] width 48 height 48
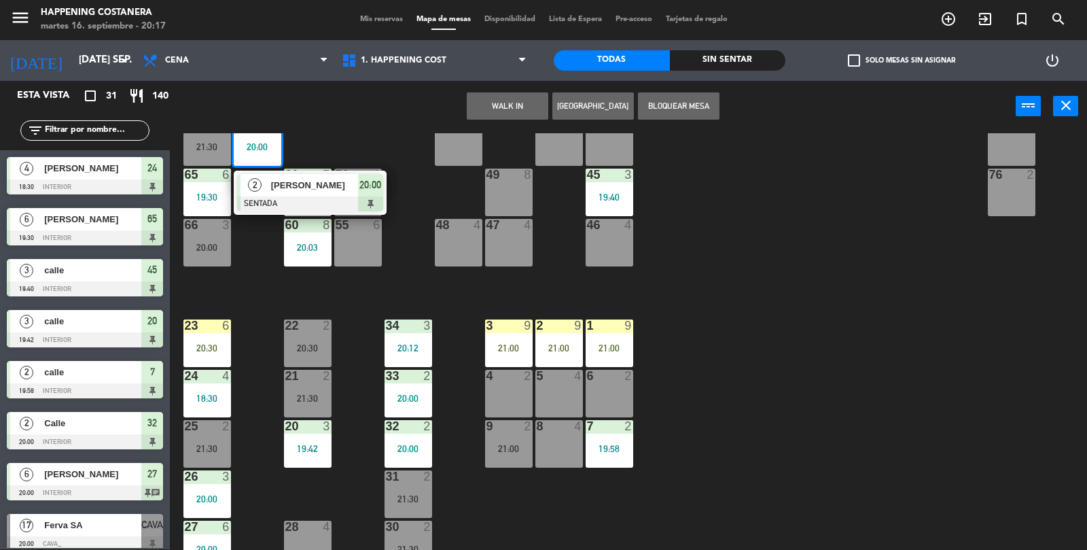
click at [328, 326] on div "2" at bounding box center [327, 325] width 8 height 12
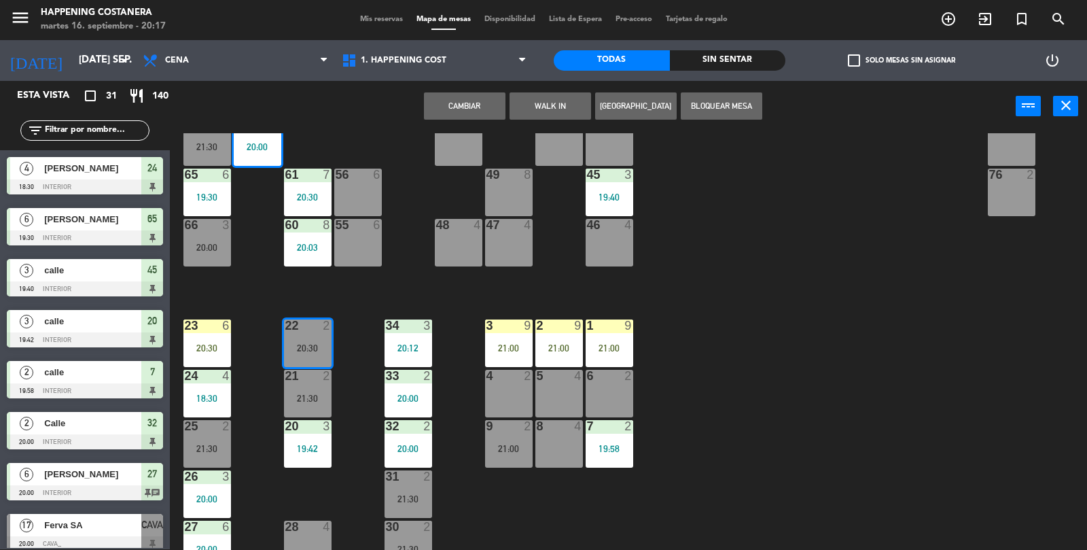
click at [478, 113] on button "Cambiar" at bounding box center [465, 105] width 82 height 27
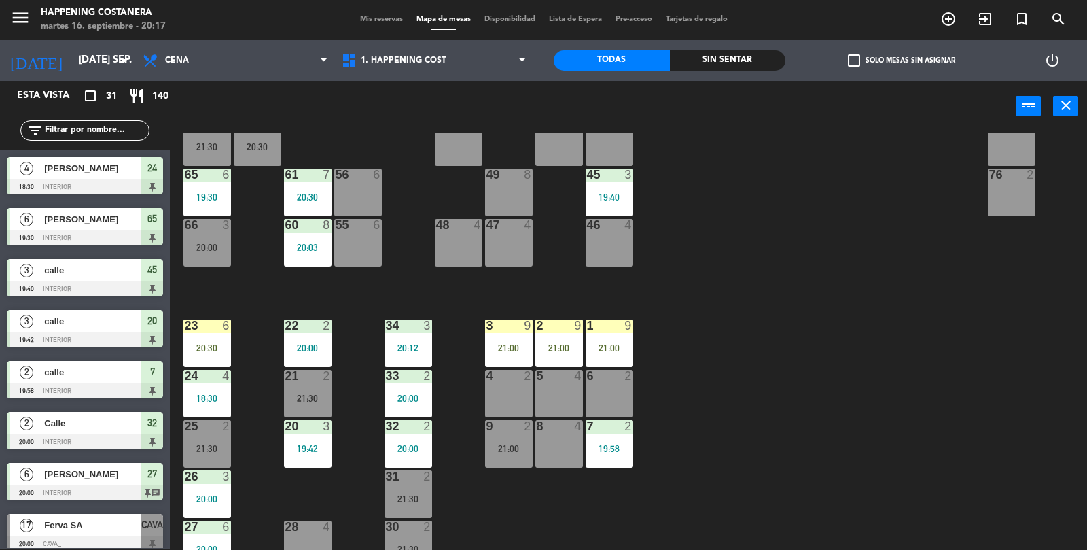
scroll to position [358, 0]
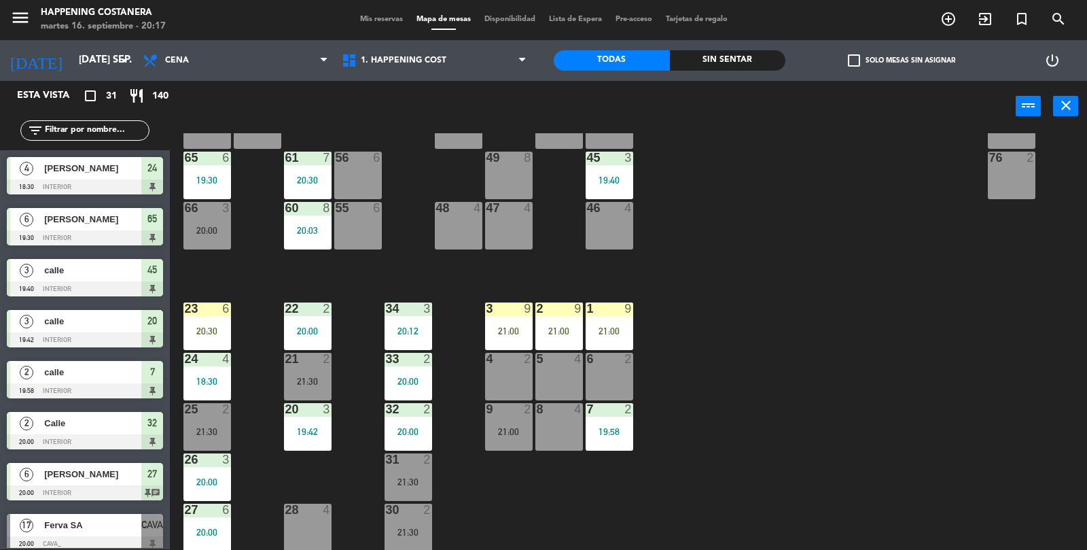
click at [857, 54] on span "check_box_outline_blank" at bounding box center [854, 60] width 12 height 12
click at [902, 60] on input "check_box_outline_blank Solo mesas sin asignar" at bounding box center [902, 60] width 0 height 0
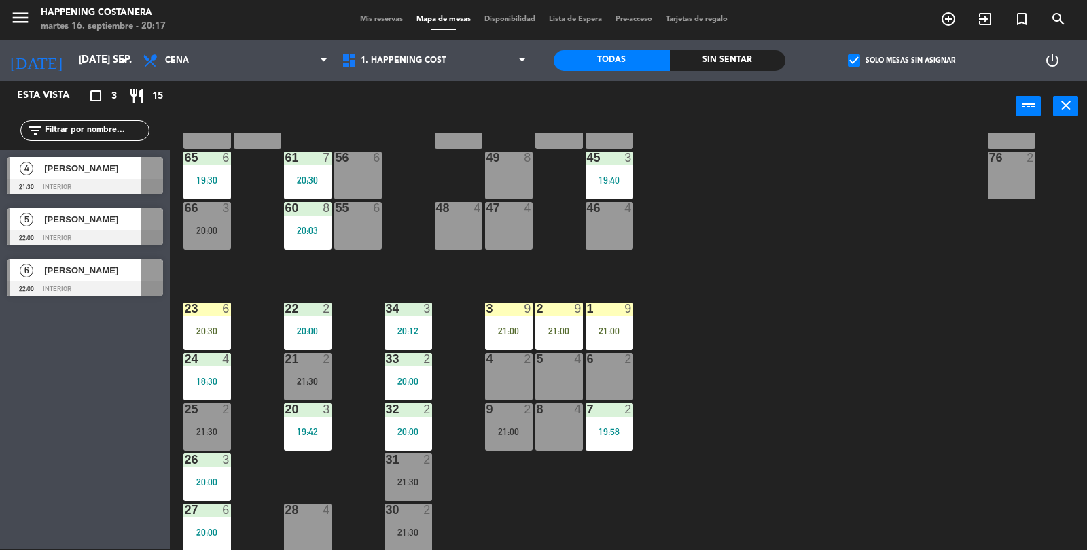
click at [873, 56] on label "check_box Solo mesas sin asignar" at bounding box center [901, 60] width 107 height 12
click at [902, 60] on input "check_box Solo mesas sin asignar" at bounding box center [902, 60] width 0 height 0
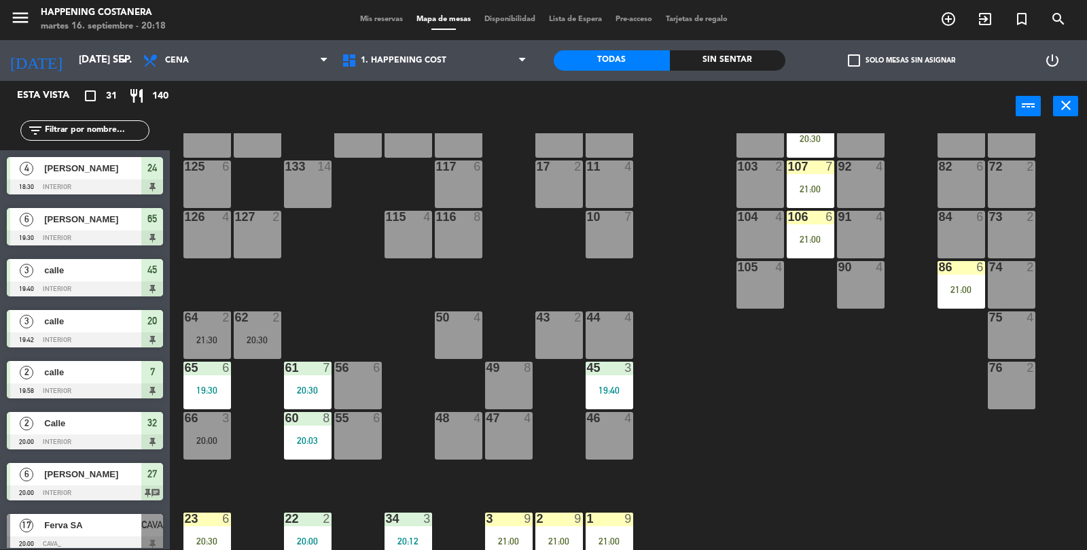
scroll to position [0, 0]
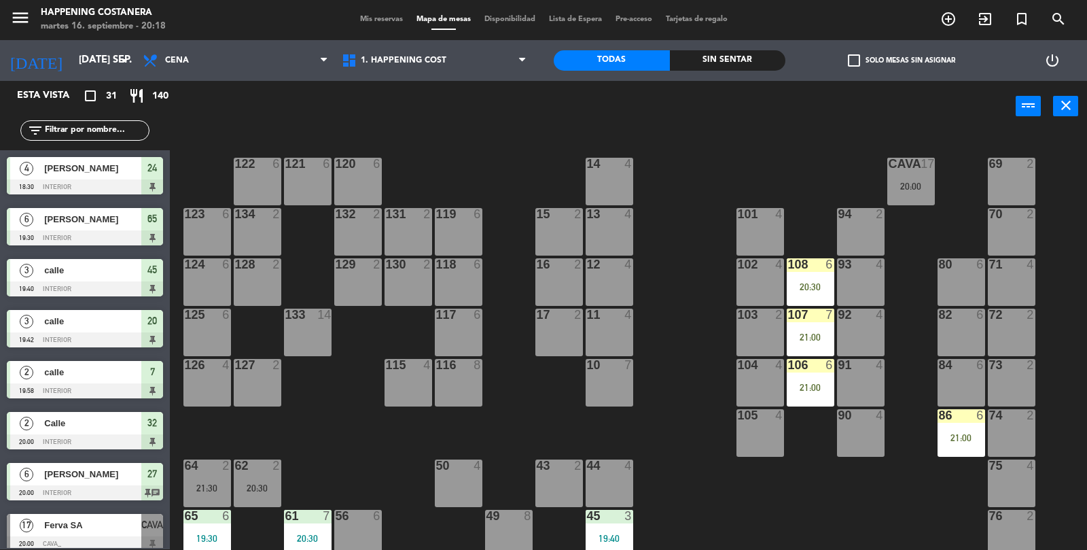
click at [756, 362] on div at bounding box center [760, 365] width 22 height 12
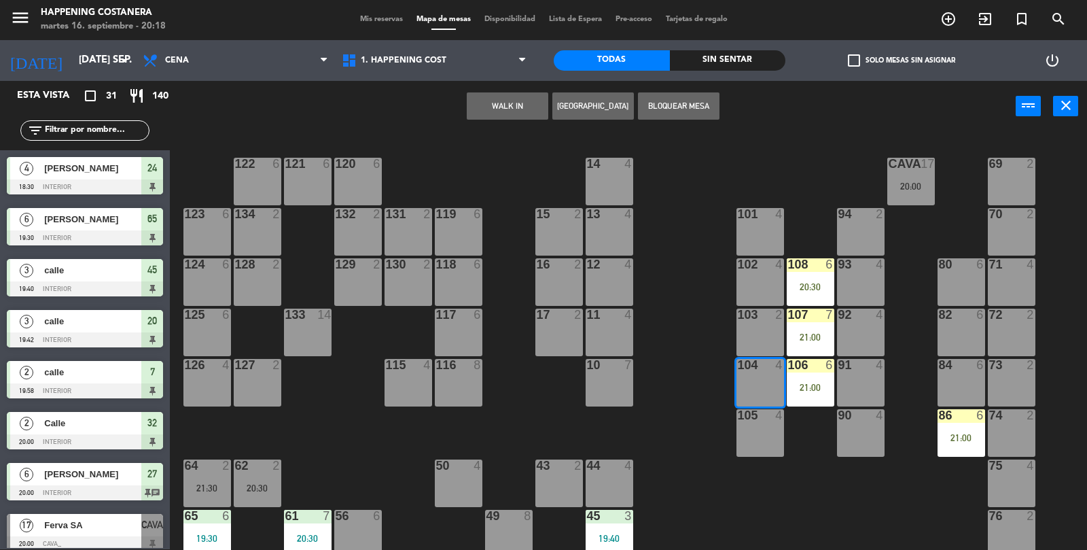
click at [856, 56] on span "check_box_outline_blank" at bounding box center [854, 60] width 12 height 12
click at [902, 60] on input "check_box_outline_blank Solo mesas sin asignar" at bounding box center [902, 60] width 0 height 0
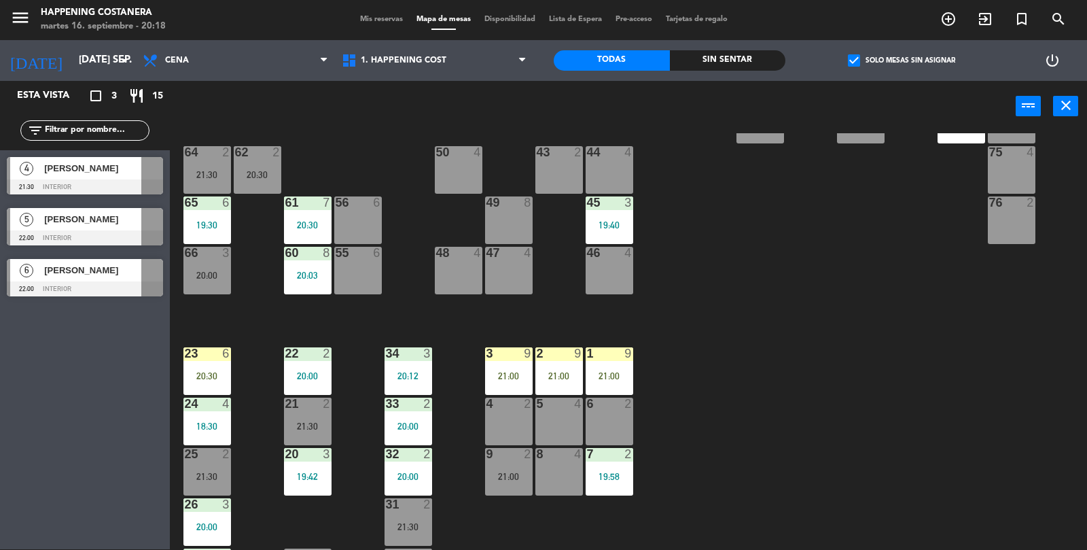
scroll to position [358, 0]
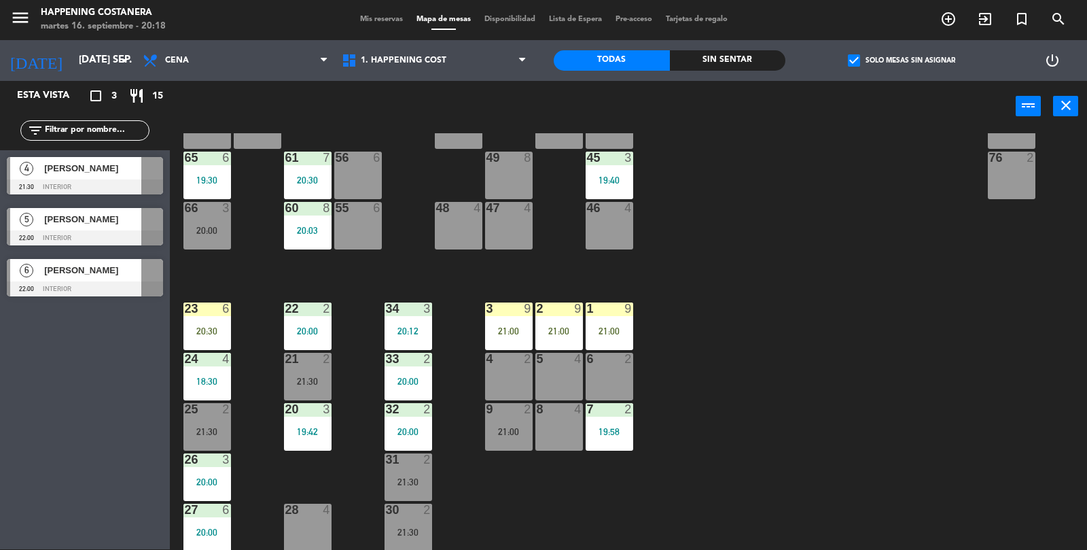
click at [105, 183] on div at bounding box center [85, 186] width 156 height 15
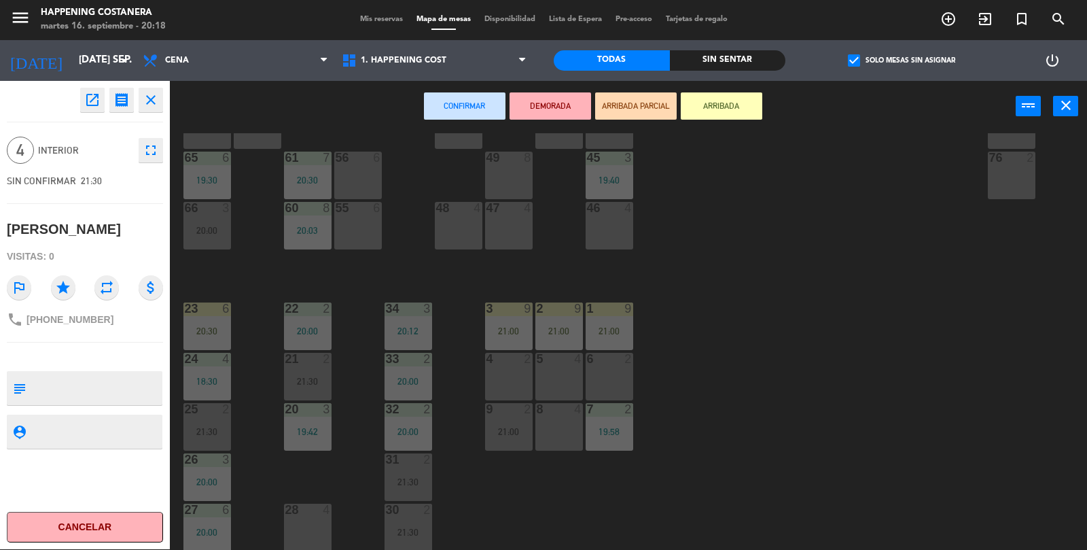
click at [302, 518] on div "28 4" at bounding box center [308, 528] width 48 height 48
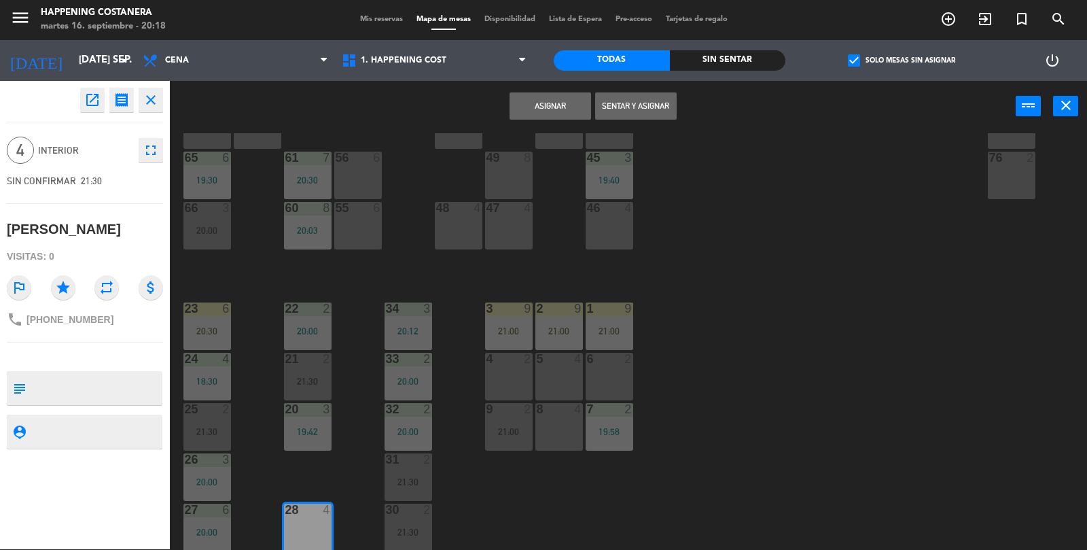
click at [538, 102] on button "Asignar" at bounding box center [551, 105] width 82 height 27
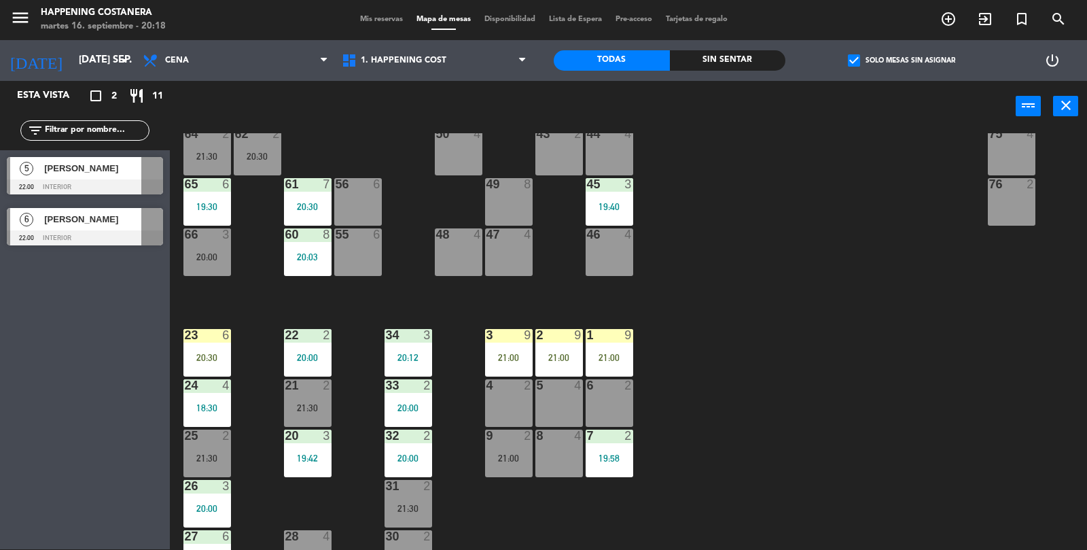
scroll to position [300, 0]
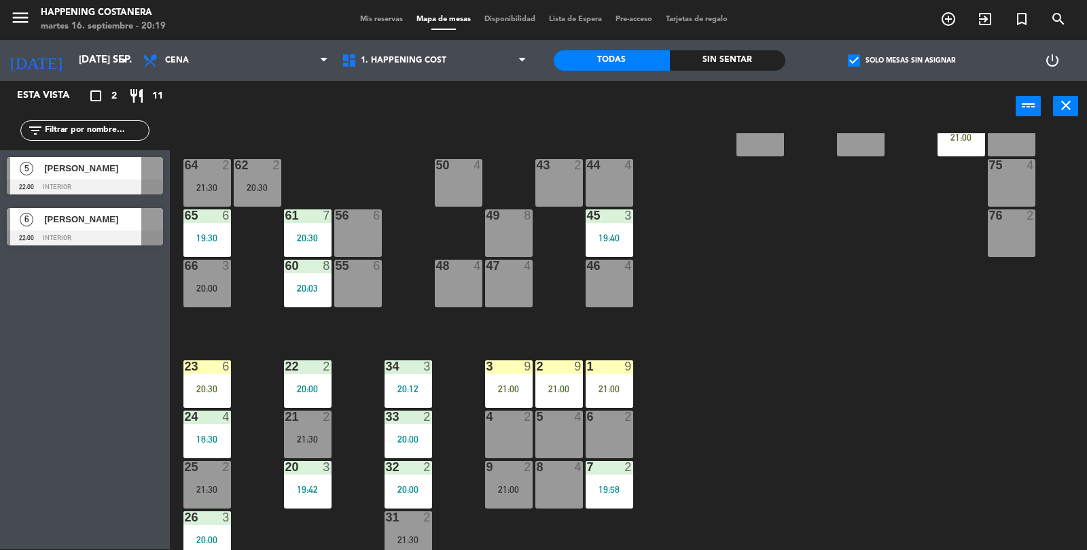
click at [881, 54] on label "check_box Solo mesas sin asignar" at bounding box center [901, 60] width 107 height 12
click at [902, 60] on input "check_box Solo mesas sin asignar" at bounding box center [902, 60] width 0 height 0
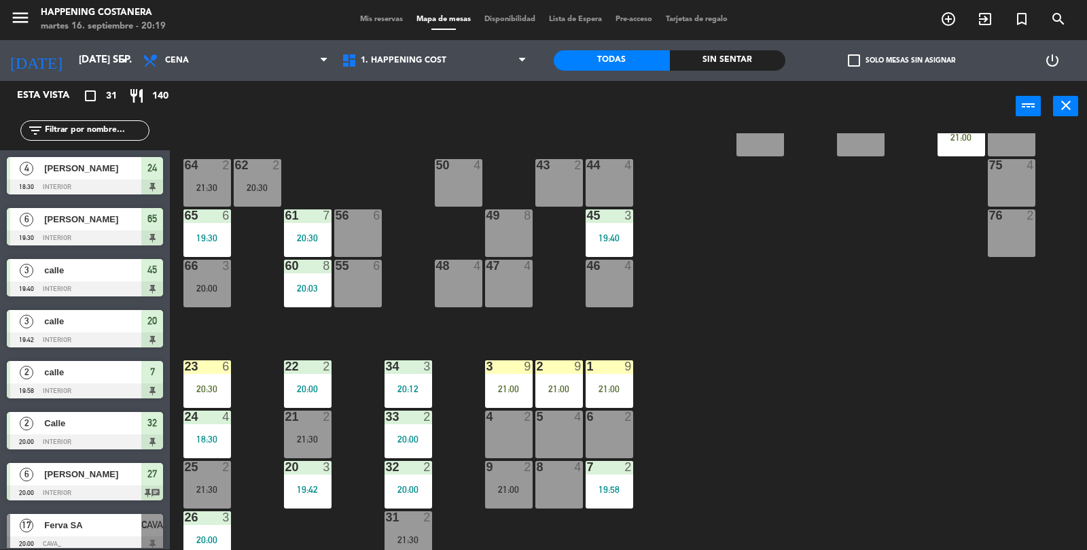
click at [107, 134] on input "text" at bounding box center [95, 130] width 105 height 15
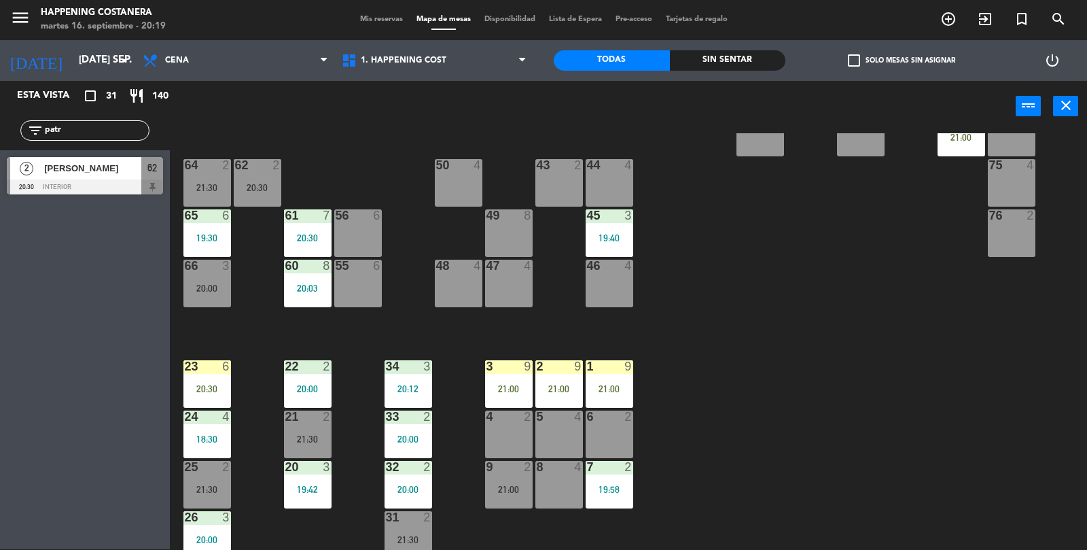
scroll to position [358, 0]
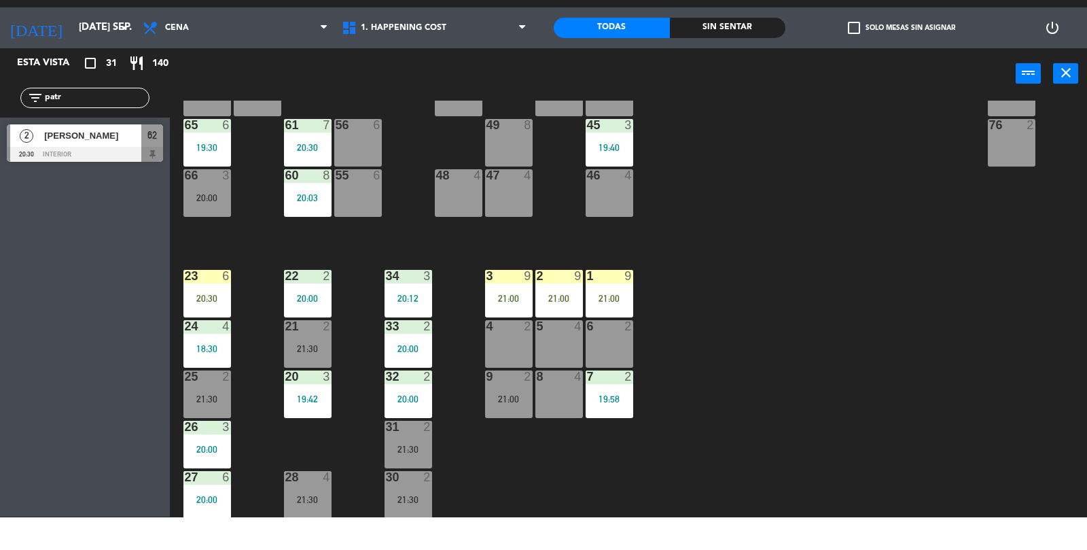
type input "patr"
click at [128, 166] on span "[PERSON_NAME]" at bounding box center [92, 168] width 97 height 14
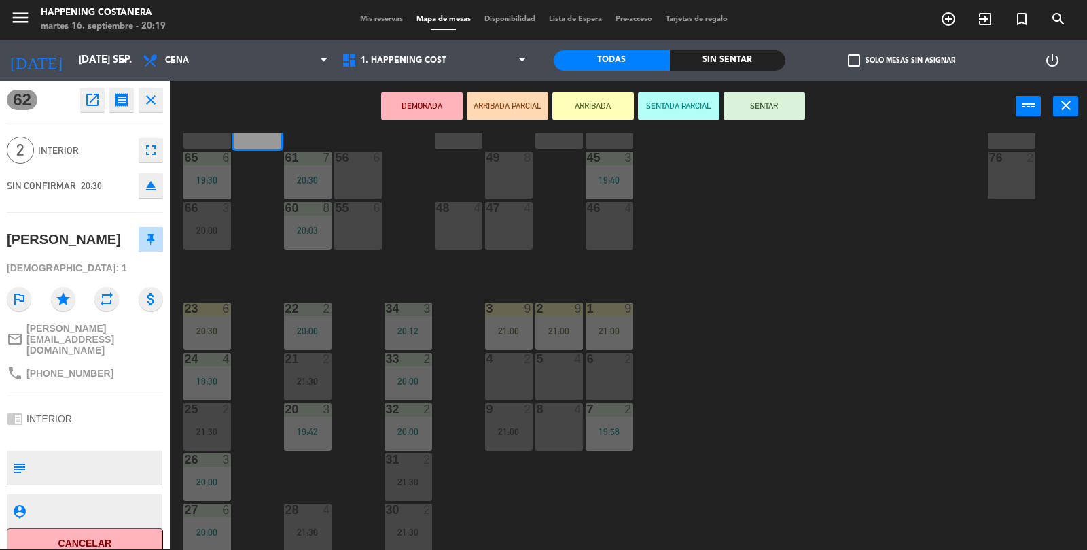
click at [405, 479] on div "21:30" at bounding box center [409, 482] width 48 height 10
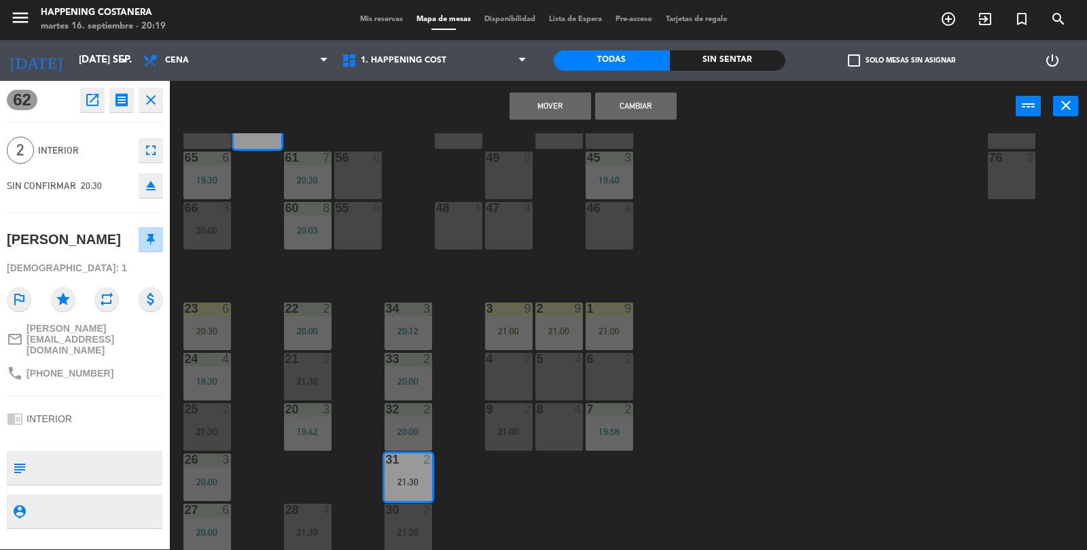
click at [654, 113] on button "Cambiar" at bounding box center [636, 105] width 82 height 27
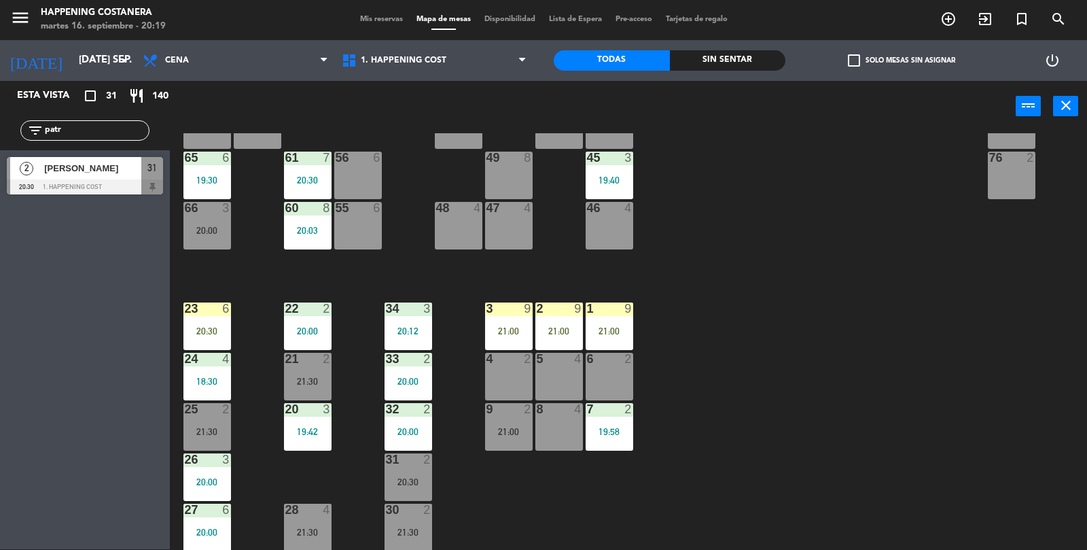
click at [410, 477] on div "20:30" at bounding box center [409, 482] width 48 height 10
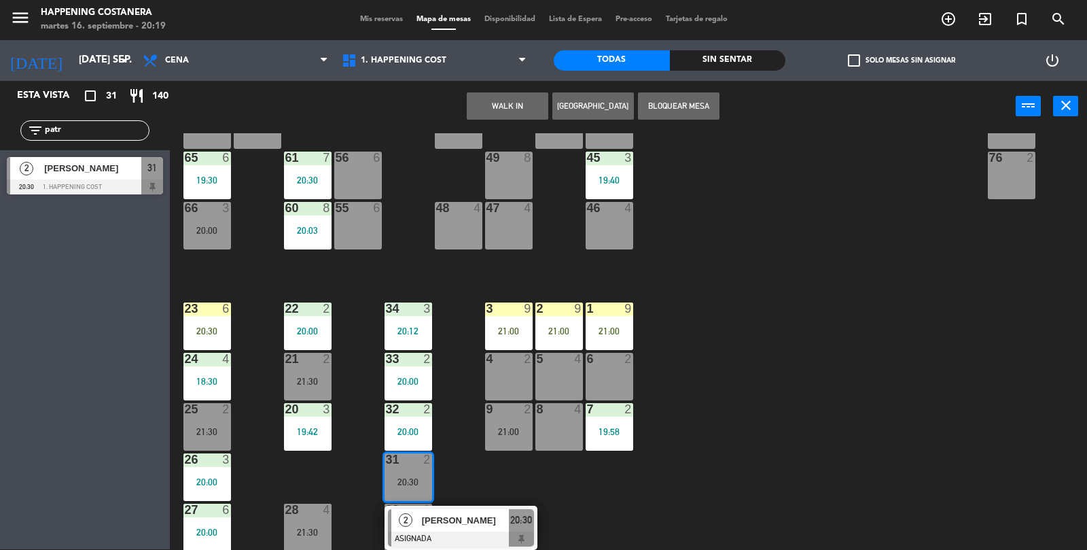
click at [462, 519] on span "[PERSON_NAME]" at bounding box center [465, 520] width 87 height 14
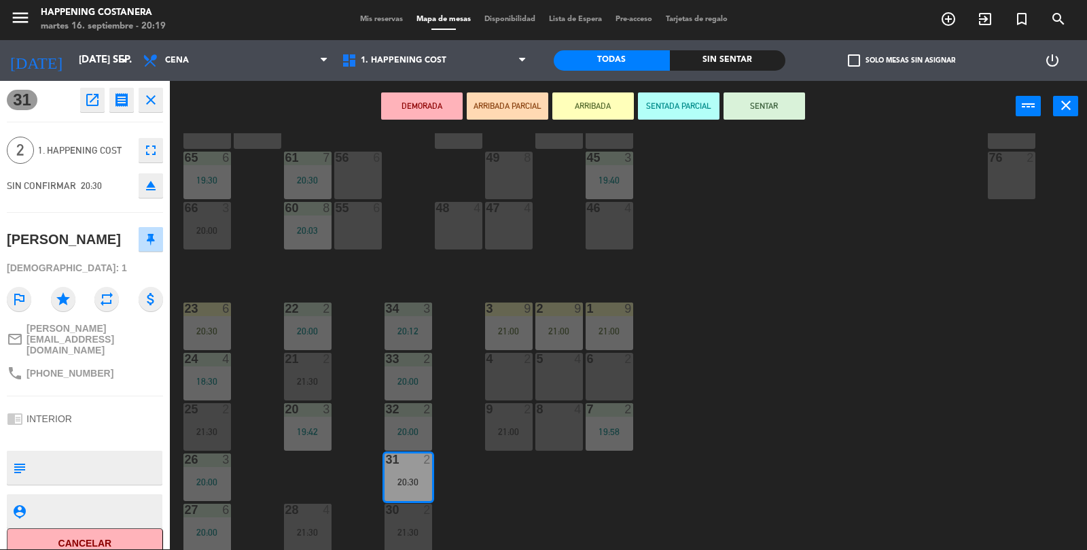
click at [773, 96] on button "SENTAR" at bounding box center [765, 105] width 82 height 27
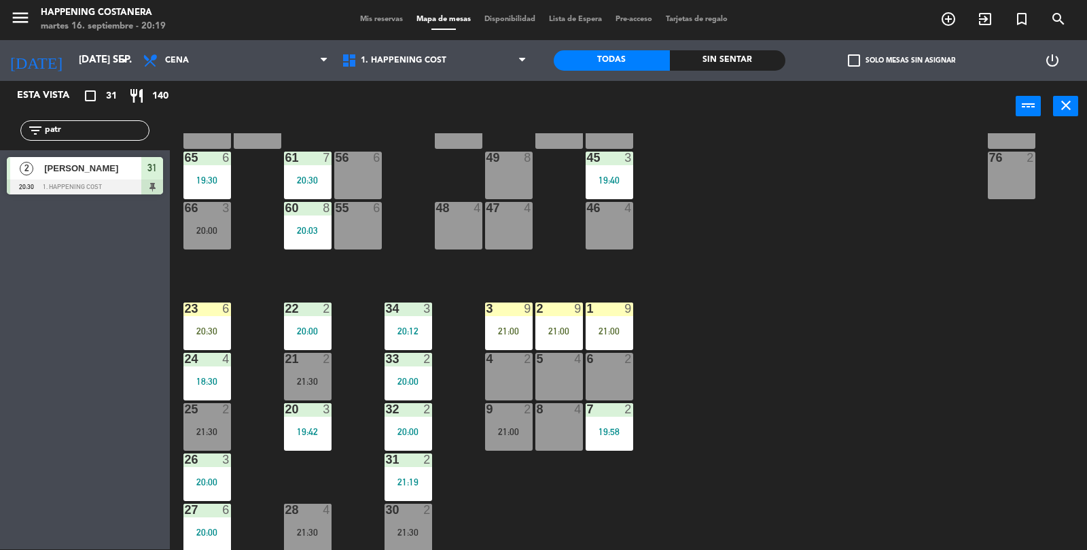
click at [833, 251] on div "69 2 122 6 121 6 120 6 14 4 CAVA 17 20:00 101 4 94 2 70 2 123 6 131 2 134 2 132…" at bounding box center [634, 341] width 907 height 417
click at [416, 473] on div "31 2 21:19" at bounding box center [409, 477] width 48 height 48
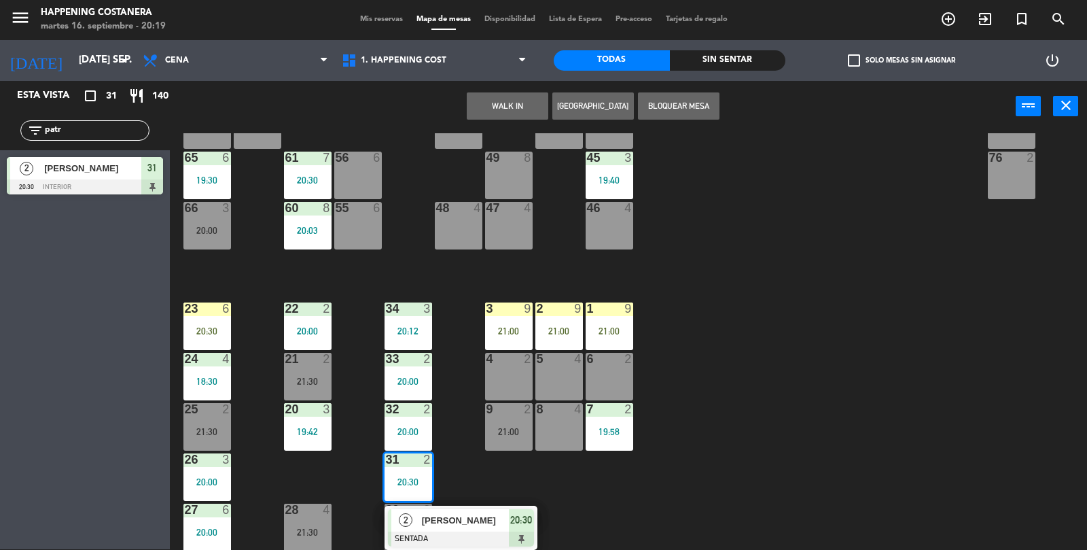
click at [398, 455] on div at bounding box center [408, 459] width 22 height 12
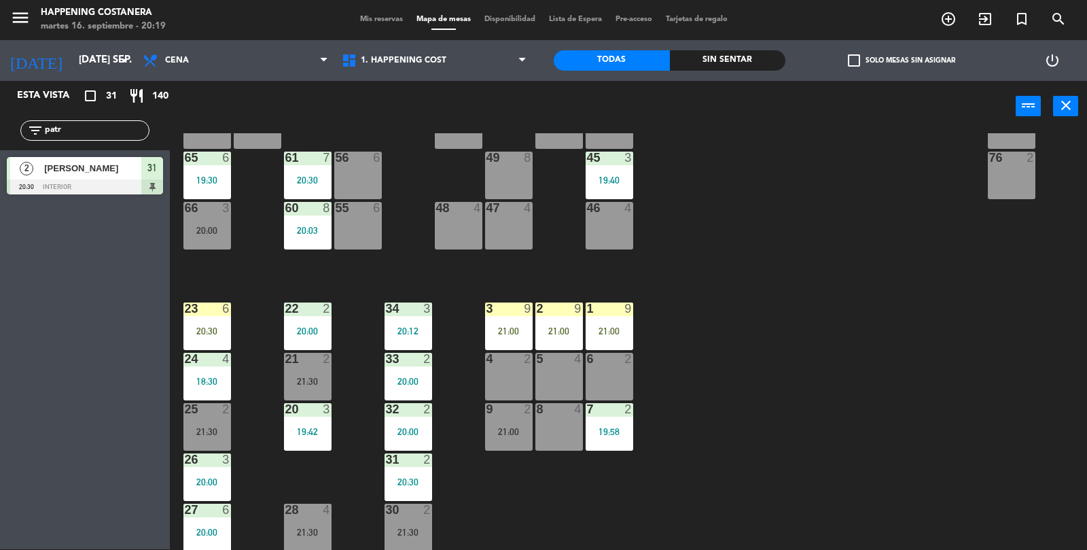
click at [413, 477] on div "20:30" at bounding box center [409, 482] width 48 height 10
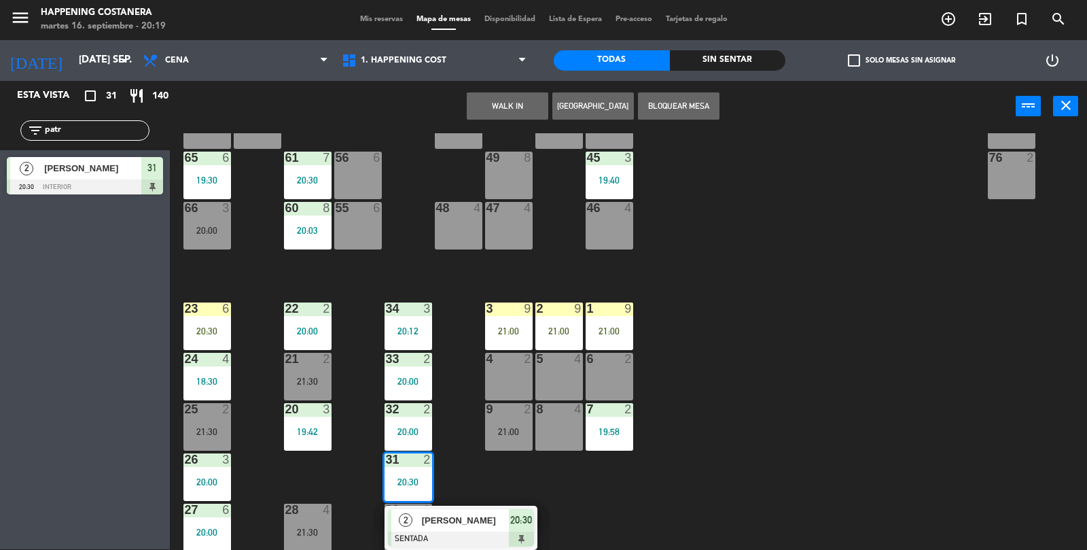
click at [303, 385] on div "21:30" at bounding box center [308, 381] width 48 height 10
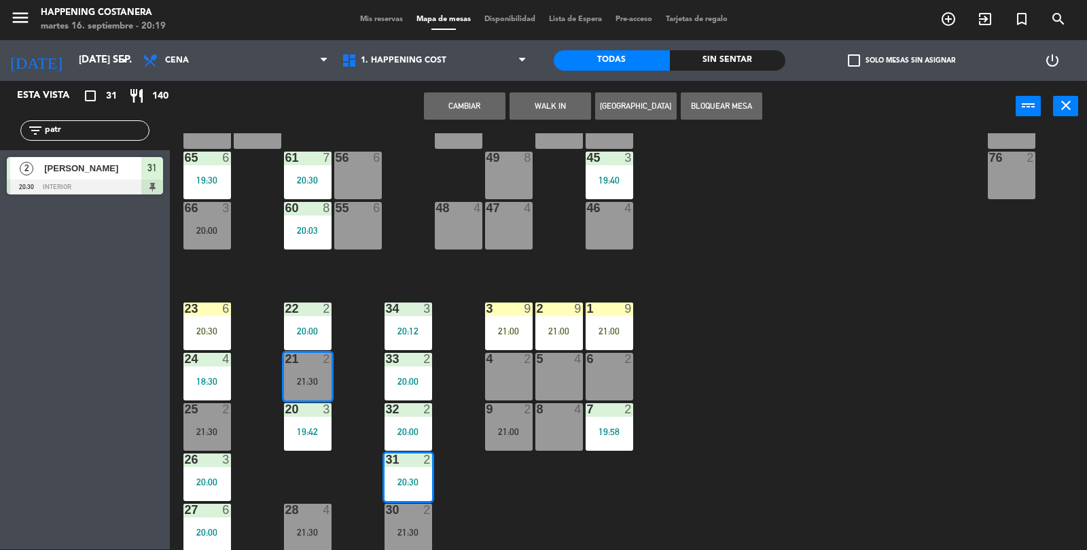
click at [474, 96] on button "Cambiar" at bounding box center [465, 105] width 82 height 27
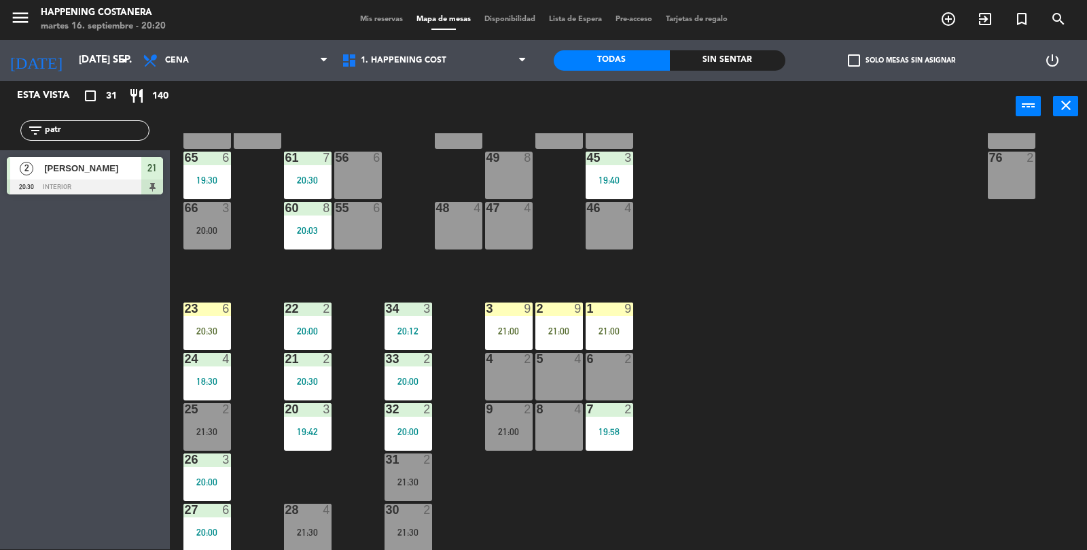
click at [322, 529] on div "21:30" at bounding box center [308, 532] width 48 height 10
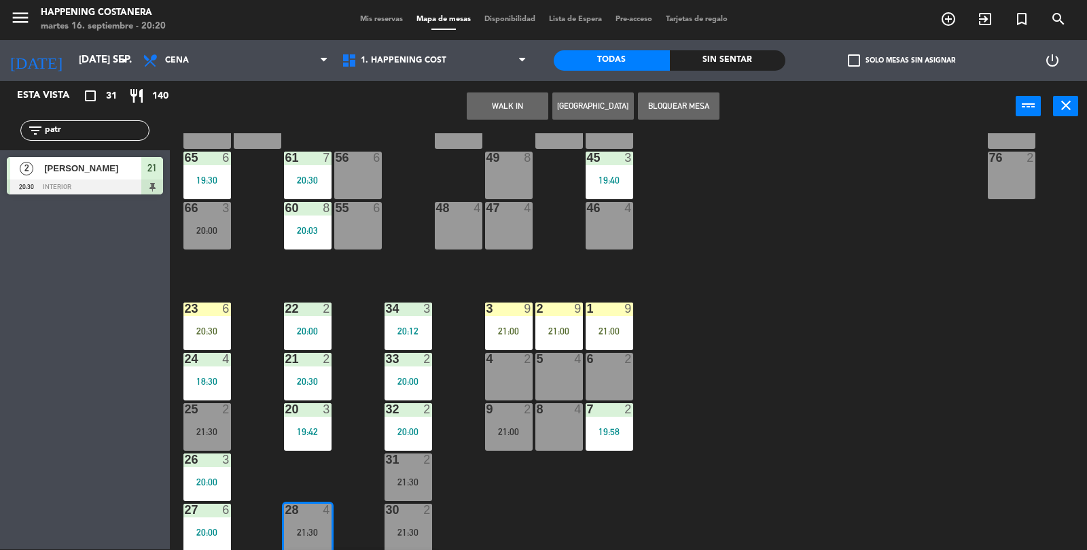
click at [385, 485] on div "21:30" at bounding box center [409, 482] width 48 height 10
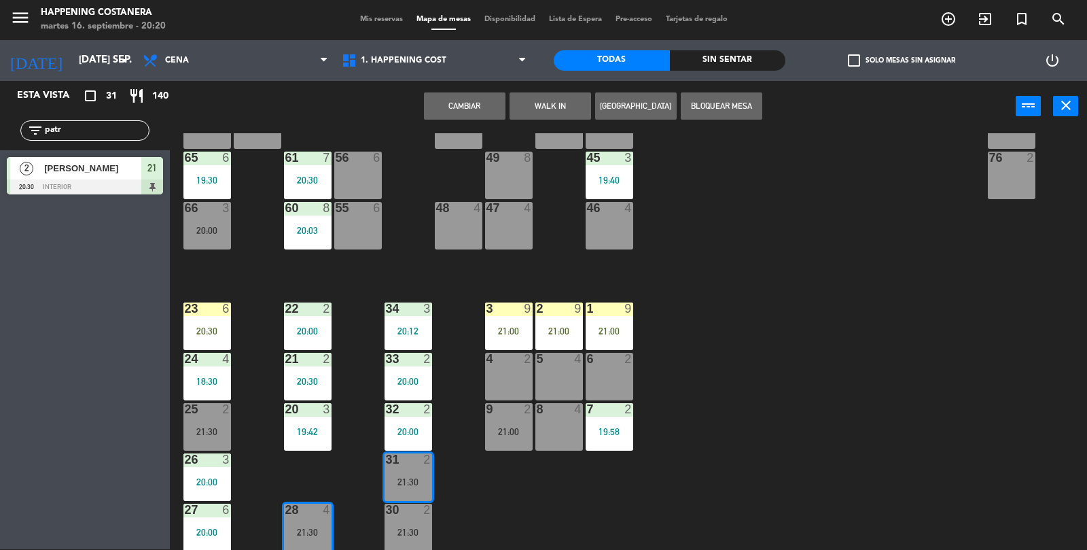
click at [480, 92] on button "Cambiar" at bounding box center [465, 105] width 82 height 27
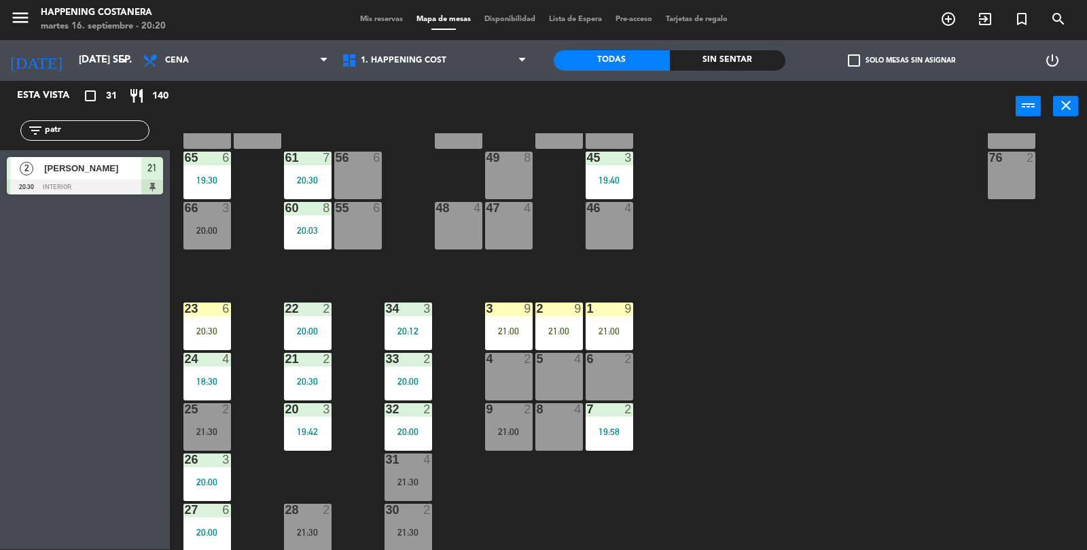
click at [127, 114] on div "filter_list patr" at bounding box center [85, 130] width 170 height 39
click at [92, 157] on div "[PERSON_NAME]" at bounding box center [92, 168] width 99 height 22
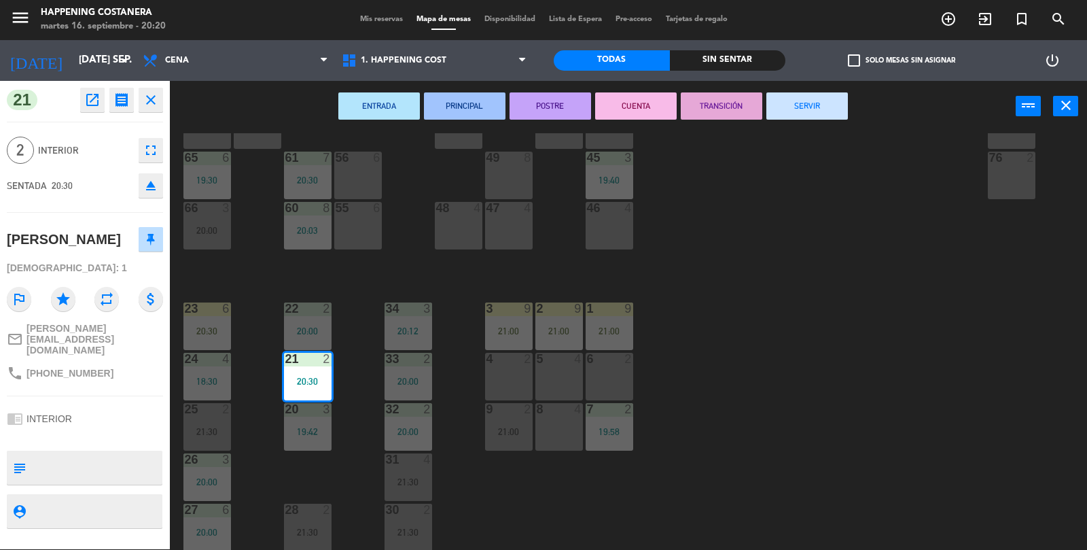
click at [960, 432] on div "69 2 122 6 121 6 120 6 14 4 CAVA 17 20:00 101 4 94 2 70 2 123 6 131 2 134 2 132…" at bounding box center [634, 341] width 907 height 417
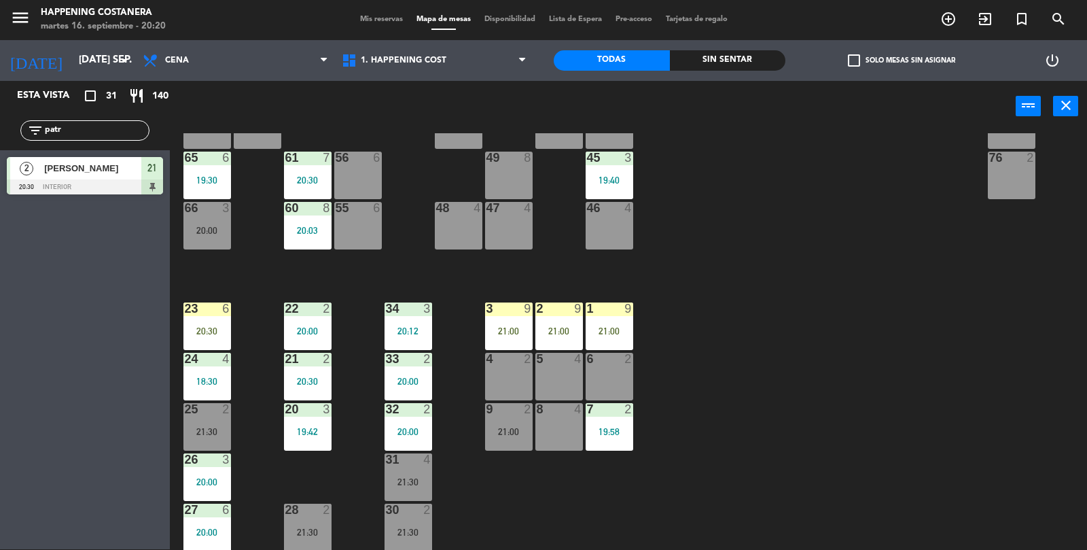
click at [105, 135] on input "patr" at bounding box center [95, 130] width 105 height 15
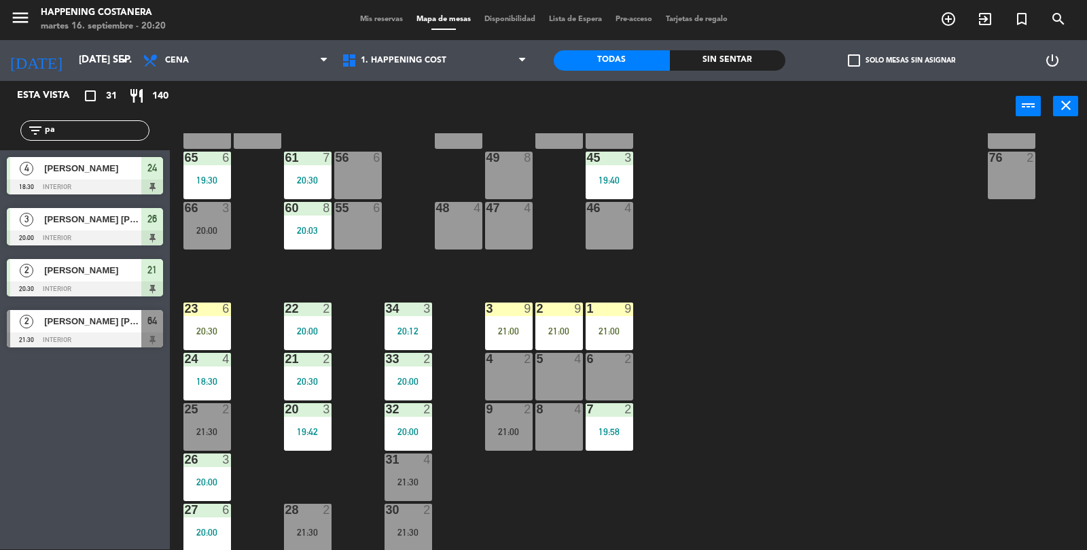
type input "p"
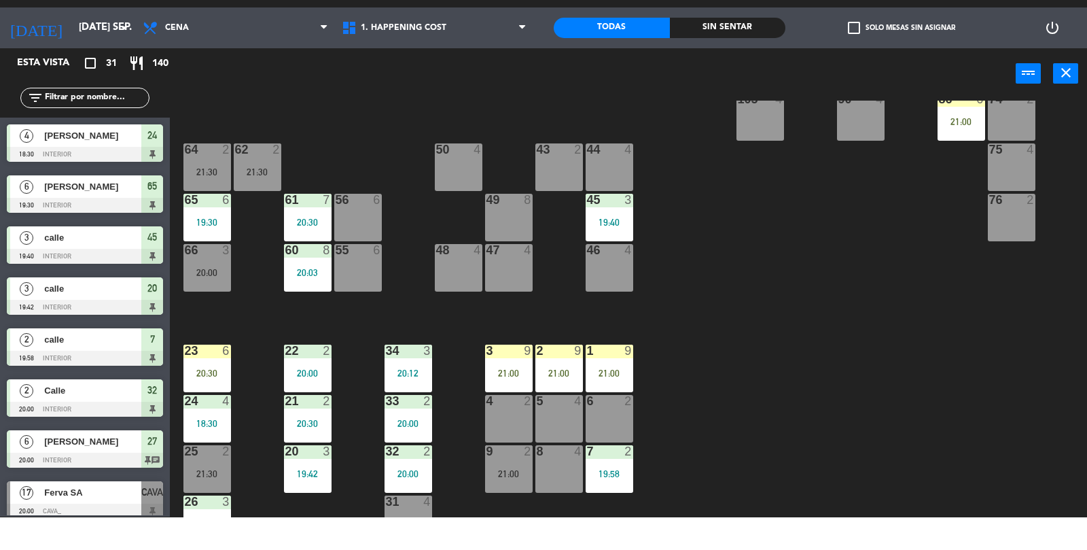
scroll to position [284, 0]
click at [225, 510] on div "25 2 21:30" at bounding box center [207, 501] width 48 height 48
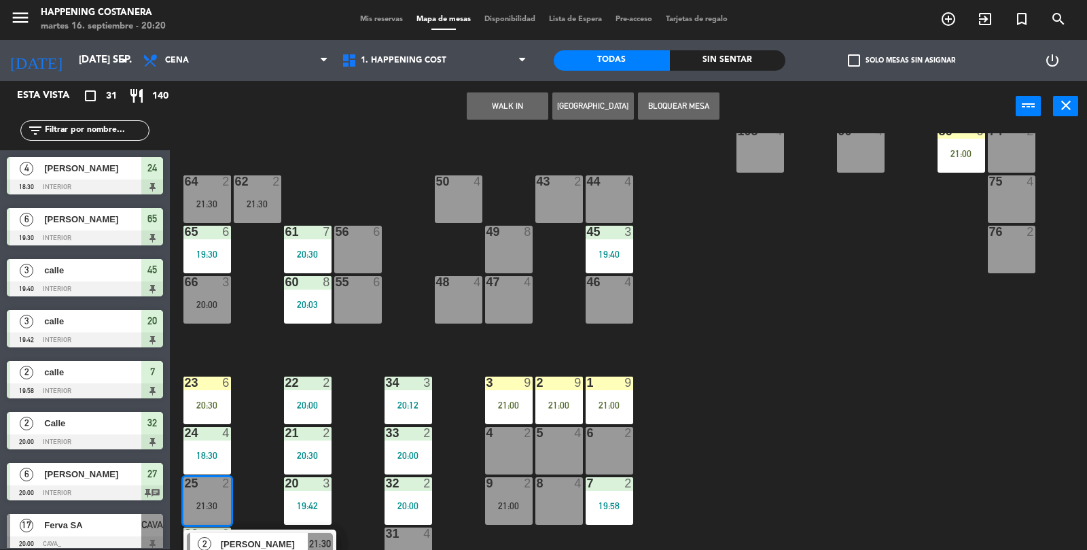
click at [574, 495] on div "8 4" at bounding box center [559, 501] width 48 height 48
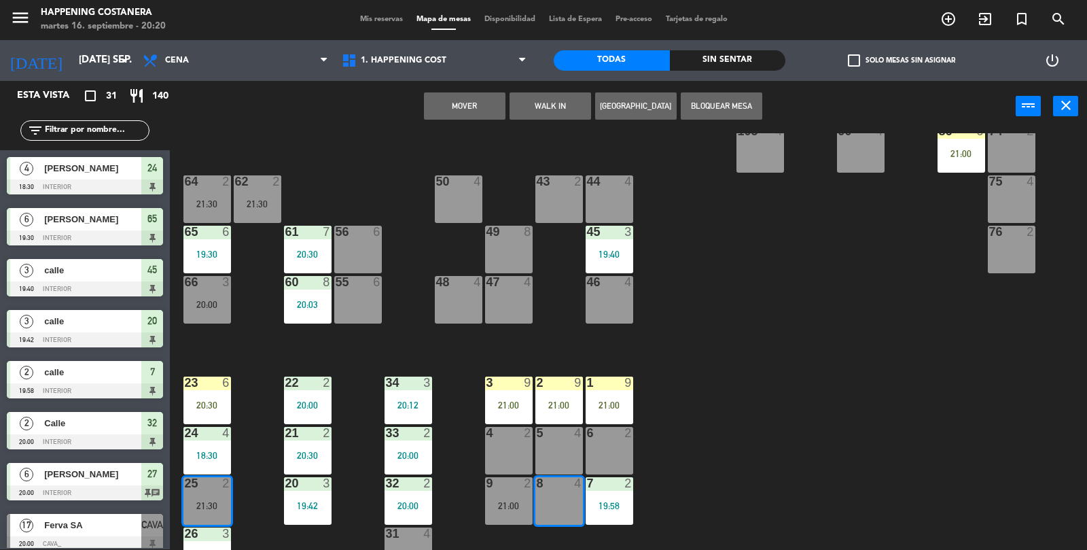
click at [458, 117] on button "Mover" at bounding box center [465, 105] width 82 height 27
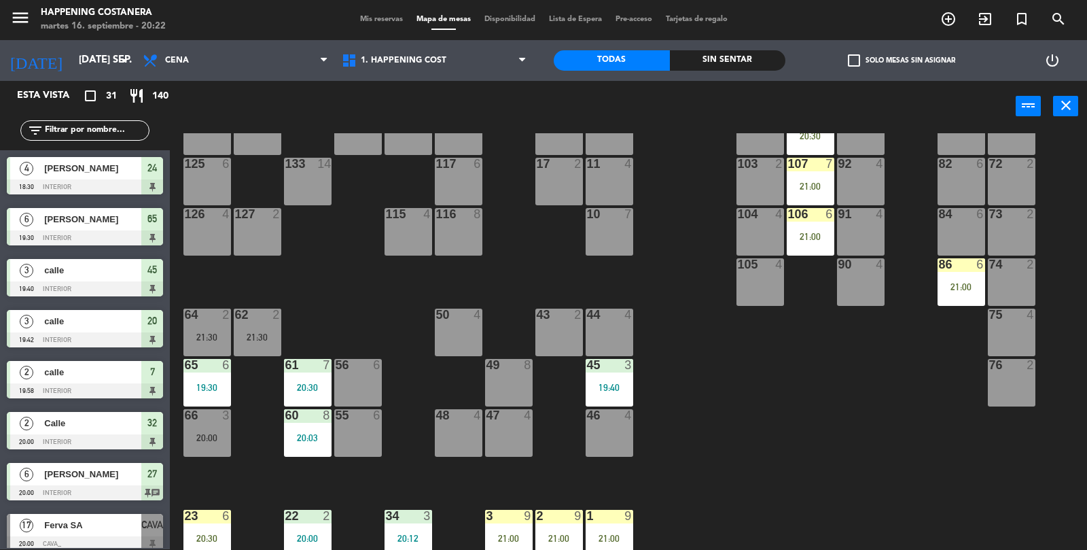
scroll to position [117, 0]
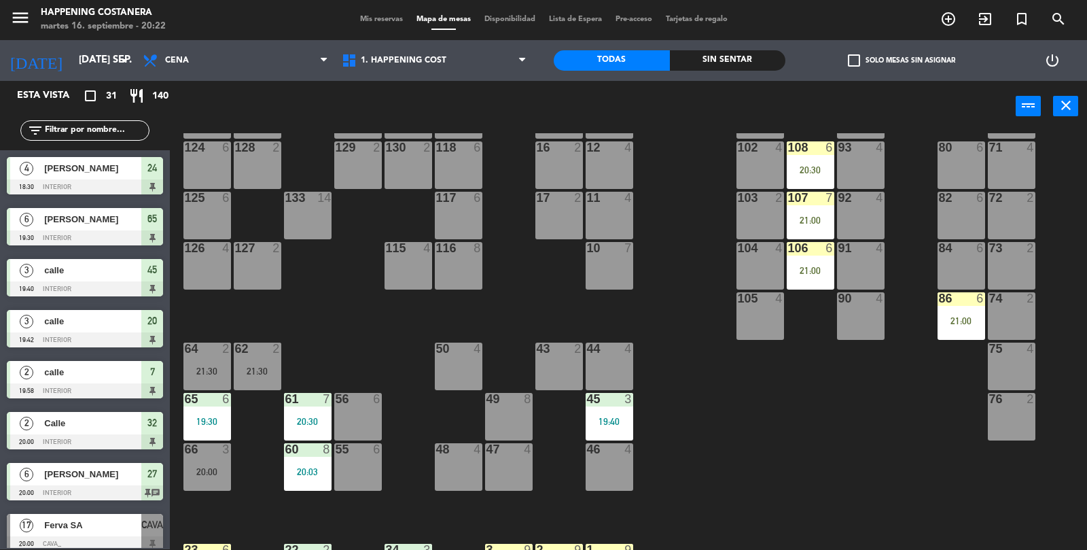
click at [960, 251] on div at bounding box center [961, 248] width 22 height 12
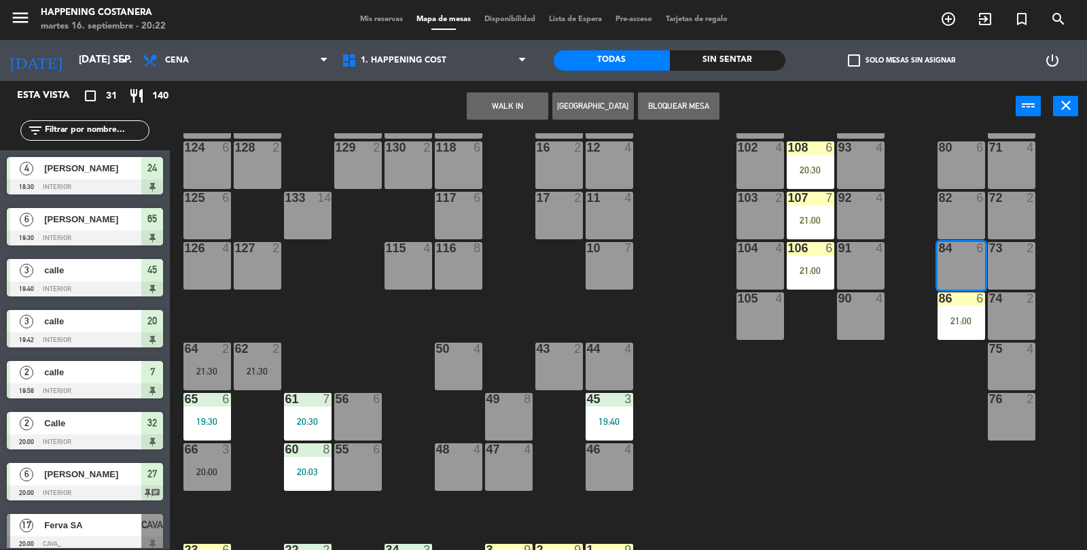
click at [888, 452] on div "69 2 122 6 121 6 120 6 14 4 CAVA 17 20:00 101 4 94 2 70 2 123 6 131 2 134 2 132…" at bounding box center [634, 341] width 907 height 417
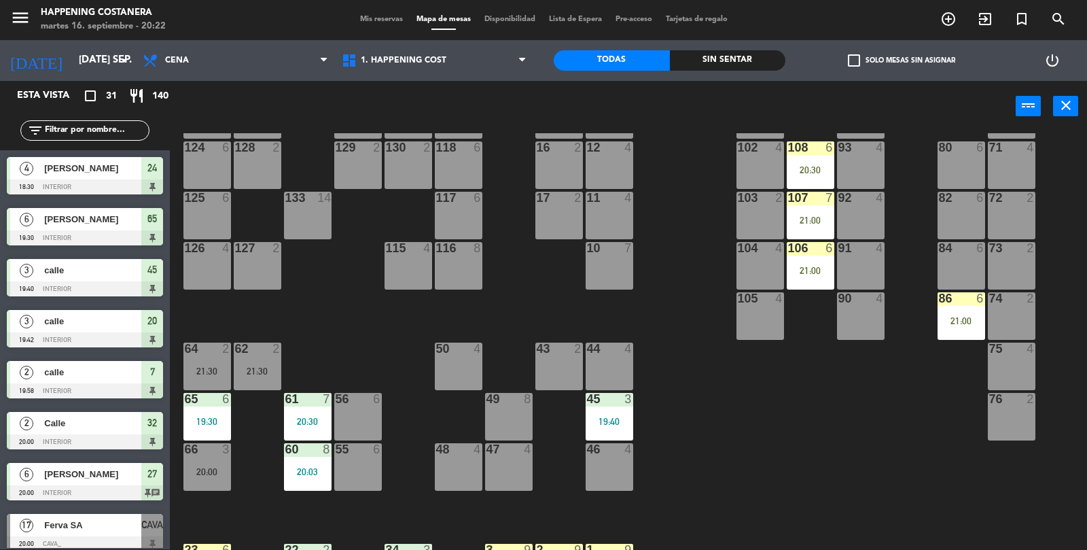
click at [1010, 362] on div "75 4" at bounding box center [1012, 366] width 48 height 48
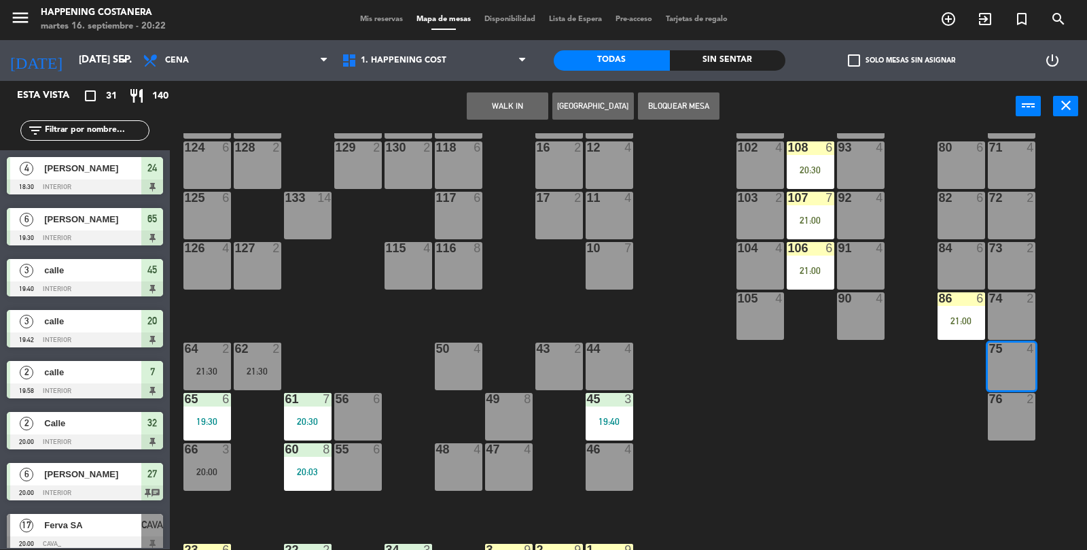
click at [498, 110] on button "WALK IN" at bounding box center [508, 105] width 82 height 27
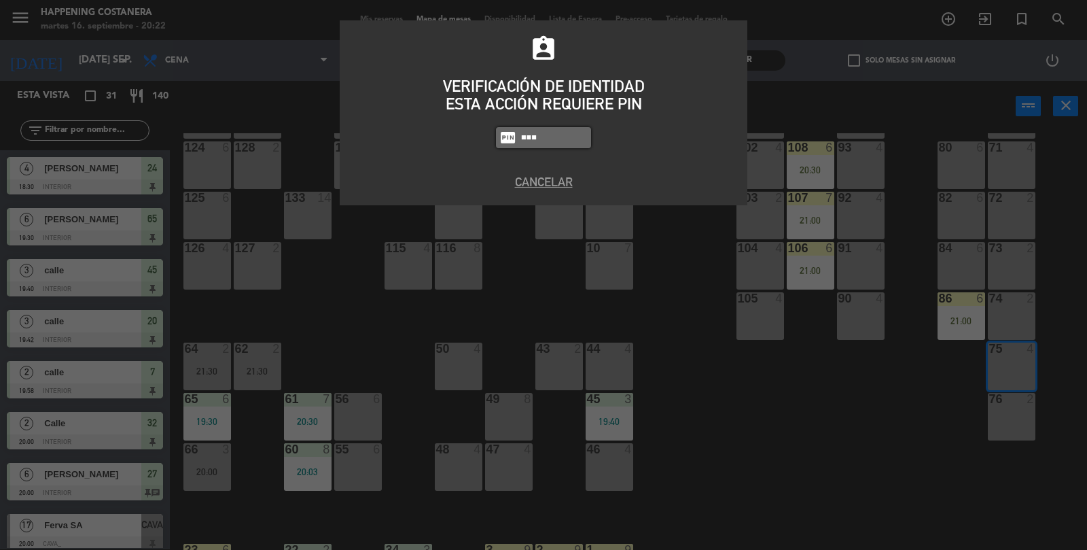
type input "5447"
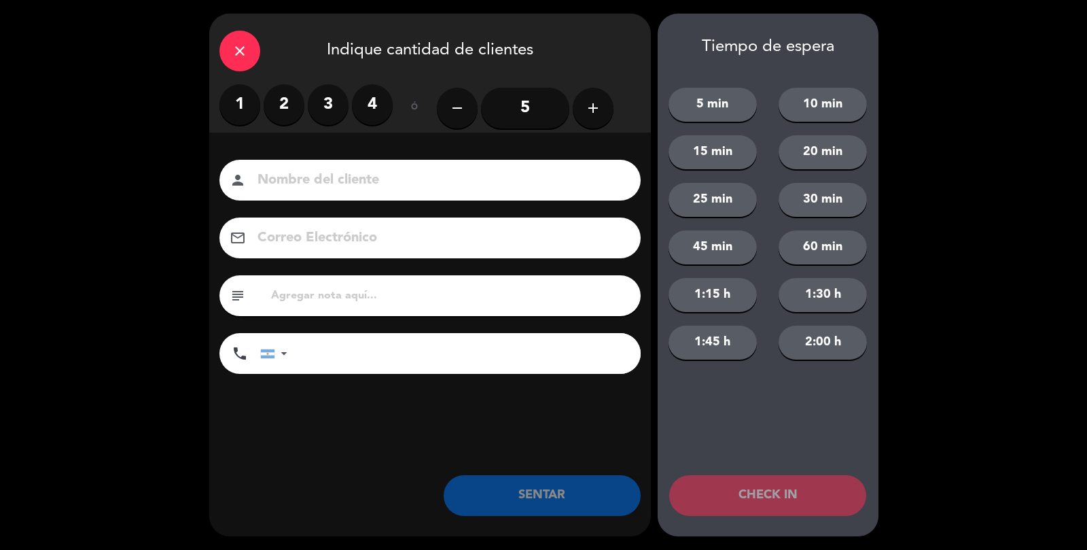
click at [326, 86] on label "3" at bounding box center [328, 104] width 41 height 41
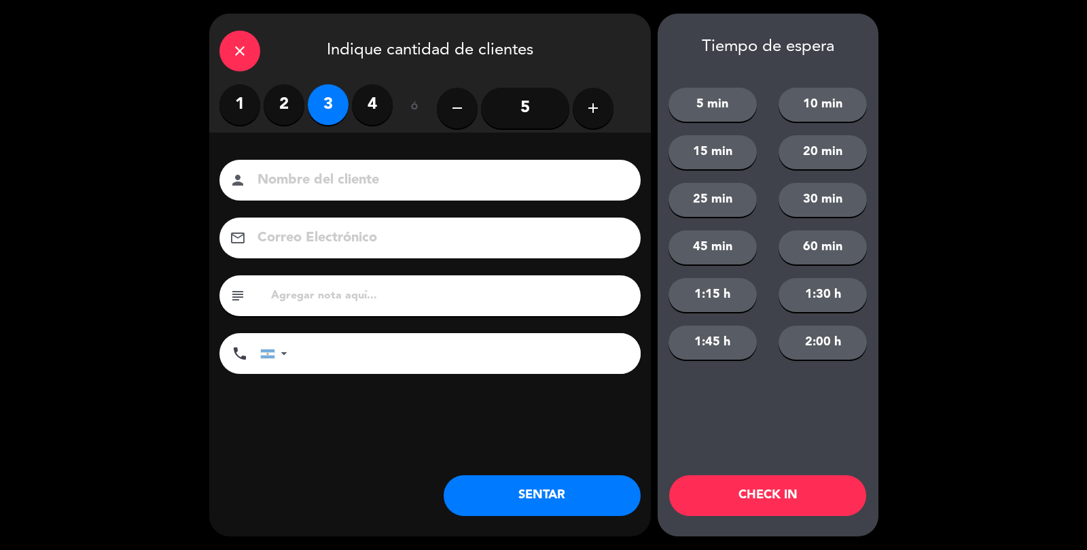
click at [359, 150] on div "Nombre del cliente person Correo Electrónico email subject phone [GEOGRAPHIC_DA…" at bounding box center [430, 289] width 442 height 313
click at [529, 207] on div "Nombre del cliente person Correo Electrónico email subject phone [GEOGRAPHIC_DA…" at bounding box center [430, 269] width 442 height 218
click at [542, 171] on input at bounding box center [439, 181] width 367 height 24
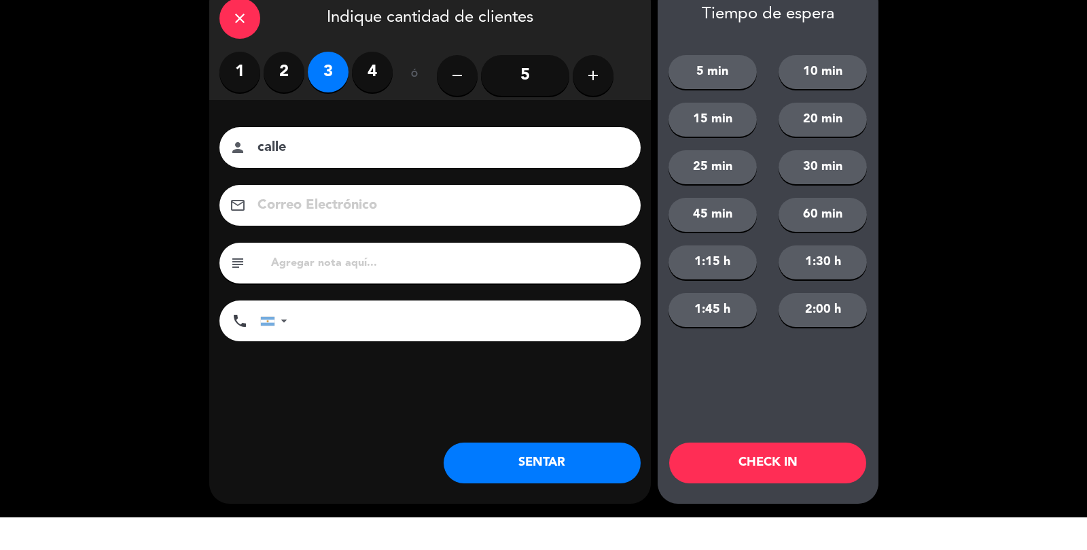
type input "calle"
click at [562, 493] on button "SENTAR" at bounding box center [542, 495] width 197 height 41
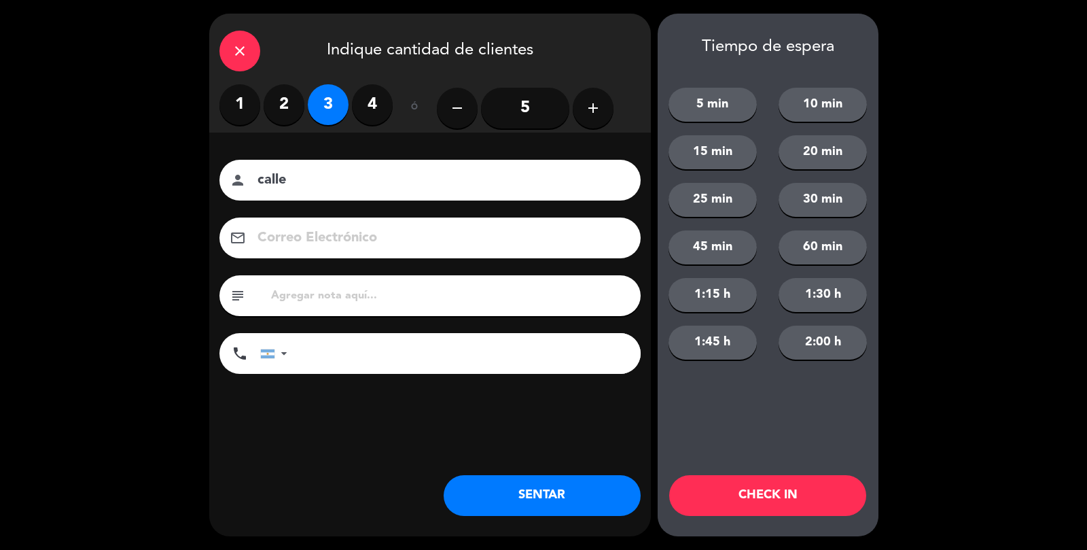
click at [571, 459] on div "close Indique cantidad de clientes 1 2 3 4 ó remove 5 add Nombre del cliente pe…" at bounding box center [430, 275] width 442 height 523
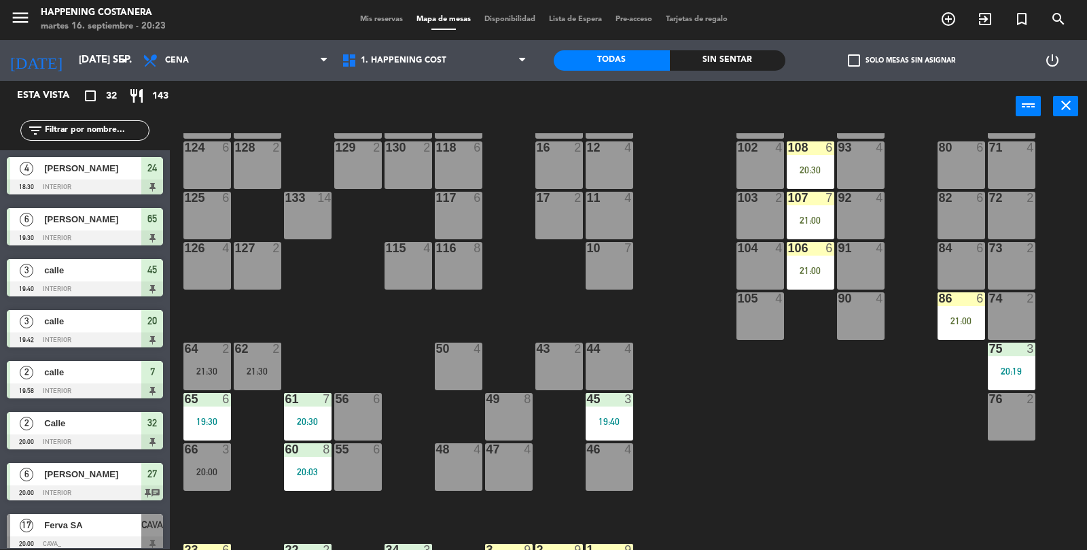
click at [770, 166] on div "102 4" at bounding box center [761, 165] width 48 height 48
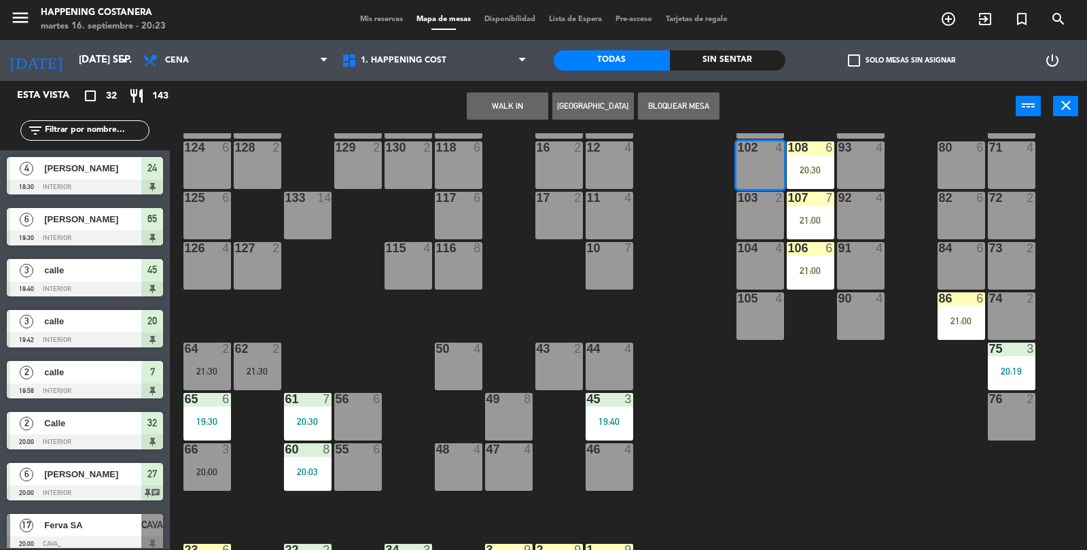
click at [514, 117] on button "WALK IN" at bounding box center [508, 105] width 82 height 27
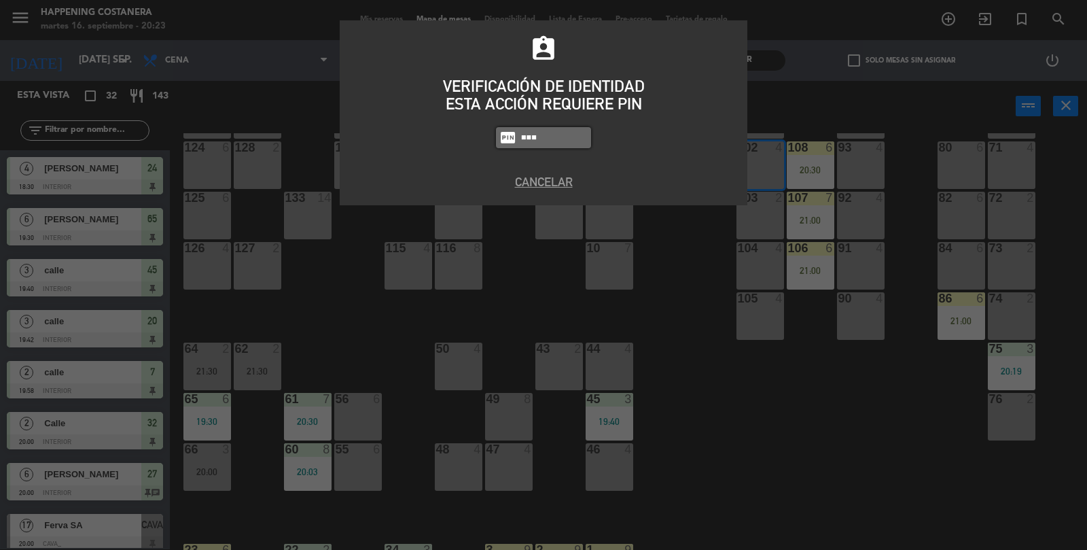
type input "6586"
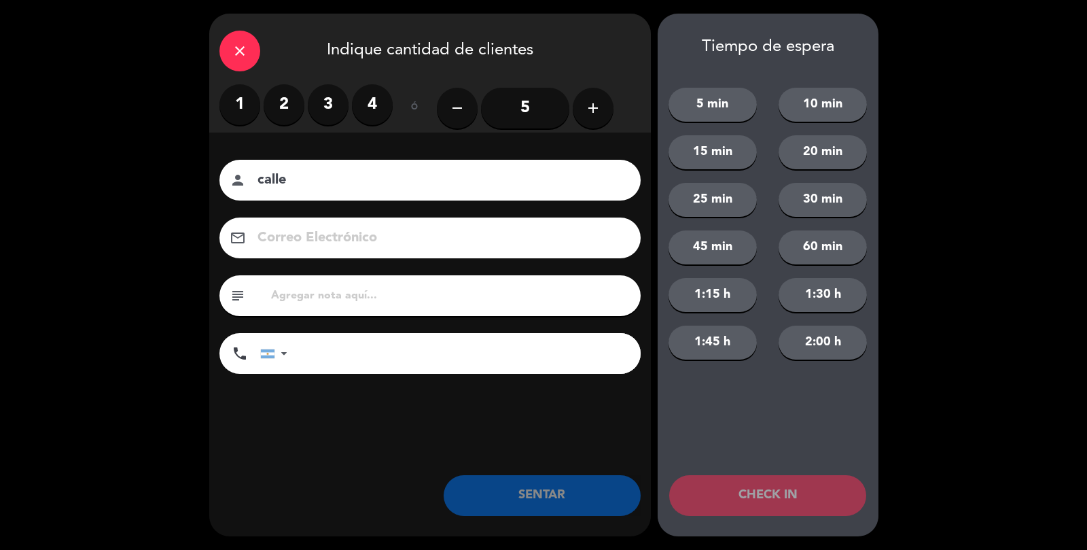
type input "calle"
click at [286, 122] on label "2" at bounding box center [284, 104] width 41 height 41
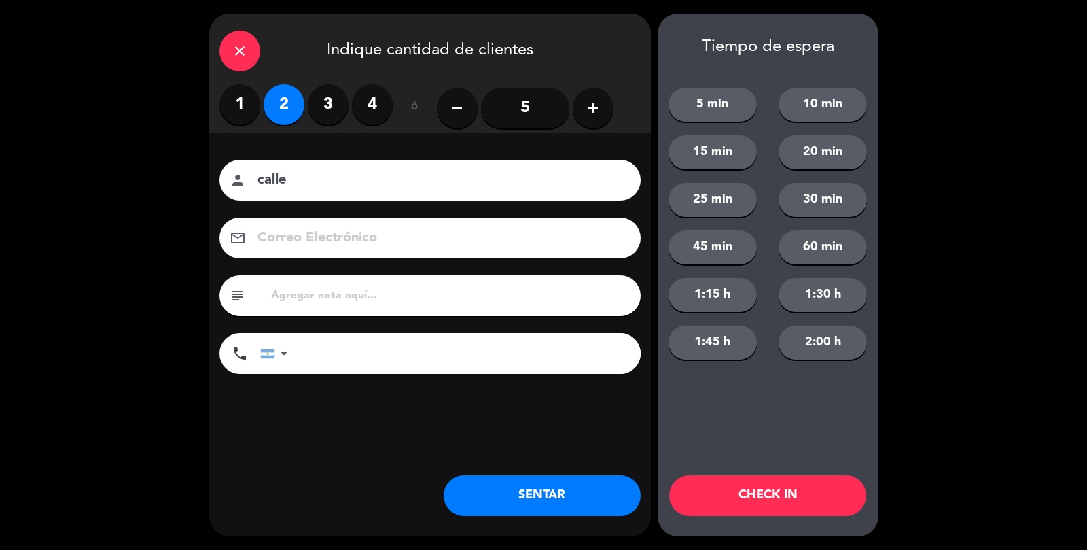
click at [544, 500] on button "SENTAR" at bounding box center [542, 495] width 197 height 41
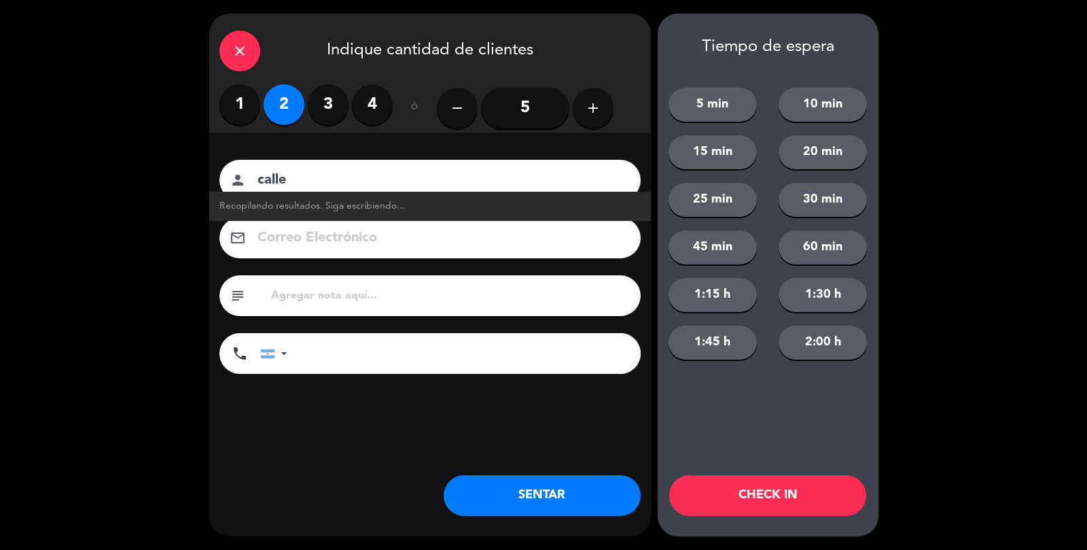
click at [336, 113] on label "3" at bounding box center [328, 104] width 41 height 41
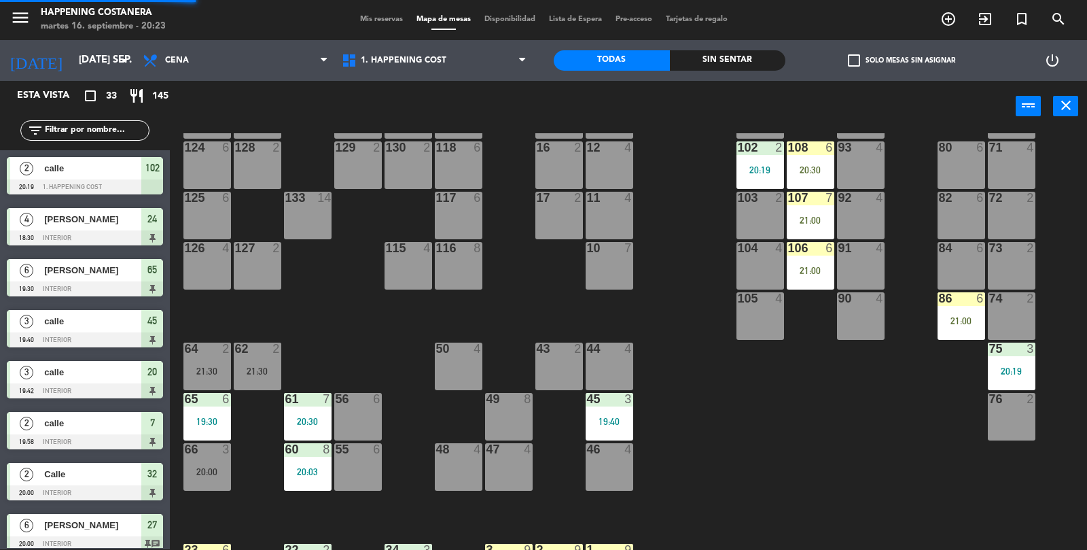
scroll to position [358, 0]
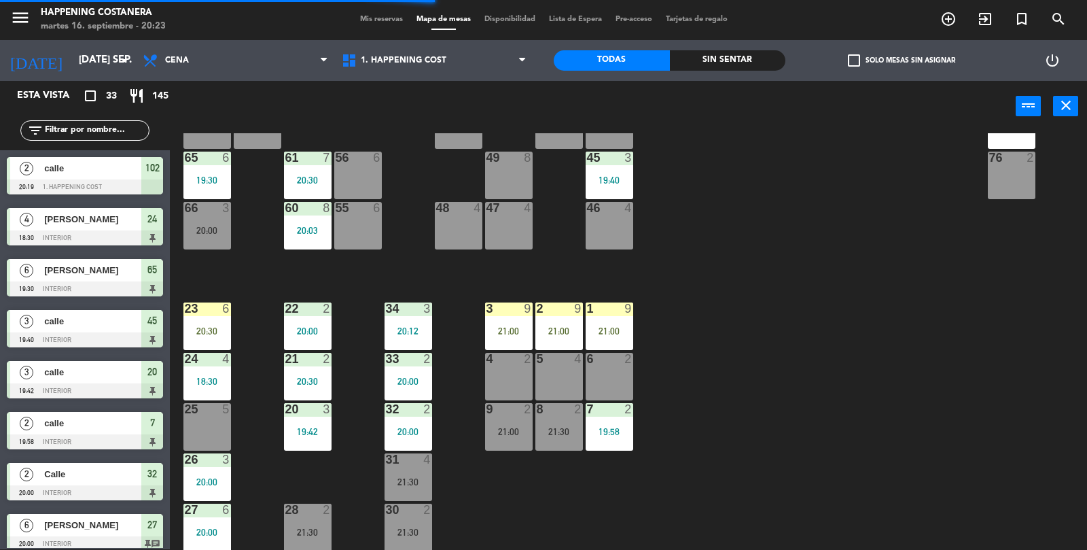
click at [197, 321] on div "23 6 20:30" at bounding box center [207, 326] width 48 height 48
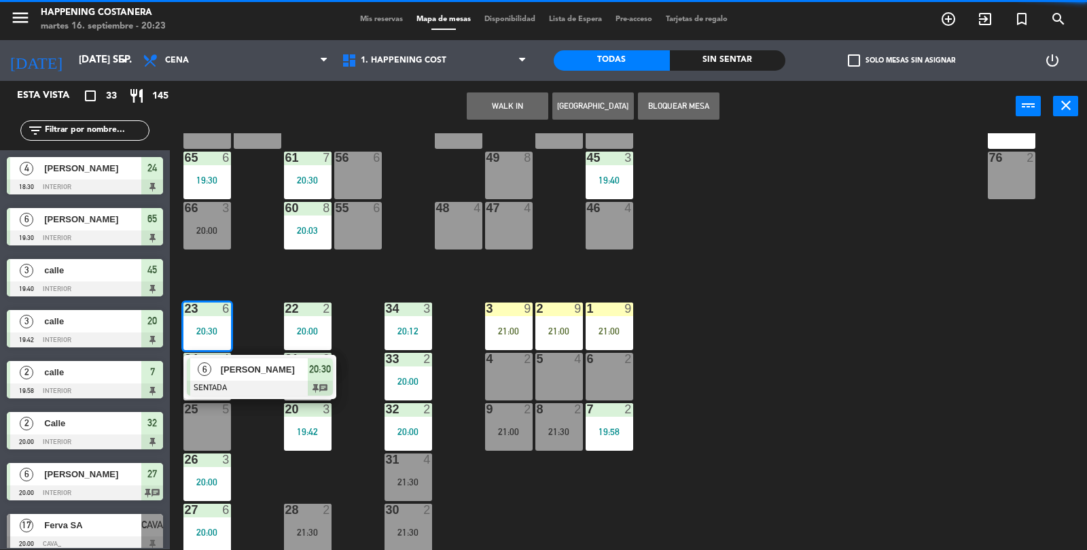
click at [806, 357] on div "69 2 122 6 121 6 120 6 14 4 CAVA 17 20:00 101 4 94 2 70 2 123 6 131 2 134 2 132…" at bounding box center [634, 341] width 907 height 417
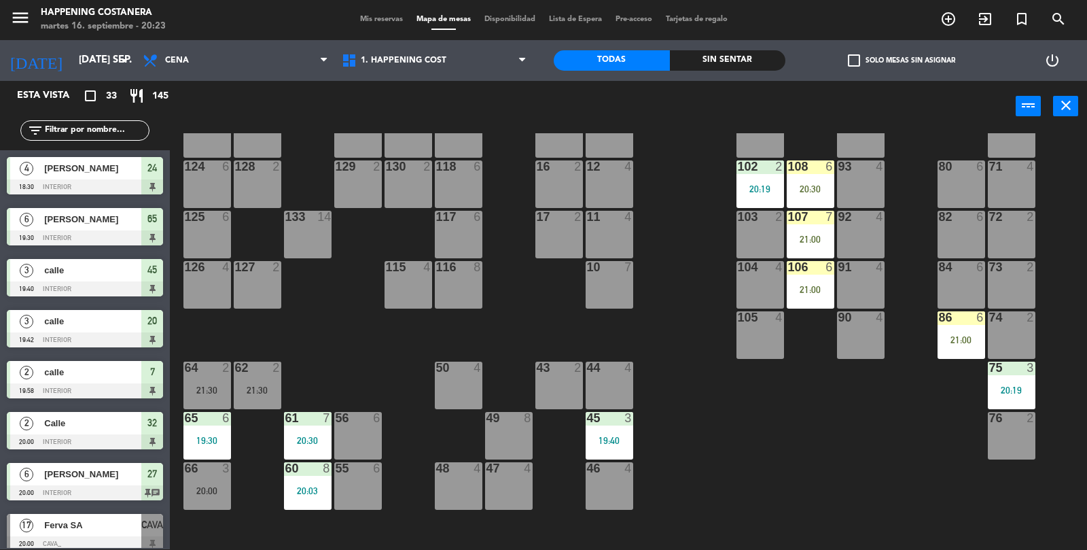
scroll to position [97, 0]
click at [810, 218] on div at bounding box center [810, 217] width 22 height 12
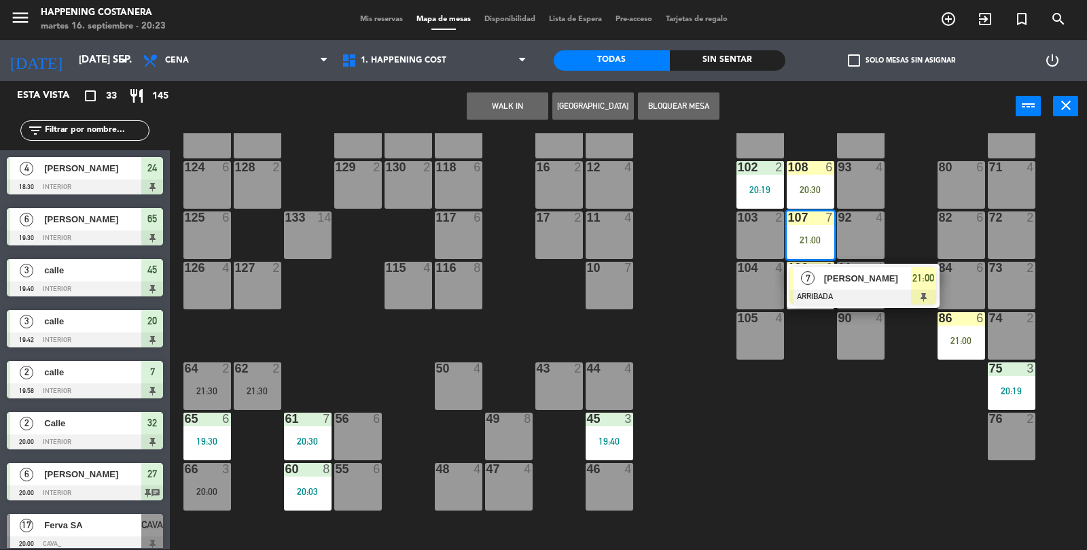
click at [703, 350] on div "69 2 122 6 121 6 120 6 14 4 CAVA 17 20:00 101 4 94 2 70 2 123 6 131 2 134 2 132…" at bounding box center [634, 341] width 907 height 417
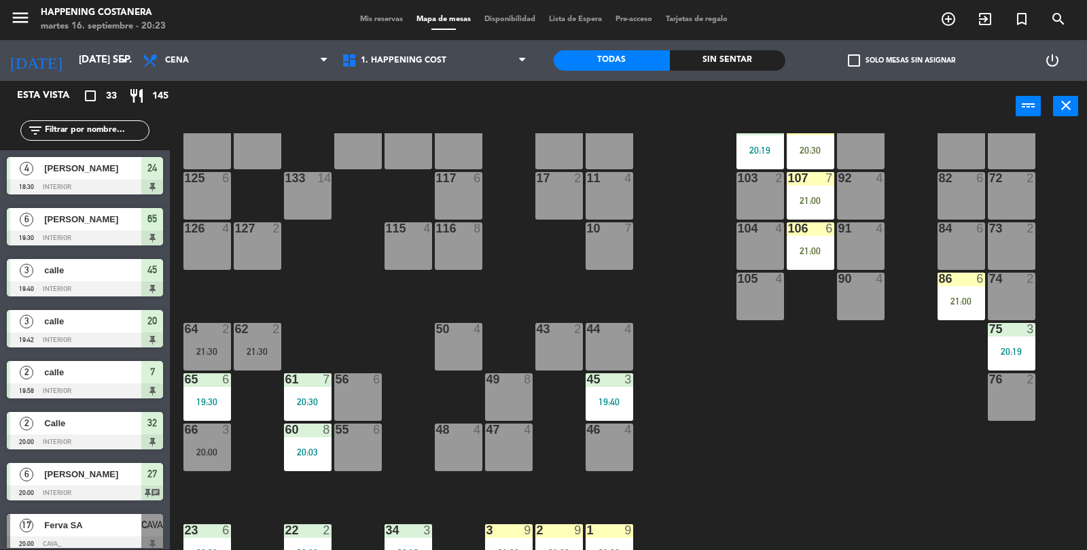
scroll to position [139, 0]
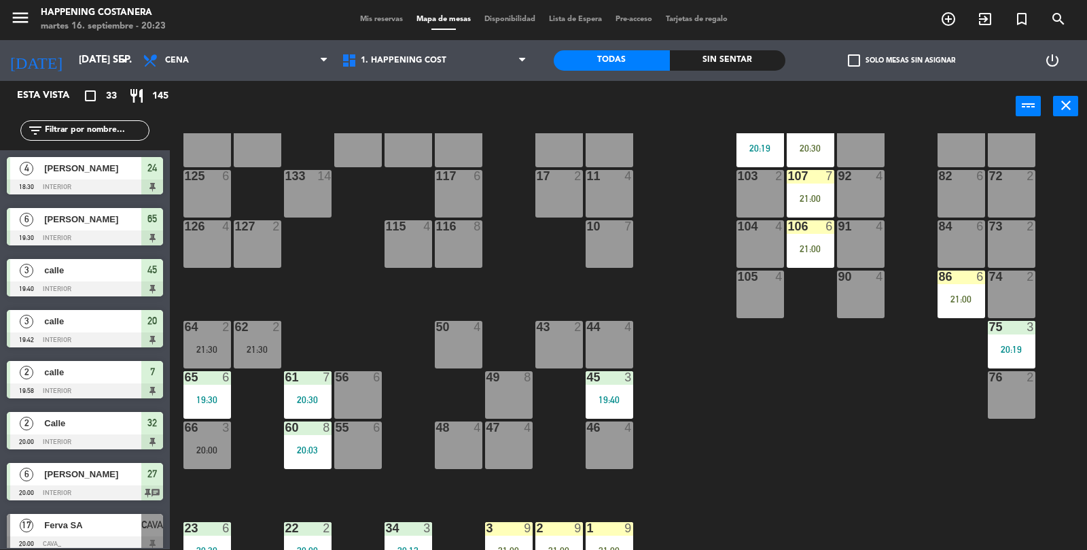
click at [815, 256] on div "106 6 21:00" at bounding box center [811, 244] width 48 height 48
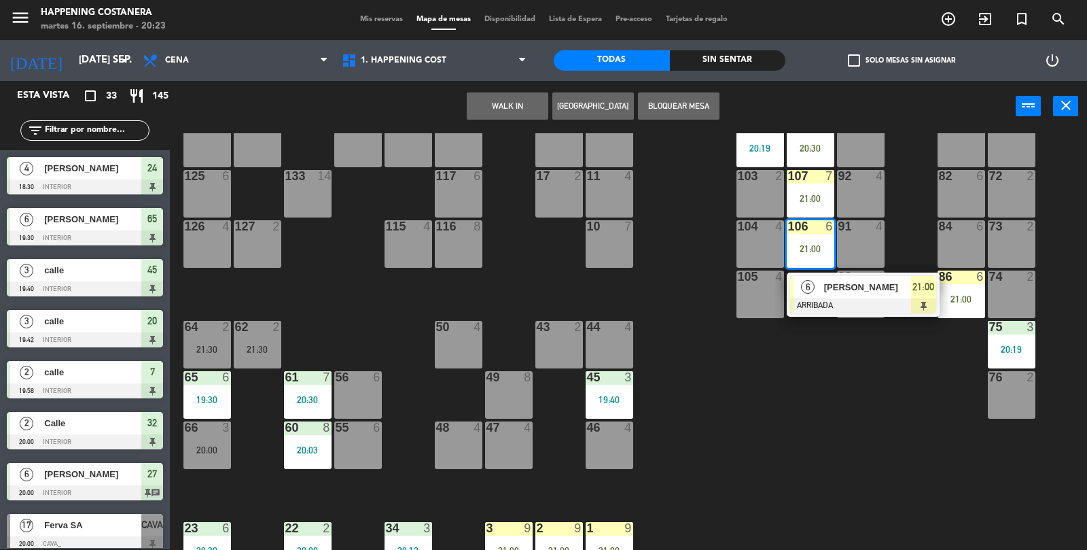
click at [733, 411] on div "69 2 122 6 121 6 120 6 14 4 CAVA 17 20:00 101 4 94 2 70 2 123 6 131 2 134 2 132…" at bounding box center [634, 341] width 907 height 417
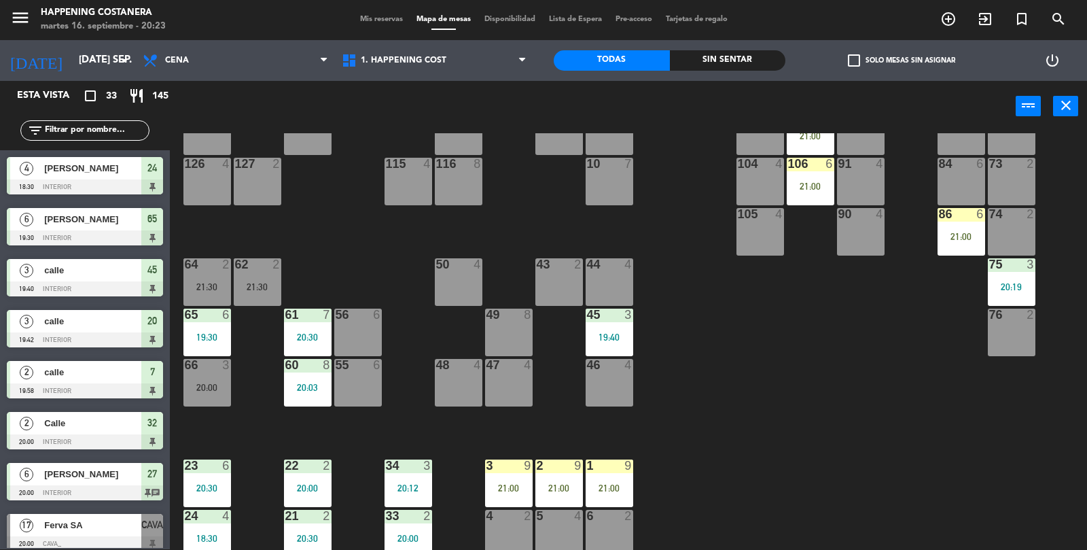
scroll to position [358, 0]
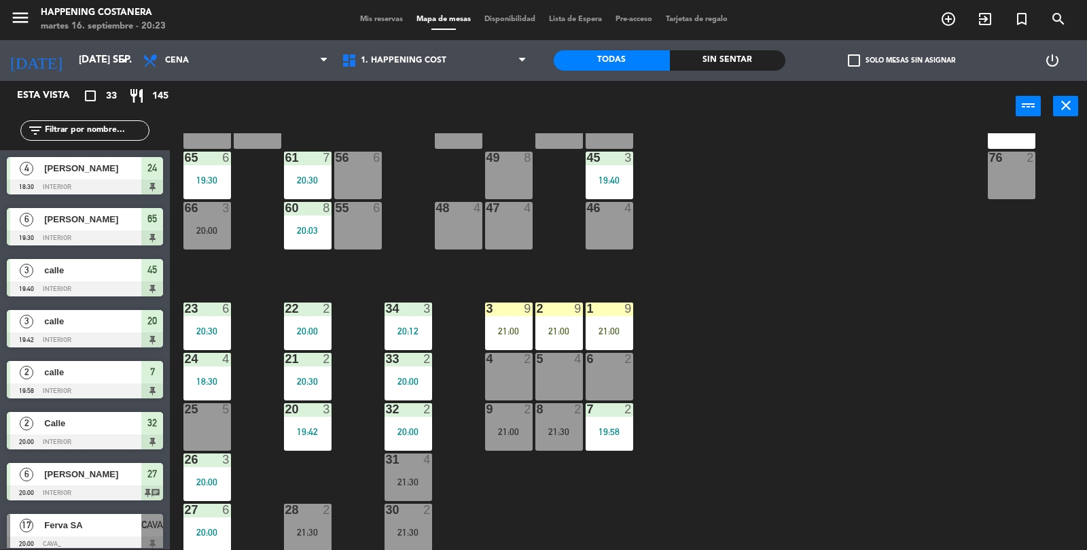
click at [859, 29] on div "add_circle_outline exit_to_app turned_in_not search" at bounding box center [951, 19] width 272 height 24
click at [858, 54] on span "check_box_outline_blank" at bounding box center [854, 60] width 12 height 12
click at [902, 60] on input "check_box_outline_blank Solo mesas sin asignar" at bounding box center [902, 60] width 0 height 0
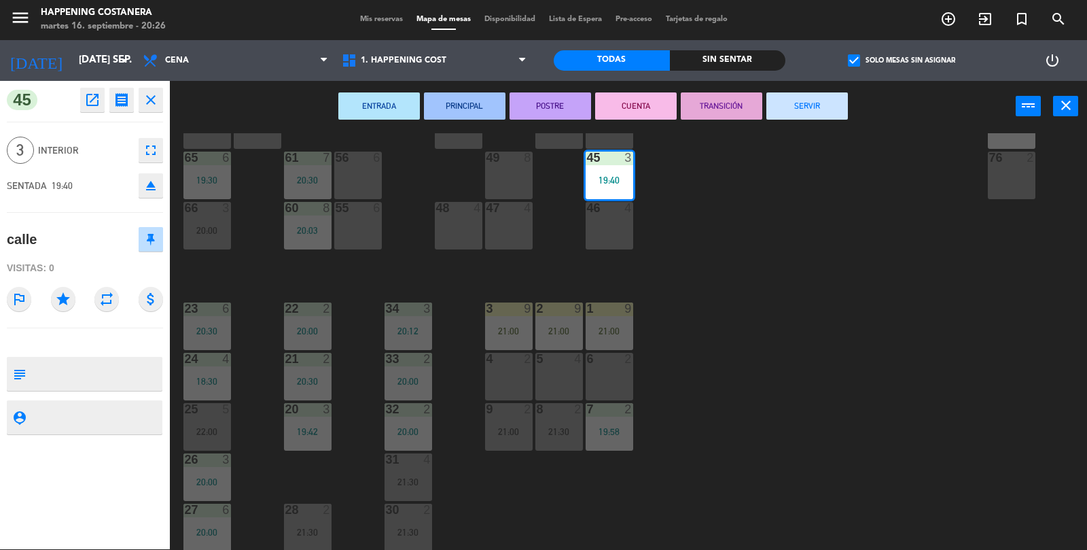
click at [828, 105] on button "SERVIR" at bounding box center [808, 105] width 82 height 27
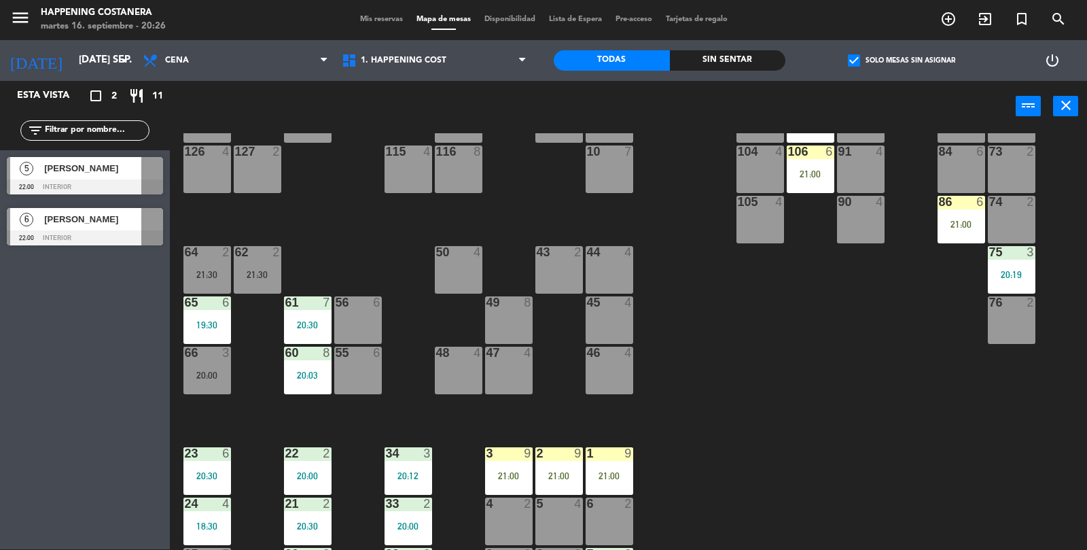
scroll to position [208, 0]
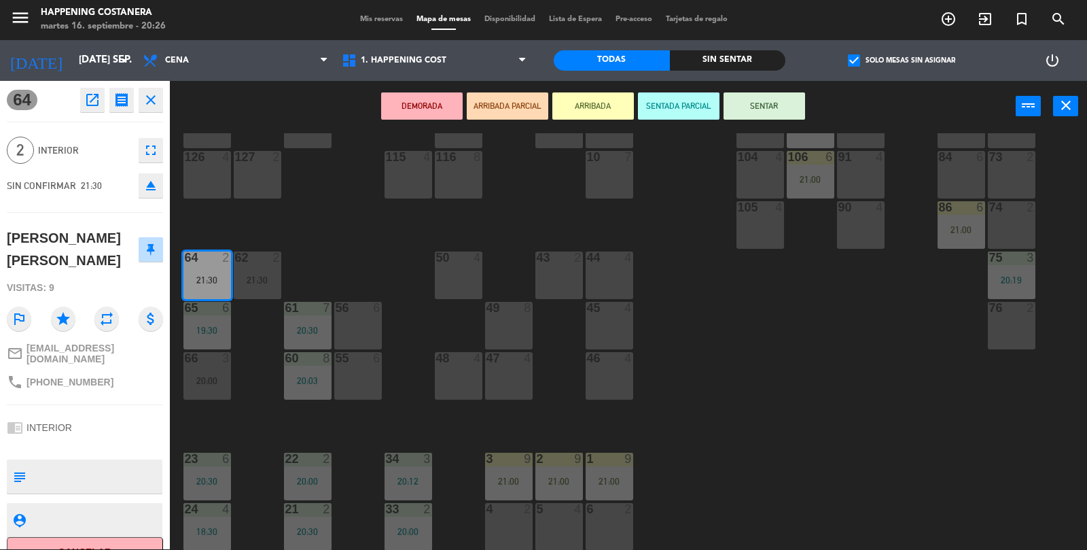
click at [204, 282] on div "21:30" at bounding box center [207, 280] width 48 height 10
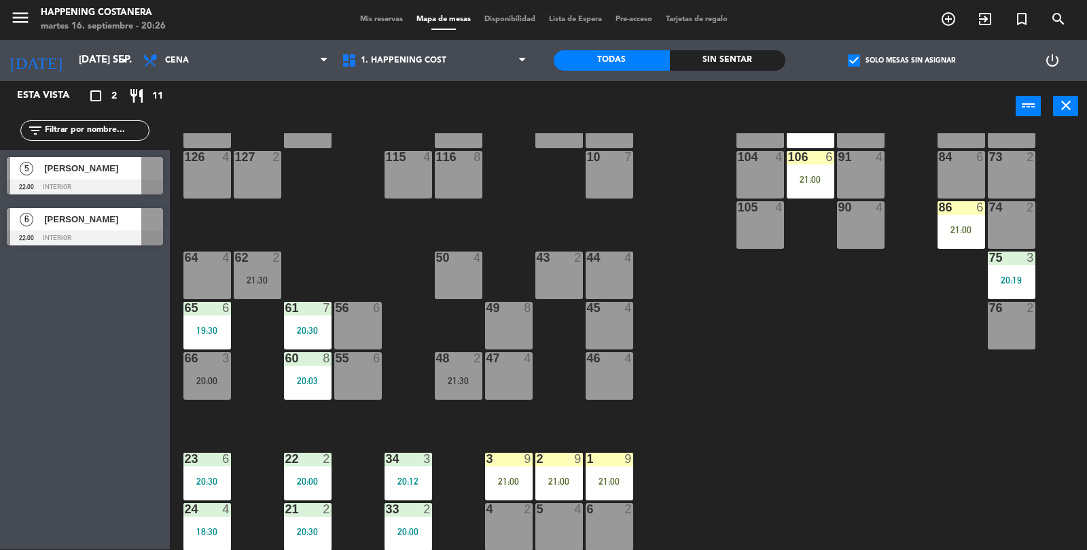
click at [203, 284] on div "64 4" at bounding box center [207, 275] width 48 height 48
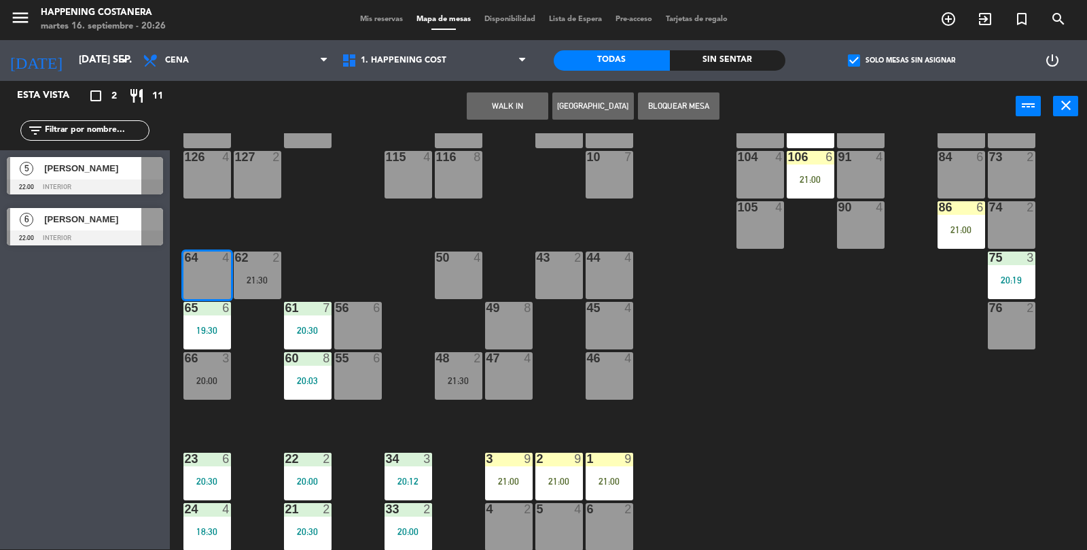
click at [504, 118] on button "WALK IN" at bounding box center [508, 105] width 82 height 27
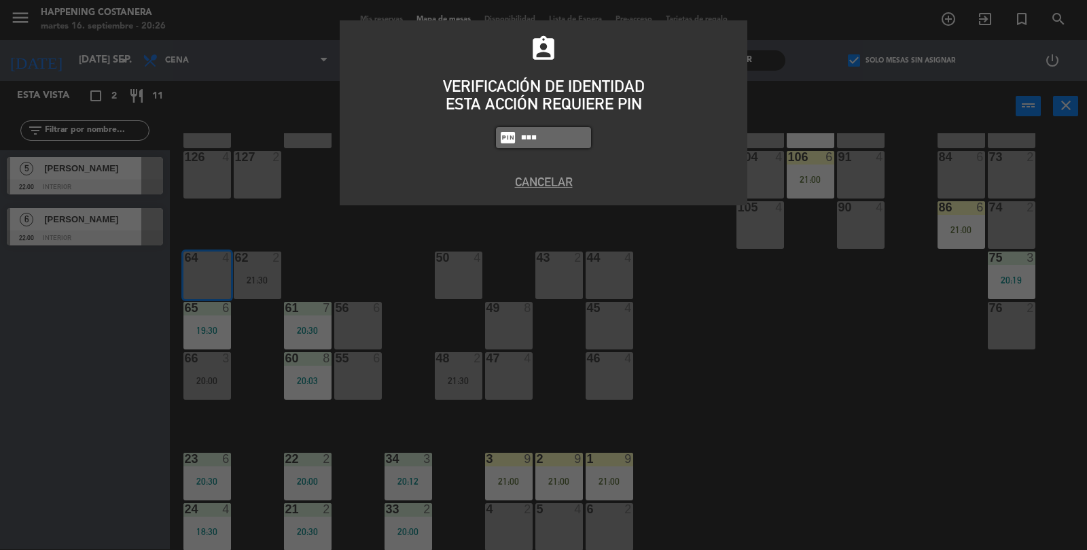
type input "5447"
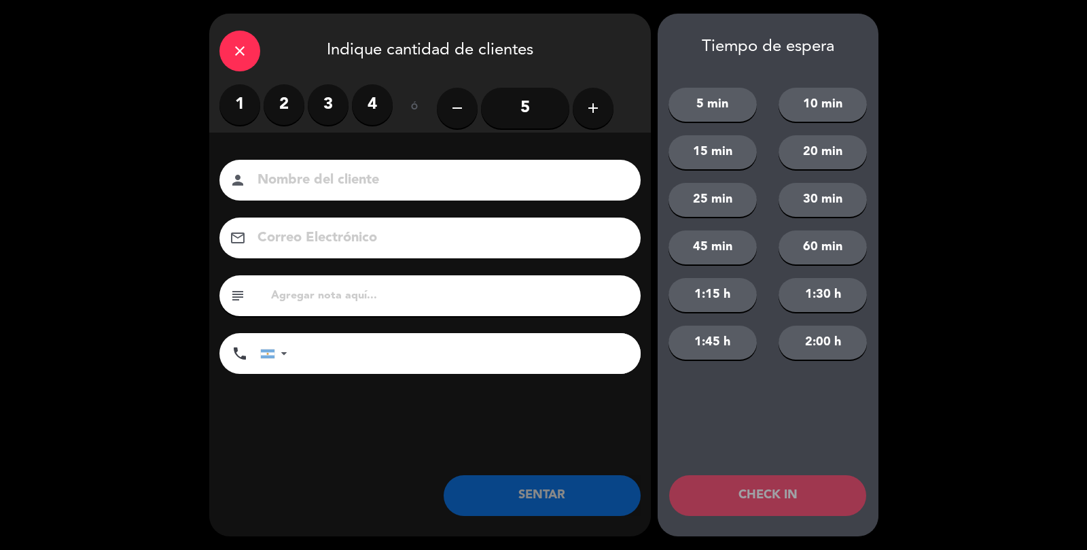
click at [330, 87] on label "3" at bounding box center [328, 104] width 41 height 41
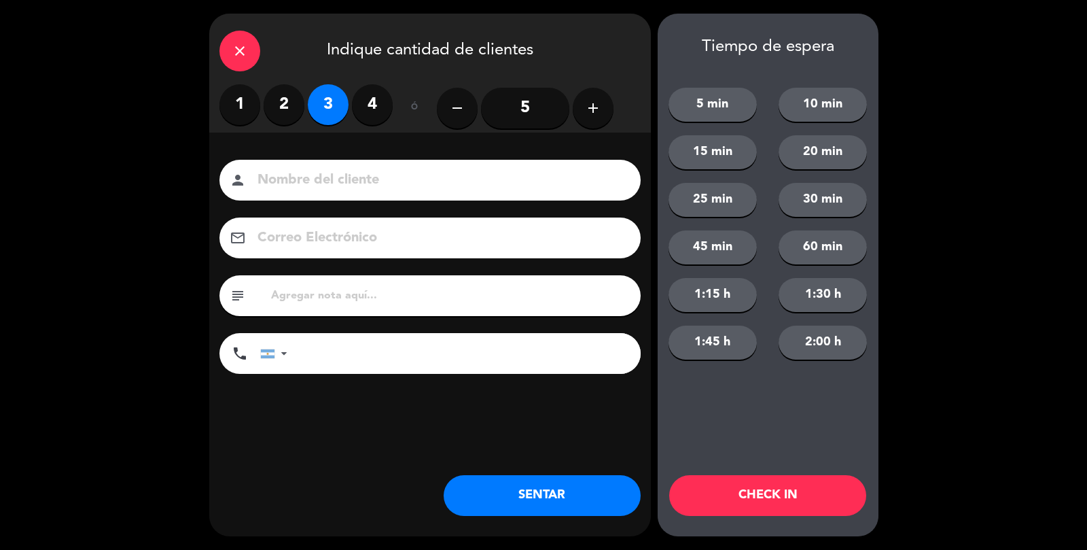
click at [366, 180] on input at bounding box center [439, 181] width 367 height 24
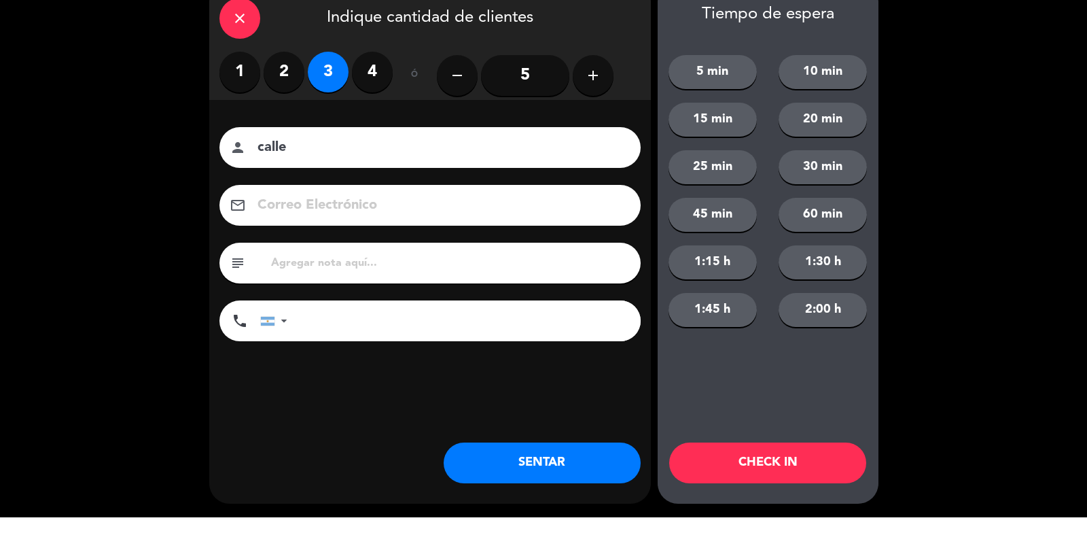
type input "calle"
click at [582, 465] on div "close Indique cantidad de clientes 1 2 3 4 ó remove 5 add Nombre del cliente pe…" at bounding box center [430, 275] width 442 height 523
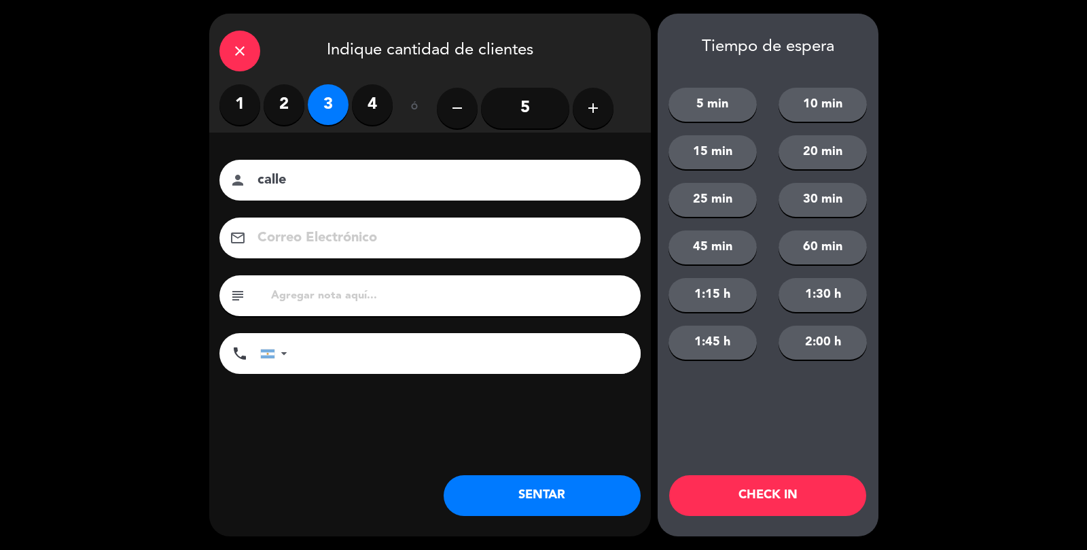
click at [569, 493] on button "SENTAR" at bounding box center [542, 495] width 197 height 41
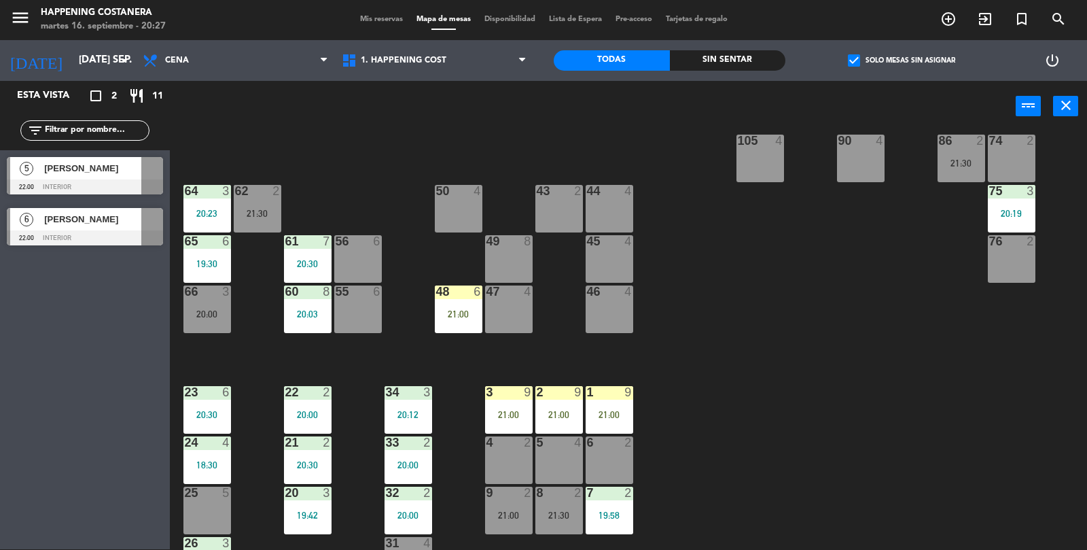
scroll to position [277, 0]
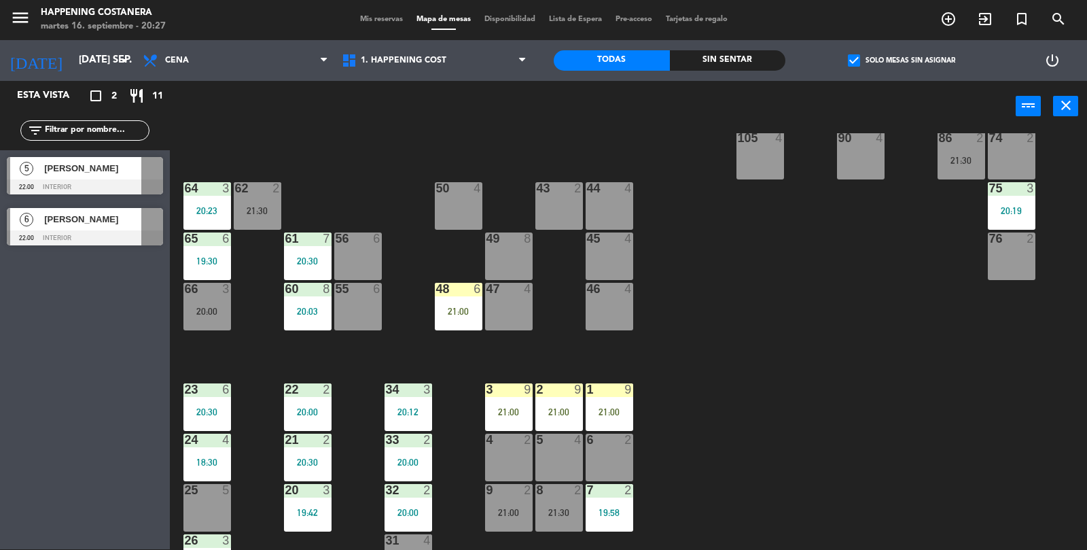
click at [839, 368] on div "69 2 122 6 121 6 120 6 14 4 CAVA 17 20:00 101 4 94 2 70 2 123 6 131 2 134 2 132…" at bounding box center [634, 341] width 907 height 417
click at [219, 183] on div "3" at bounding box center [229, 188] width 22 height 12
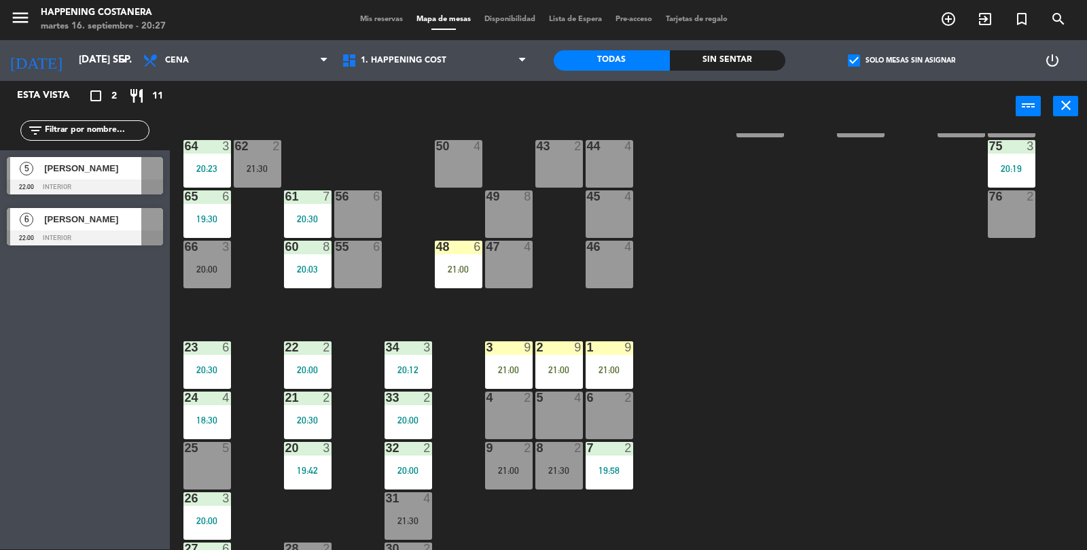
scroll to position [321, 0]
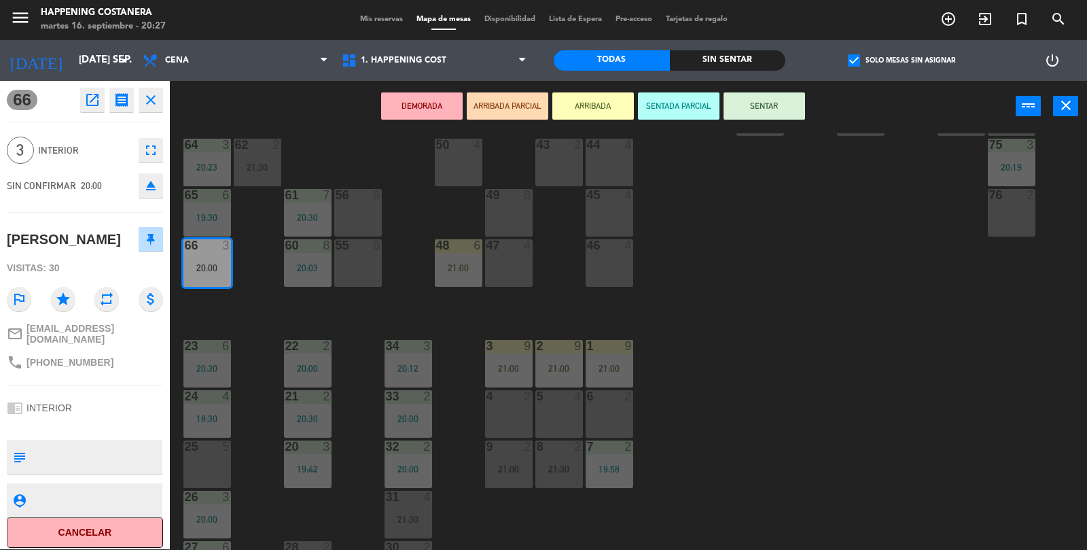
click at [149, 194] on button "eject" at bounding box center [151, 185] width 24 height 24
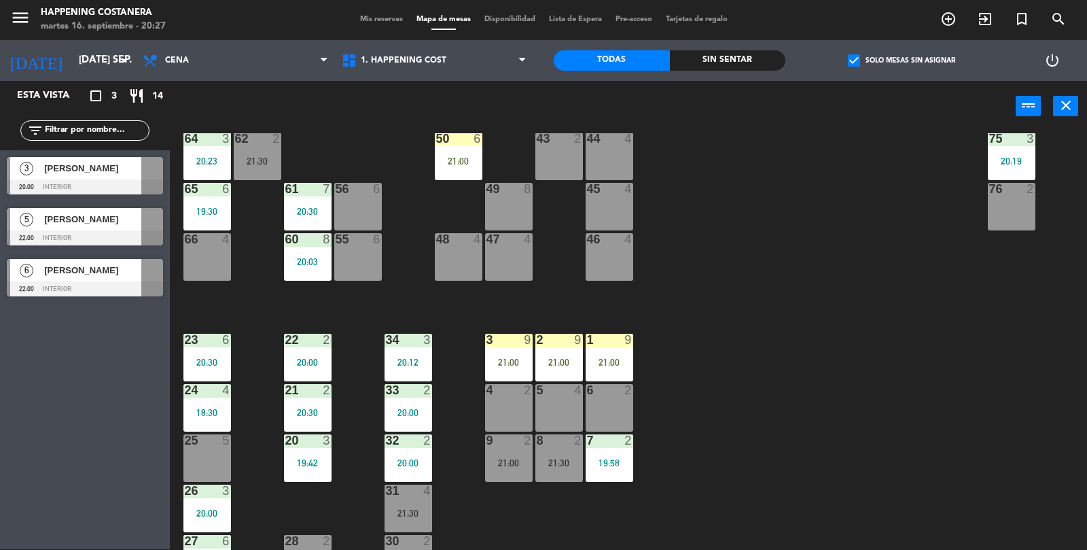
scroll to position [358, 0]
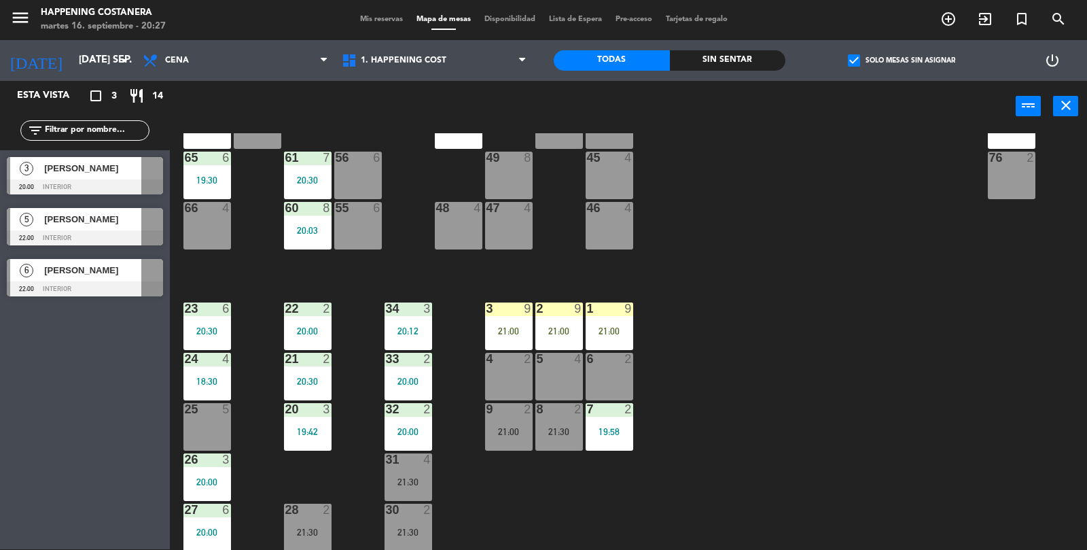
click at [860, 56] on span "check_box" at bounding box center [854, 60] width 12 height 12
click at [902, 60] on input "check_box Solo mesas sin asignar" at bounding box center [902, 60] width 0 height 0
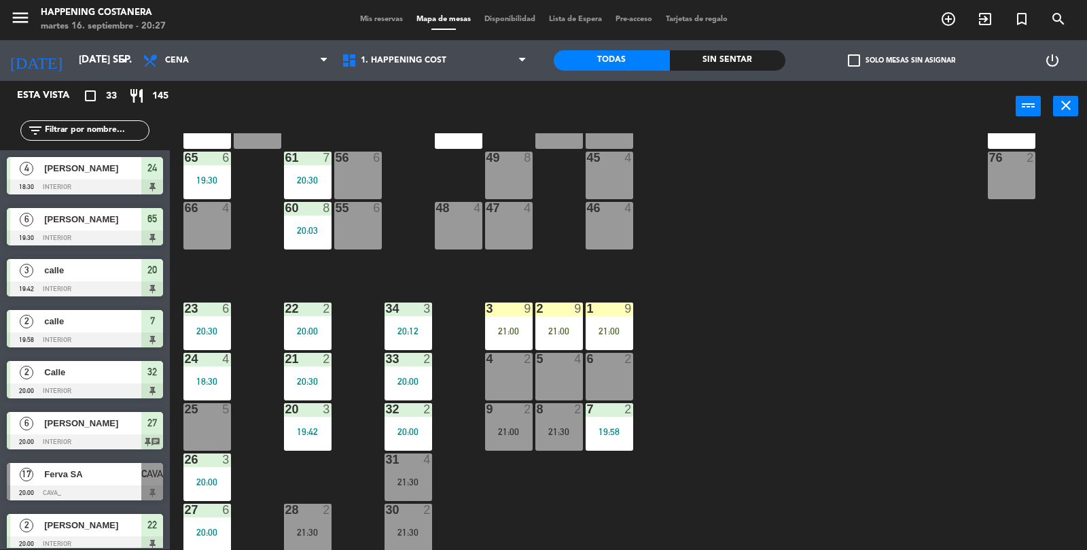
click at [860, 66] on span "check_box_outline_blank" at bounding box center [854, 60] width 12 height 12
click at [902, 60] on input "check_box_outline_blank Solo mesas sin asignar" at bounding box center [902, 60] width 0 height 0
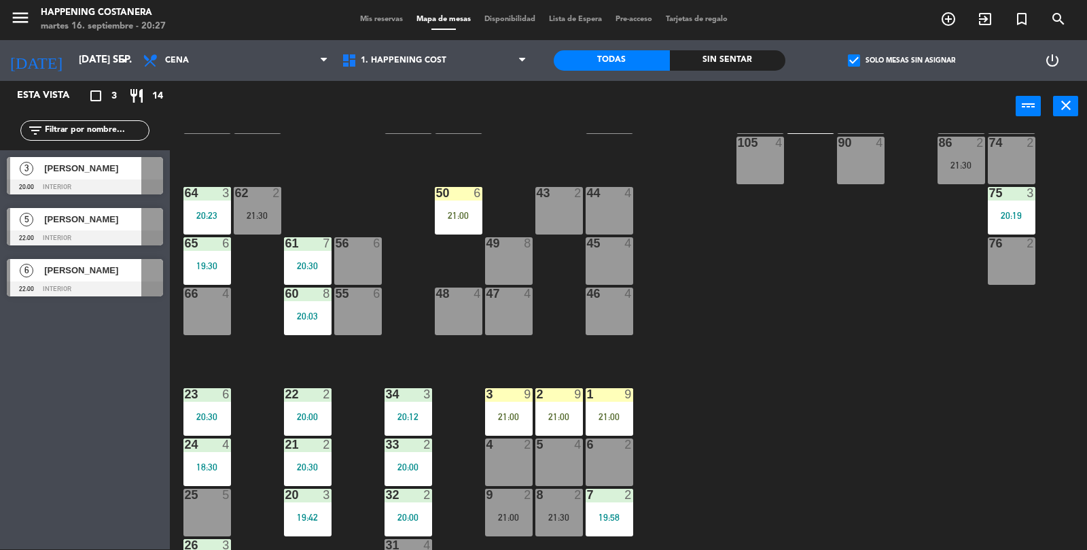
scroll to position [275, 0]
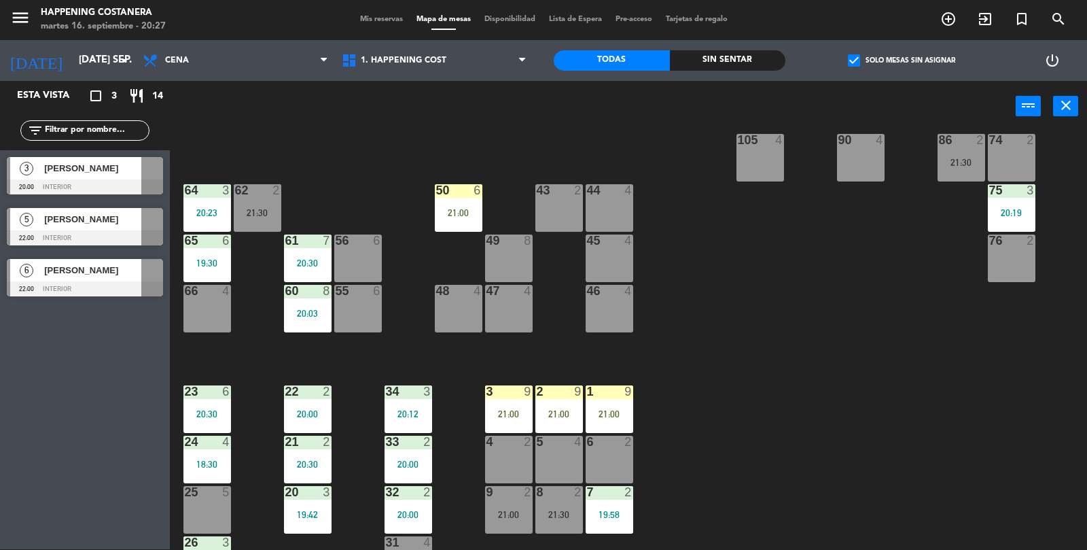
click at [449, 201] on div "50 6 21:00" at bounding box center [459, 208] width 48 height 48
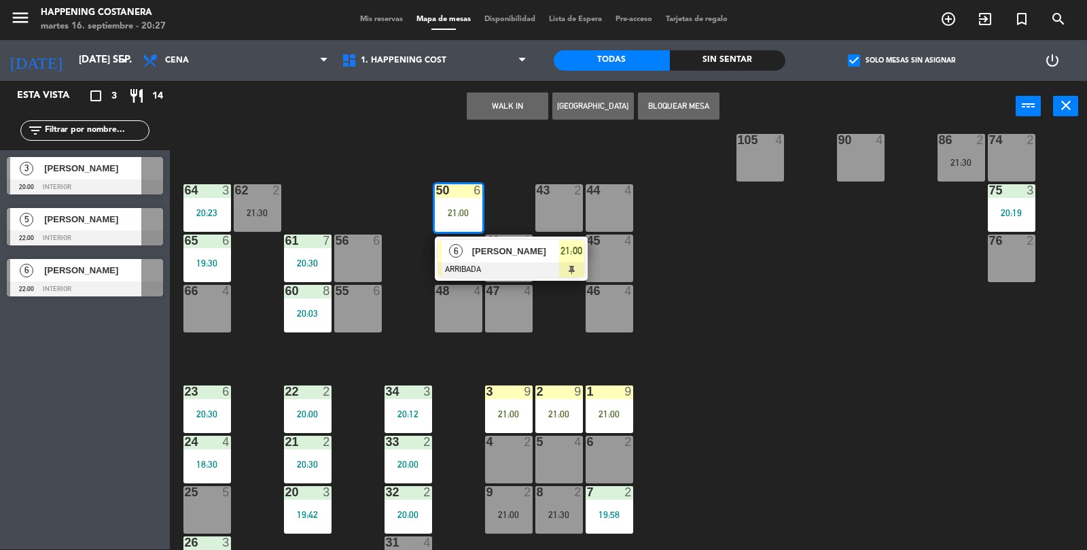
click at [538, 250] on span "[PERSON_NAME]" at bounding box center [515, 251] width 87 height 14
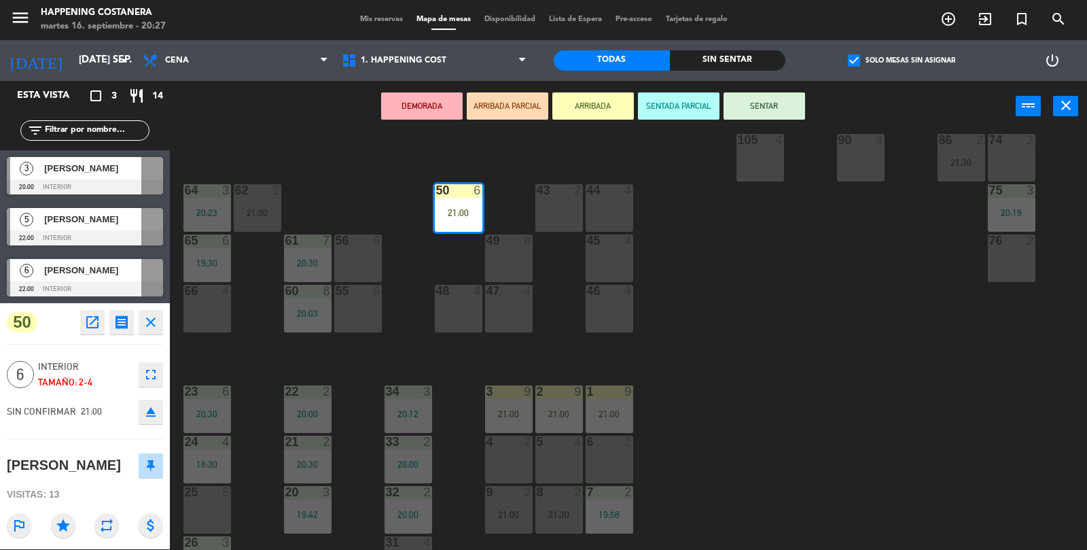
click at [781, 107] on button "SENTAR" at bounding box center [765, 105] width 82 height 27
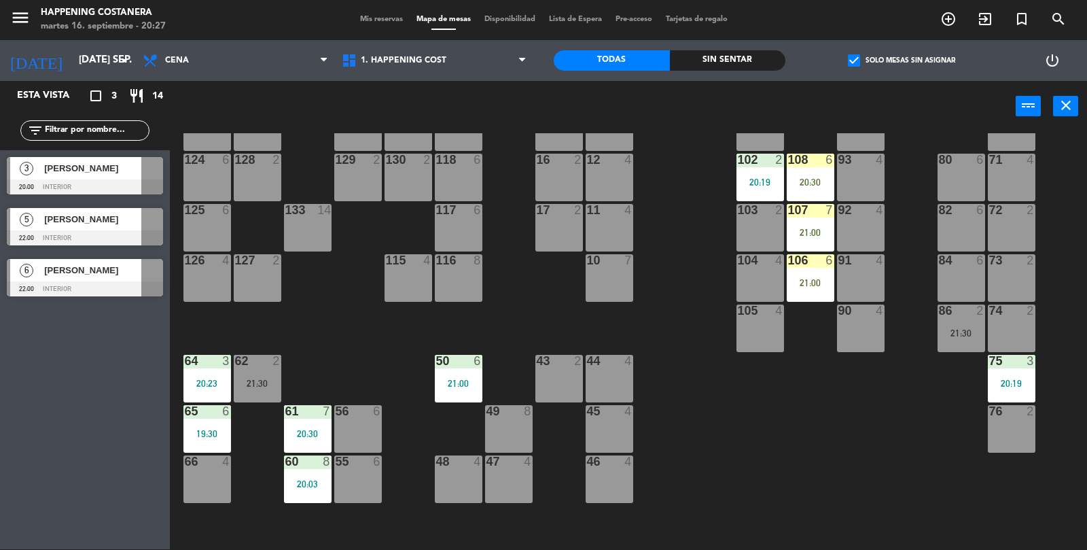
scroll to position [109, 0]
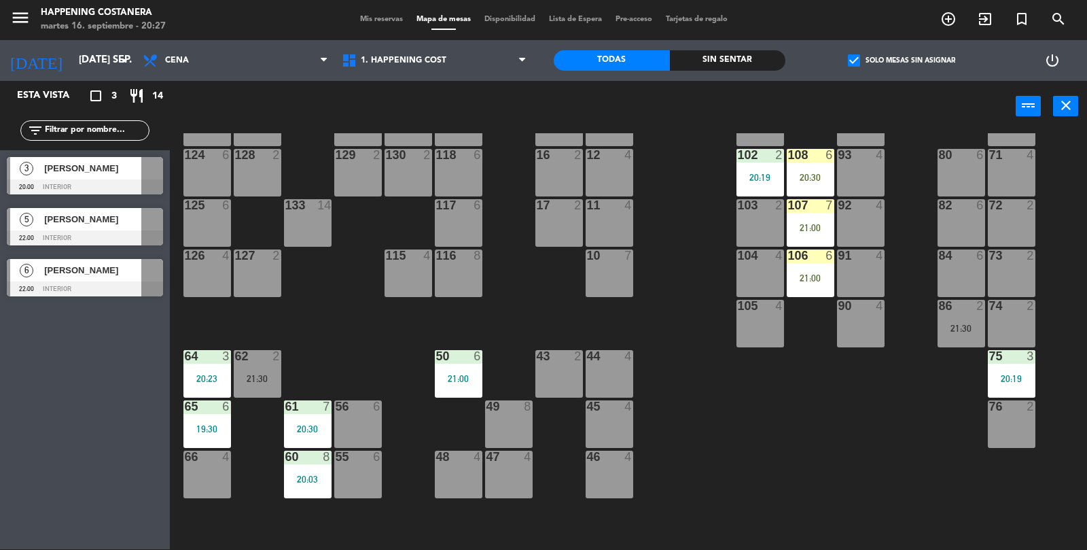
click at [801, 186] on div "108 6 20:30" at bounding box center [811, 173] width 48 height 48
click at [827, 161] on div "108 6" at bounding box center [811, 156] width 48 height 14
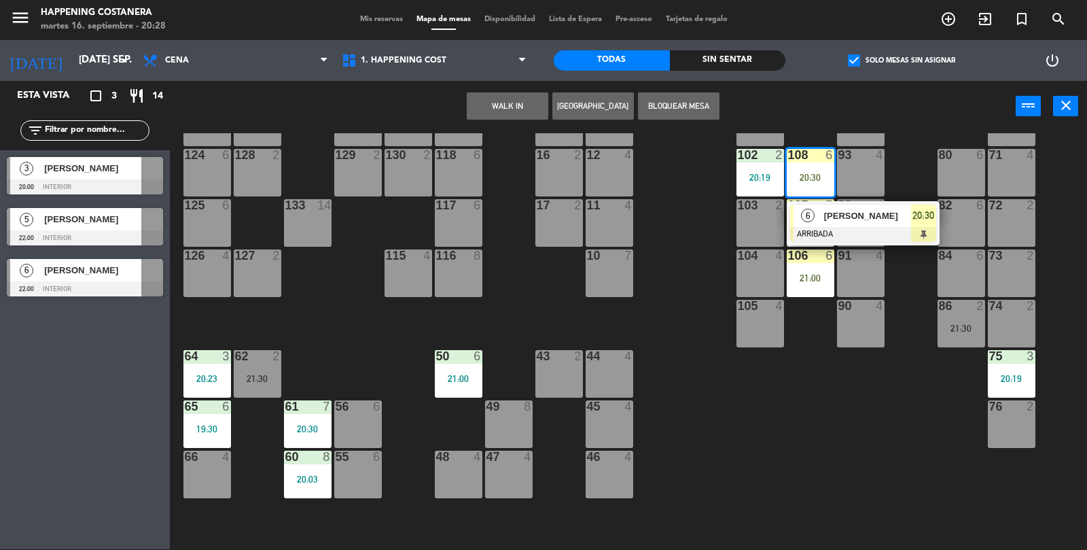
click at [805, 263] on div "106 6 21:00" at bounding box center [811, 273] width 48 height 48
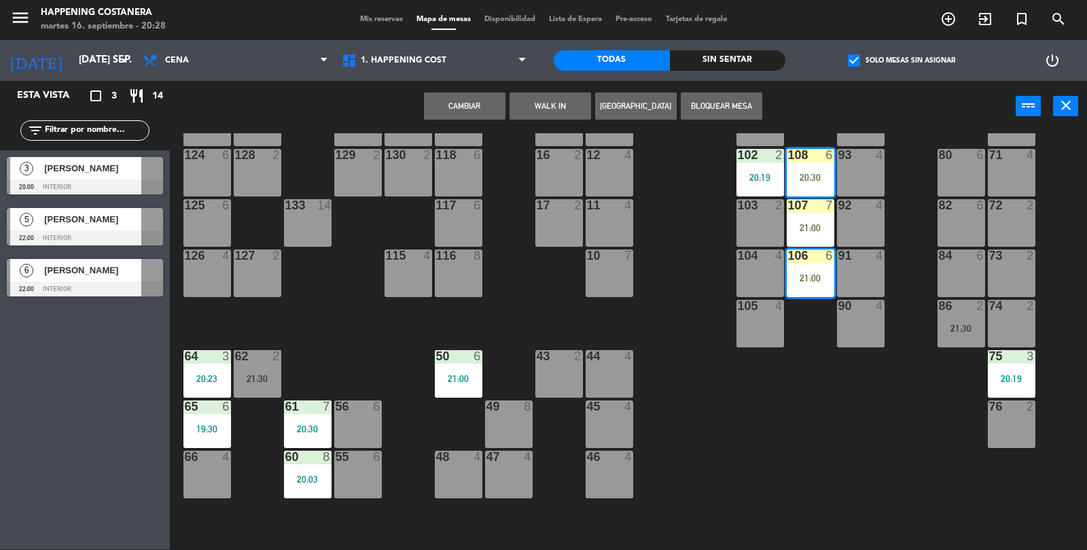
click at [472, 113] on button "Cambiar" at bounding box center [465, 105] width 82 height 27
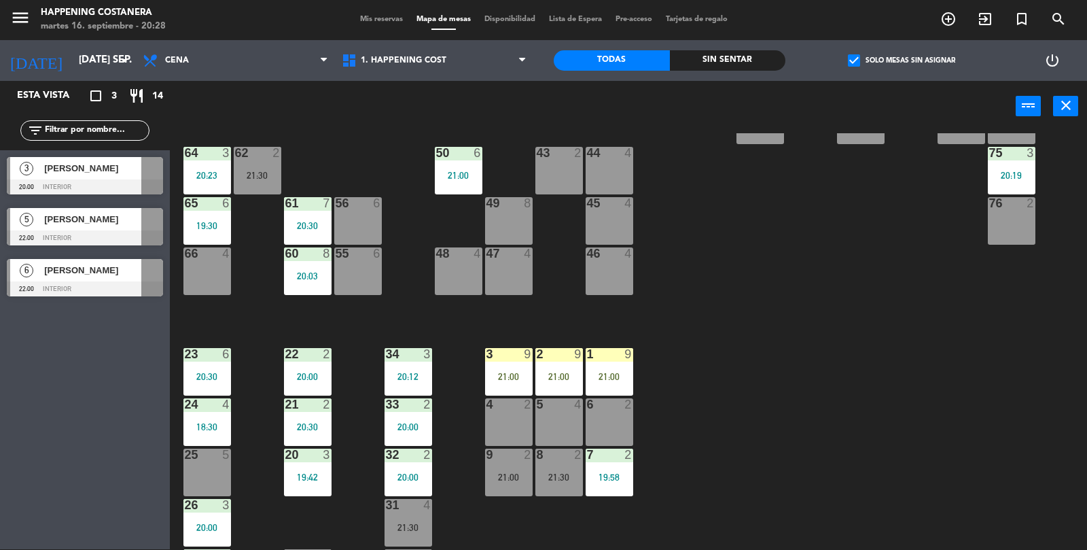
scroll to position [358, 0]
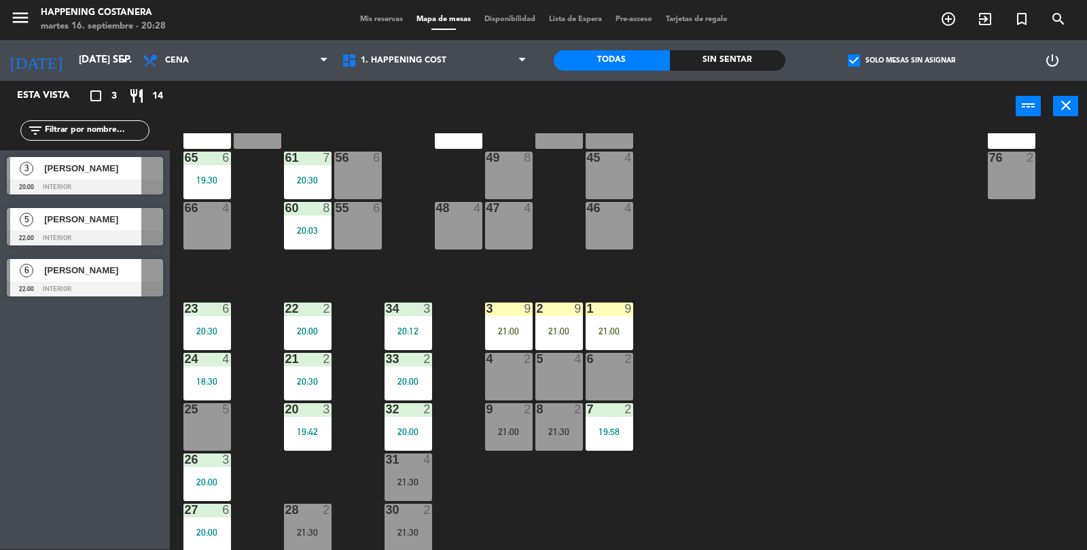
click at [135, 177] on div "[PERSON_NAME]" at bounding box center [92, 168] width 99 height 22
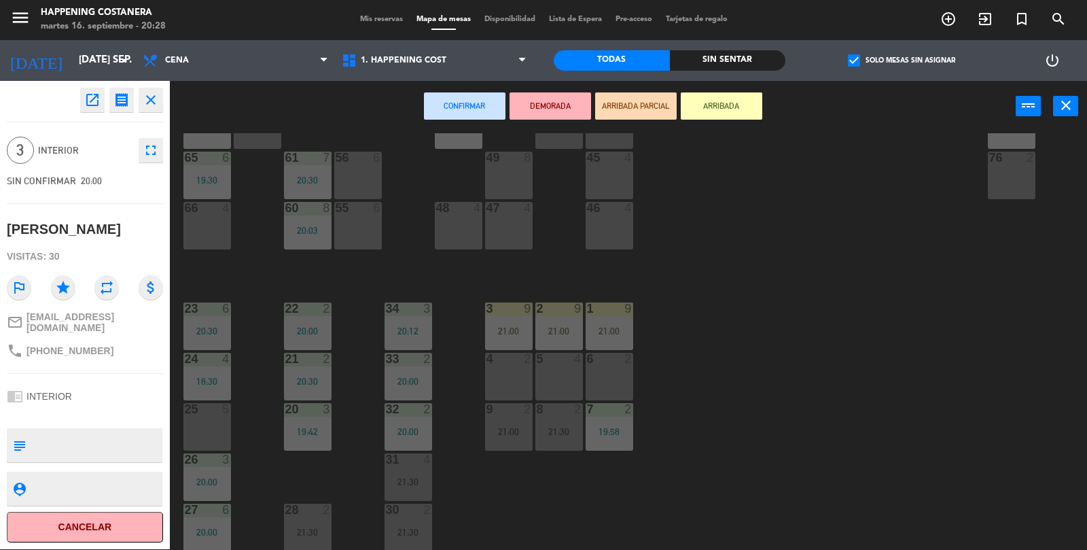
click at [81, 103] on button "open_in_new" at bounding box center [92, 100] width 24 height 24
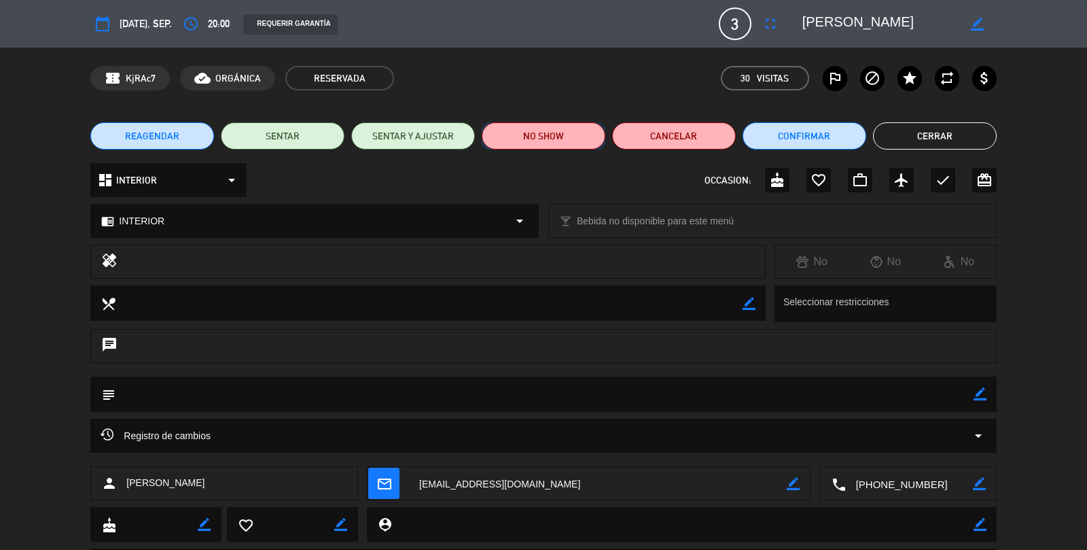
click at [553, 143] on button "NO SHOW" at bounding box center [544, 135] width 124 height 27
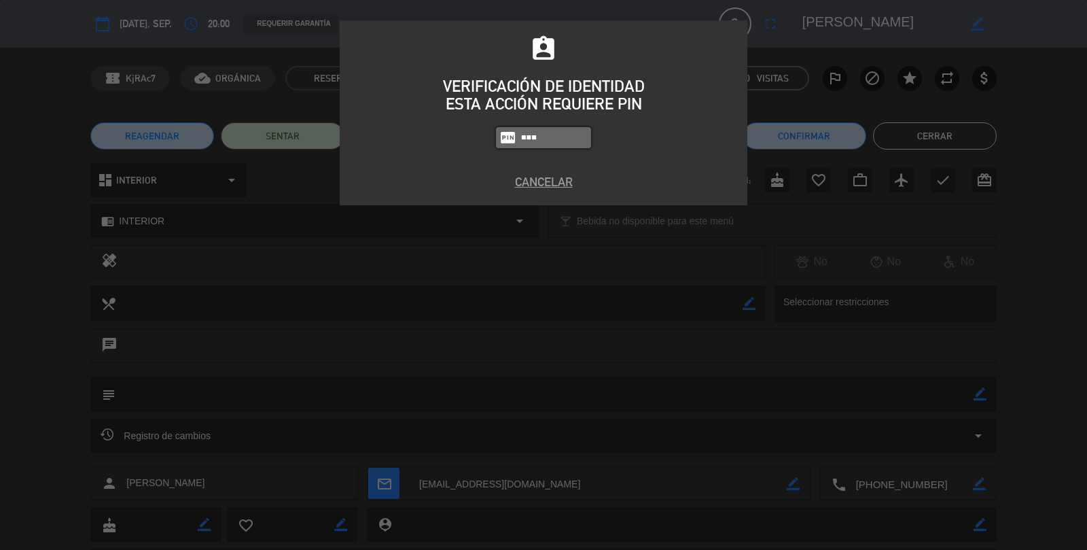
type input "5447"
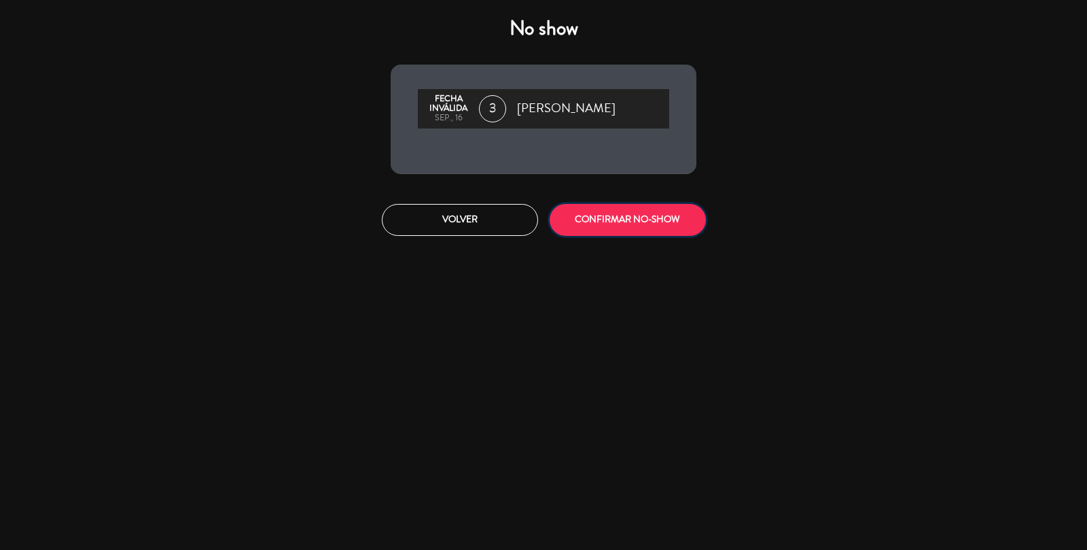
click at [627, 227] on button "CONFIRMAR NO-SHOW" at bounding box center [628, 220] width 156 height 32
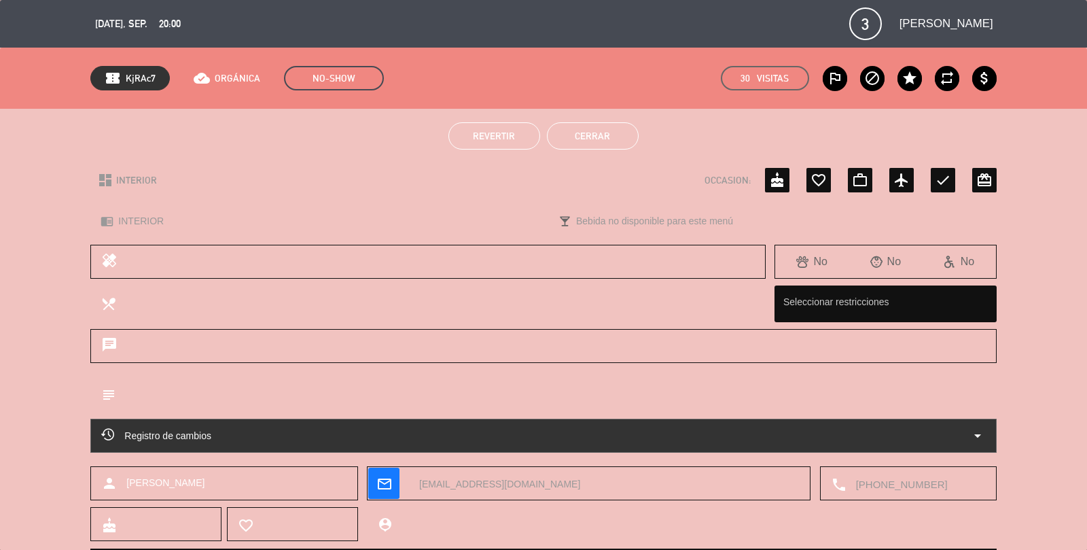
click at [621, 123] on button "Cerrar" at bounding box center [593, 135] width 92 height 27
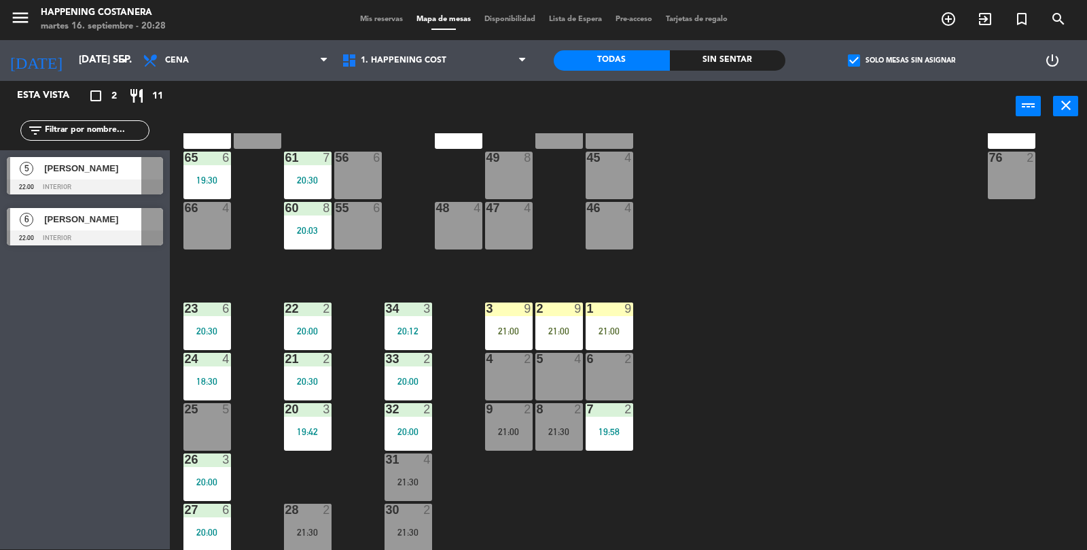
click at [881, 60] on label "check_box Solo mesas sin asignar" at bounding box center [901, 60] width 107 height 12
click at [902, 60] on input "check_box Solo mesas sin asignar" at bounding box center [902, 60] width 0 height 0
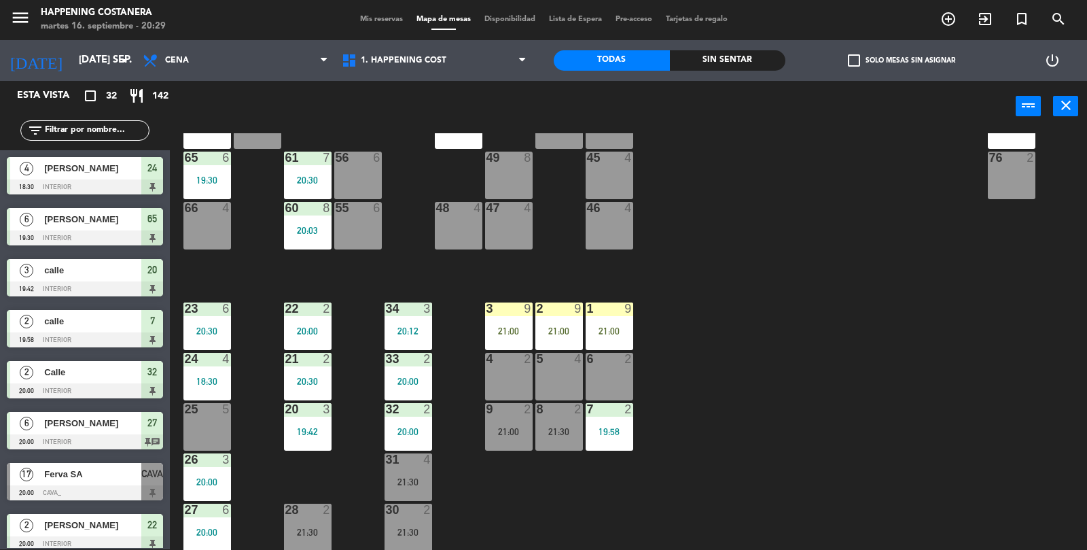
click at [84, 136] on input "text" at bounding box center [95, 130] width 105 height 15
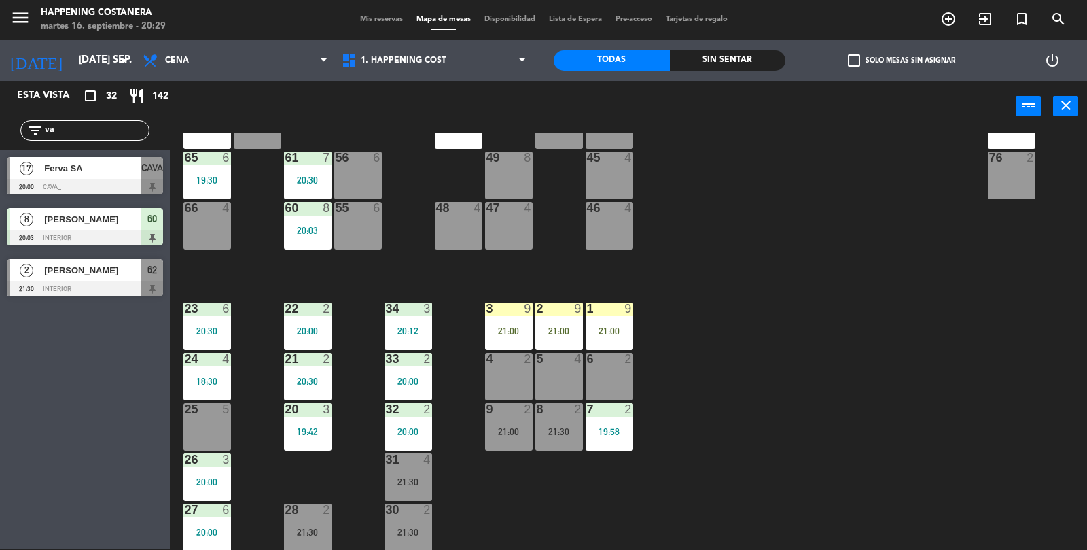
type input "v"
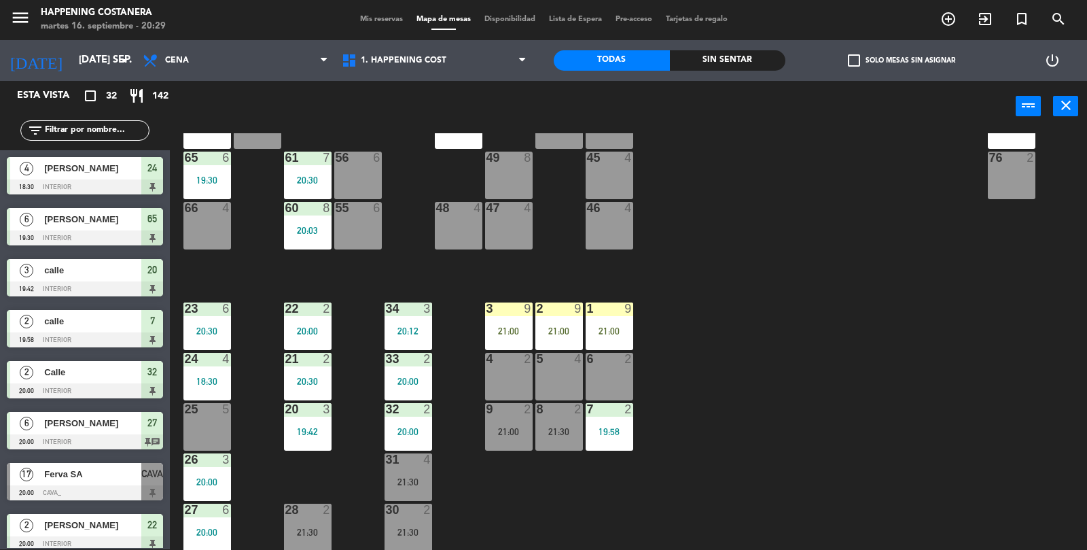
click at [362, 34] on div "menu Happening Costanera martes 16. septiembre - 20:29 Mis reservas Mapa de mes…" at bounding box center [543, 19] width 1087 height 41
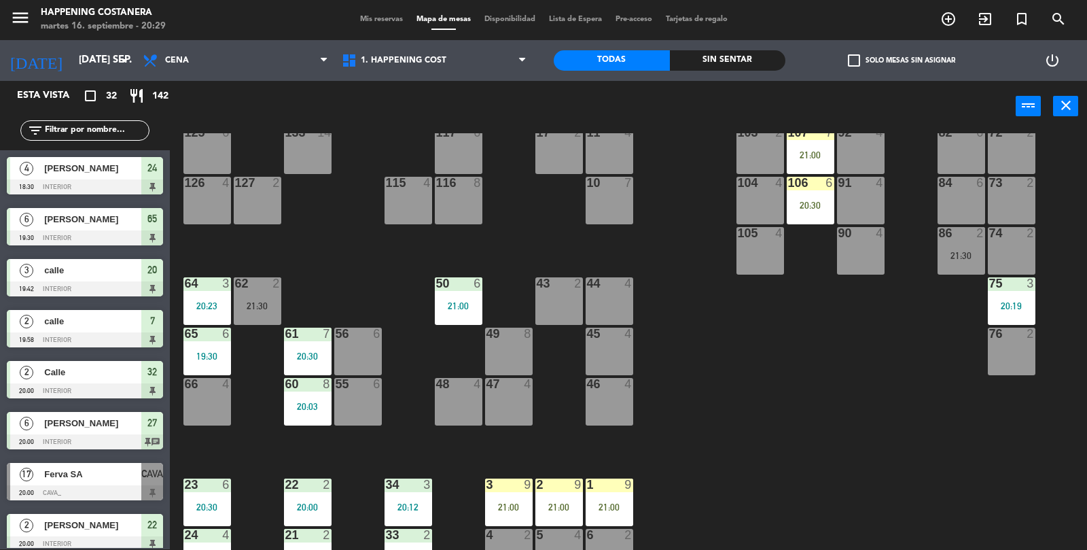
scroll to position [183, 0]
click at [198, 384] on div at bounding box center [207, 383] width 22 height 12
click at [848, 359] on div "69 2 122 6 121 6 120 6 14 4 CAVA 17 20:00 101 4 94 2 70 2 123 6 131 2 134 2 132…" at bounding box center [634, 341] width 907 height 417
click at [878, 342] on div "69 2 122 6 121 6 120 6 14 4 CAVA 17 20:00 101 4 94 2 70 2 123 6 131 2 134 2 132…" at bounding box center [634, 341] width 907 height 417
click at [813, 308] on div "69 2 122 6 121 6 120 6 14 4 CAVA 17 20:00 101 4 94 2 70 2 123 6 131 2 134 2 132…" at bounding box center [634, 341] width 907 height 417
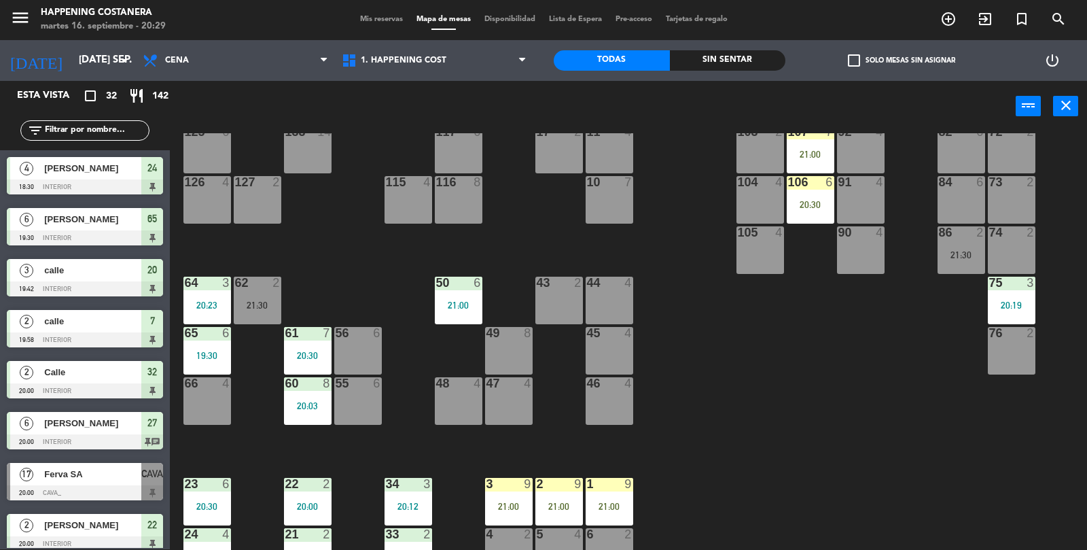
scroll to position [358, 0]
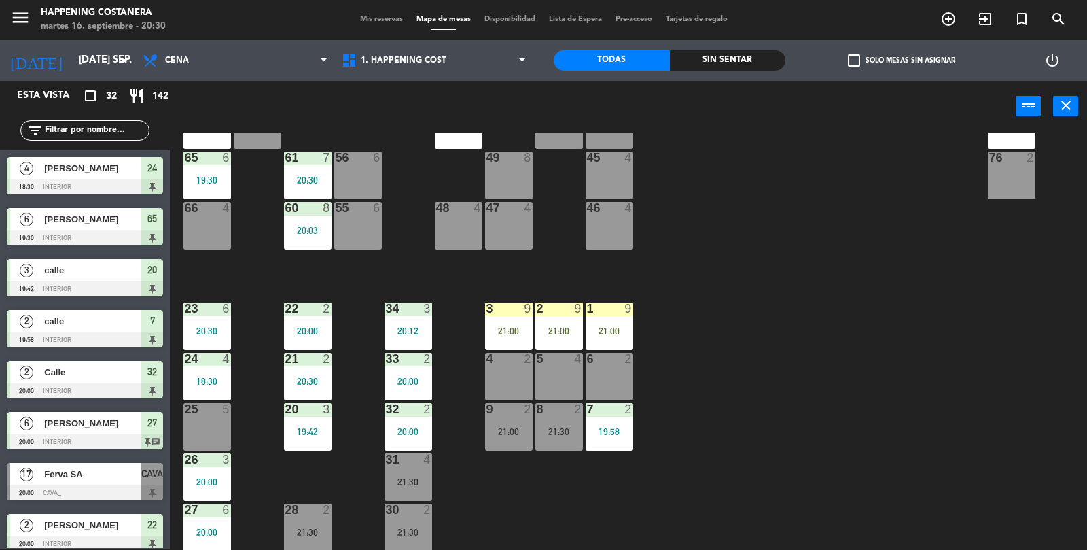
click at [347, 35] on div "menu Happening Costanera martes 16. septiembre - 20:30 Mis reservas Mapa de mes…" at bounding box center [543, 19] width 1087 height 41
click at [390, 22] on span "Mis reservas" at bounding box center [381, 19] width 56 height 7
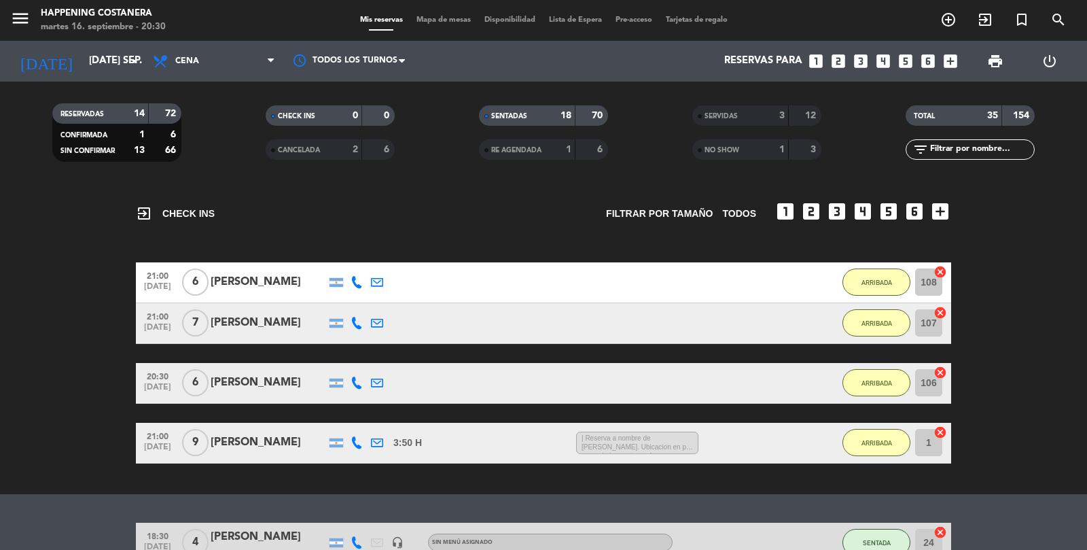
scroll to position [63, 0]
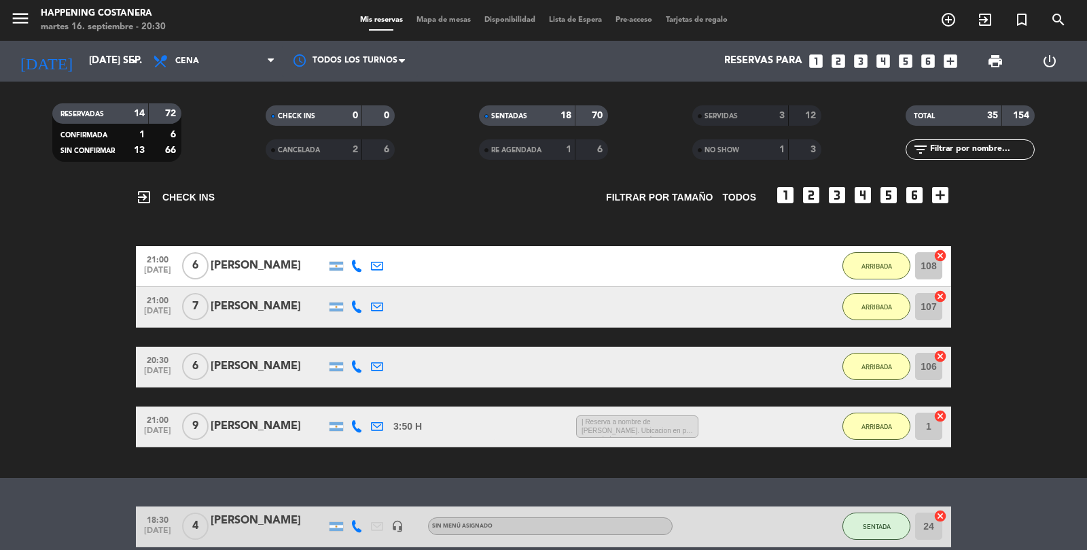
click at [731, 142] on div "NO SHOW" at bounding box center [727, 150] width 63 height 16
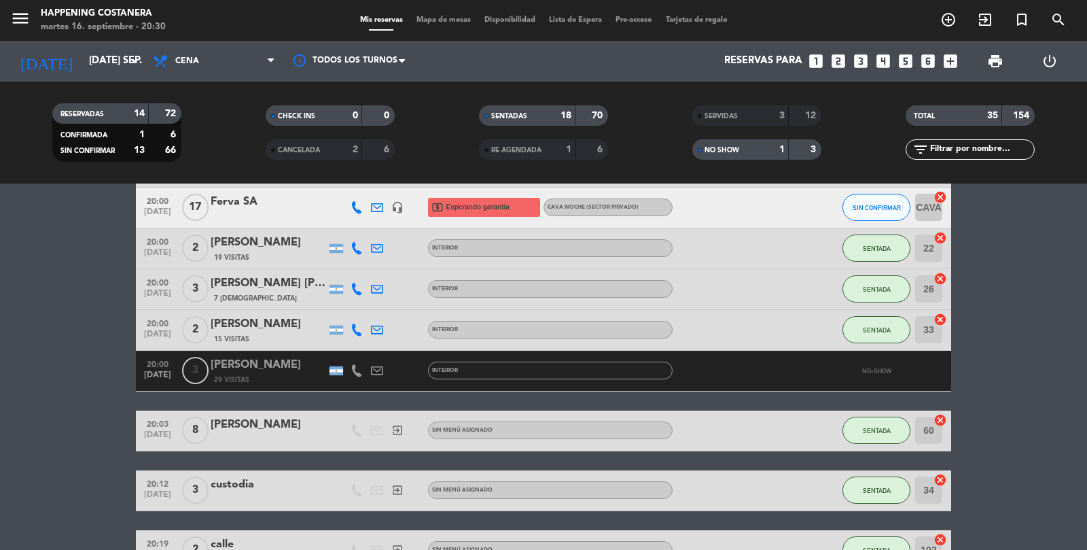
scroll to position [703, 0]
click at [260, 356] on div "[PERSON_NAME]" at bounding box center [269, 365] width 116 height 18
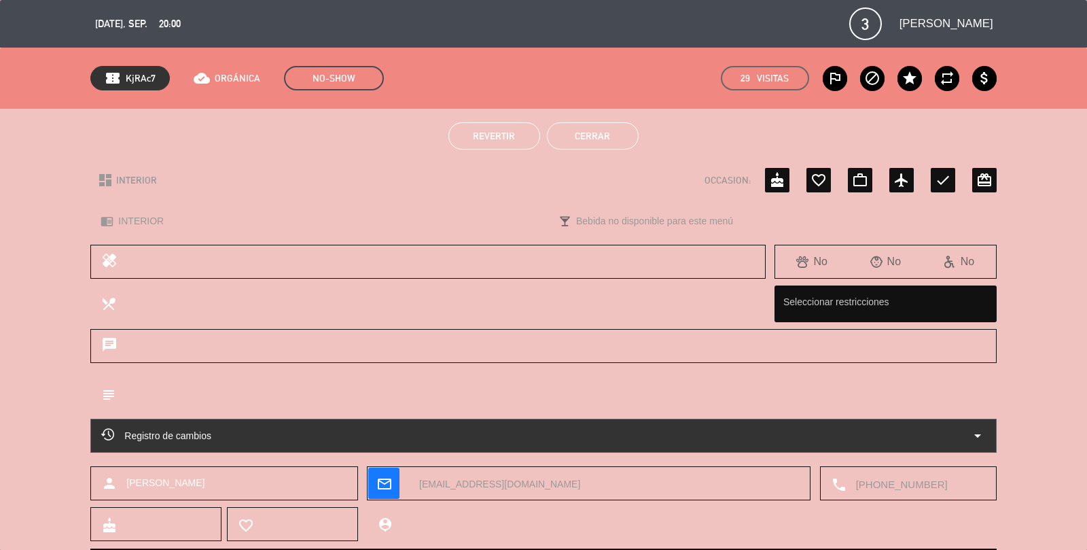
click at [487, 146] on button "Revertir" at bounding box center [494, 135] width 92 height 27
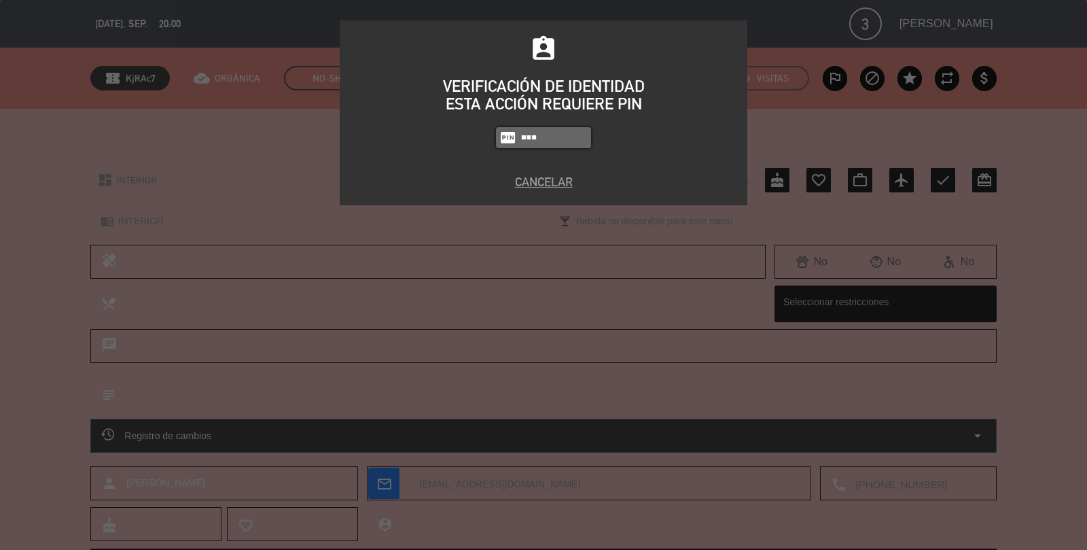
type input "5447"
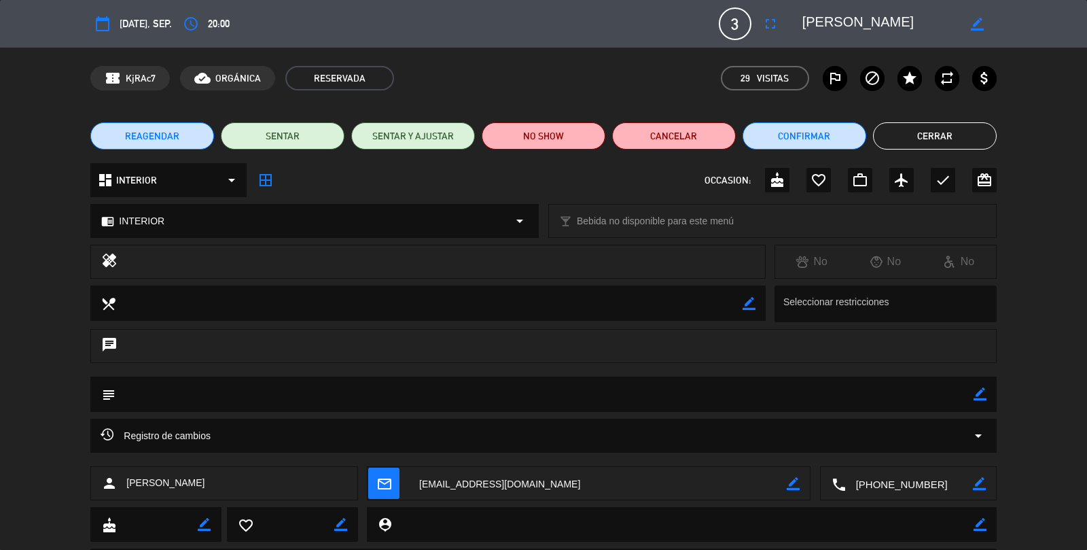
click at [963, 132] on button "Cerrar" at bounding box center [935, 135] width 124 height 27
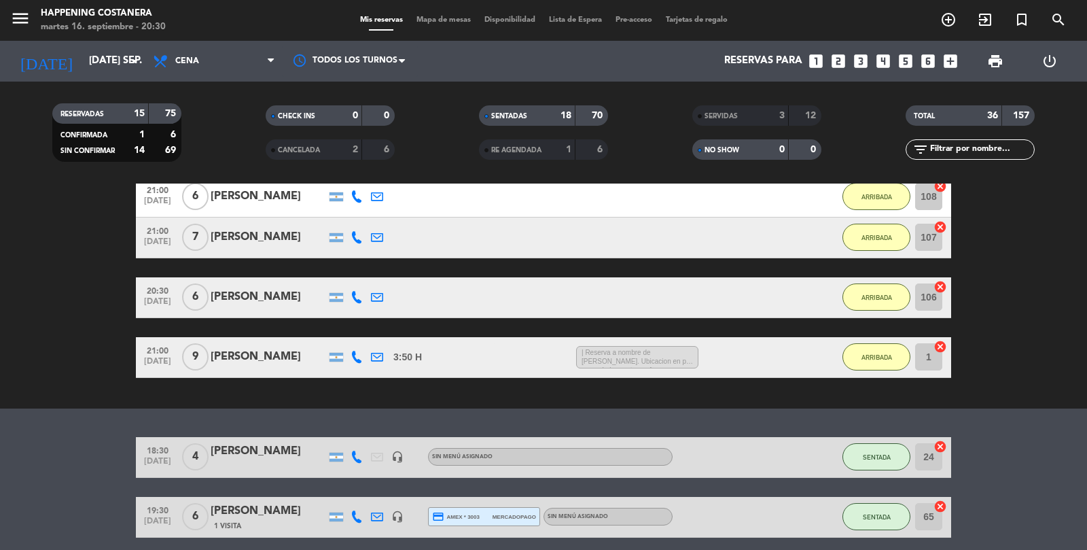
scroll to position [0, 0]
